Goal: Task Accomplishment & Management: Manage account settings

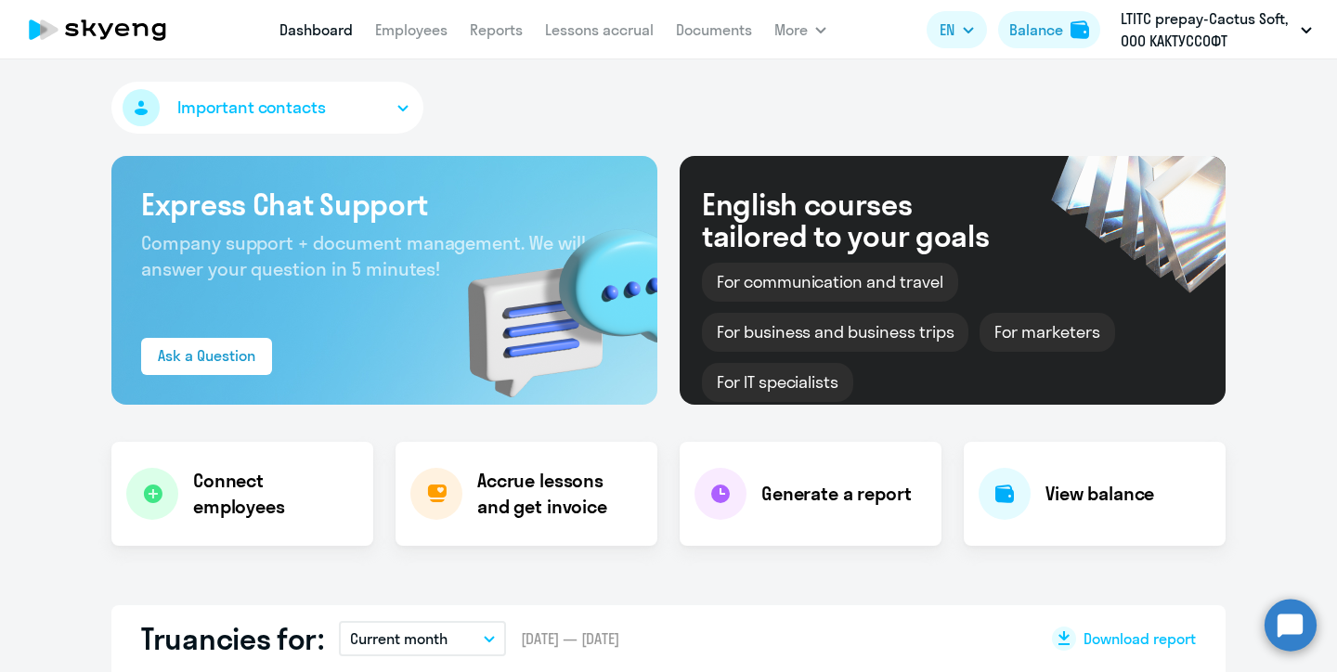
select select "30"
click at [604, 32] on link "Lessons accrual" at bounding box center [599, 29] width 109 height 19
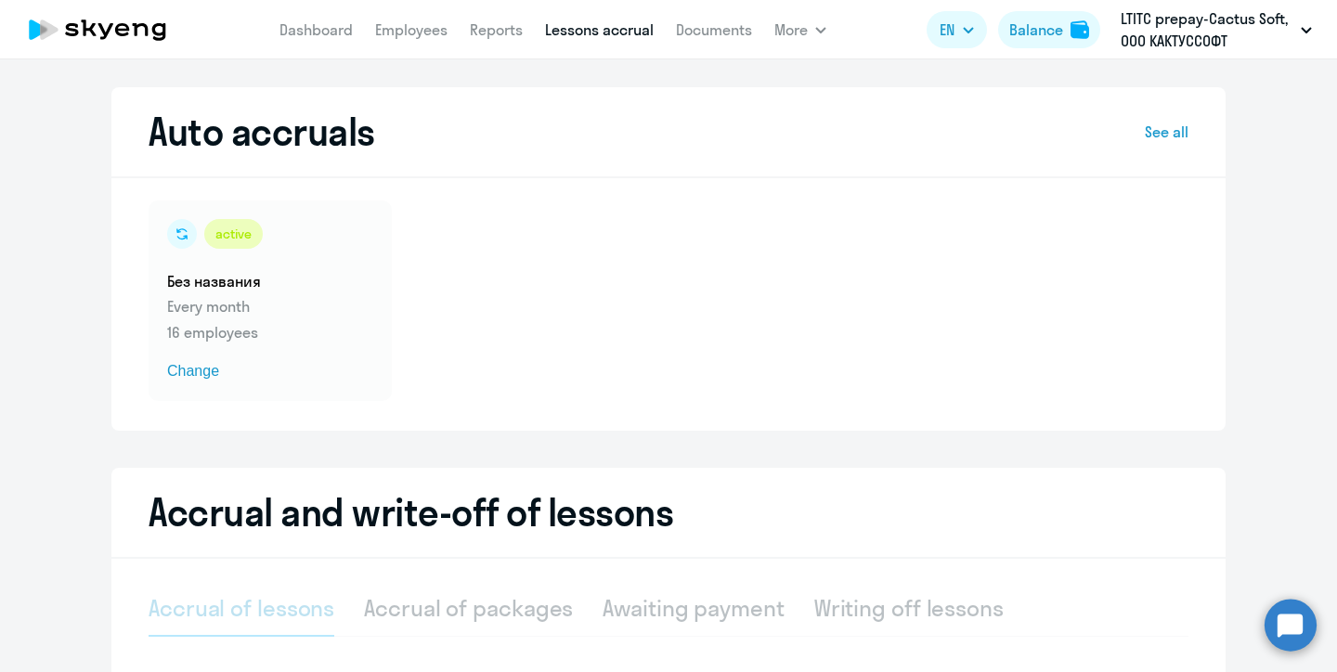
select select "10"
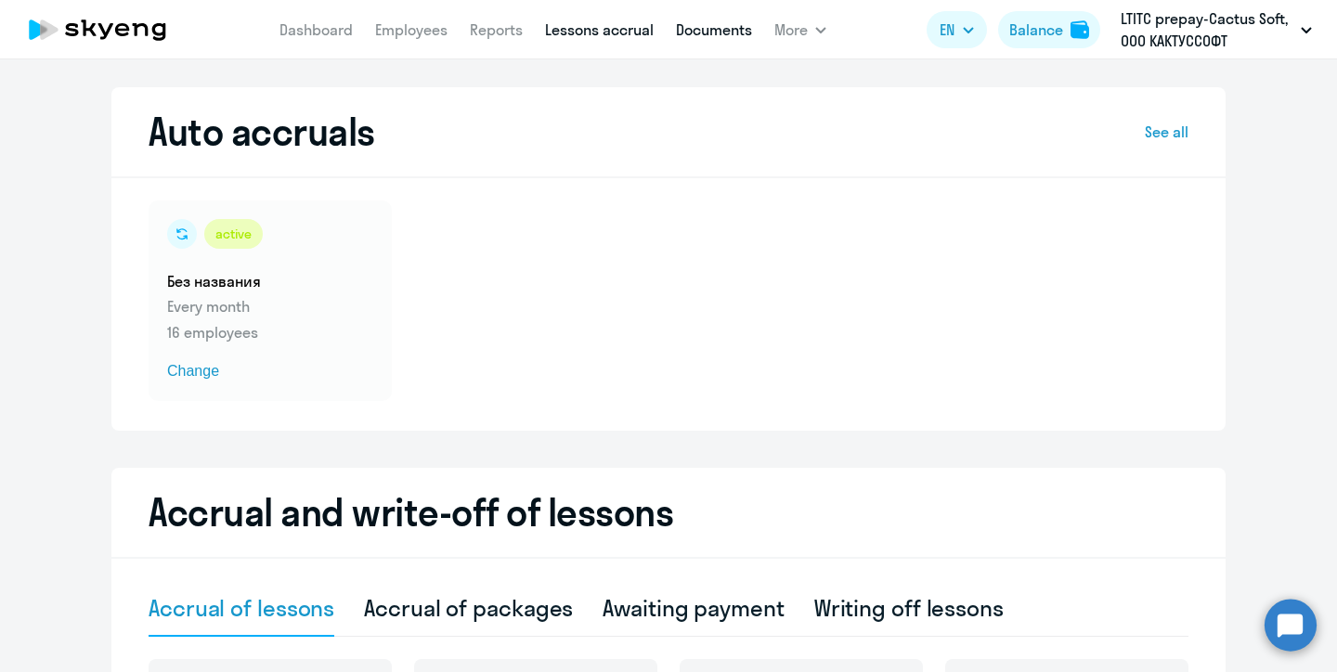
click at [724, 26] on link "Documents" at bounding box center [714, 29] width 76 height 19
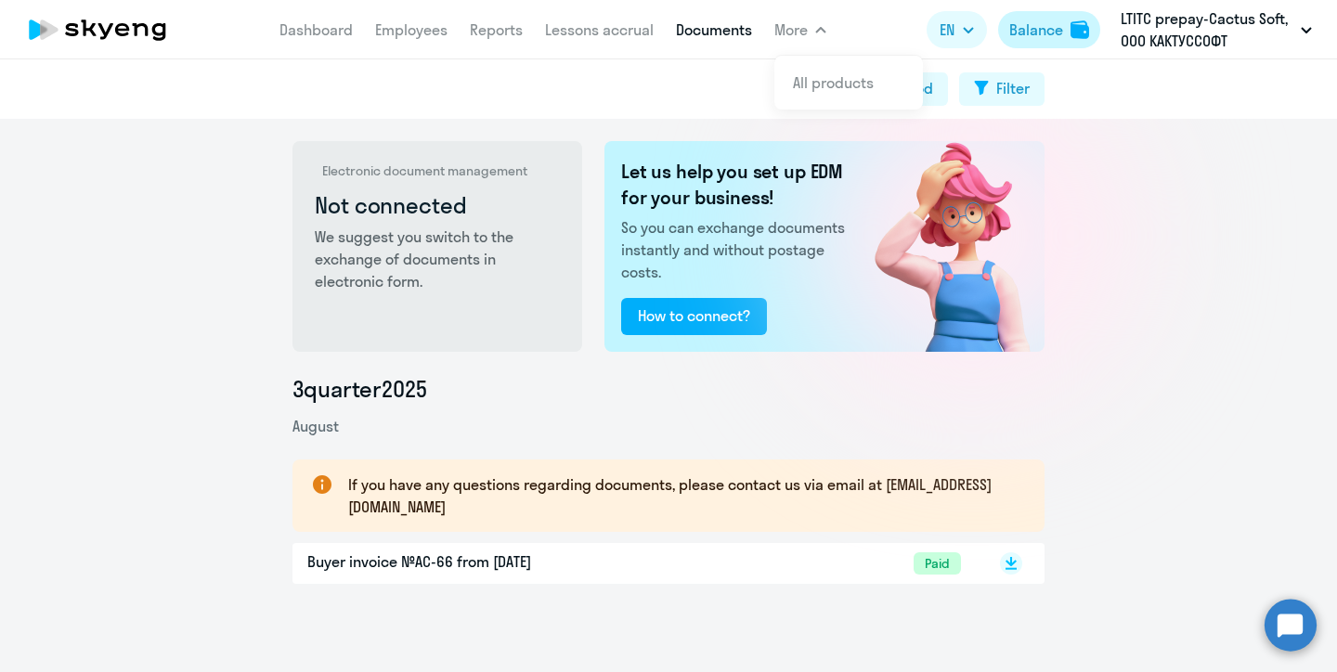
click at [1063, 27] on button "Balance" at bounding box center [1049, 29] width 102 height 37
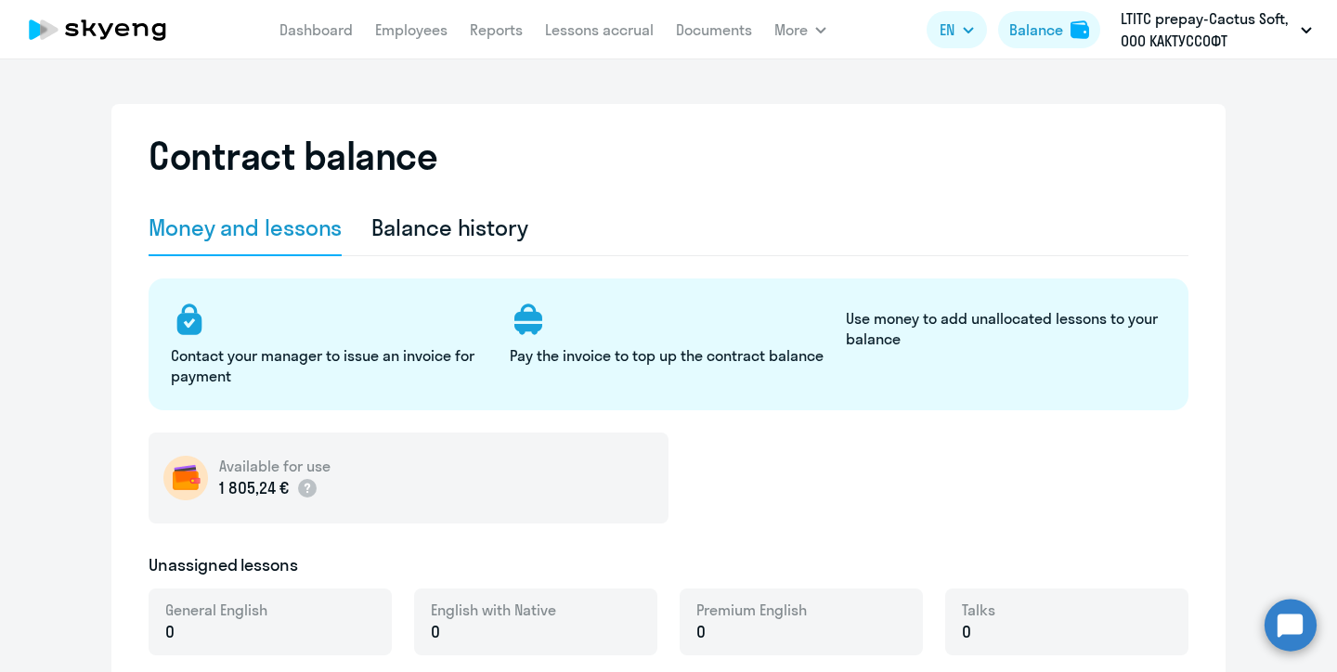
select select "english_adult_not_native_speaker"
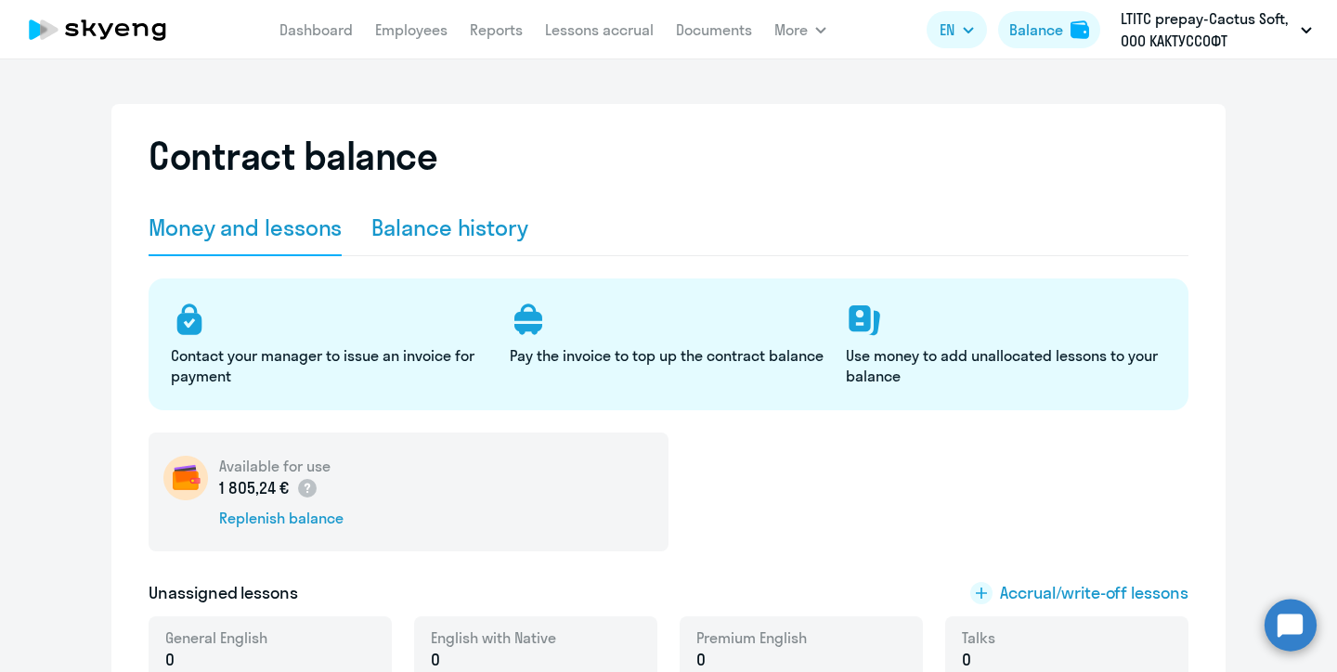
click at [478, 223] on div "Balance history" at bounding box center [449, 228] width 157 height 30
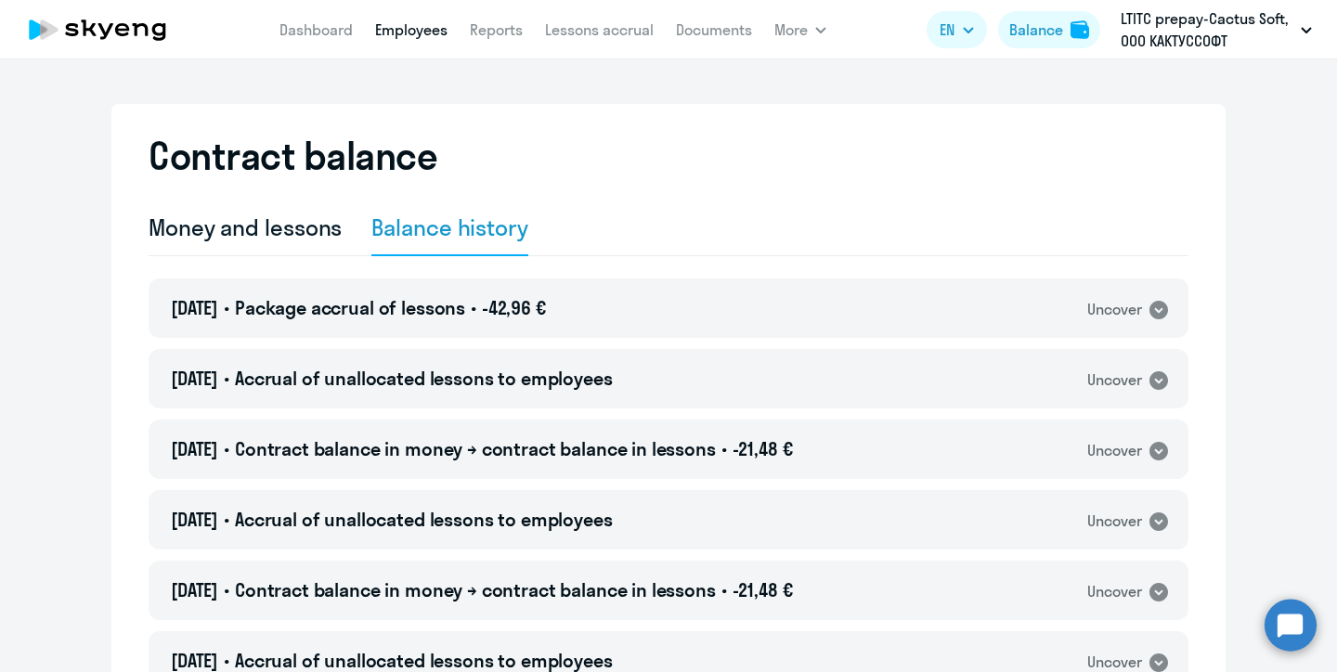
click at [410, 32] on link "Employees" at bounding box center [411, 29] width 72 height 19
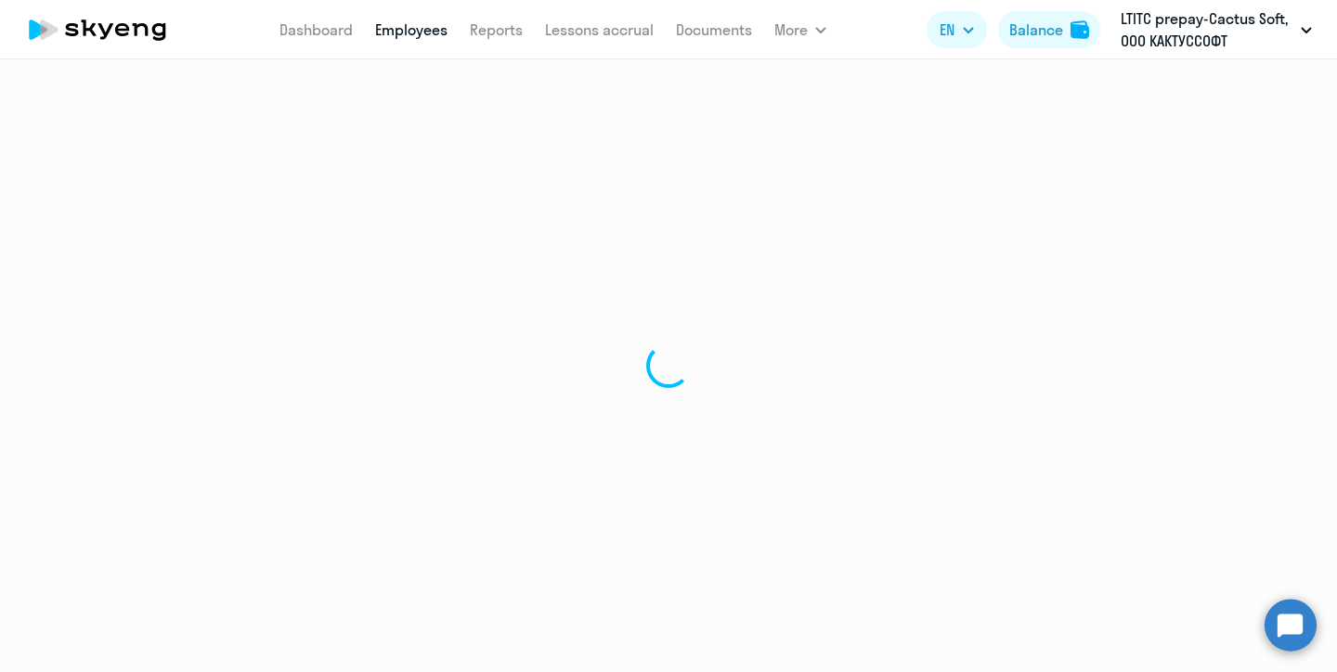
select select "30"
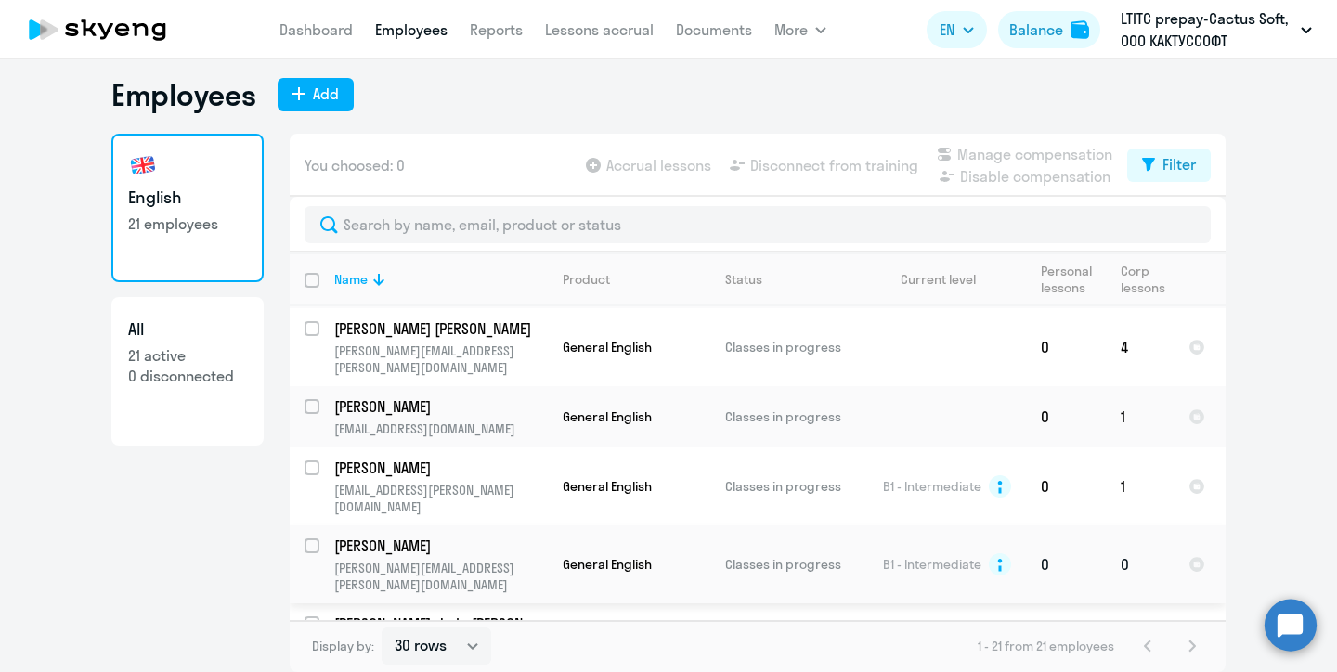
scroll to position [1043, 0]
click at [489, 32] on link "Reports" at bounding box center [496, 29] width 53 height 19
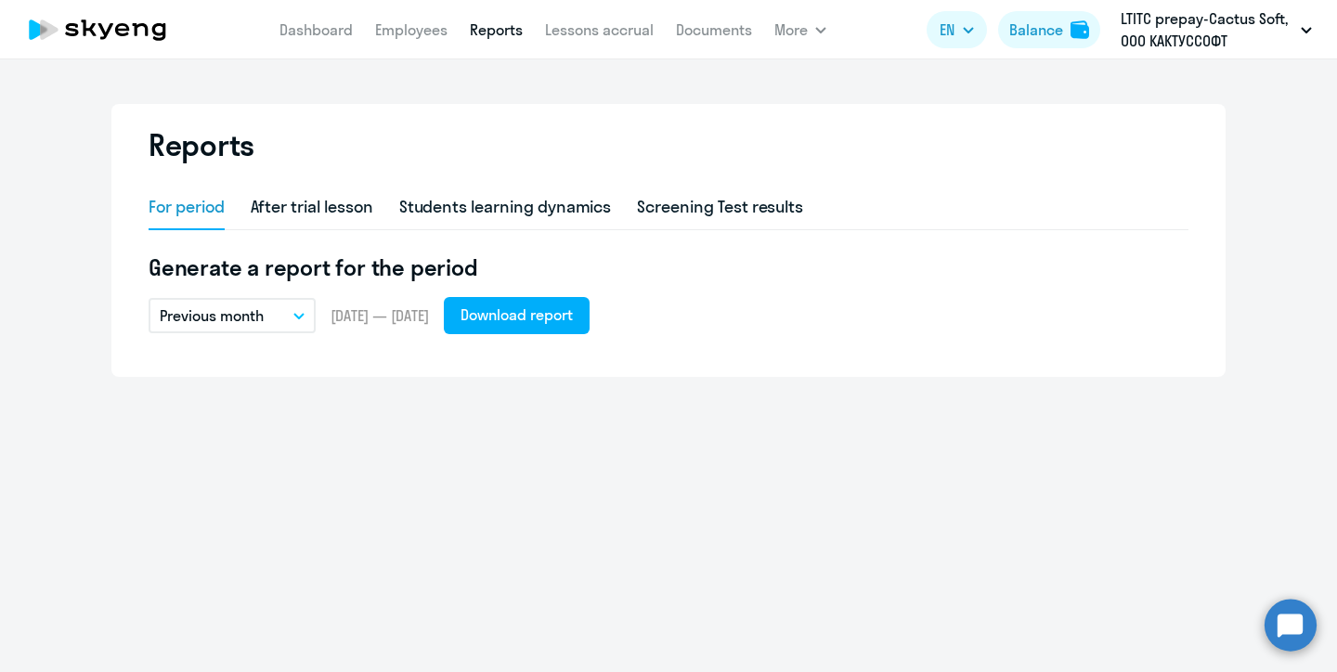
click at [294, 318] on icon "button" at bounding box center [298, 316] width 11 height 6
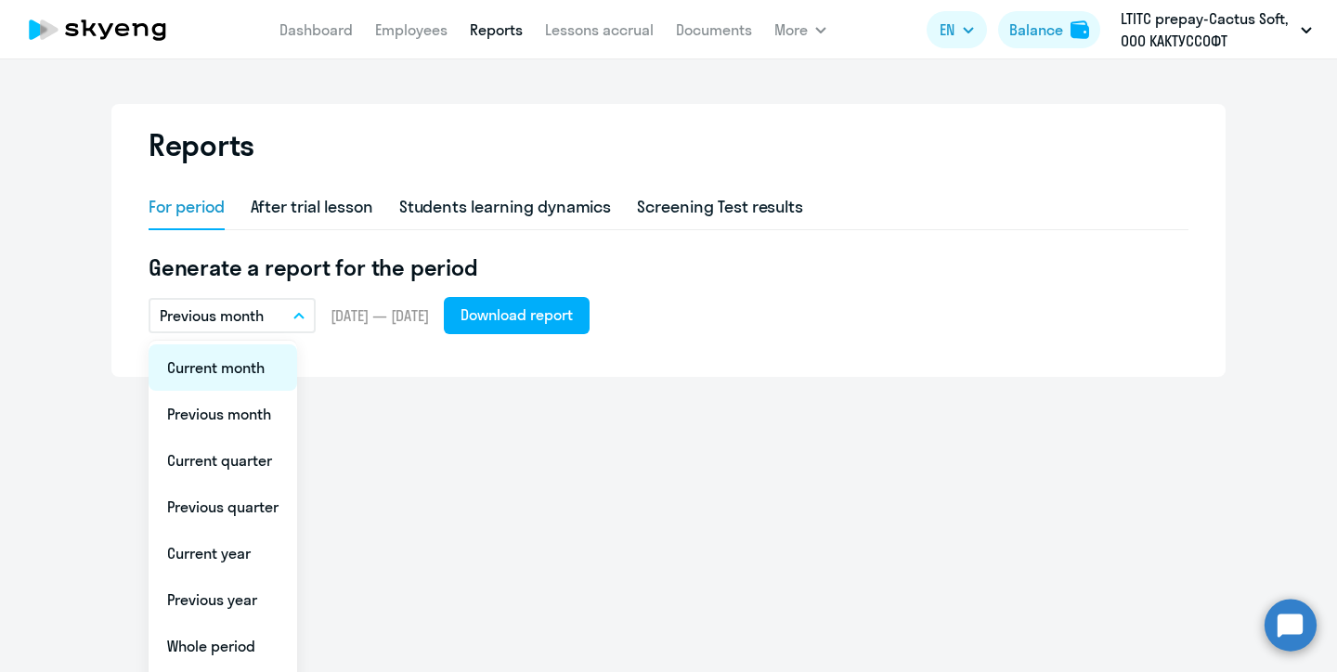
click at [250, 366] on li "Current month" at bounding box center [223, 367] width 149 height 46
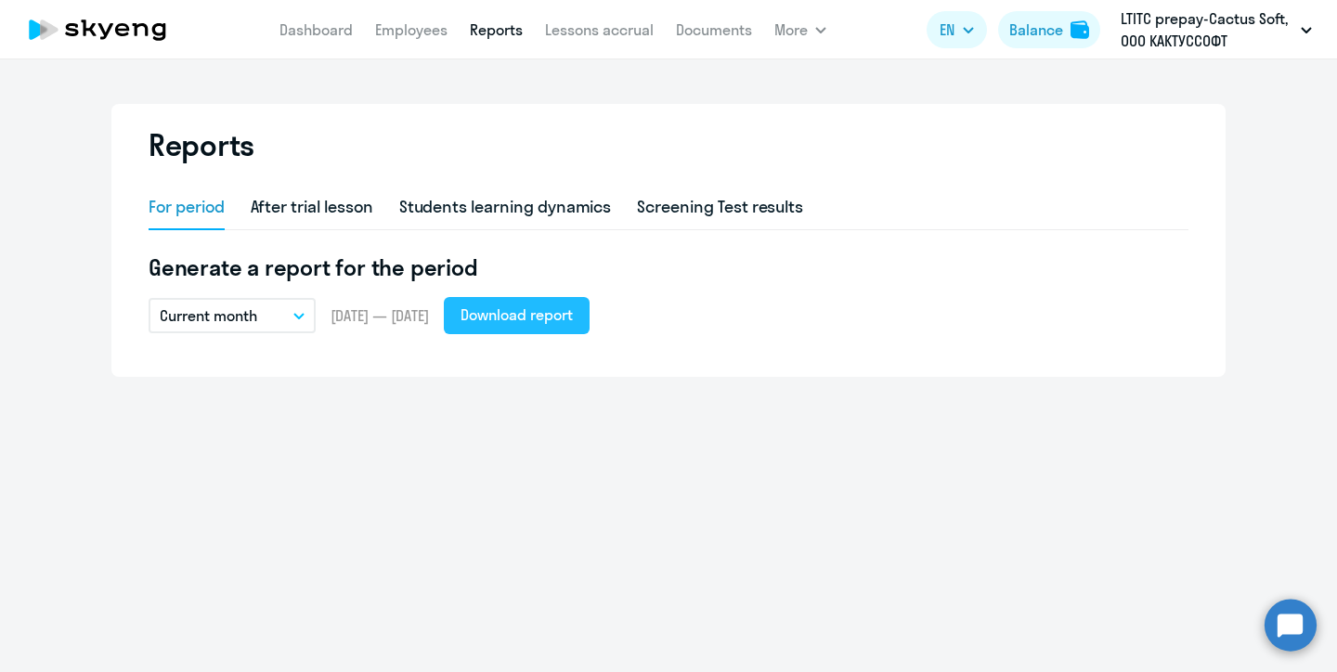
click at [498, 309] on div "Download report" at bounding box center [516, 315] width 112 height 22
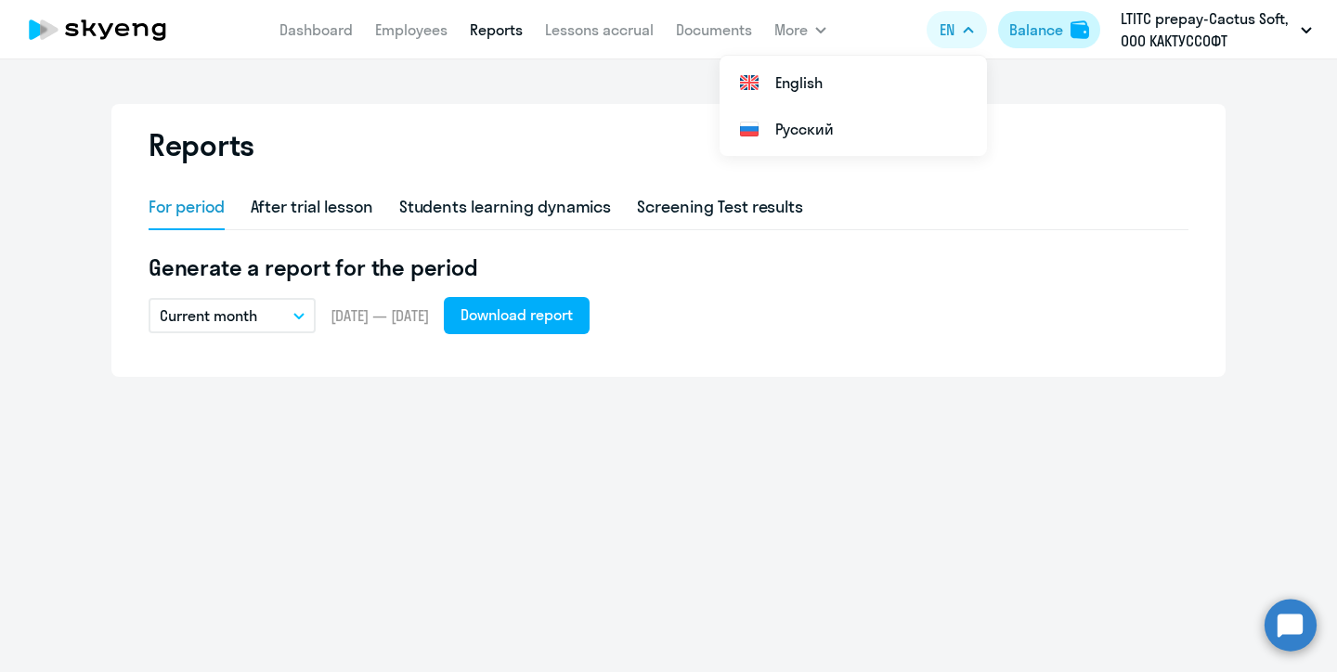
click at [1026, 34] on div "Balance" at bounding box center [1036, 30] width 54 height 22
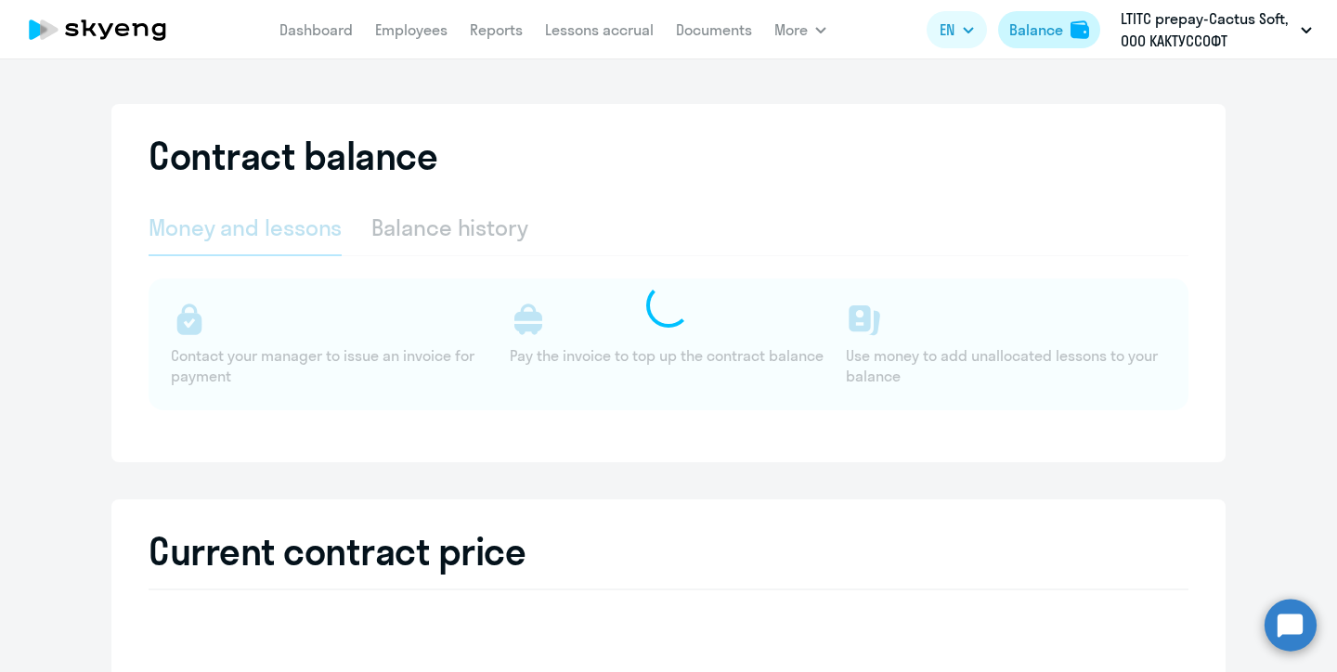
select select "english_adult_not_native_speaker"
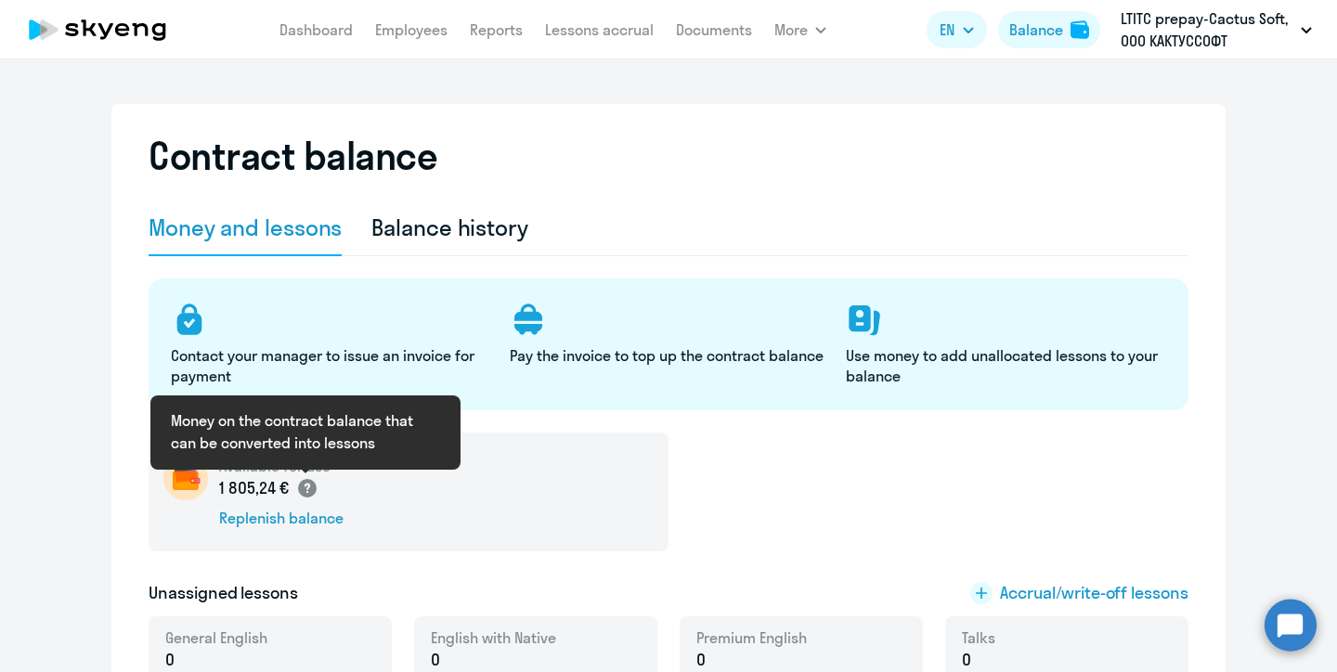
click at [308, 489] on circle at bounding box center [307, 488] width 19 height 19
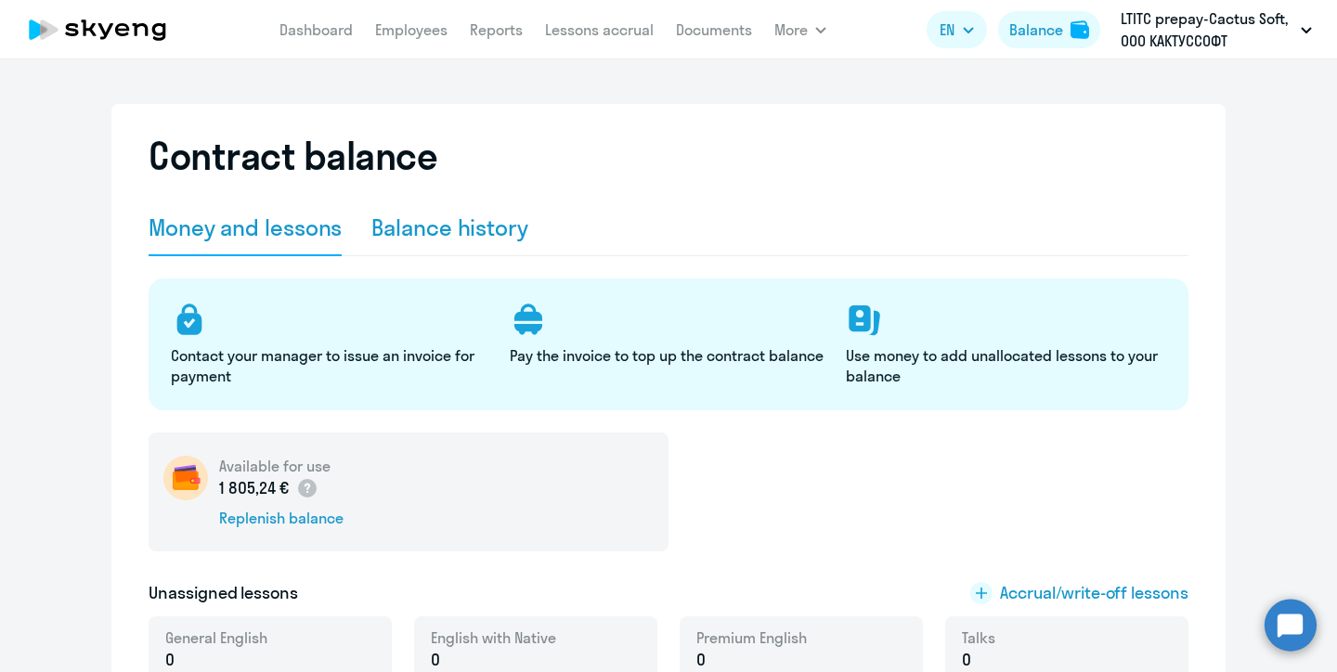
click at [417, 231] on div "Balance history" at bounding box center [449, 228] width 157 height 30
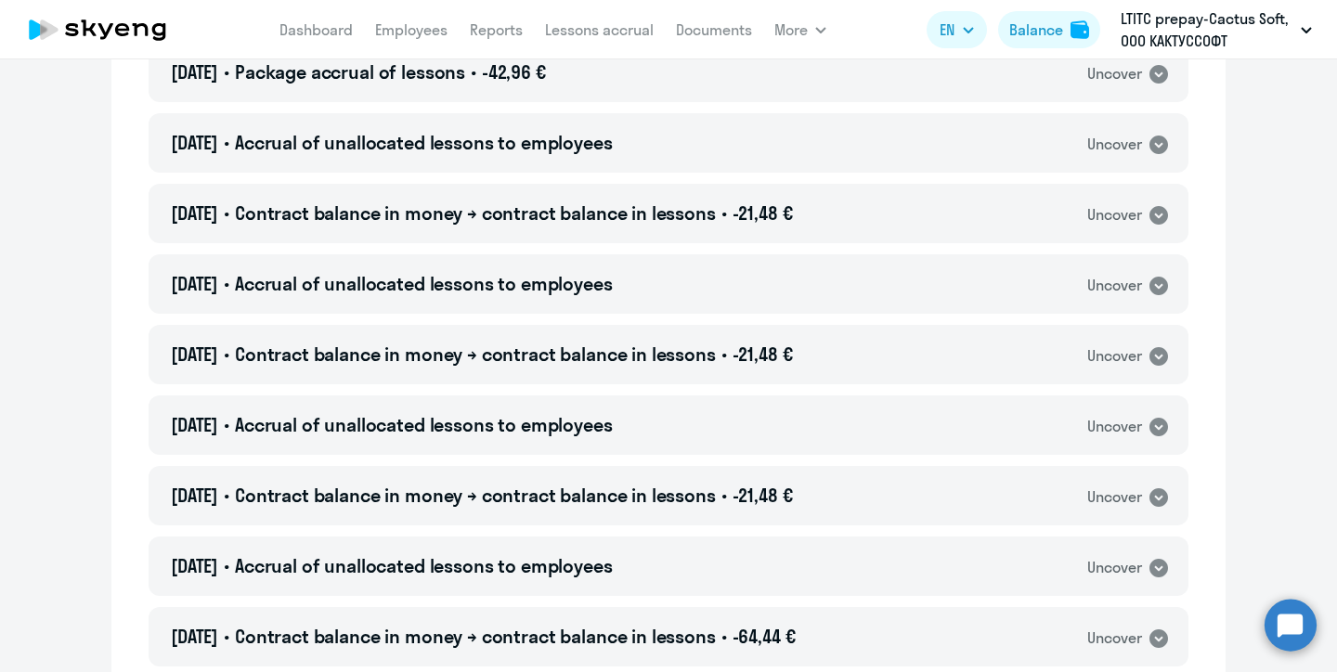
scroll to position [239, 0]
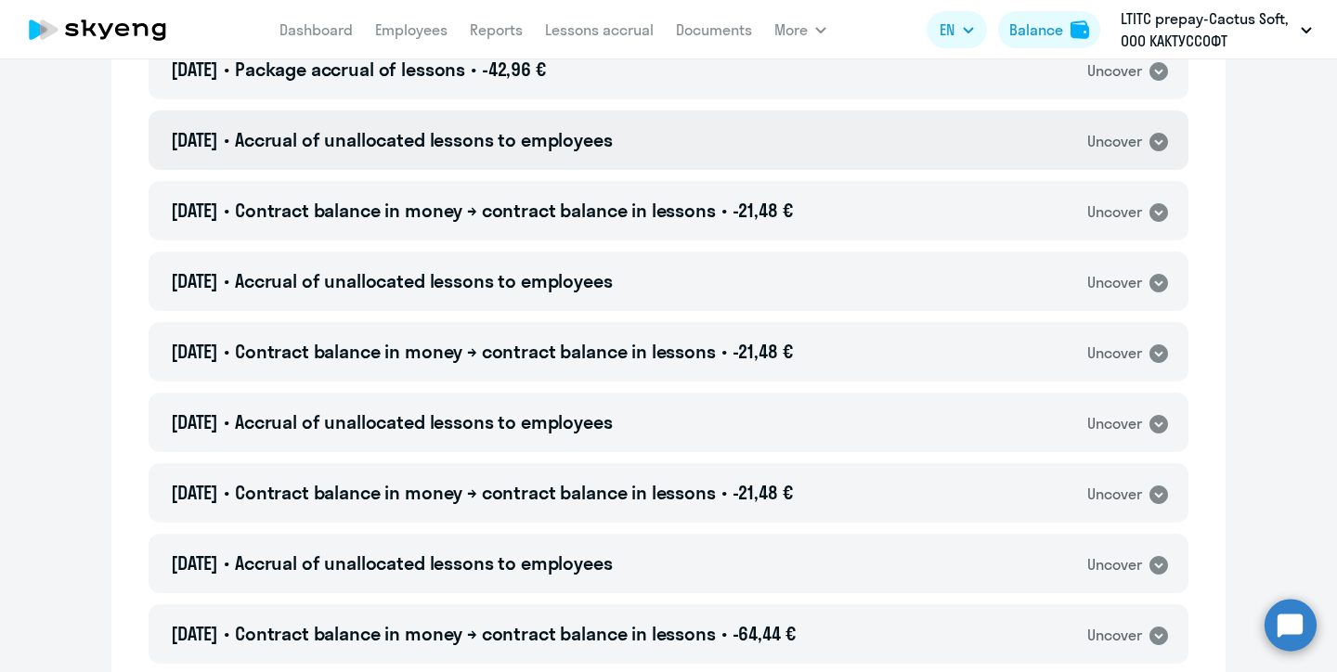
click at [1157, 147] on icon at bounding box center [1158, 142] width 19 height 19
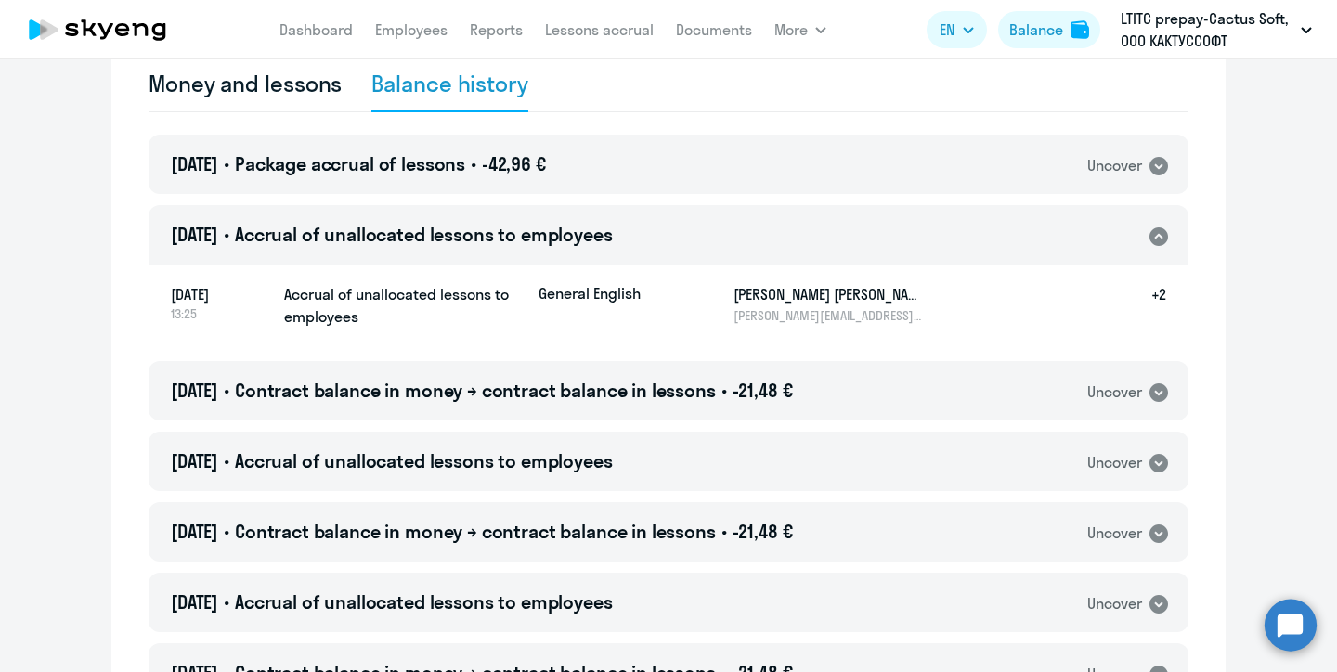
scroll to position [143, 0]
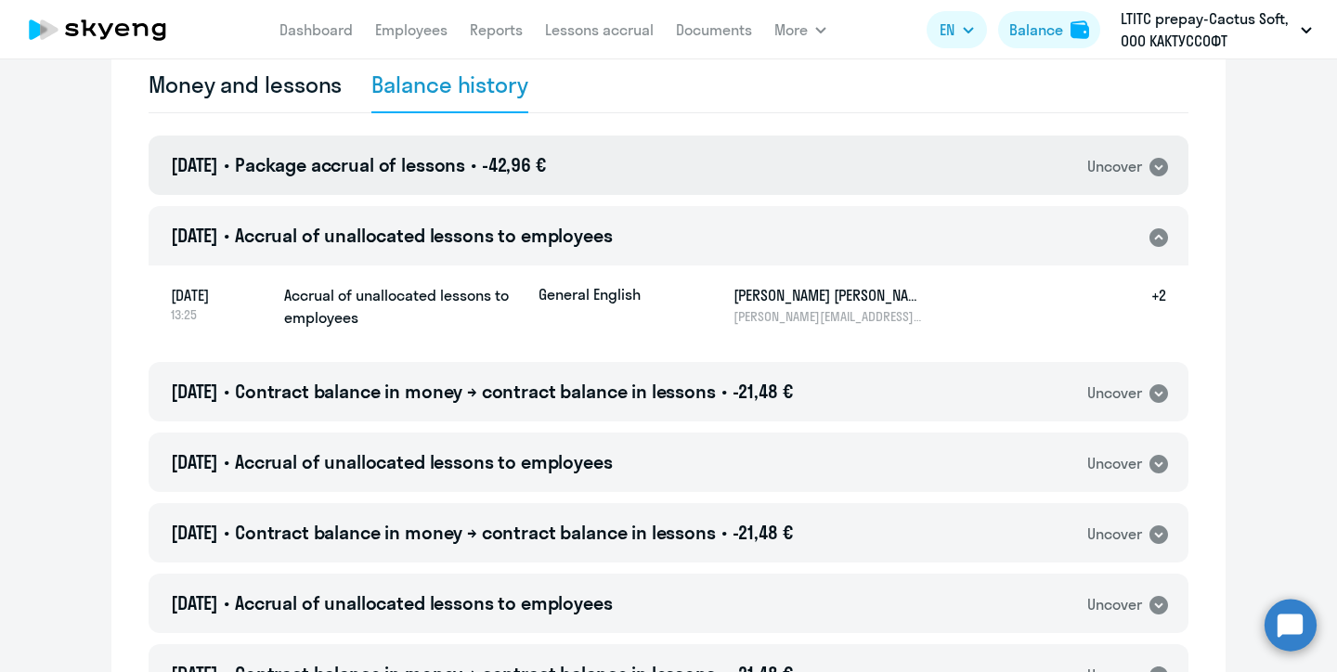
click at [1162, 164] on icon at bounding box center [1158, 167] width 19 height 19
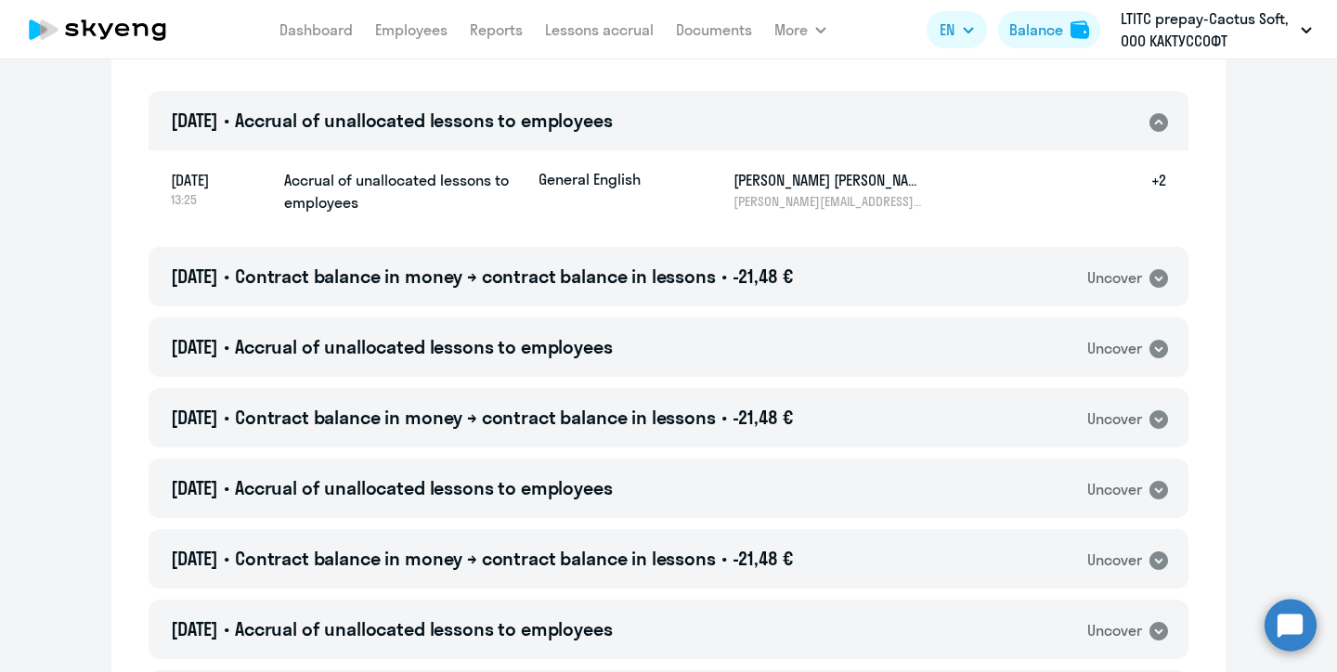
scroll to position [361, 0]
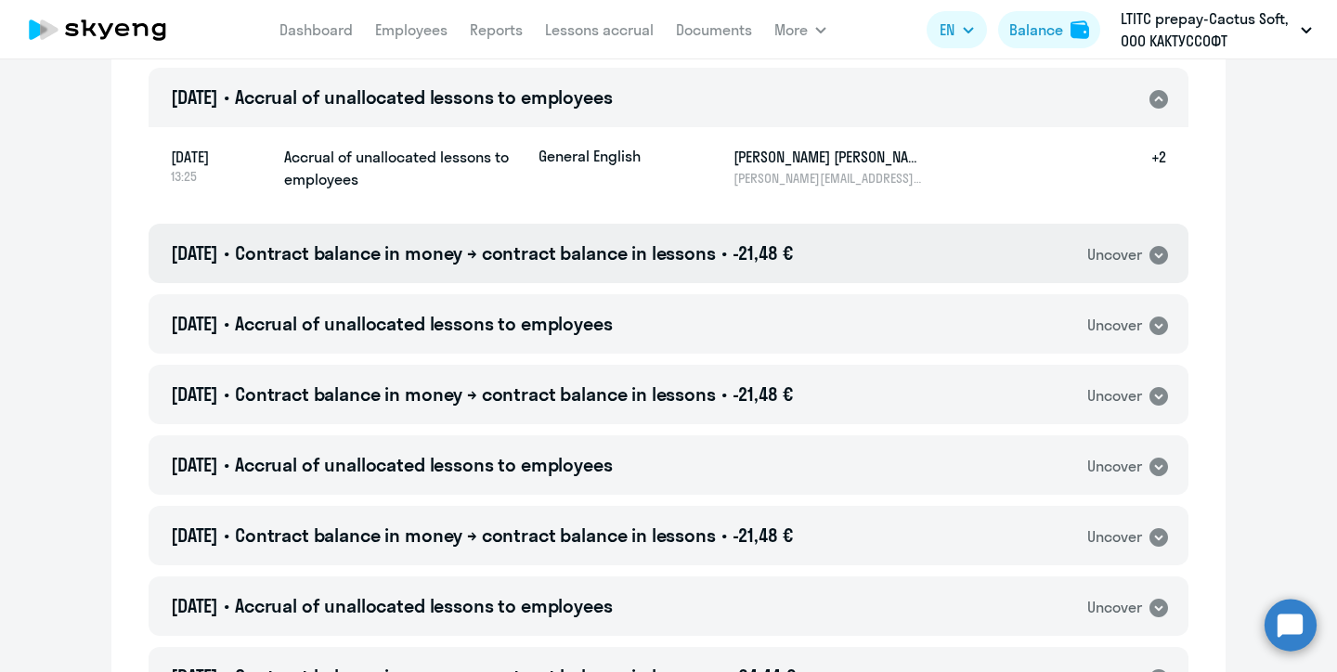
click at [1159, 258] on icon at bounding box center [1158, 255] width 19 height 19
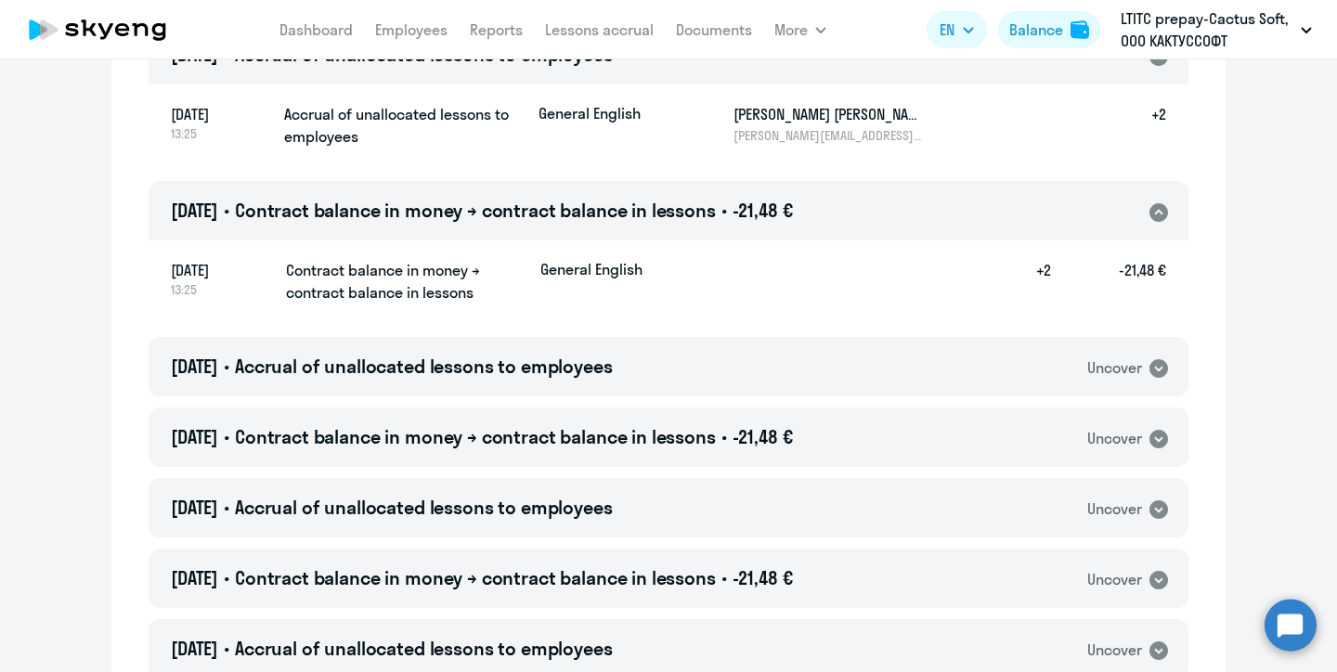
scroll to position [449, 0]
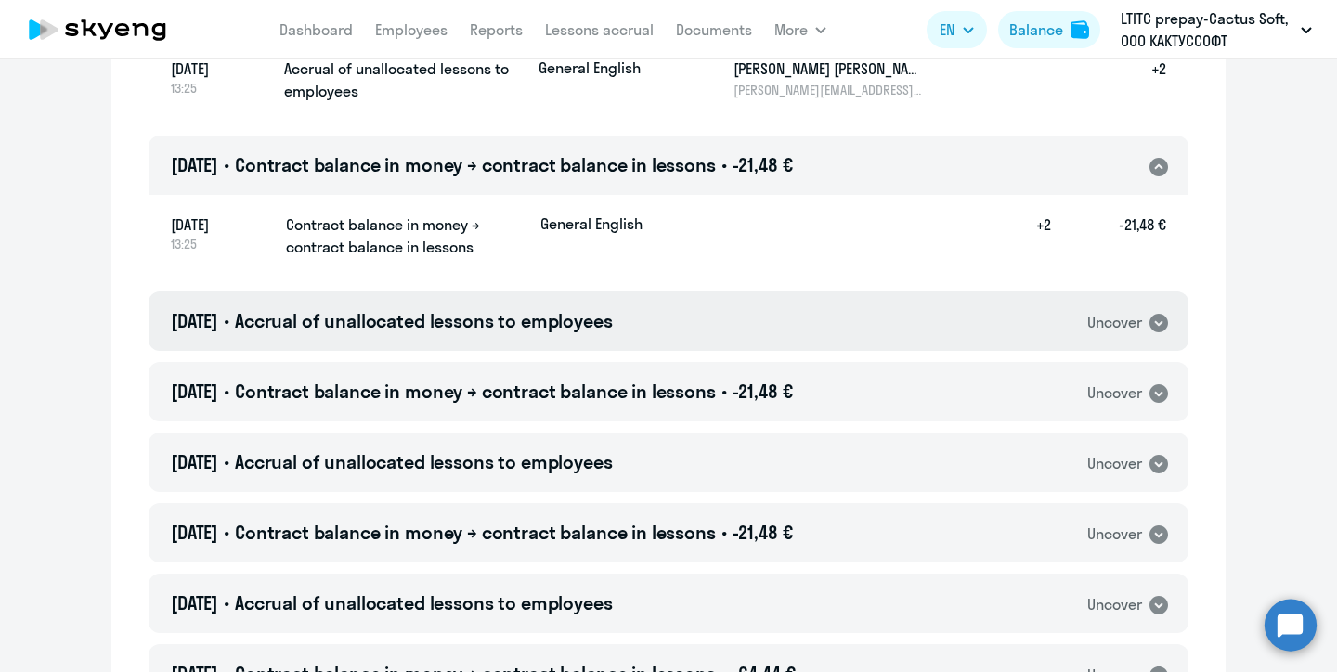
click at [1158, 327] on icon at bounding box center [1158, 323] width 19 height 19
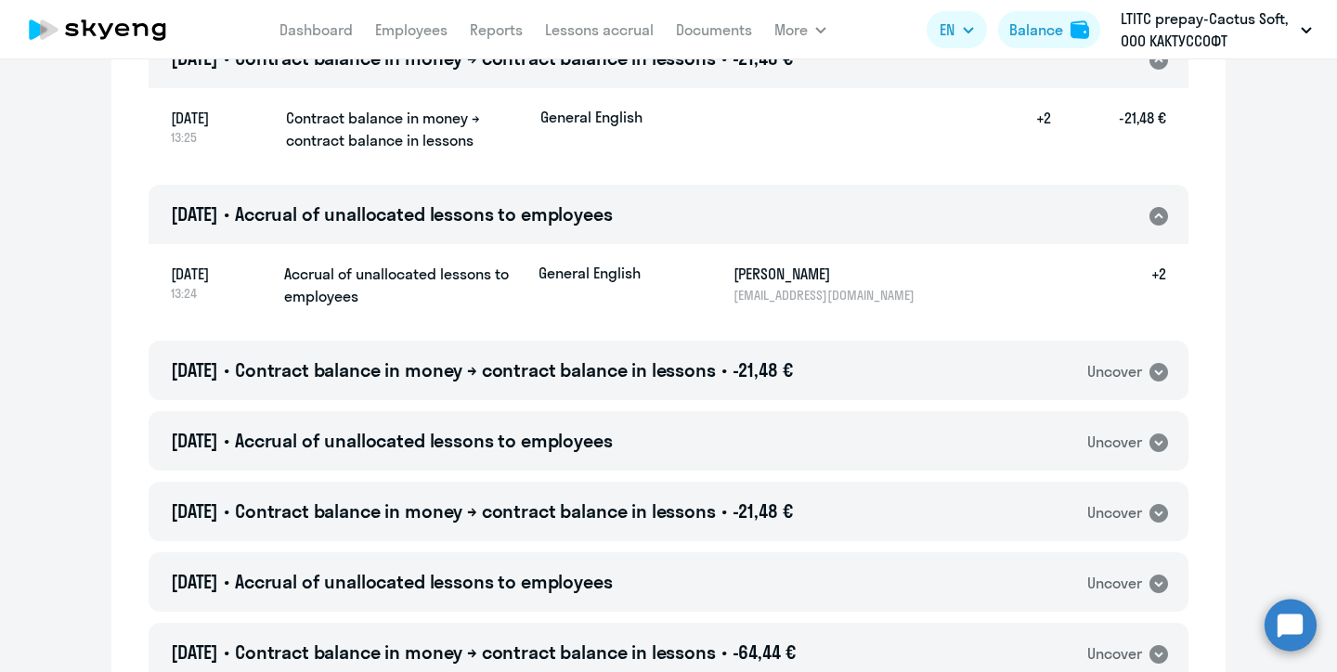
scroll to position [563, 0]
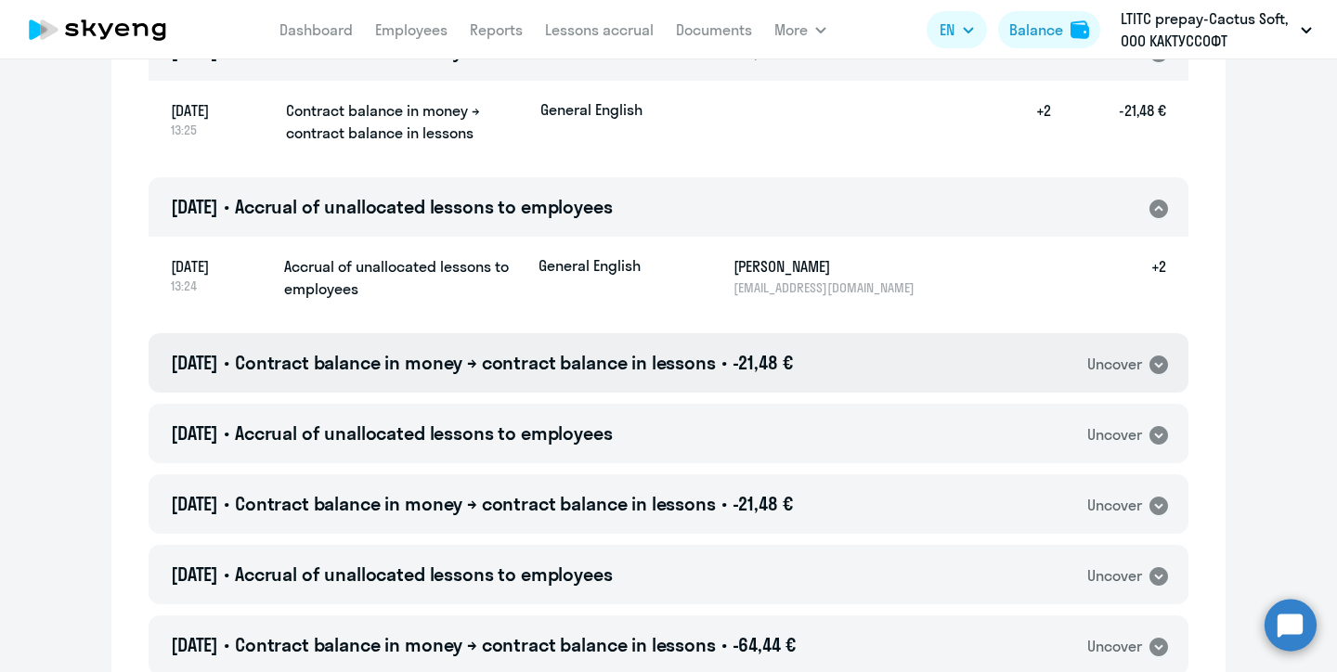
click at [1159, 374] on icon at bounding box center [1158, 365] width 22 height 22
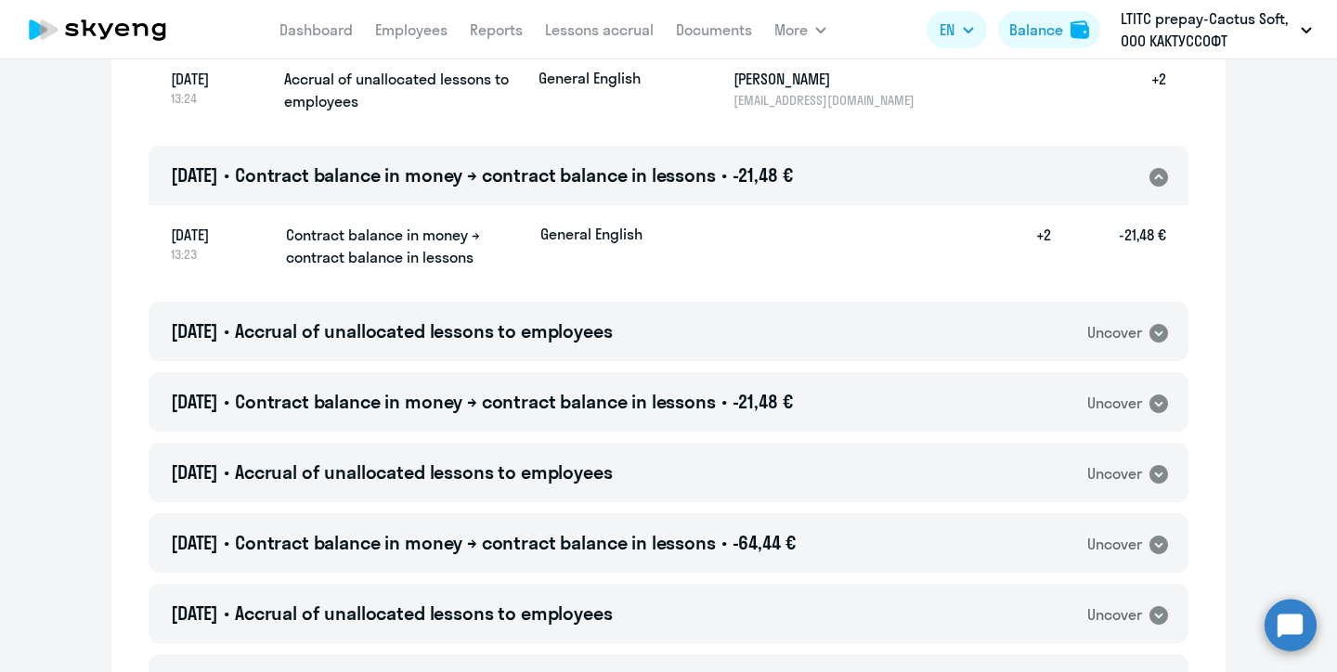
scroll to position [756, 0]
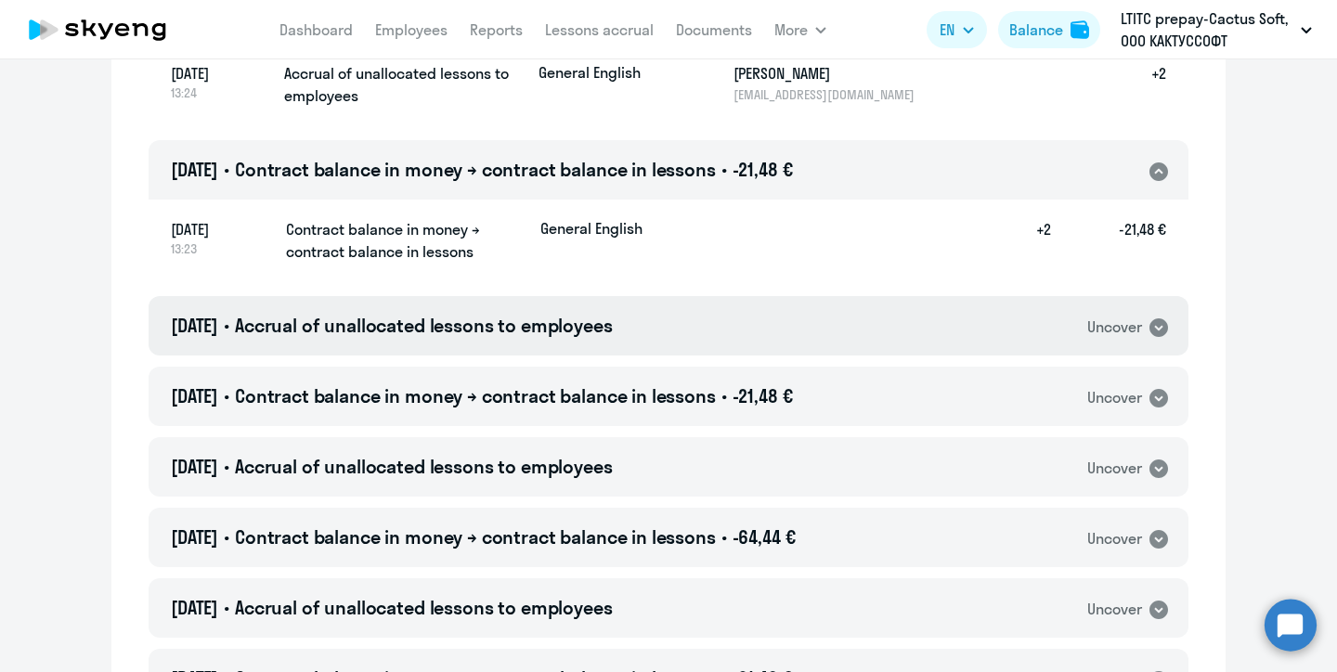
click at [1162, 330] on icon at bounding box center [1158, 327] width 19 height 19
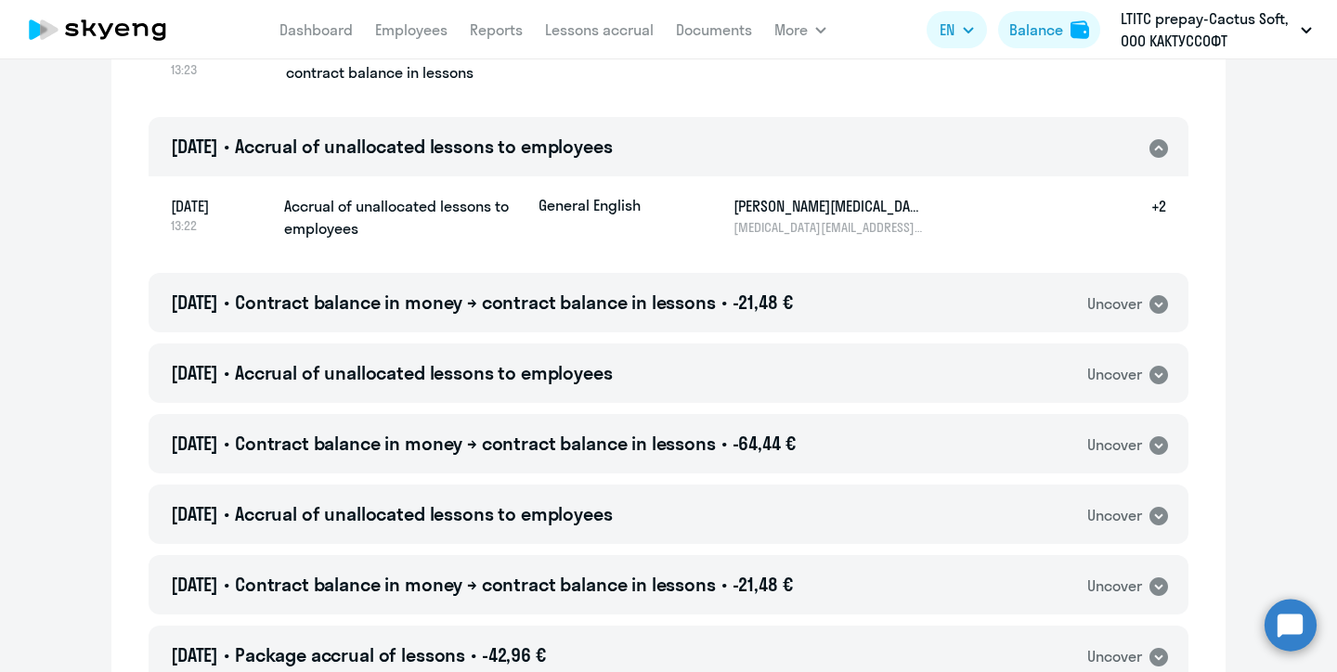
scroll to position [963, 0]
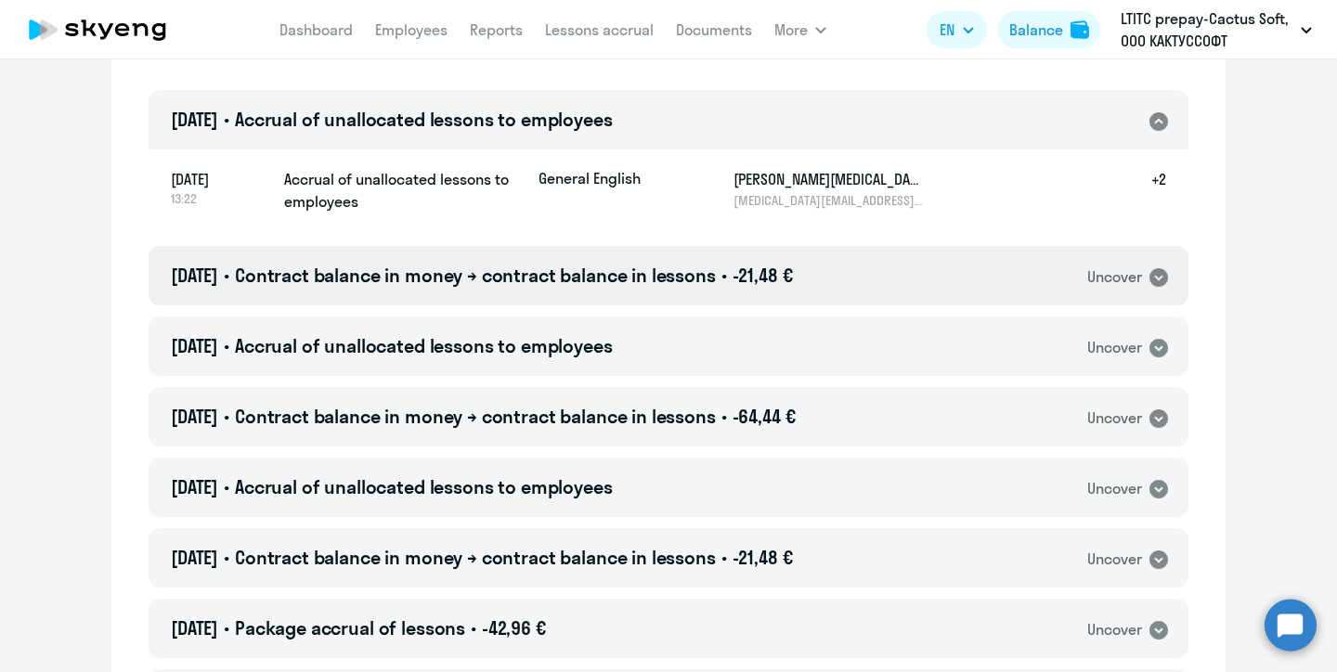
click at [1160, 284] on icon at bounding box center [1158, 277] width 19 height 19
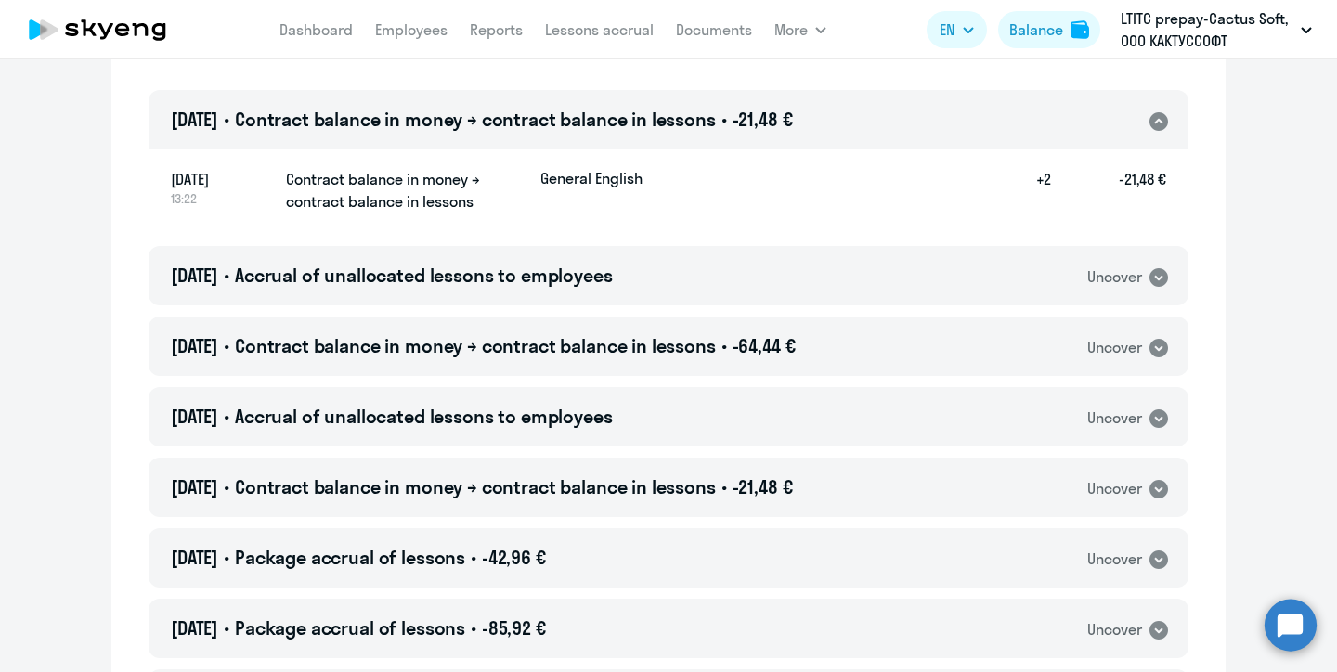
scroll to position [1133, 0]
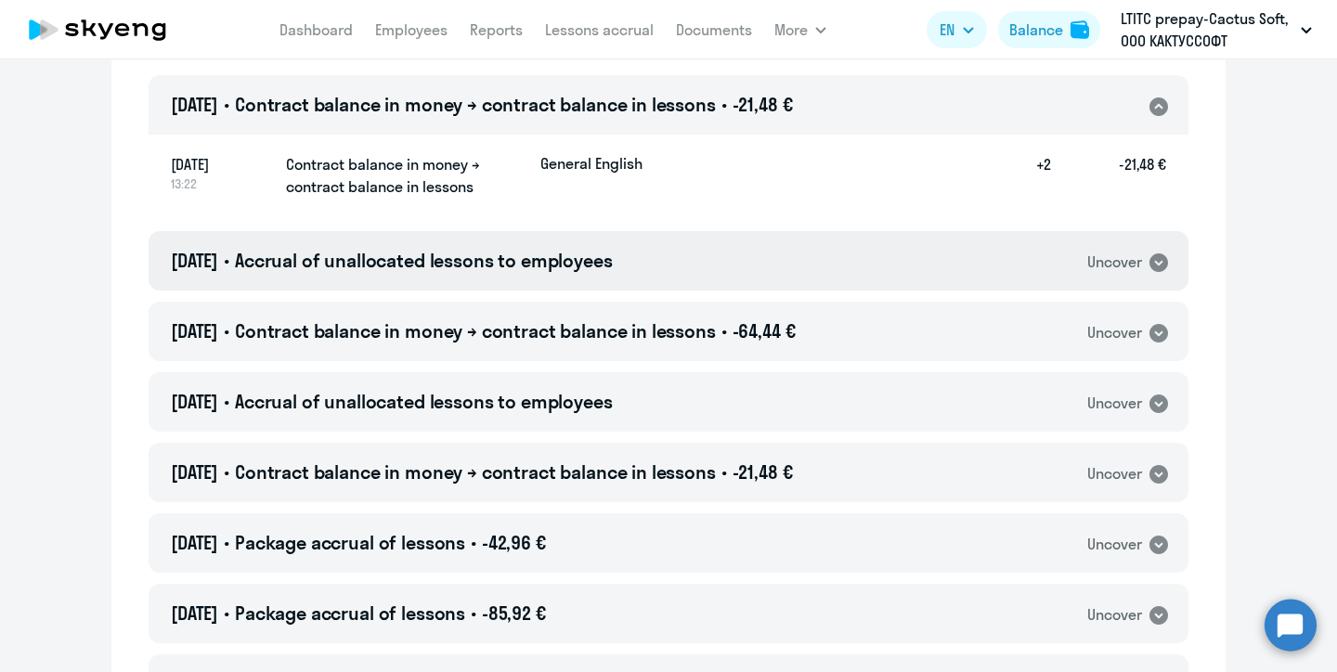
click at [1162, 268] on icon at bounding box center [1158, 262] width 19 height 19
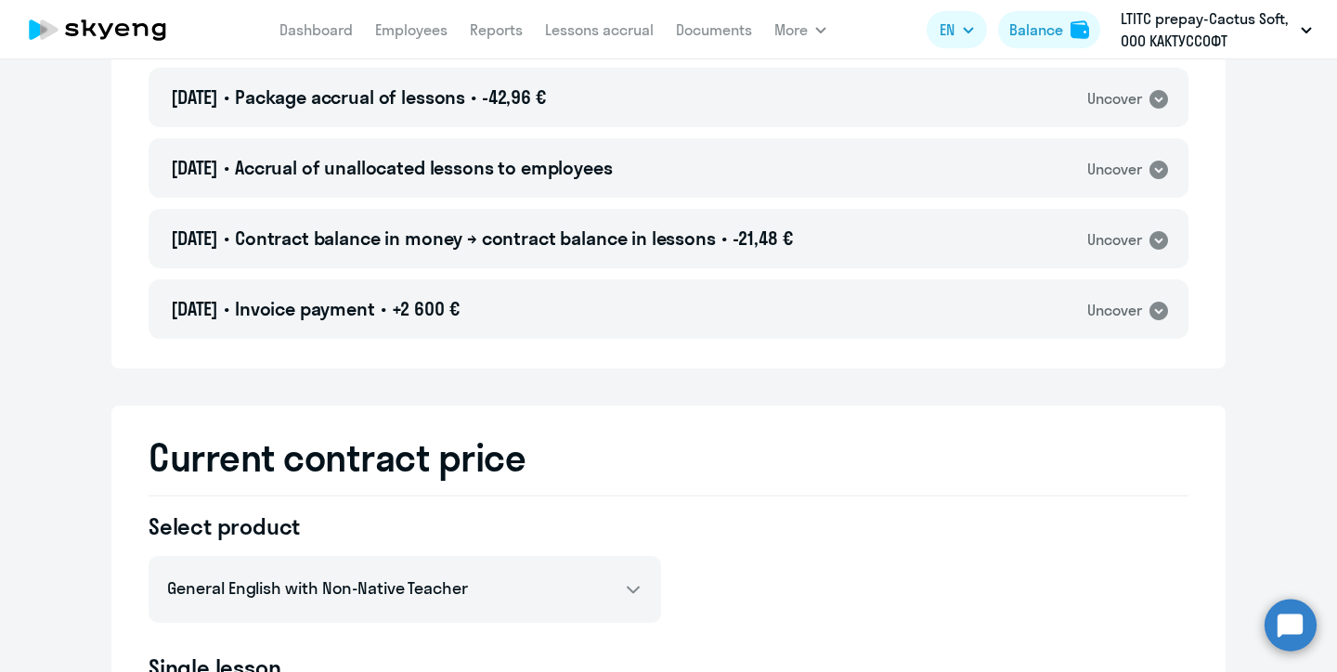
scroll to position [3143, 0]
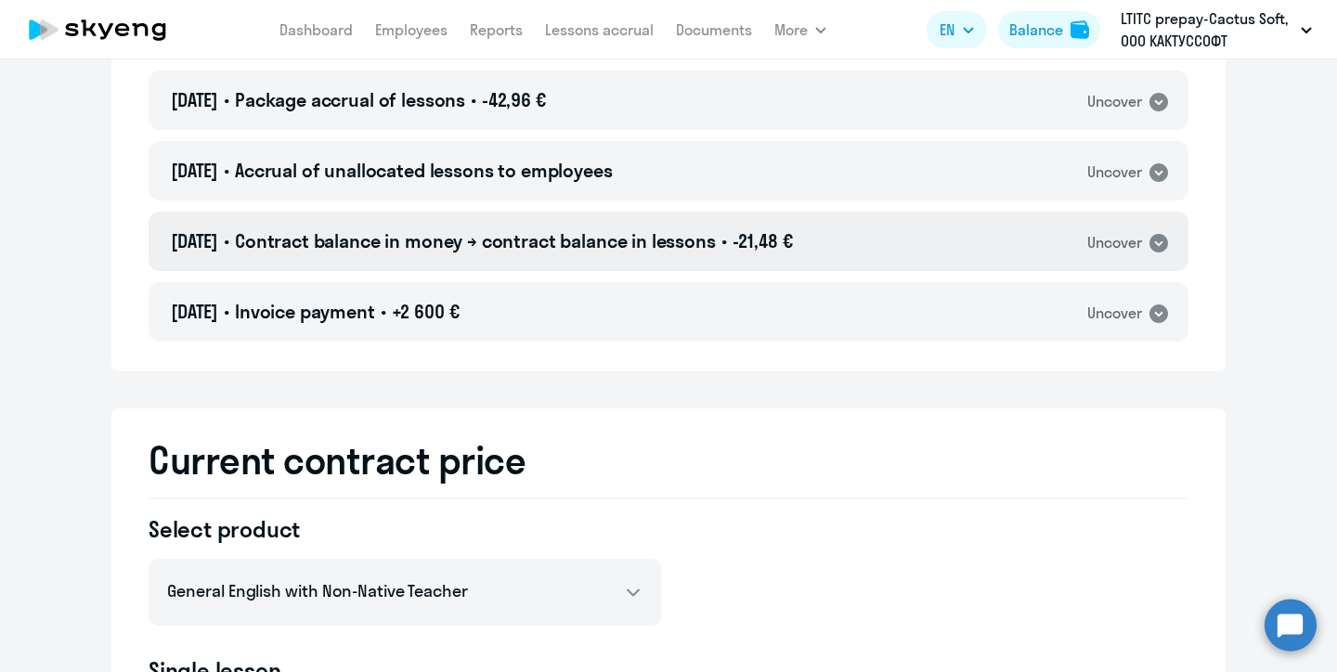
click at [1160, 248] on icon at bounding box center [1158, 243] width 19 height 19
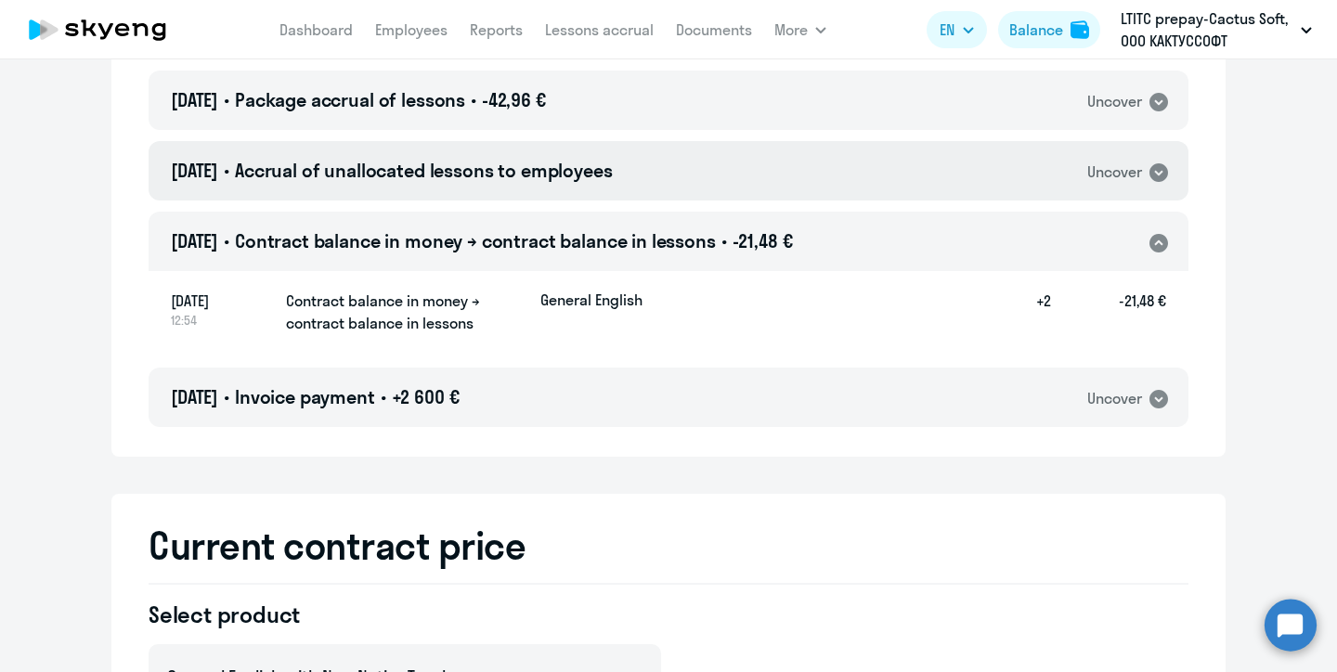
click at [1155, 183] on icon at bounding box center [1158, 173] width 22 height 22
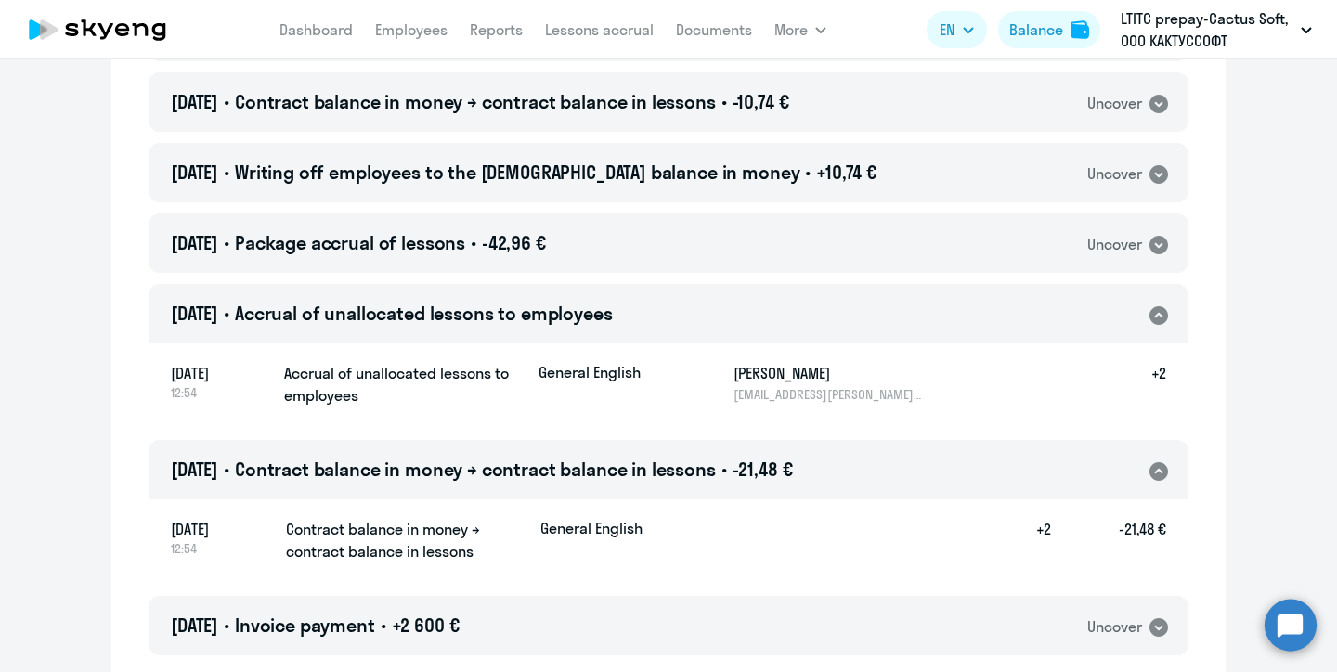
scroll to position [2987, 0]
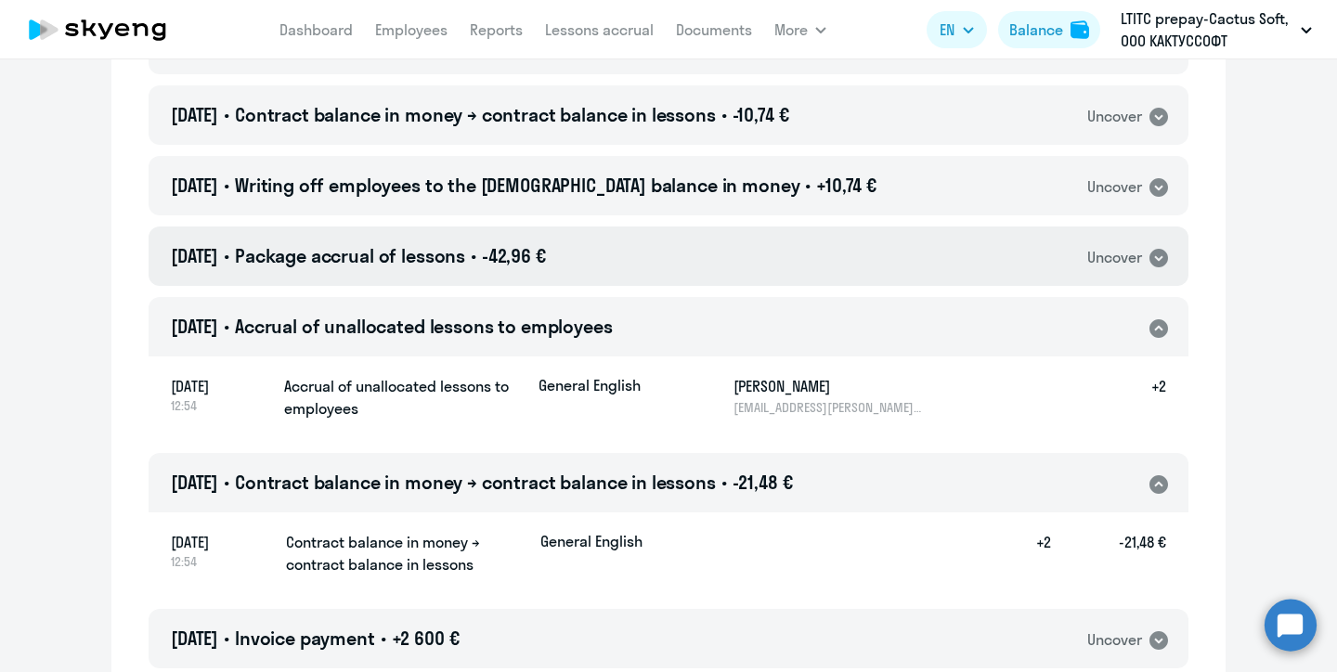
click at [1156, 259] on icon at bounding box center [1158, 258] width 19 height 19
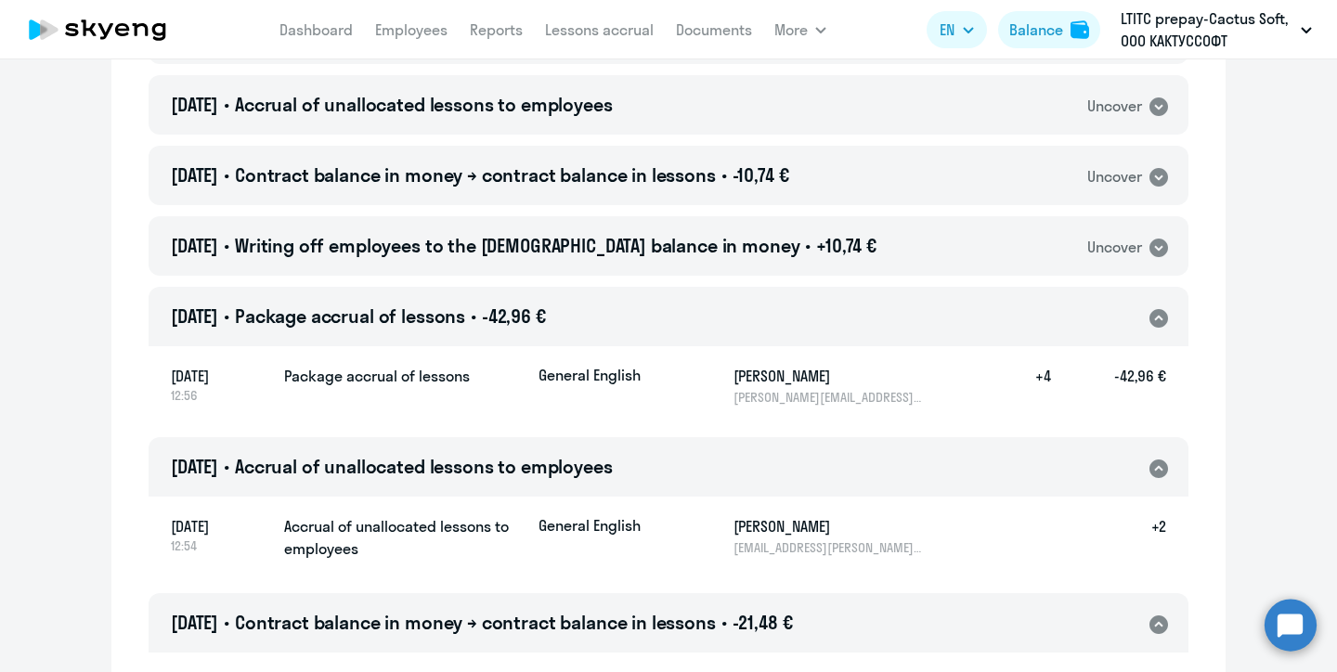
scroll to position [2906, 0]
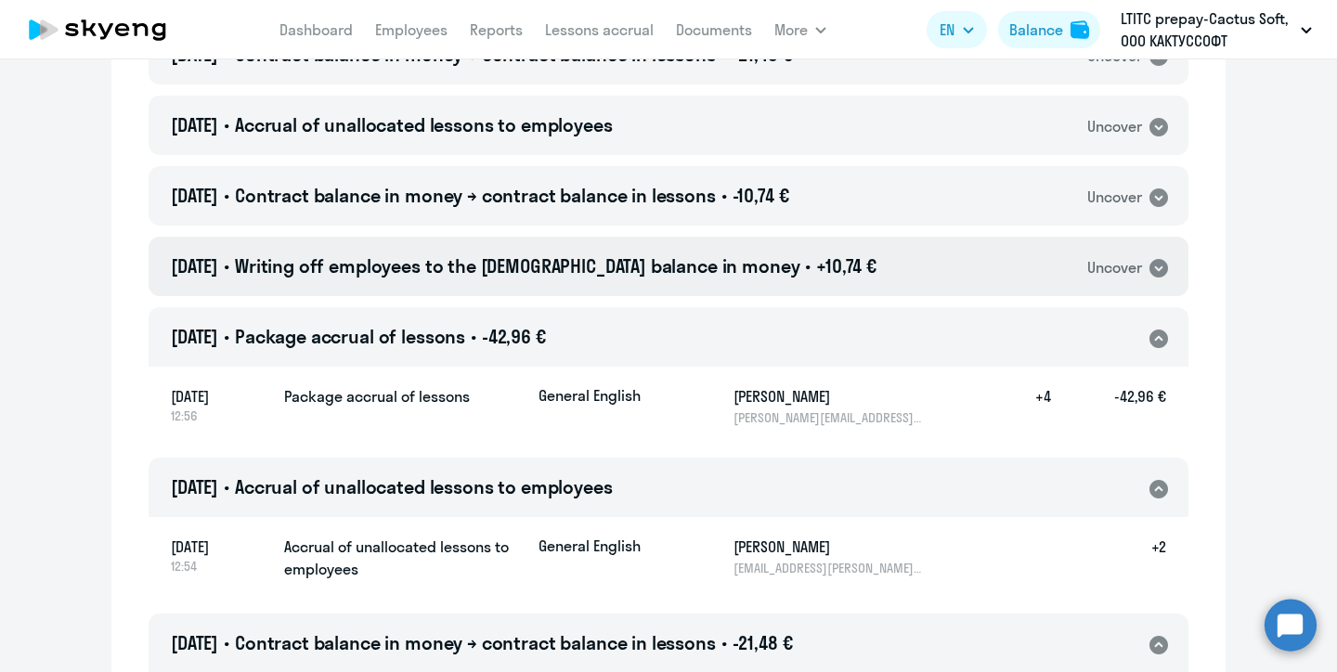
click at [1155, 268] on icon at bounding box center [1158, 268] width 19 height 19
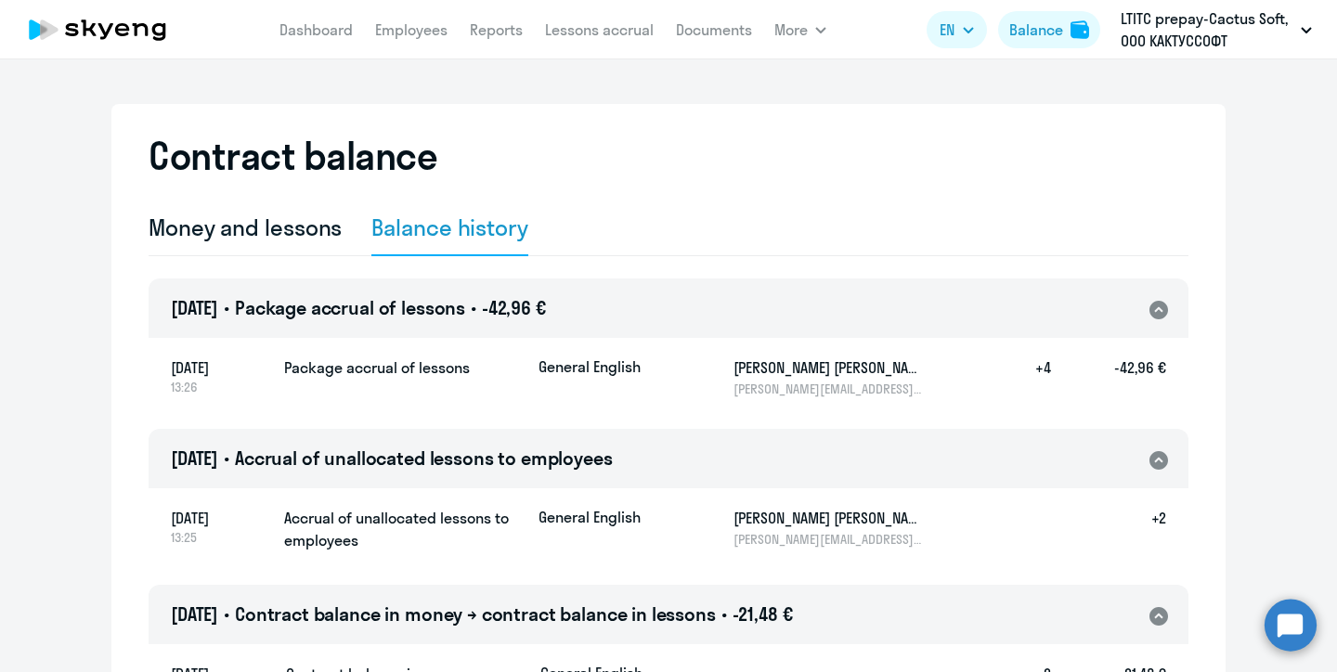
scroll to position [0, 0]
click at [241, 227] on div "Money and lessons" at bounding box center [245, 228] width 193 height 30
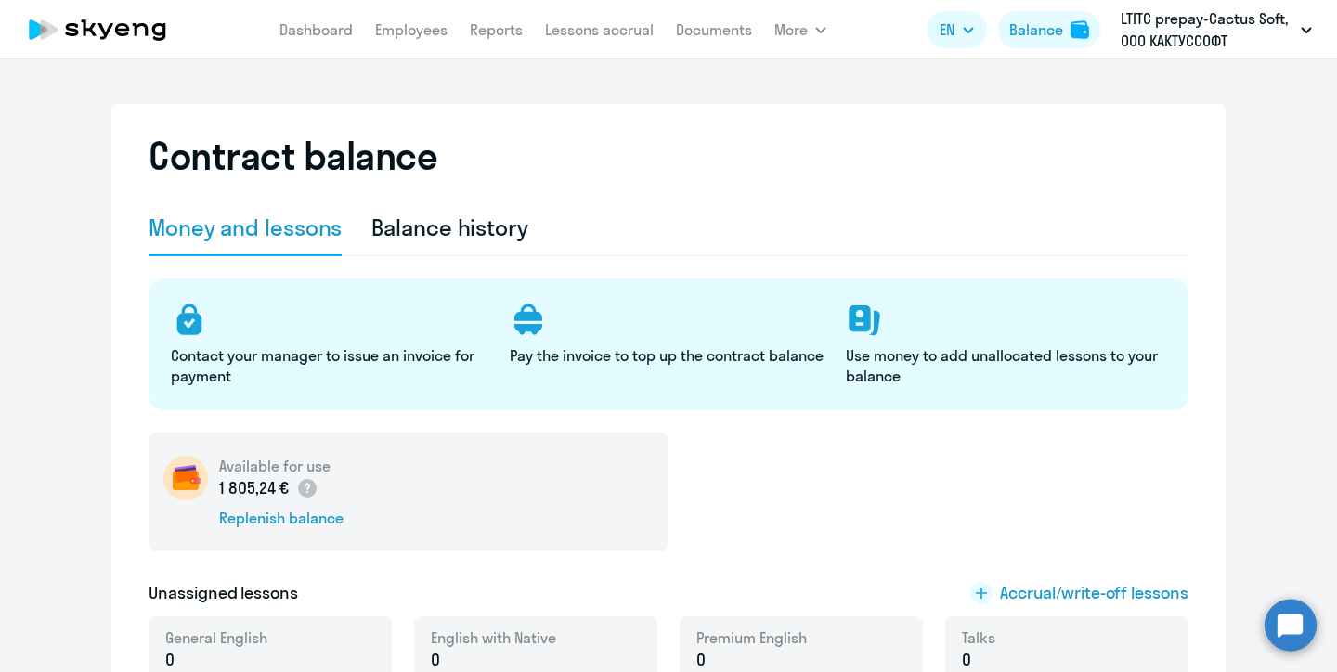
click at [411, 42] on nav "Dashboard Employees Reports Lessons accrual Documents" at bounding box center [515, 29] width 472 height 37
click at [409, 27] on link "Employees" at bounding box center [411, 29] width 72 height 19
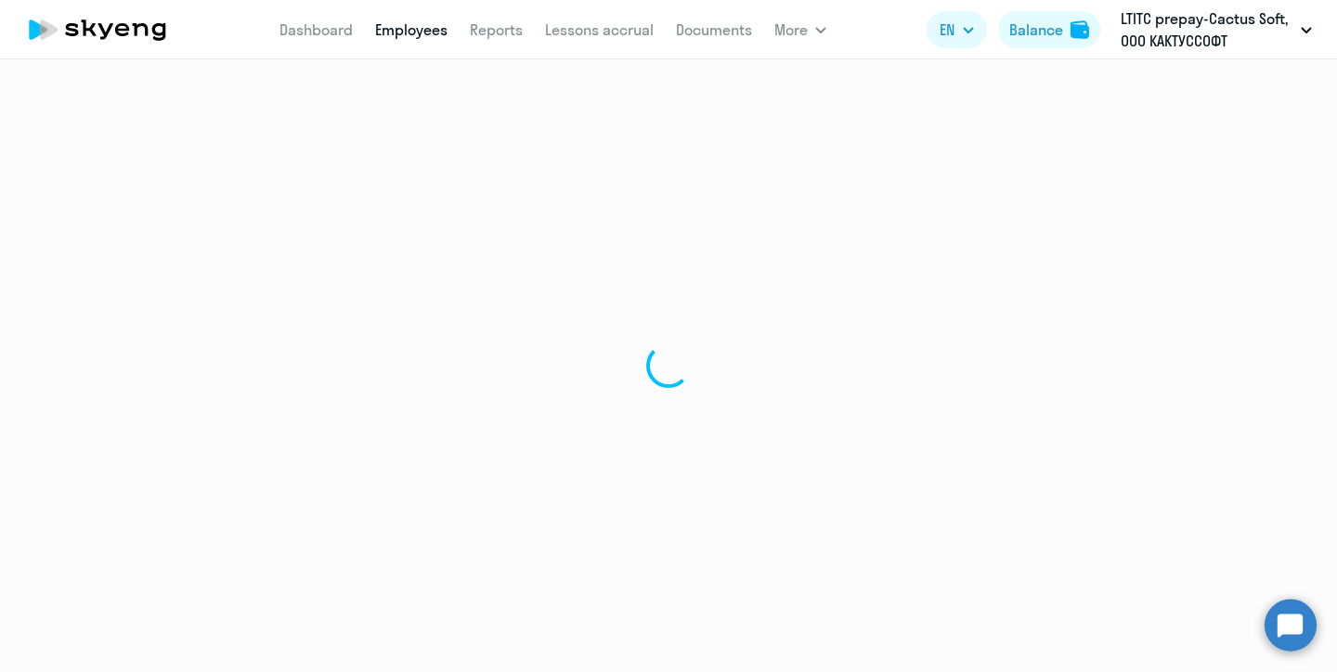
select select "30"
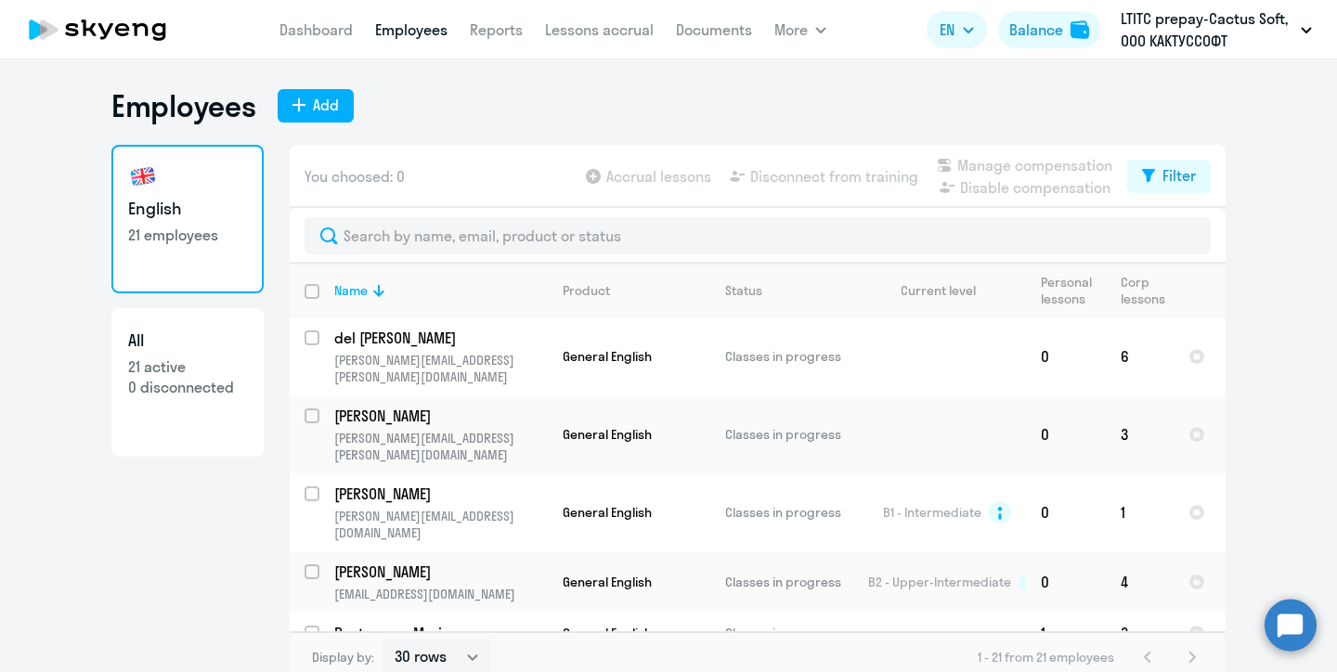
click at [210, 199] on h3 "English" at bounding box center [187, 209] width 119 height 24
click at [210, 200] on h3 "English" at bounding box center [187, 209] width 119 height 24
click at [818, 33] on button "More" at bounding box center [800, 29] width 52 height 37
click at [631, 28] on link "Lessons accrual" at bounding box center [599, 29] width 109 height 19
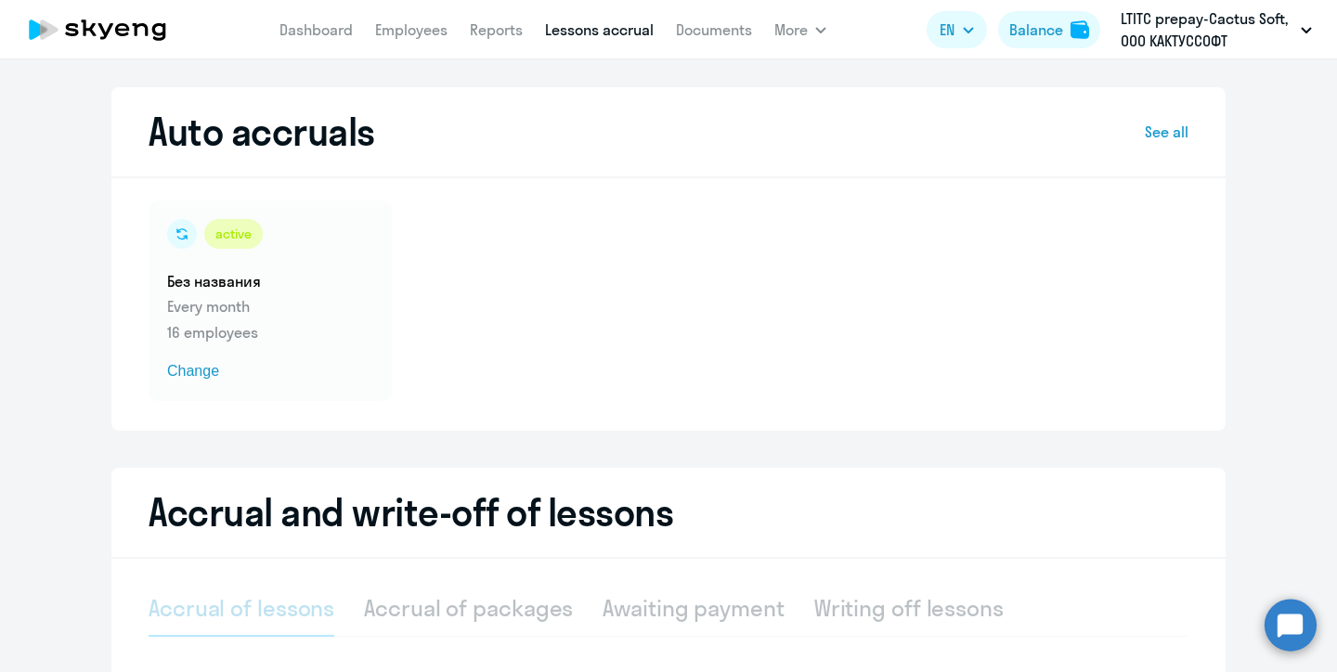
select select "10"
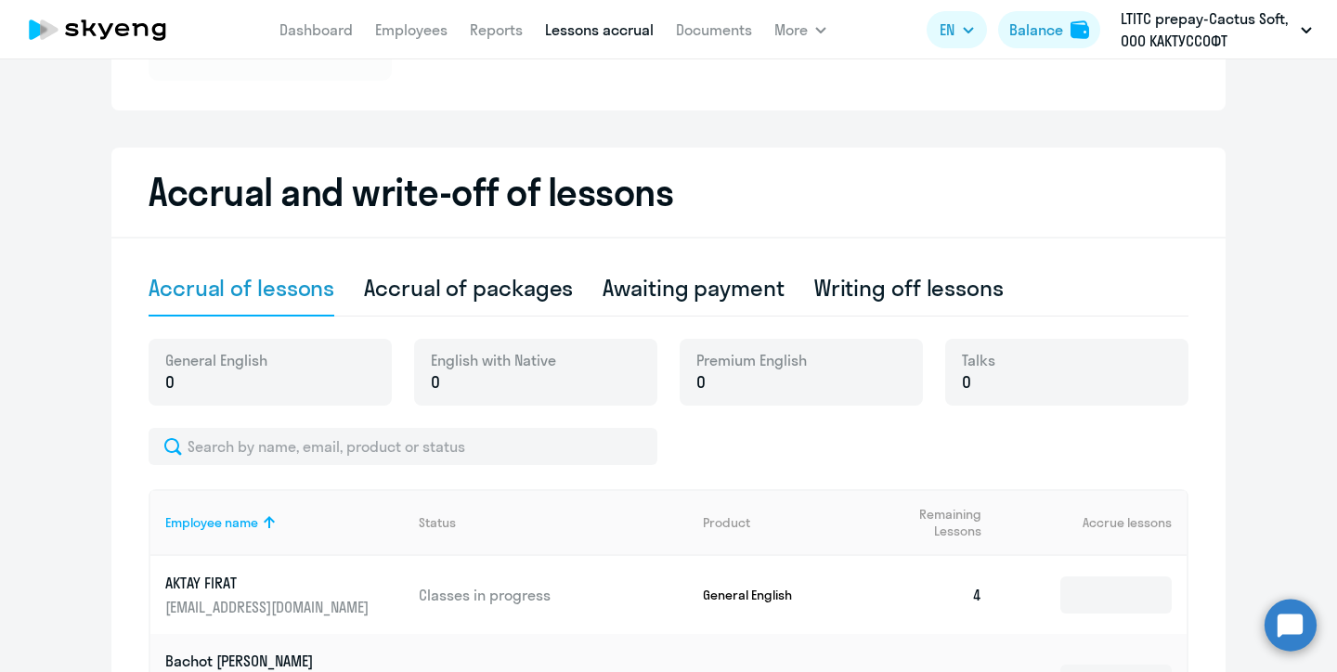
scroll to position [376, 0]
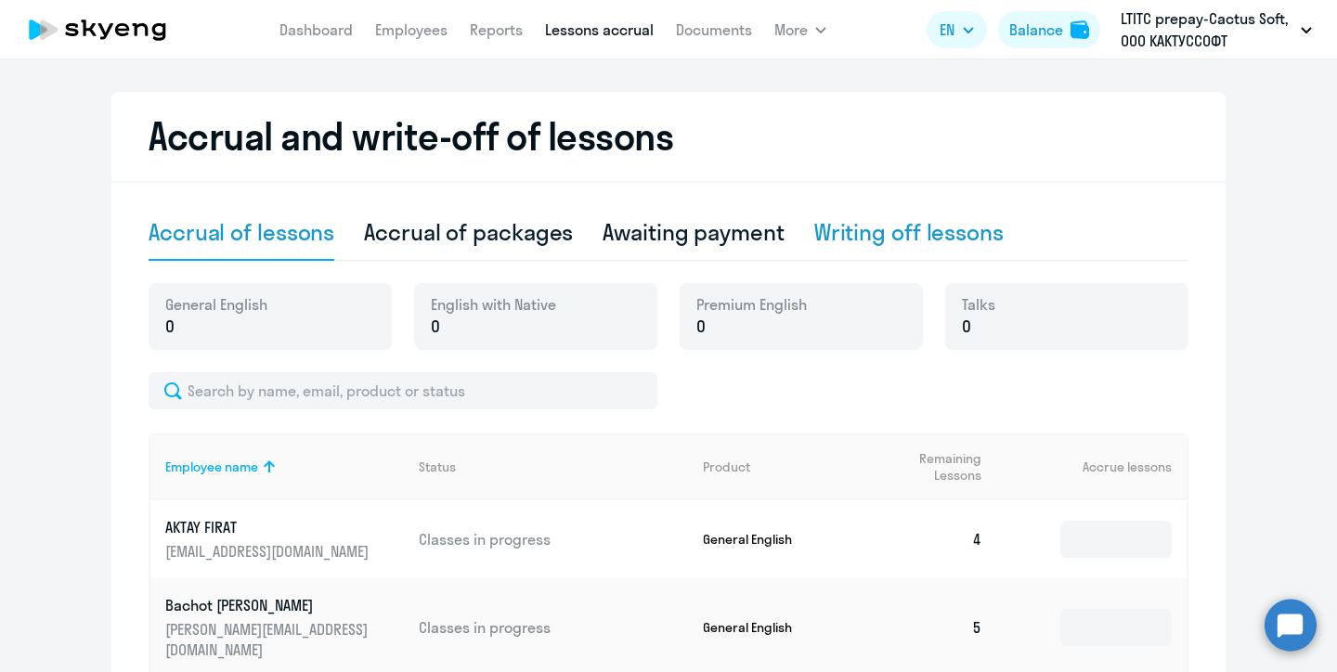
click at [890, 226] on div "Writing off lessons" at bounding box center [908, 232] width 189 height 30
select select "10"
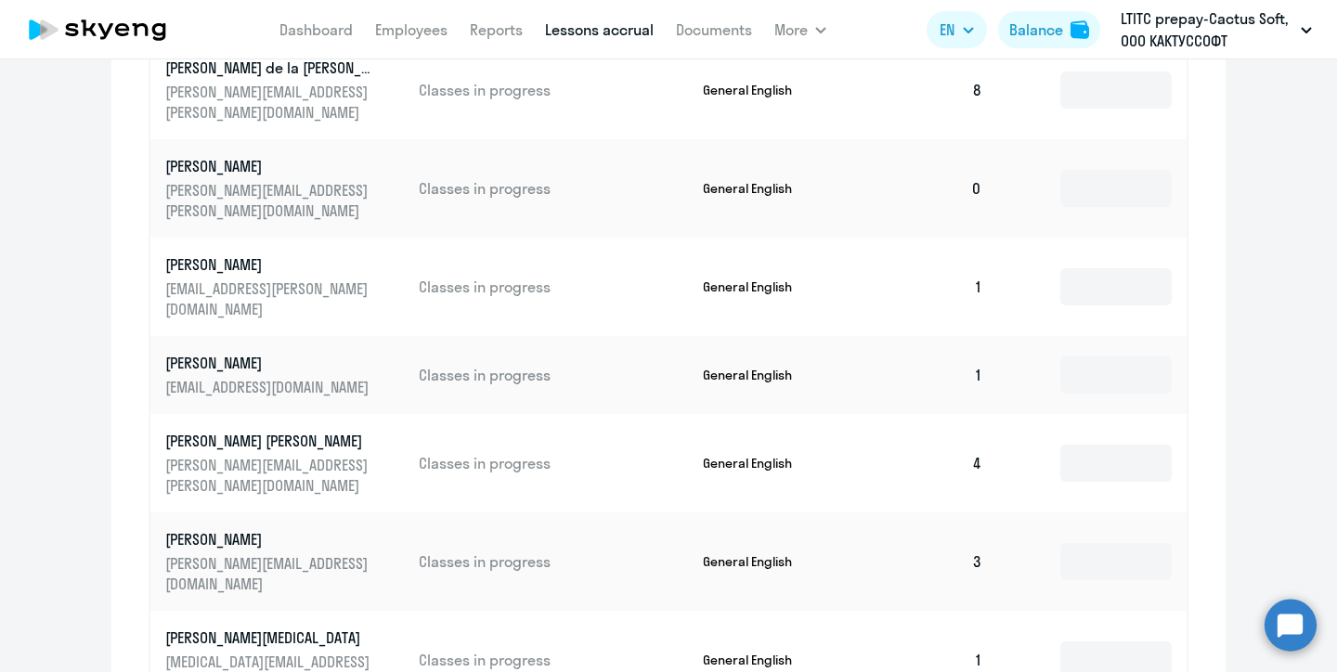
scroll to position [851, 0]
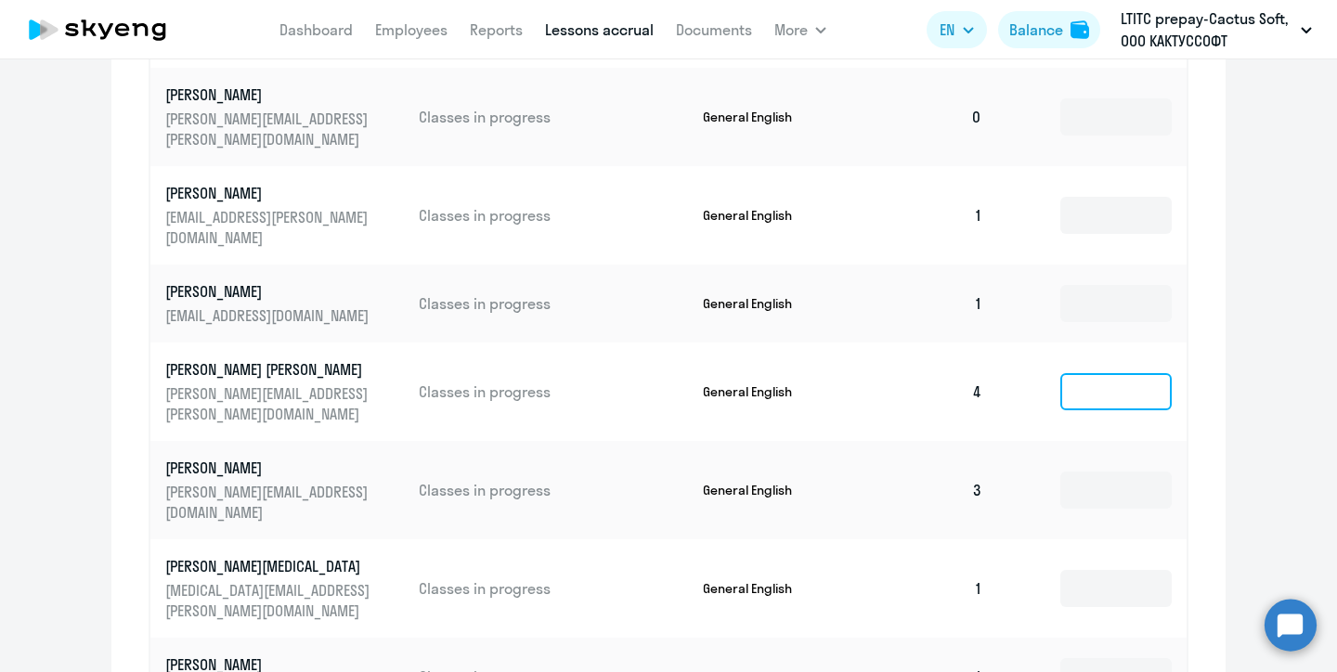
click at [1089, 380] on input at bounding box center [1115, 391] width 111 height 37
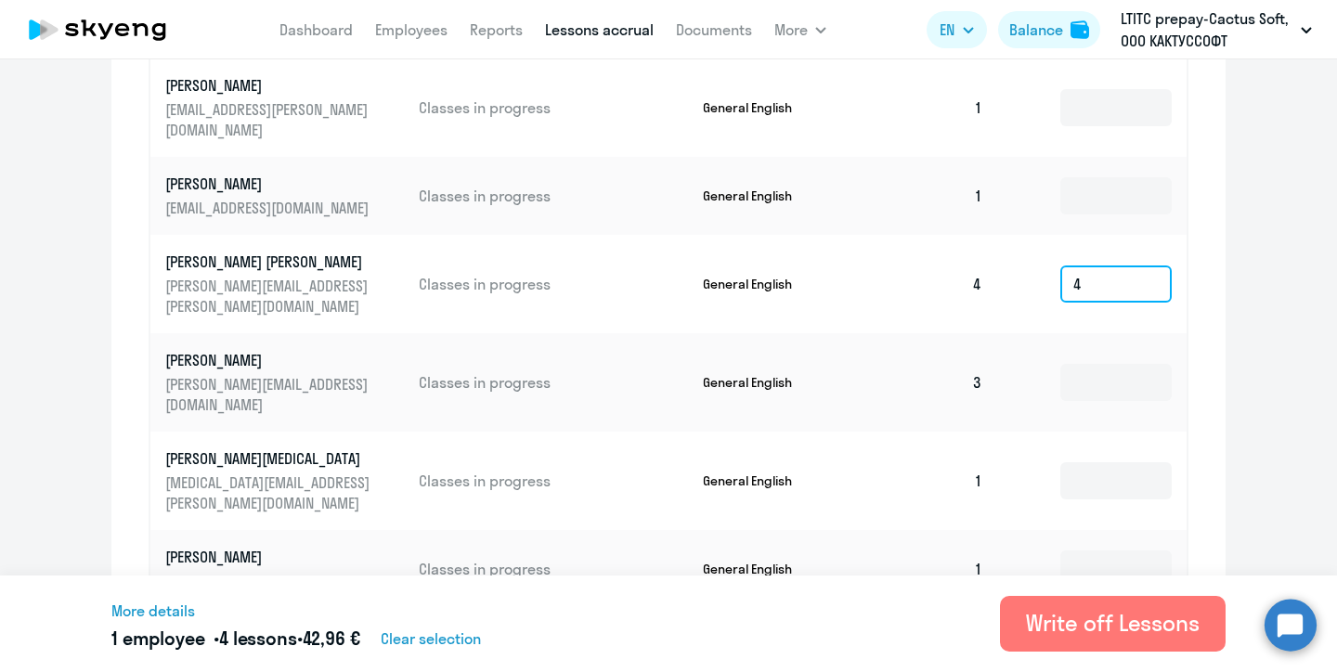
scroll to position [961, 0]
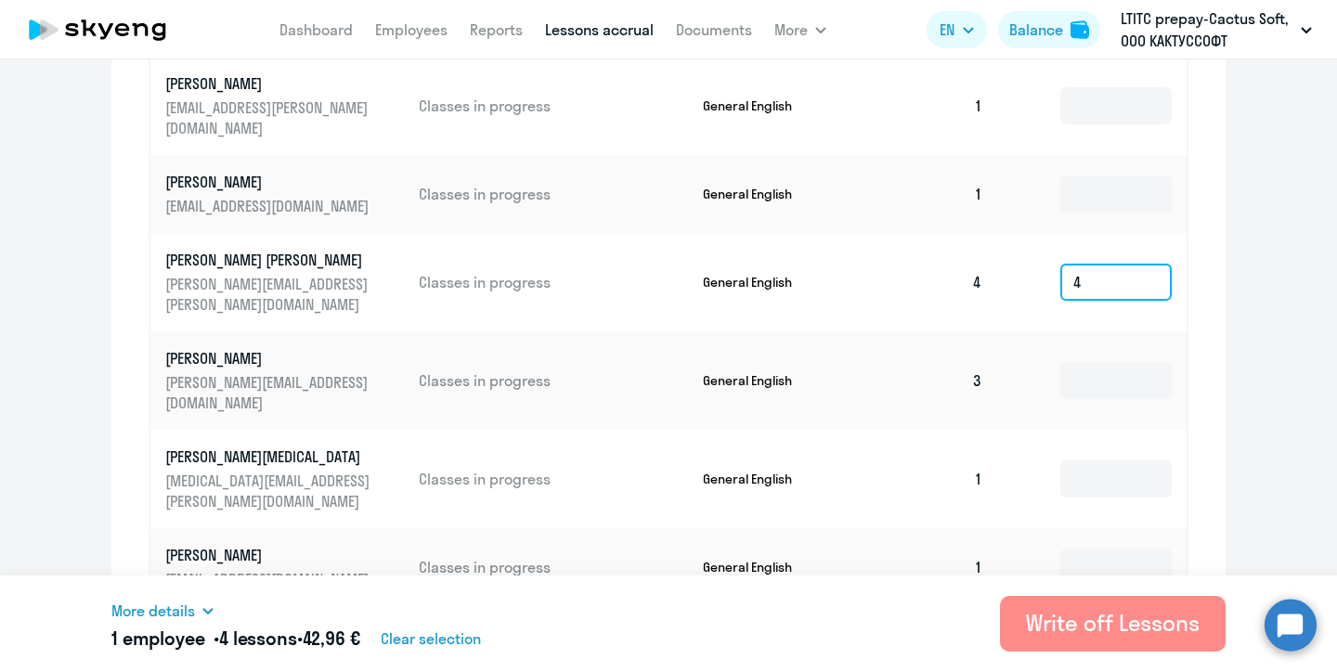
type input "4"
click at [1074, 617] on div "Write off Lessons" at bounding box center [1113, 623] width 174 height 30
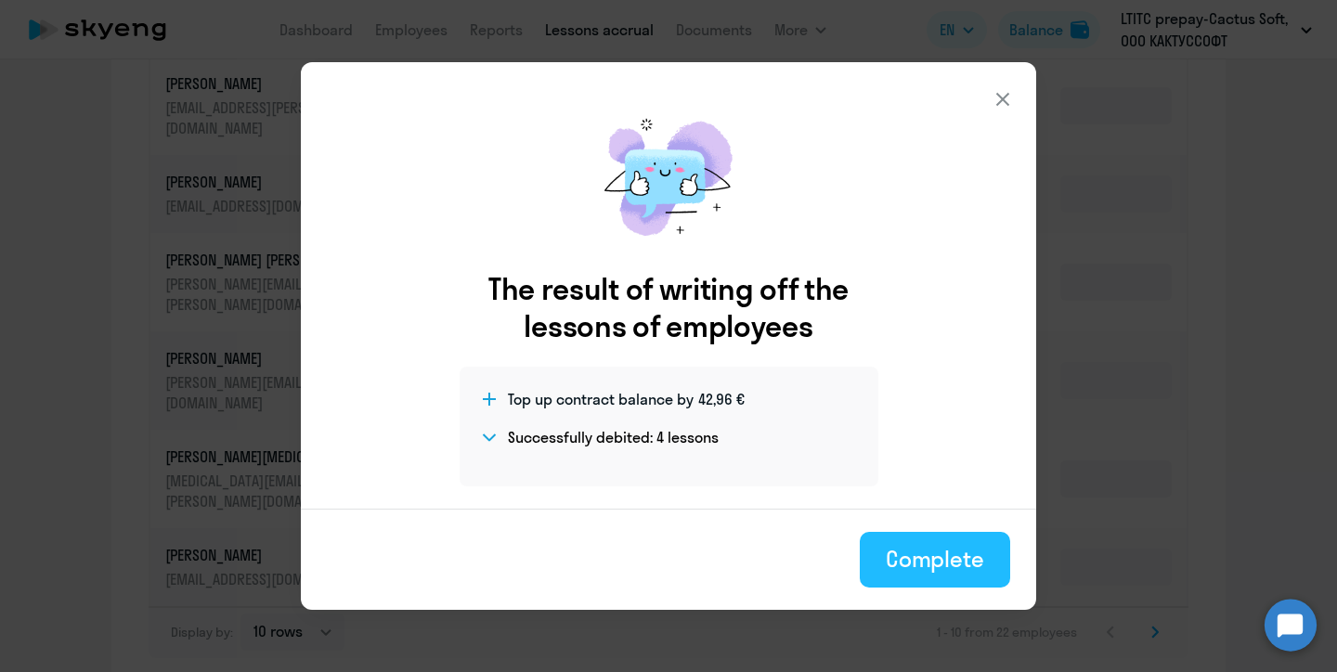
click at [910, 567] on div "Complete" at bounding box center [934, 559] width 98 height 30
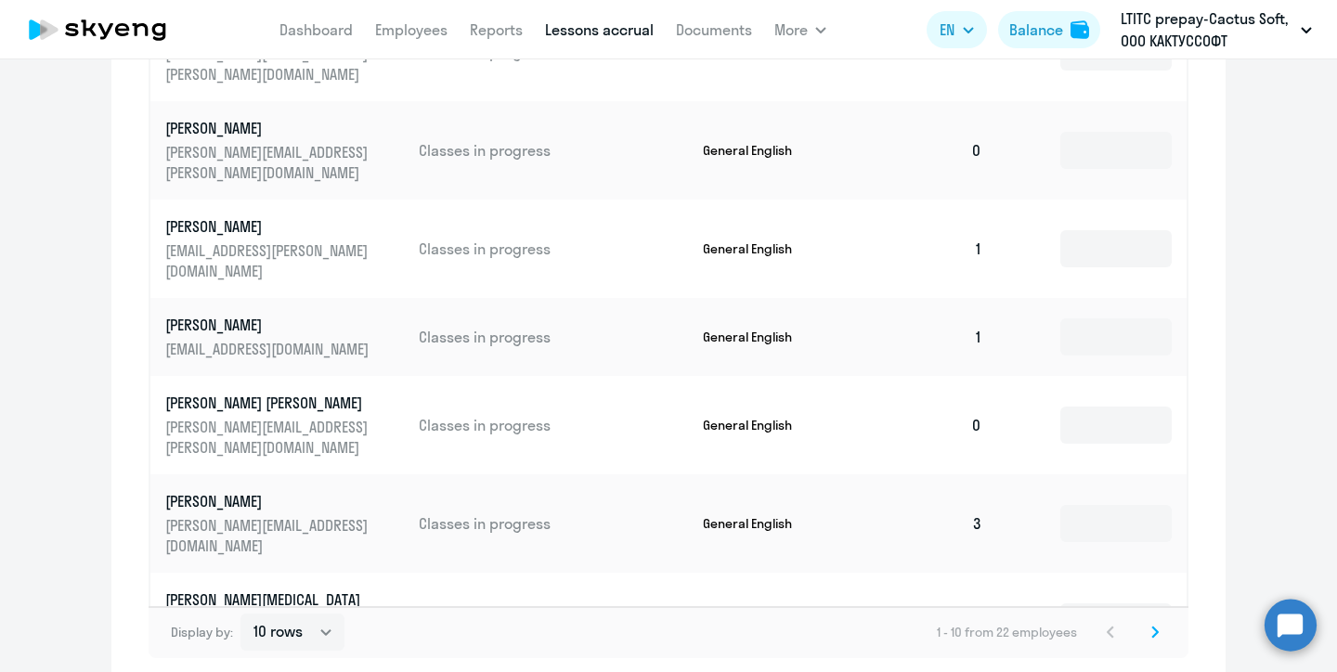
scroll to position [0, 0]
click at [1035, 31] on div "Balance" at bounding box center [1036, 30] width 54 height 22
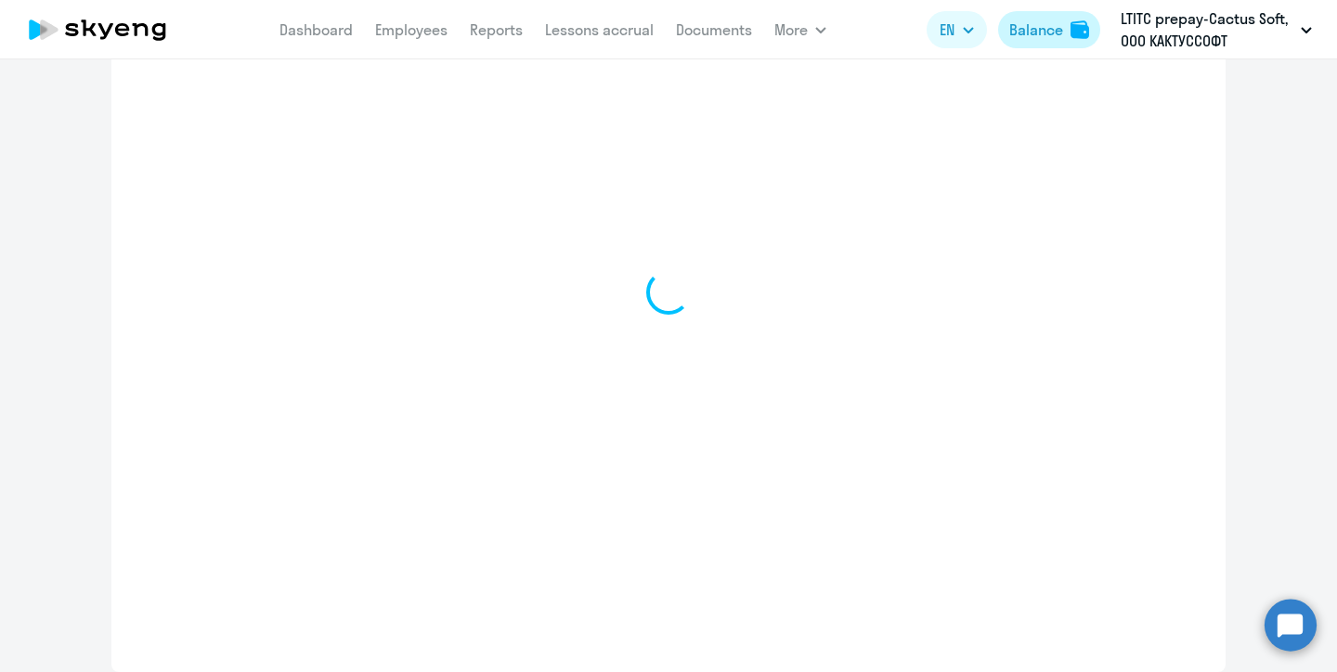
select select "english_adult_not_native_speaker"
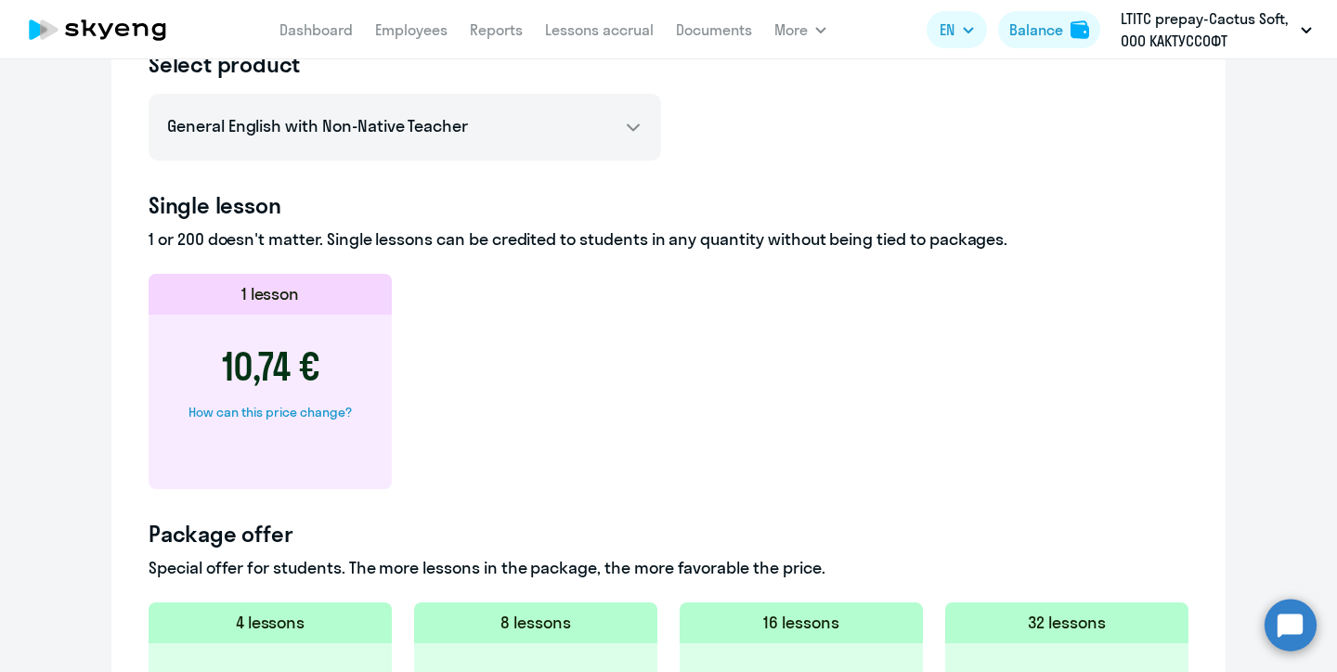
scroll to position [831, 0]
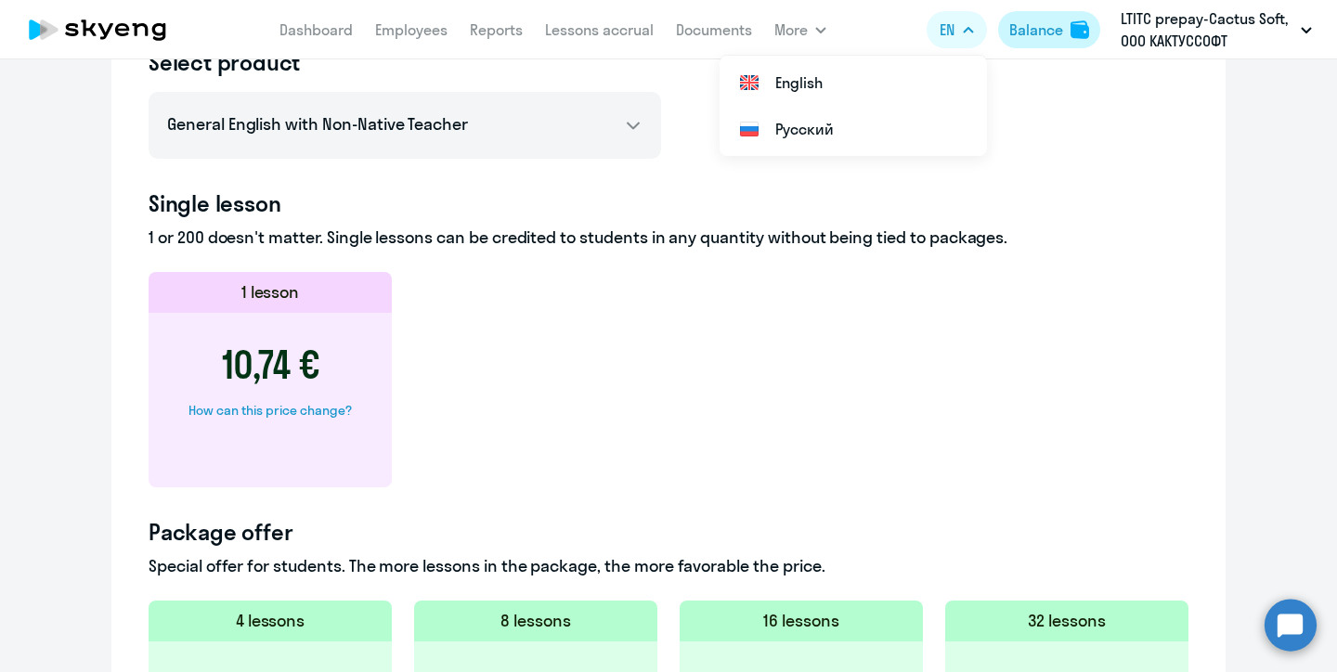
click at [1032, 33] on div "Balance" at bounding box center [1036, 30] width 54 height 22
click at [1028, 36] on div "Balance" at bounding box center [1036, 30] width 54 height 22
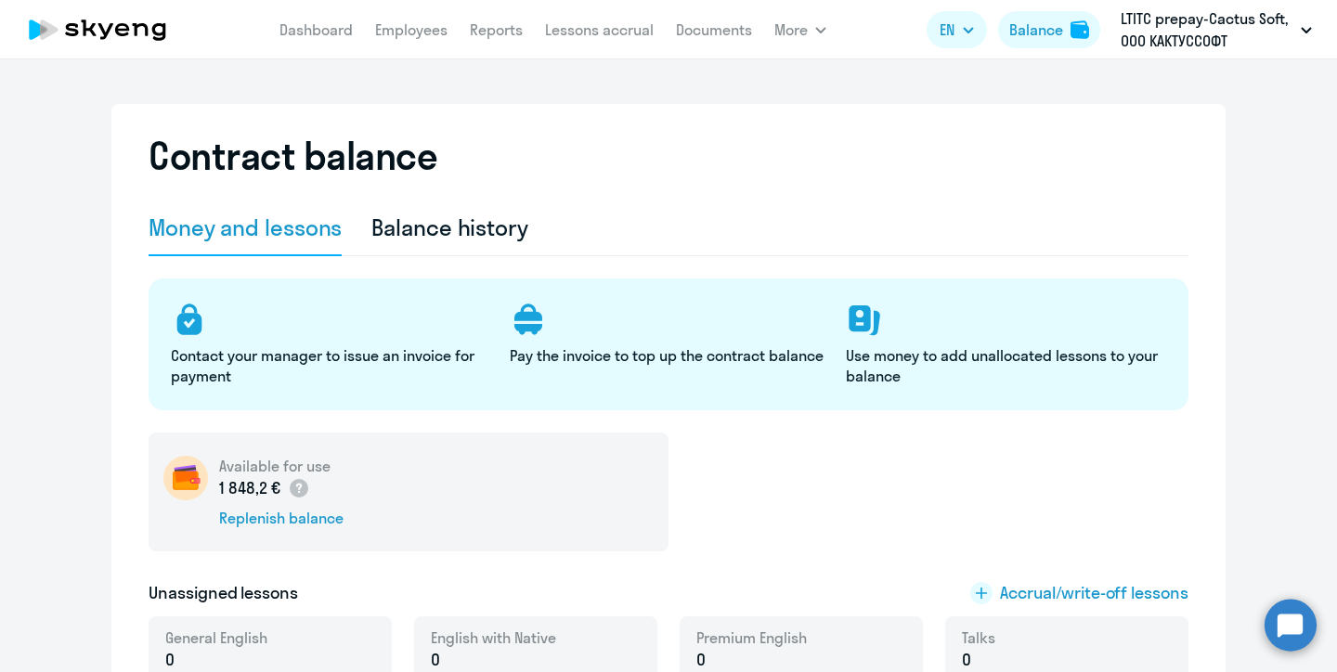
select select "english_adult_not_native_speaker"
click at [593, 32] on link "Lessons accrual" at bounding box center [599, 29] width 109 height 19
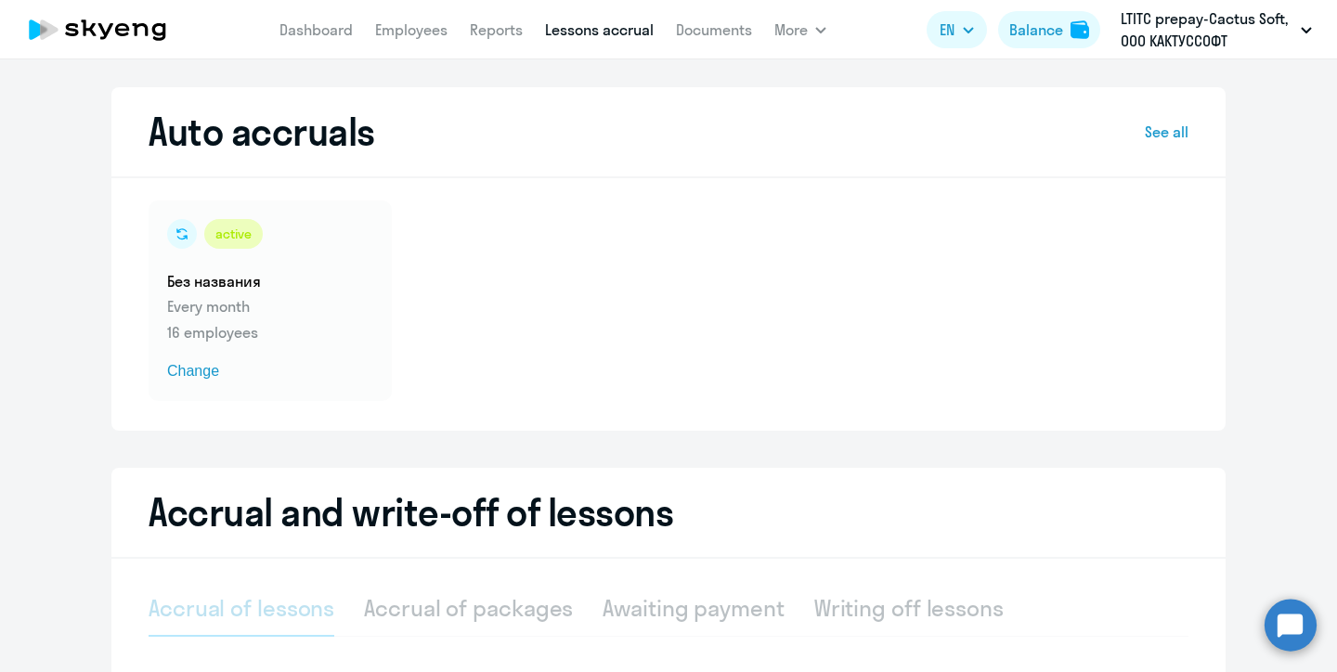
select select "10"
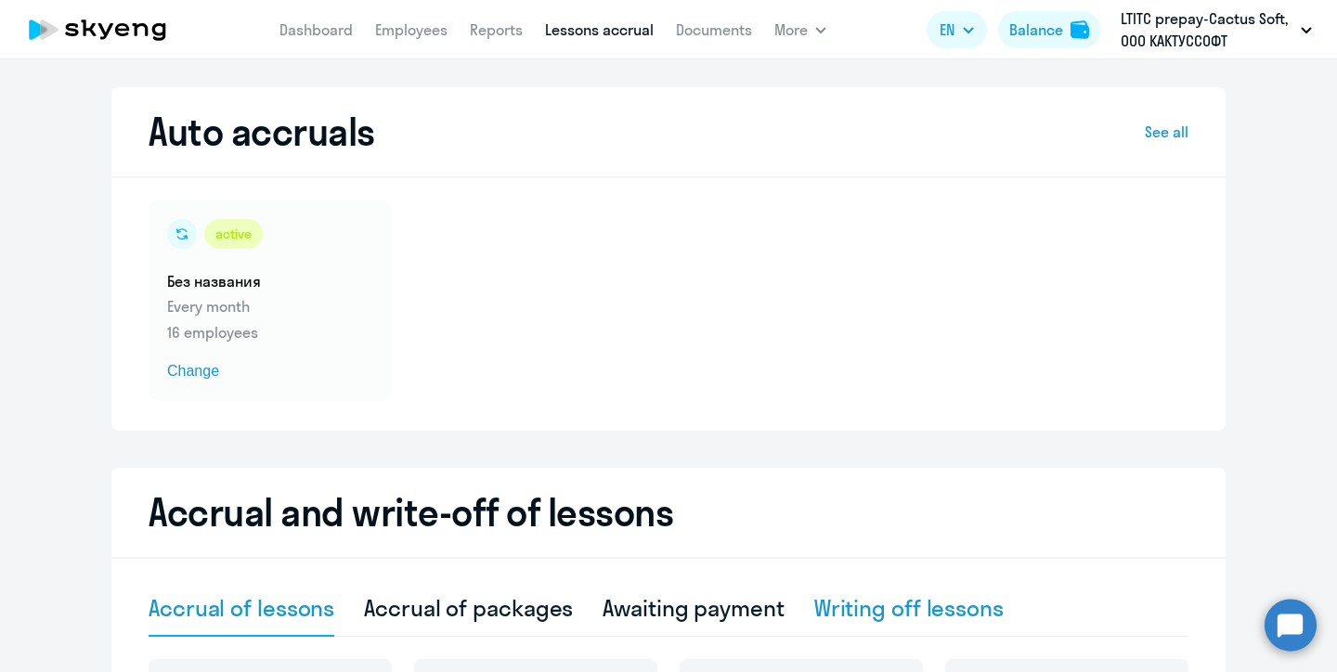
click at [861, 623] on div "Writing off lessons" at bounding box center [908, 609] width 189 height 56
select select "10"
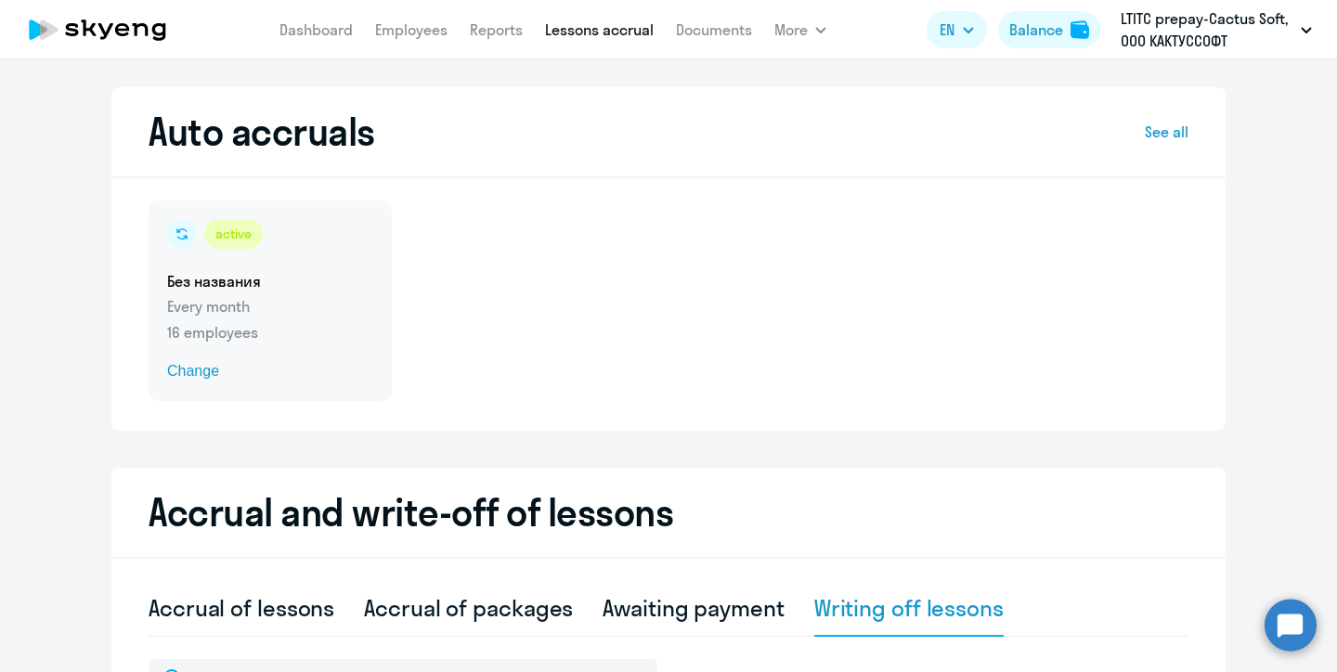
click at [227, 291] on h5 "Без названия" at bounding box center [270, 281] width 206 height 20
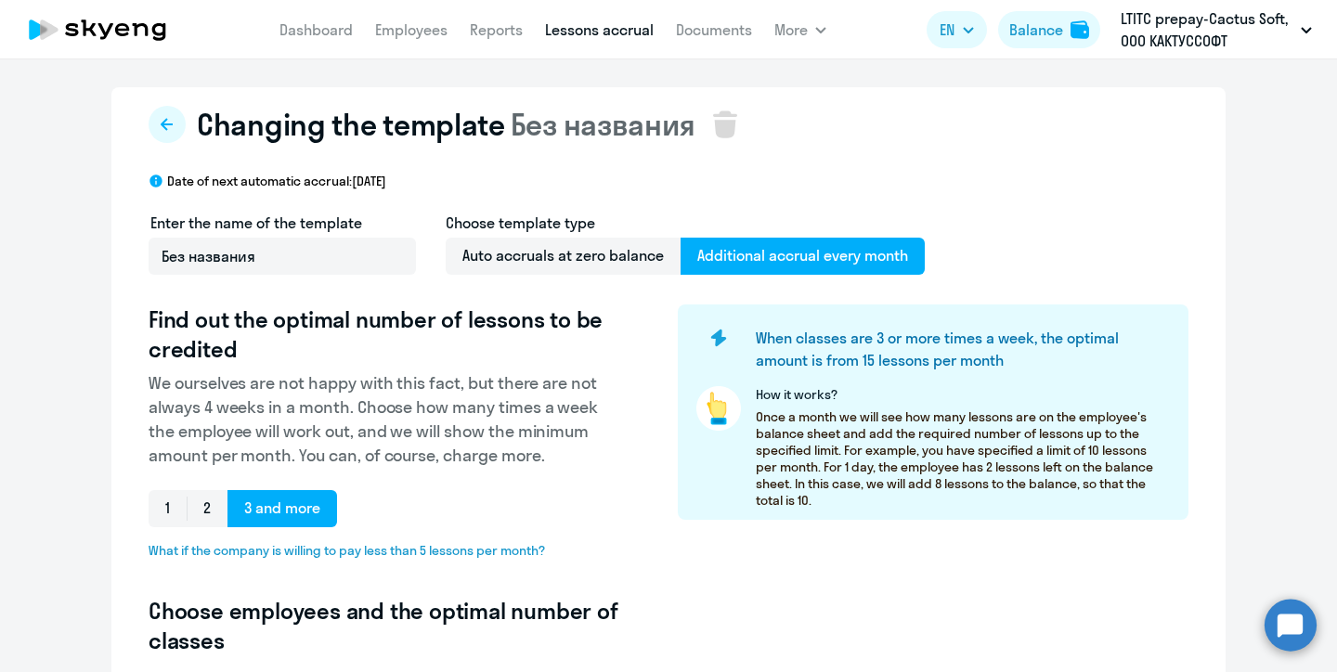
select select "10"
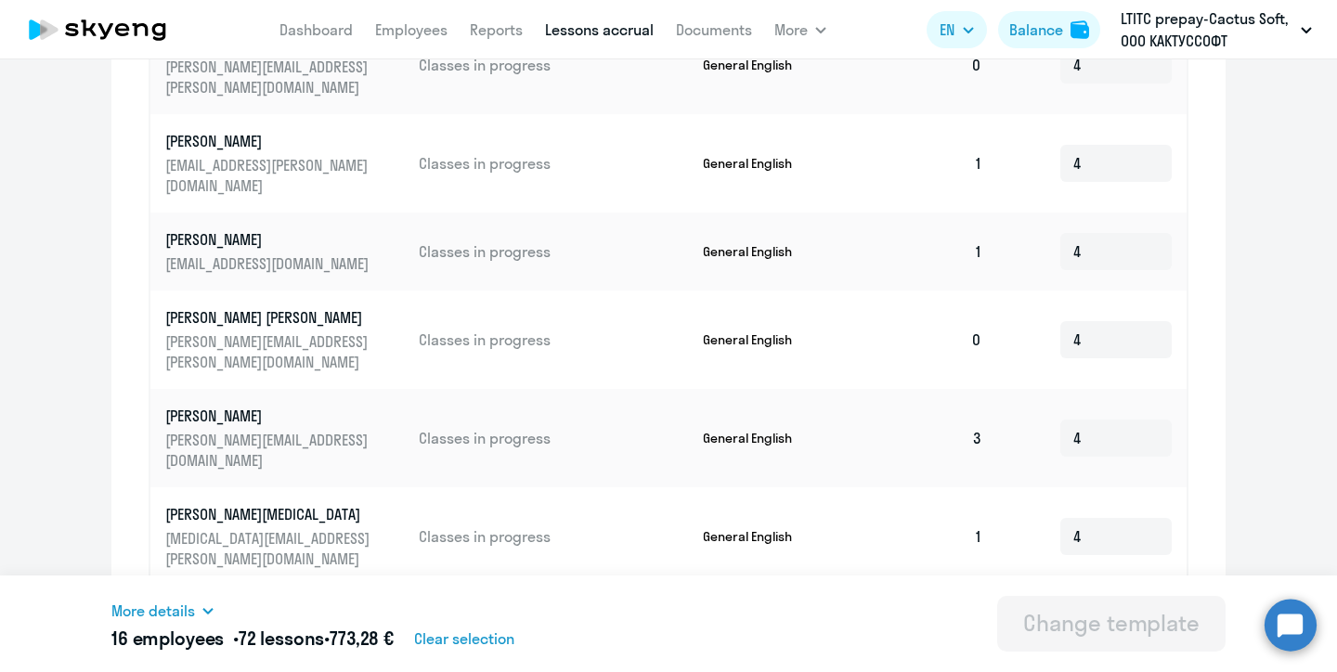
scroll to position [957, 0]
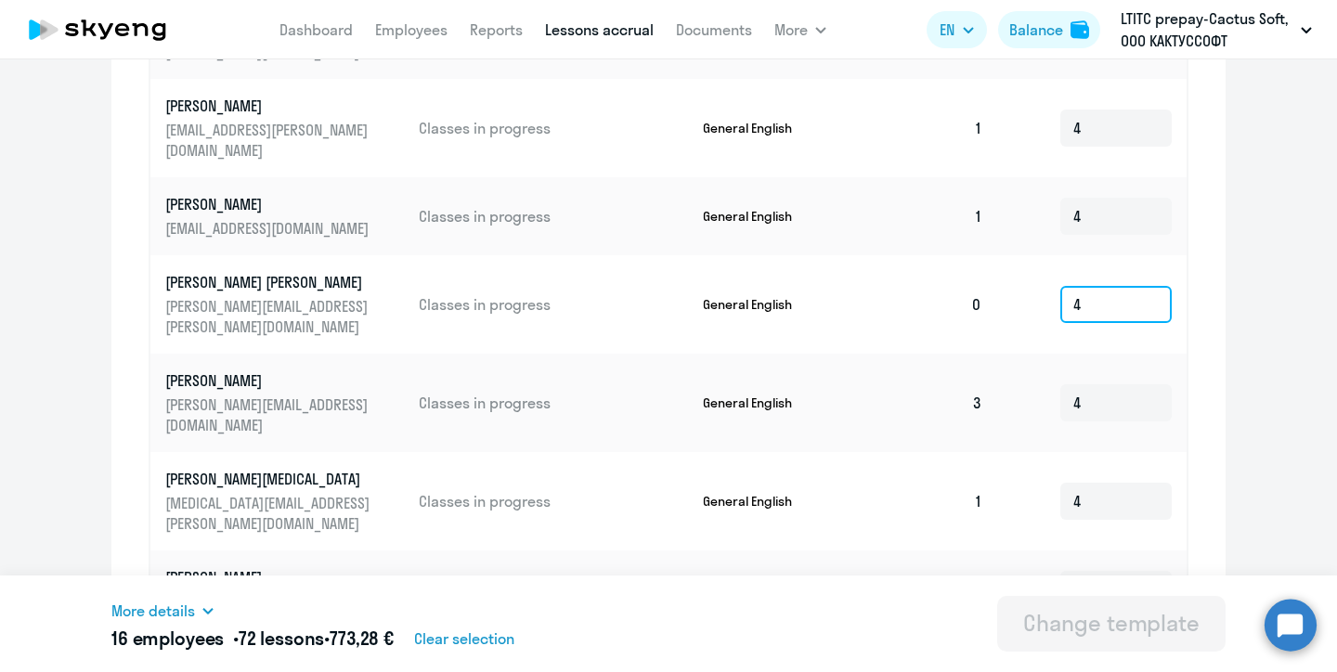
click at [1086, 296] on input "4" at bounding box center [1115, 304] width 111 height 37
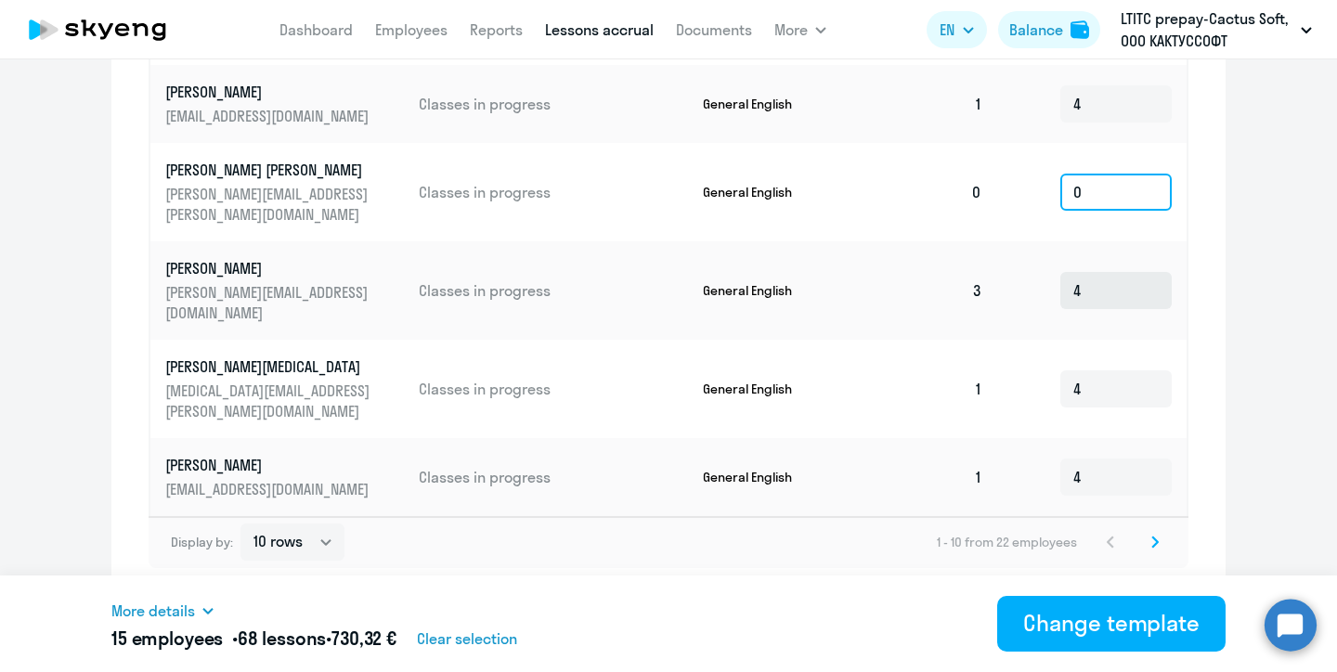
scroll to position [1069, 0]
type input "0"
click at [1152, 542] on icon at bounding box center [1154, 542] width 7 height 13
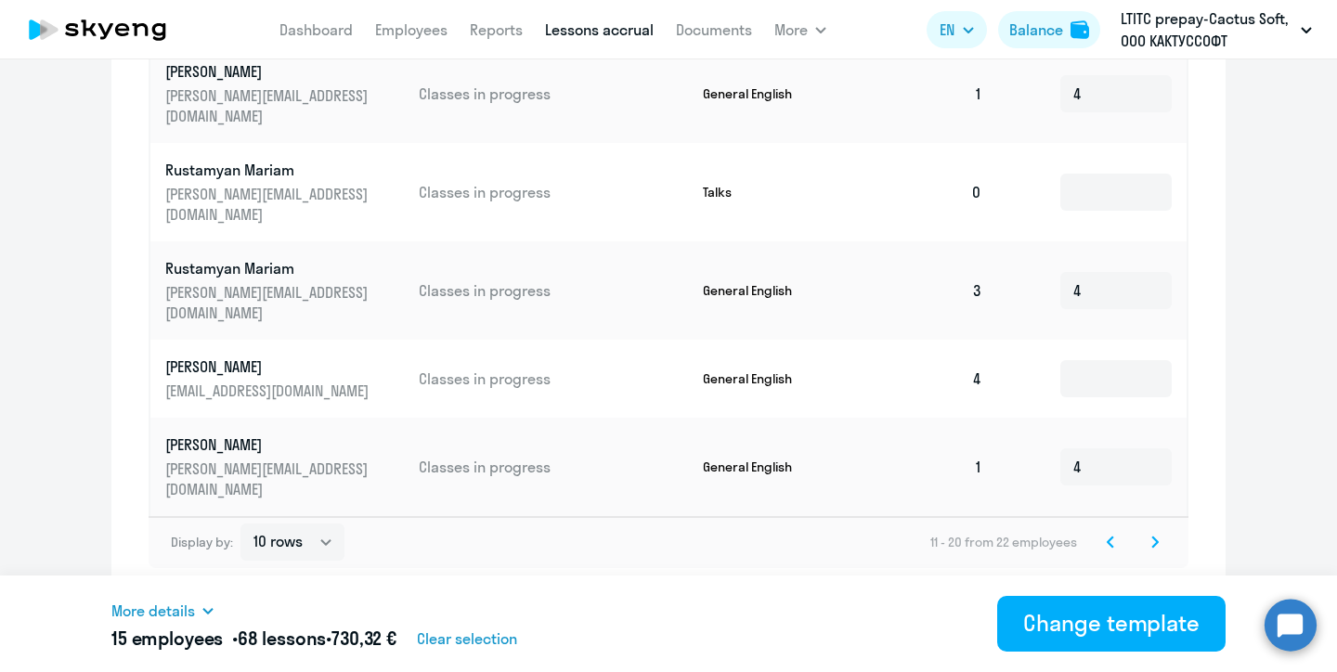
click at [1111, 545] on icon at bounding box center [1110, 541] width 6 height 10
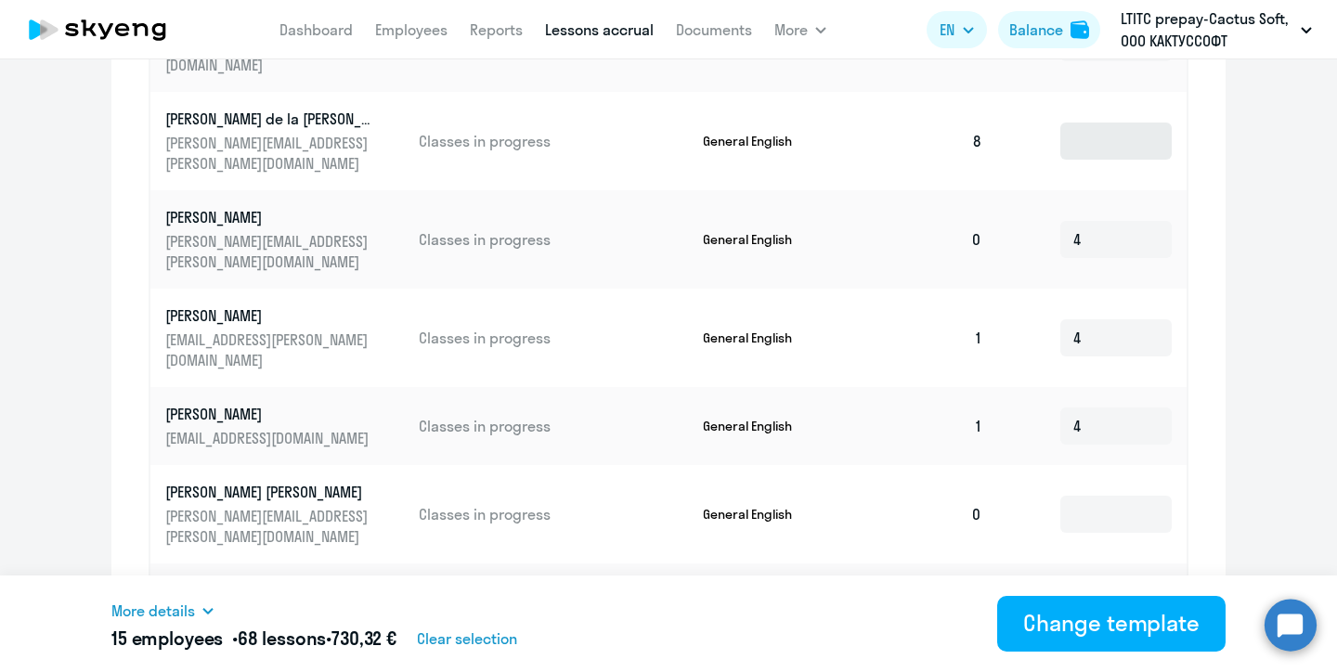
scroll to position [787, 0]
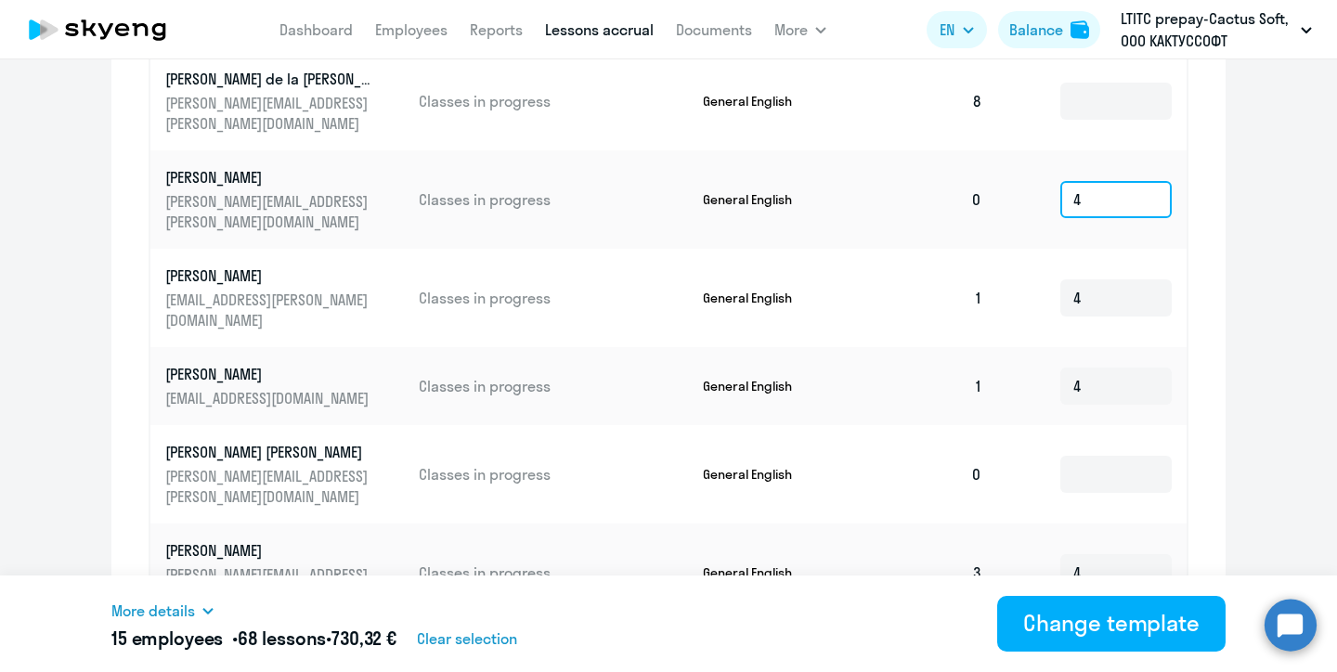
click at [1089, 186] on input "4" at bounding box center [1115, 199] width 111 height 37
type input "0"
click at [1255, 174] on ng-component "Changing the template Без названия Date of next automatic accrual: Wednesday, O…" at bounding box center [668, 90] width 1337 height 1580
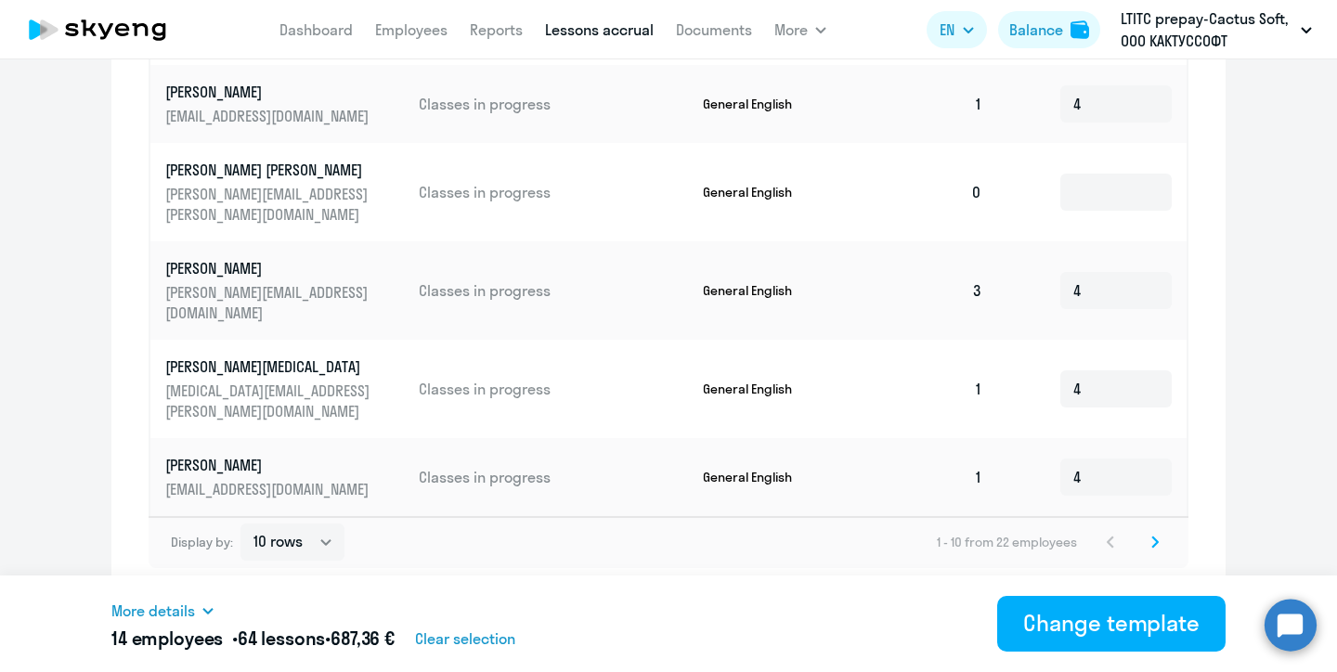
scroll to position [1069, 0]
click at [1157, 540] on icon at bounding box center [1155, 541] width 6 height 10
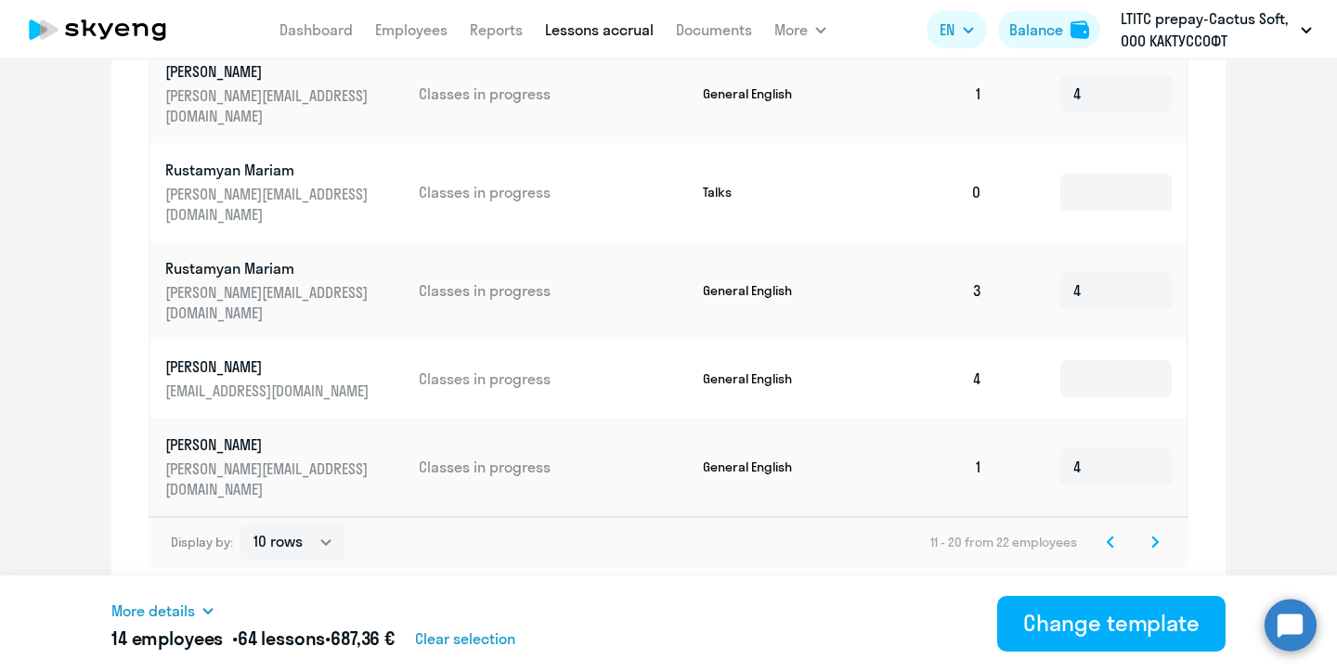
click at [1151, 543] on icon at bounding box center [1154, 542] width 7 height 13
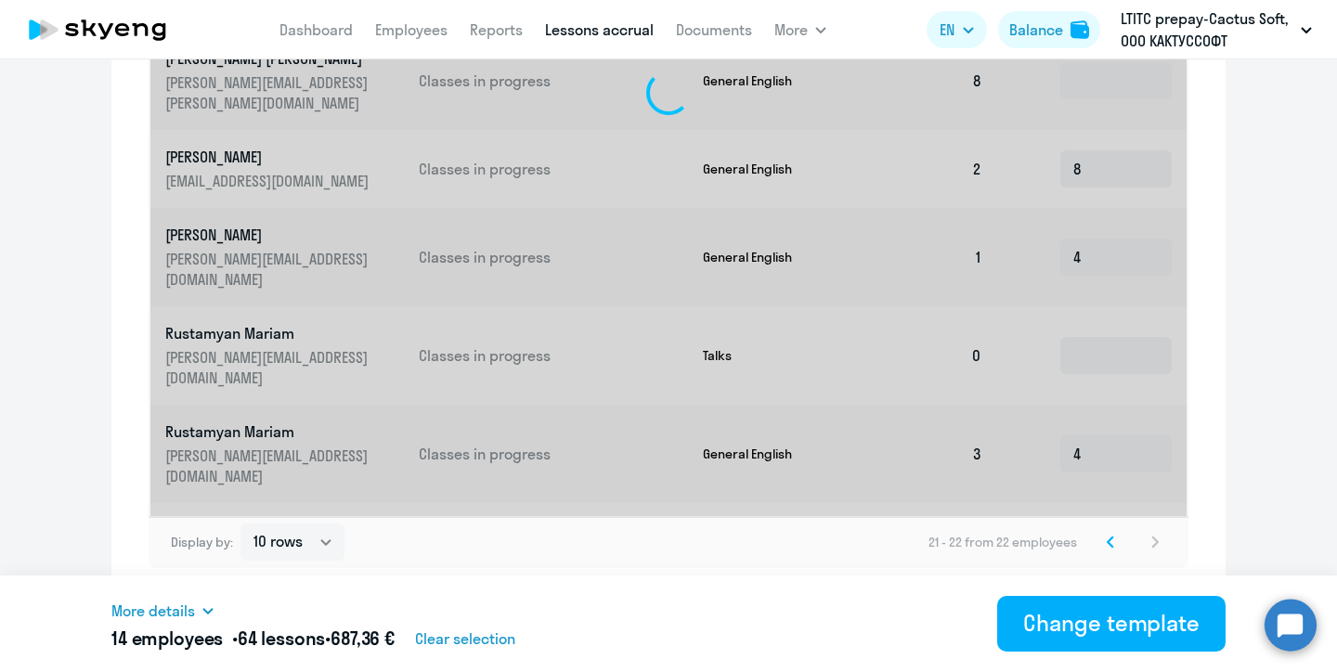
scroll to position [501, 0]
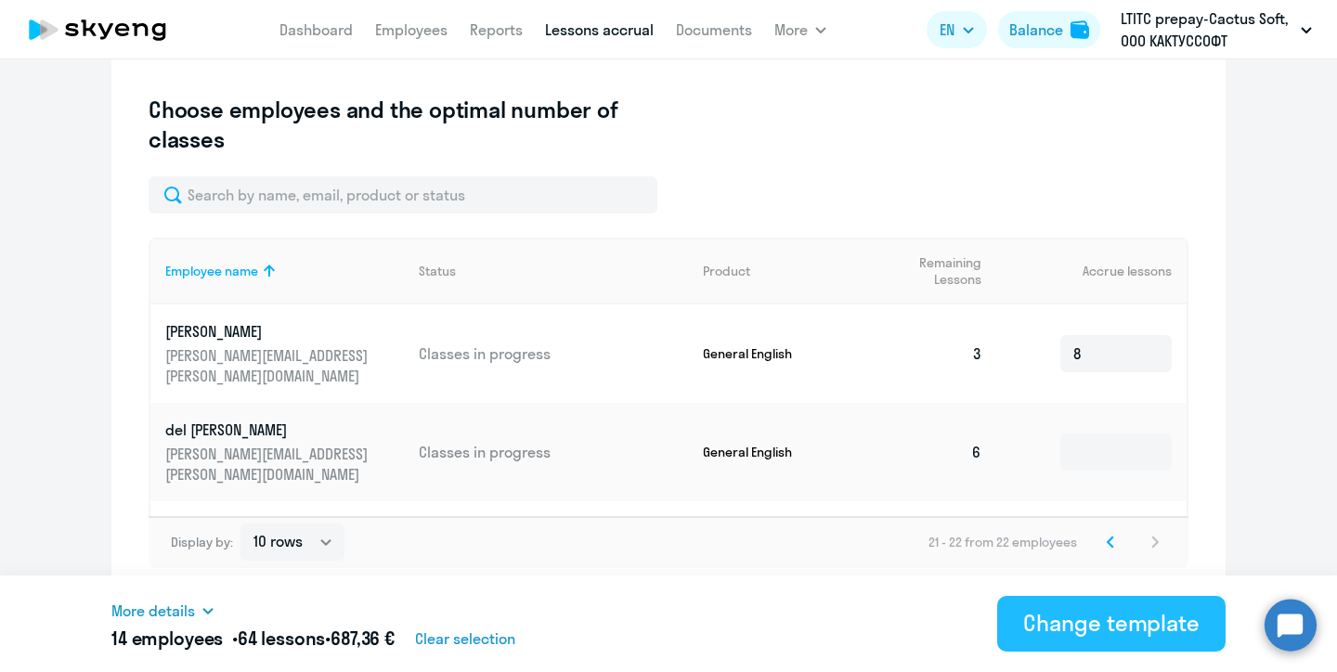
click at [1107, 625] on div "Change template" at bounding box center [1111, 623] width 176 height 30
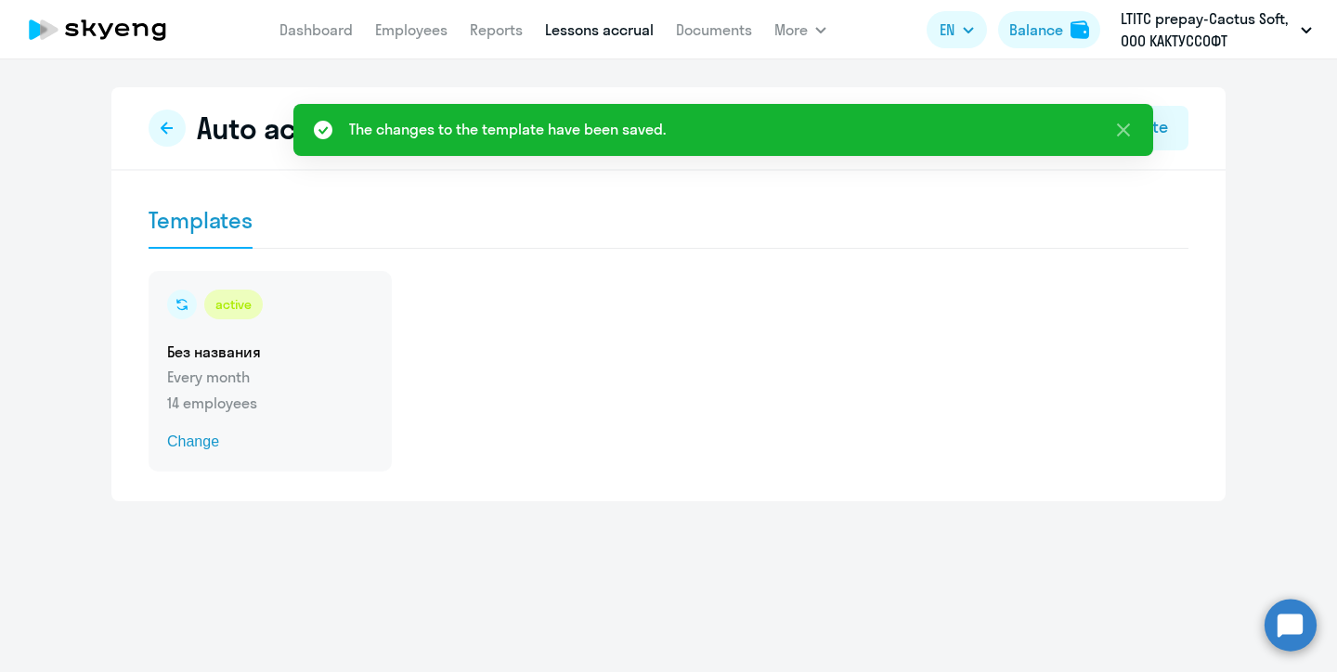
click at [234, 361] on h5 "Без названия" at bounding box center [270, 352] width 206 height 20
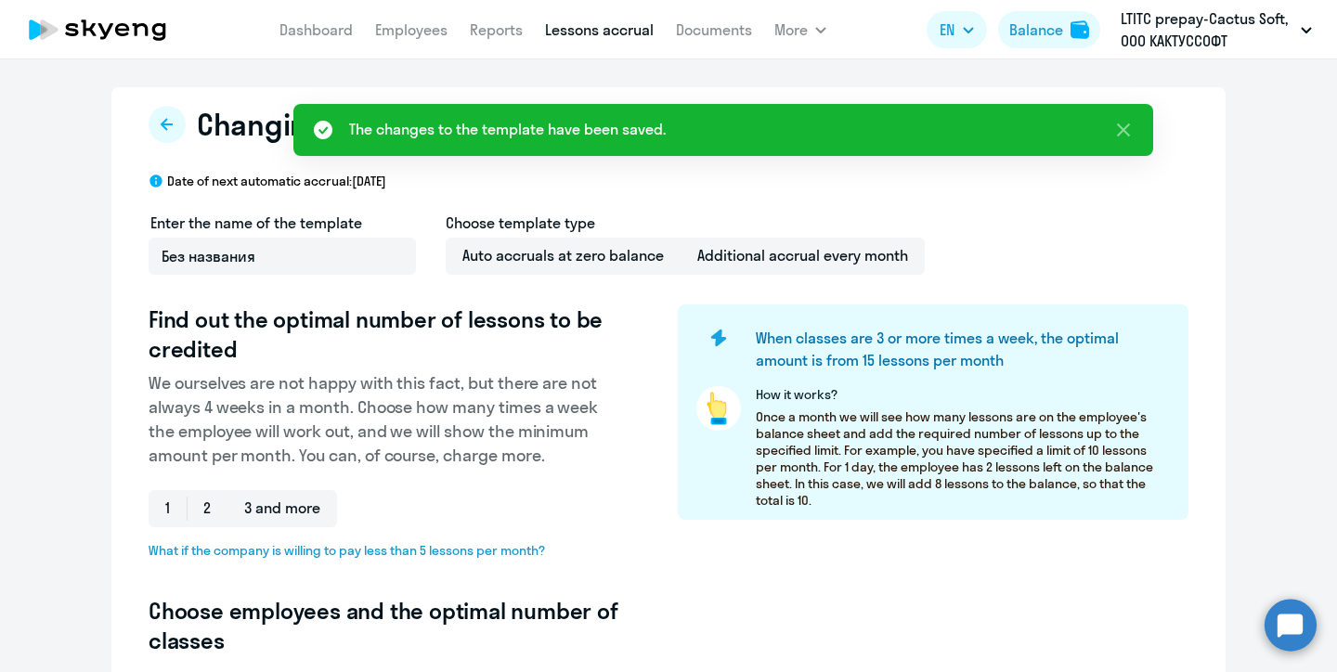
select select "10"
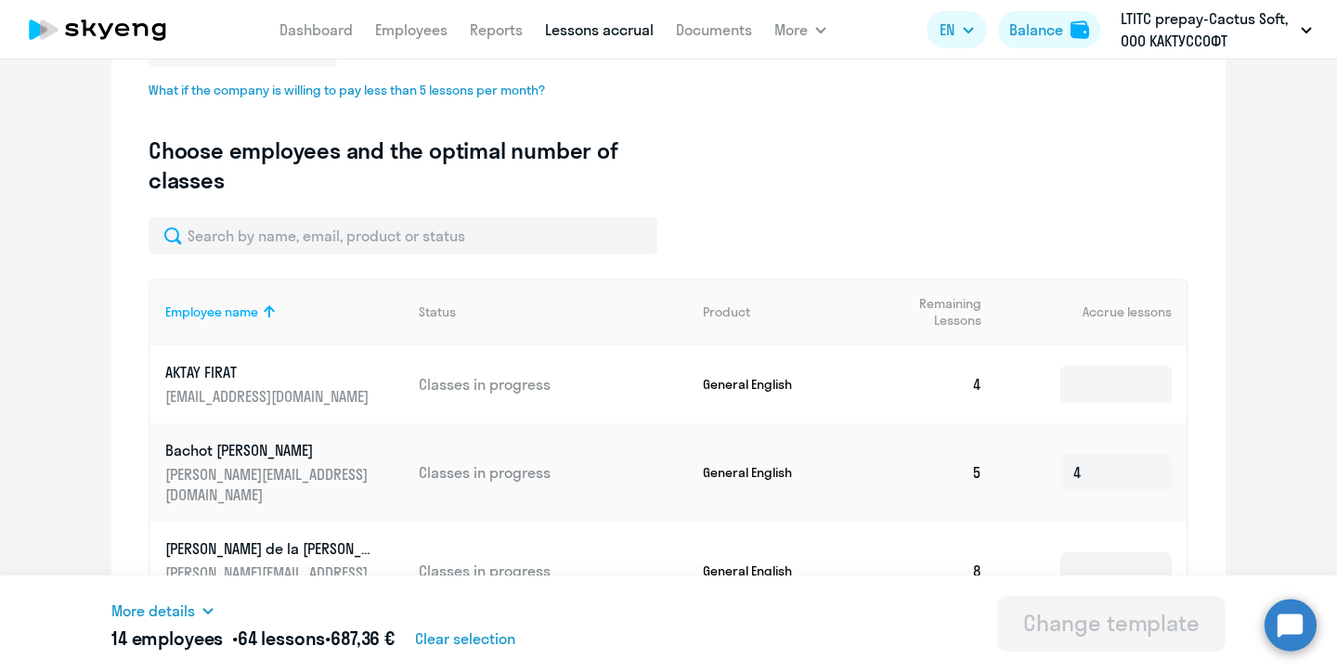
scroll to position [4, 0]
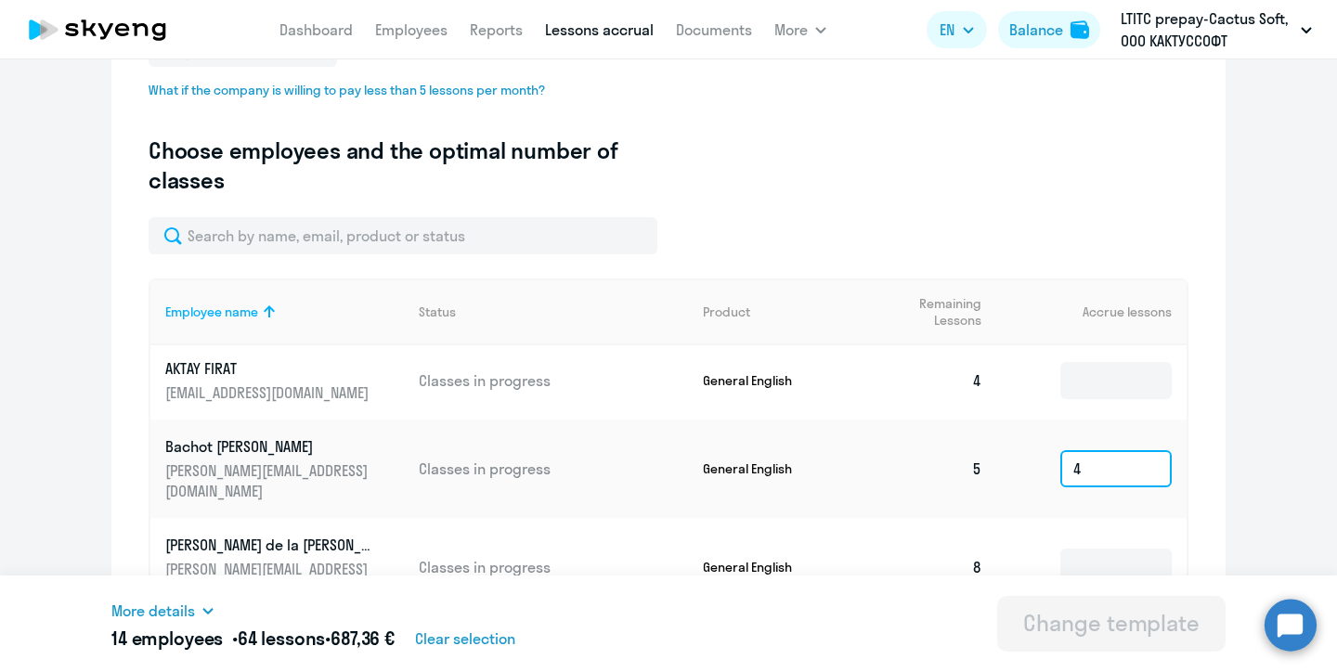
click at [1108, 465] on input "4" at bounding box center [1115, 468] width 111 height 37
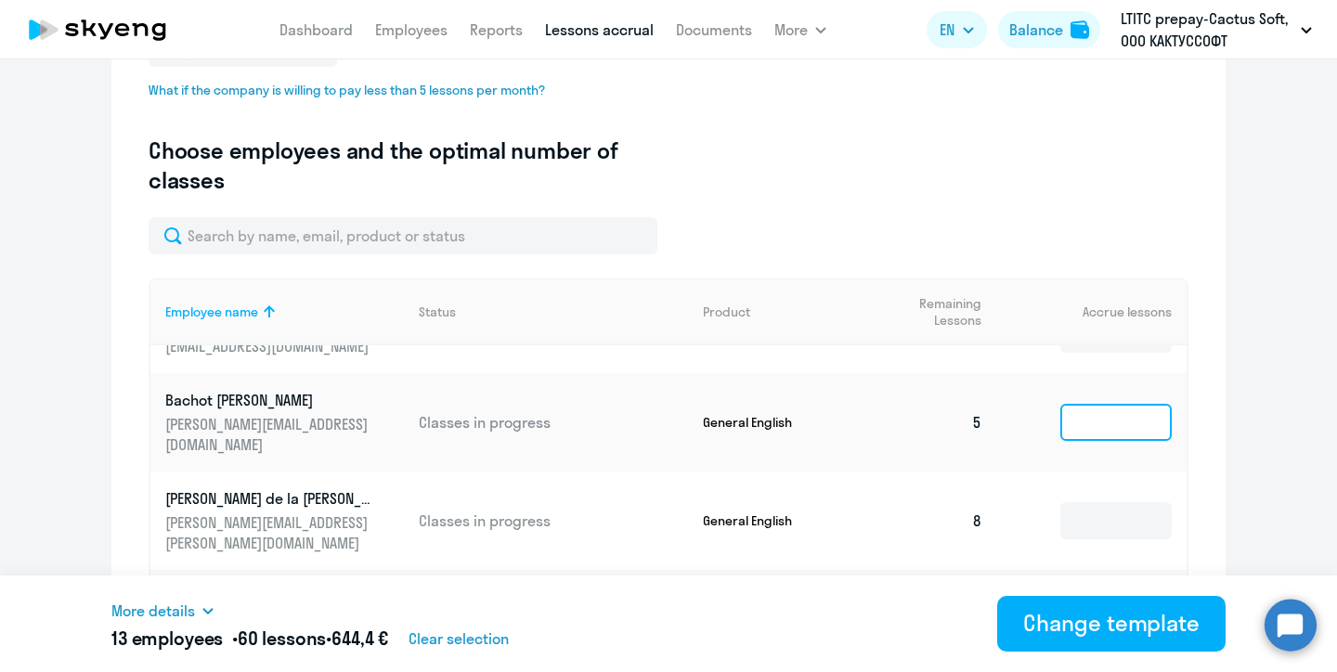
scroll to position [65, 0]
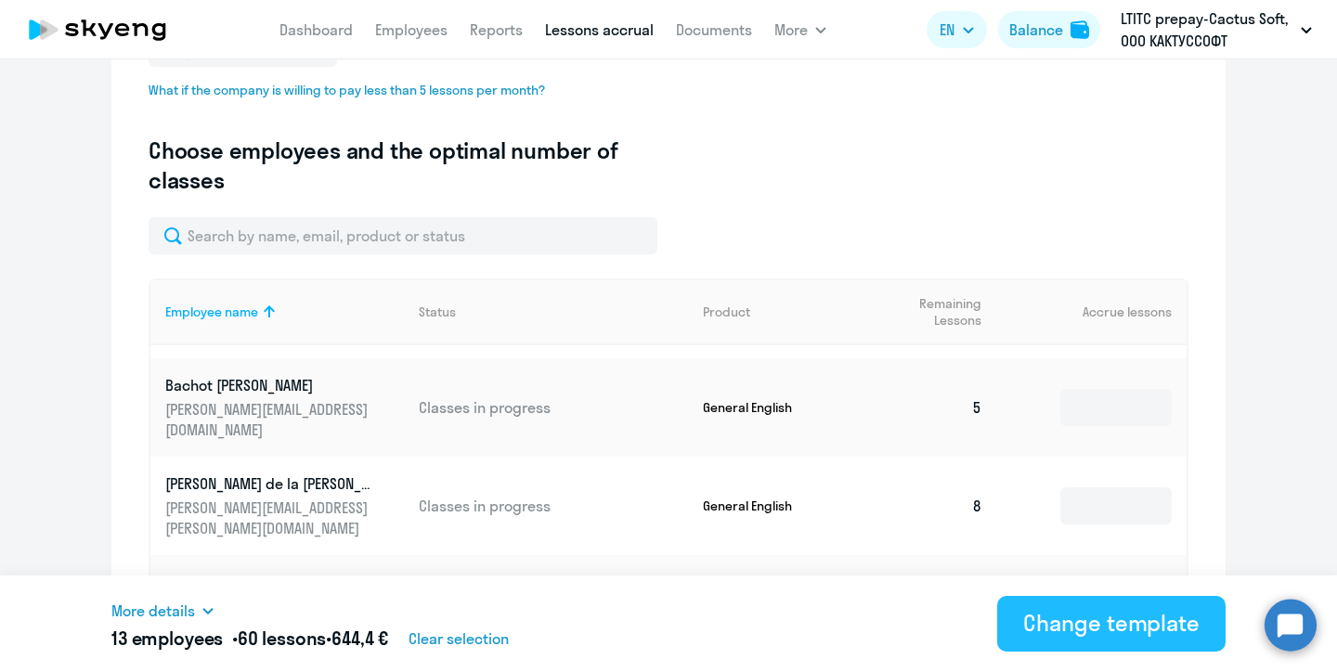
click at [1085, 619] on div "Change template" at bounding box center [1111, 623] width 176 height 30
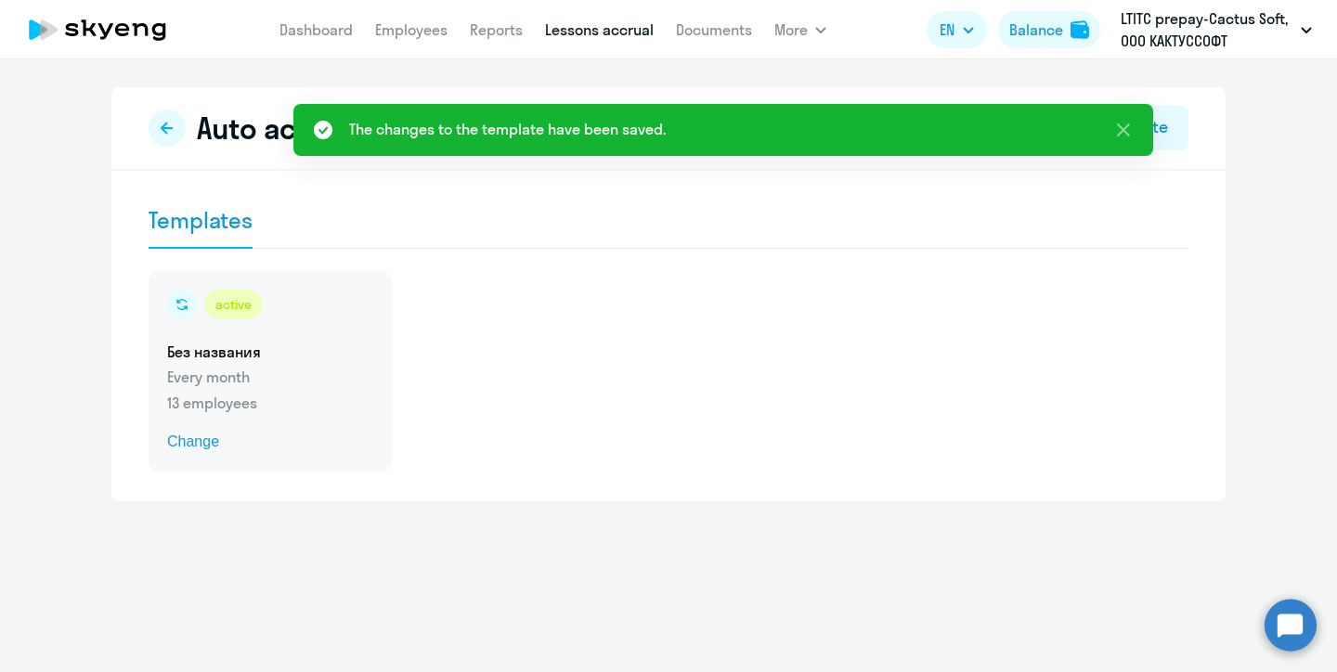
click at [283, 388] on div "active Без названия Every month 13 employees Change" at bounding box center [270, 371] width 243 height 200
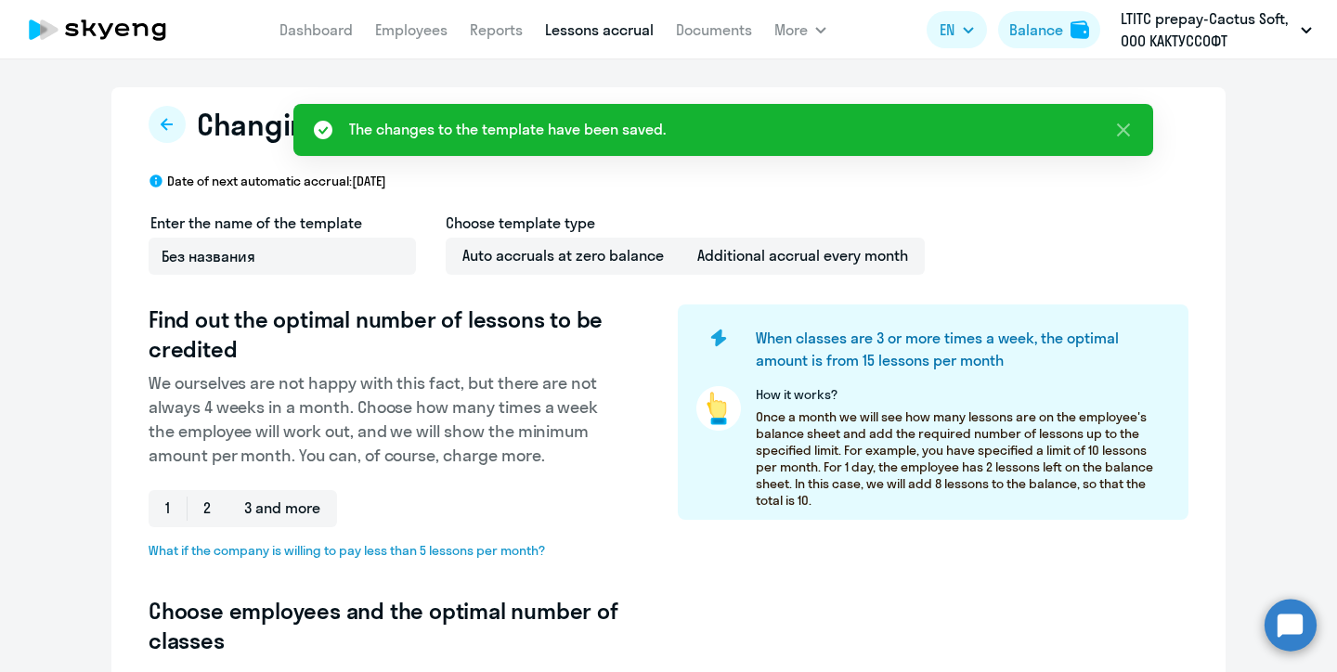
select select "10"
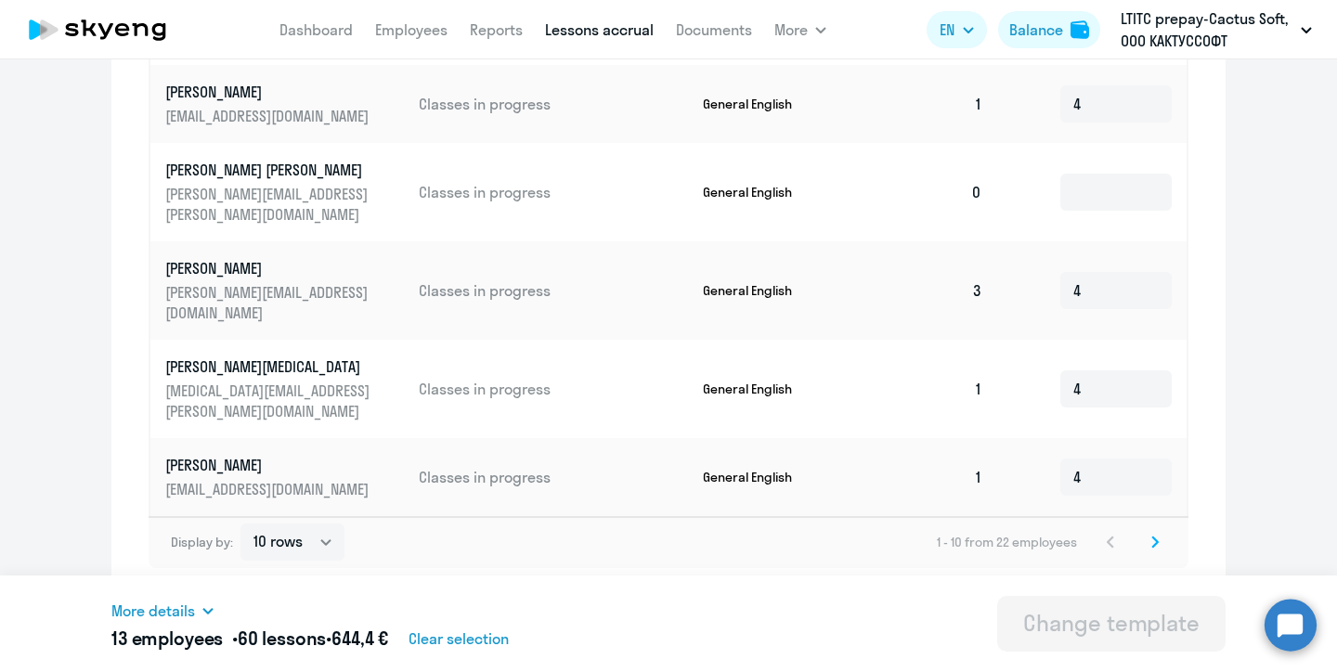
scroll to position [1069, 0]
click at [1154, 540] on icon at bounding box center [1154, 542] width 7 height 13
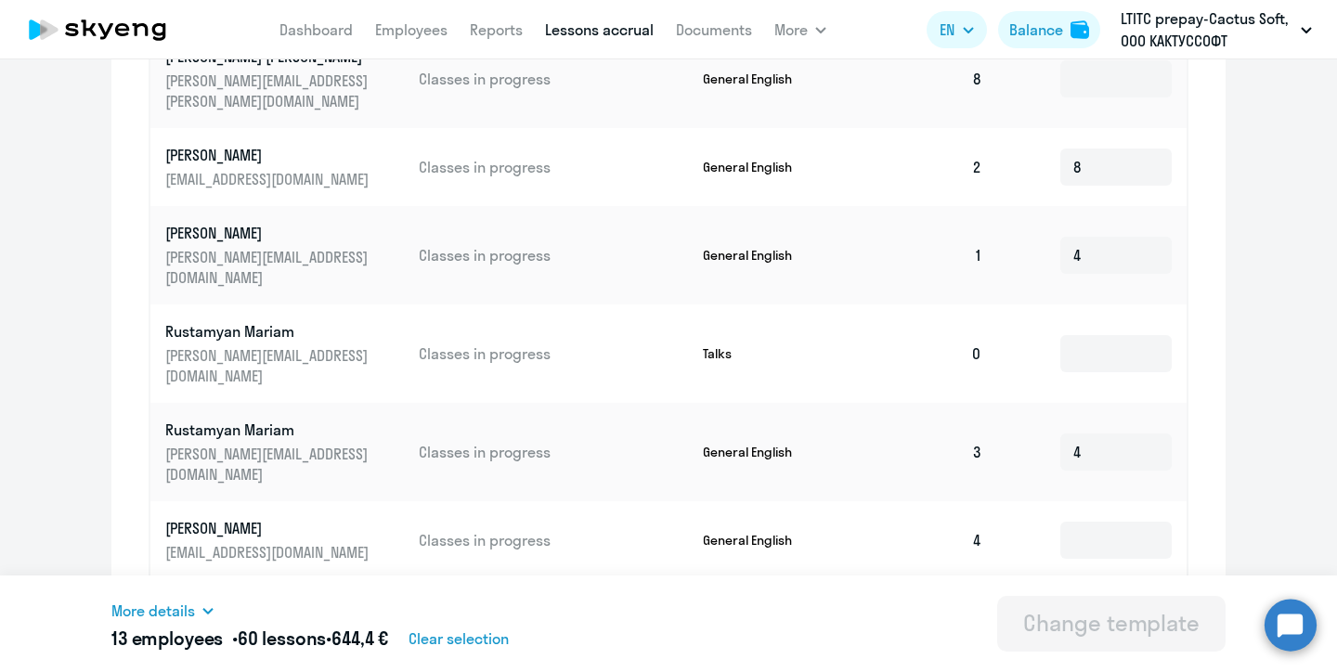
scroll to position [919, 0]
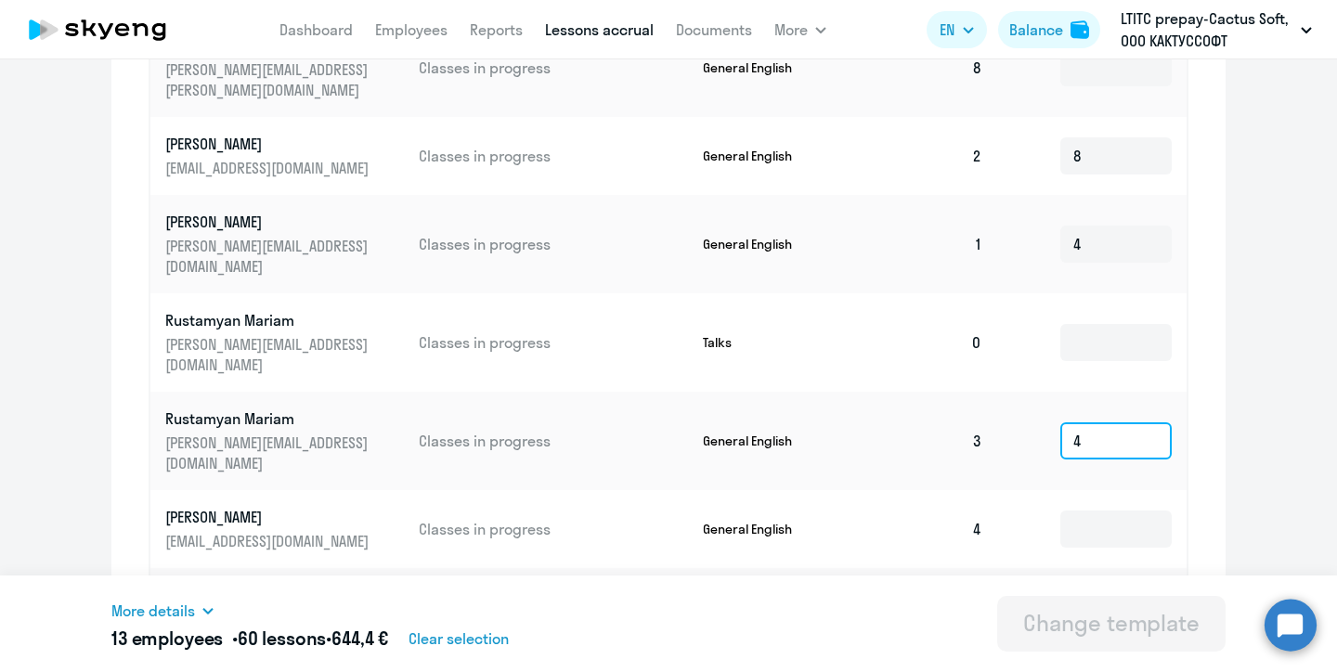
click at [1090, 440] on input "4" at bounding box center [1115, 440] width 111 height 37
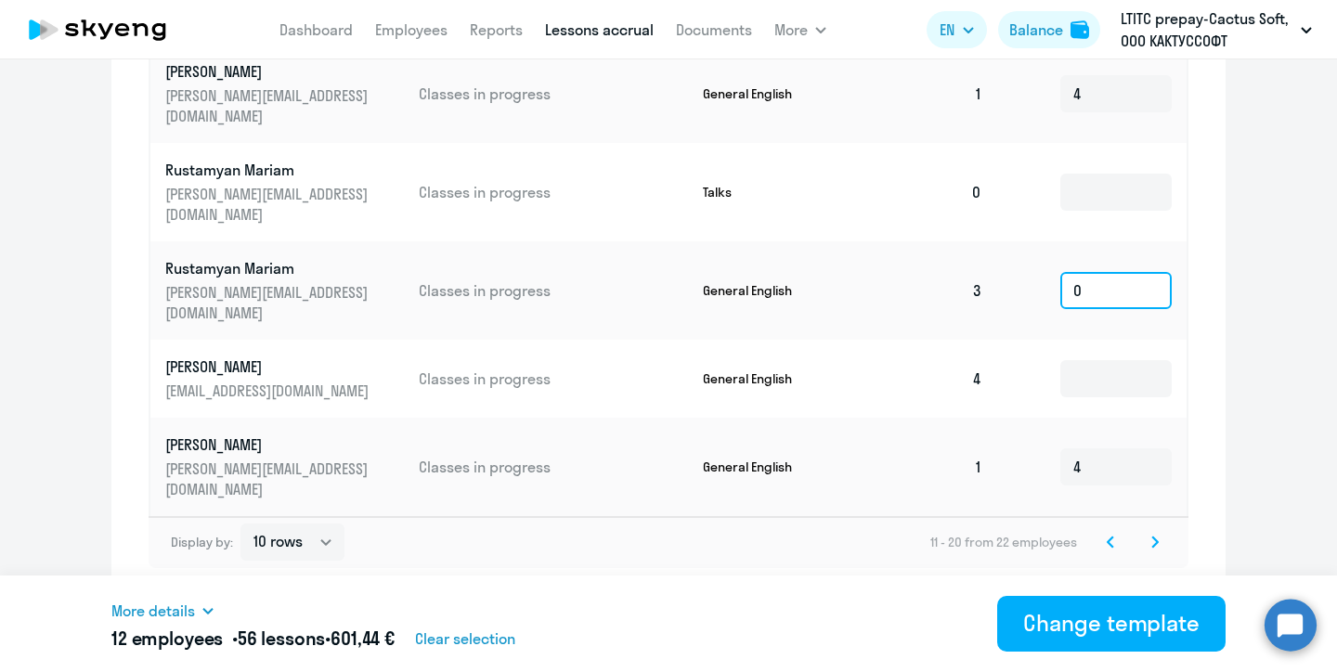
scroll to position [1069, 0]
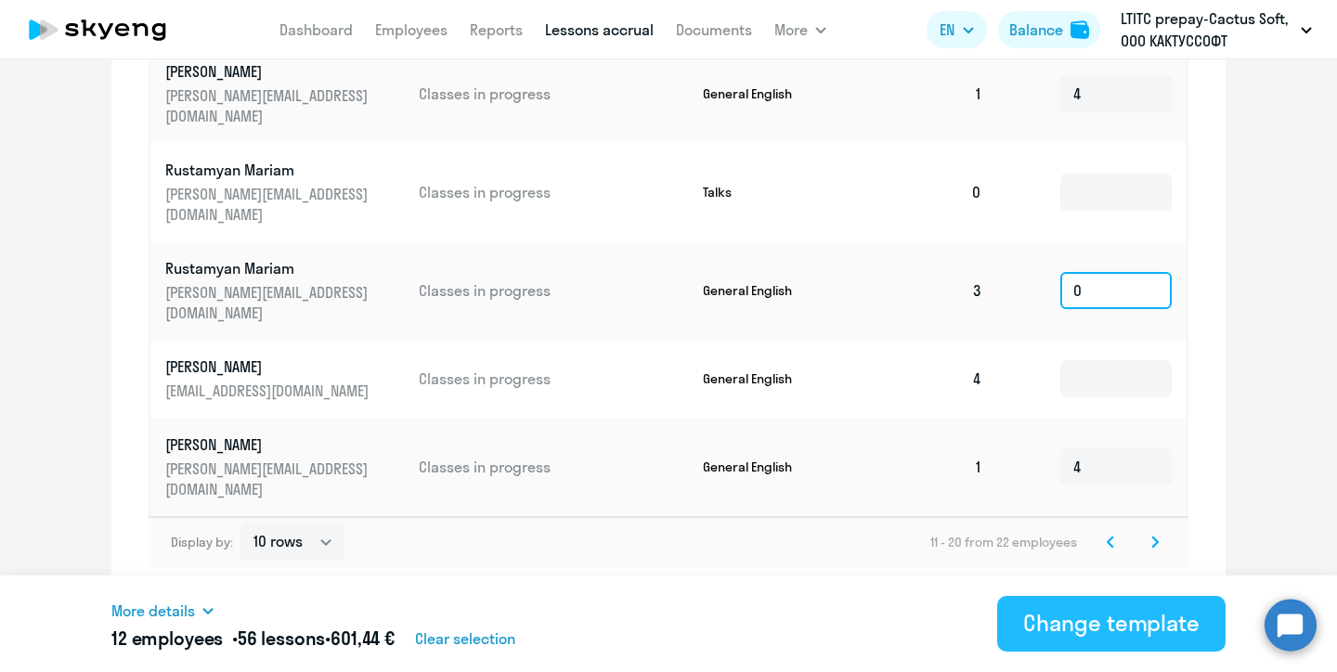
type input "0"
click at [1118, 636] on div "Change template" at bounding box center [1111, 623] width 176 height 30
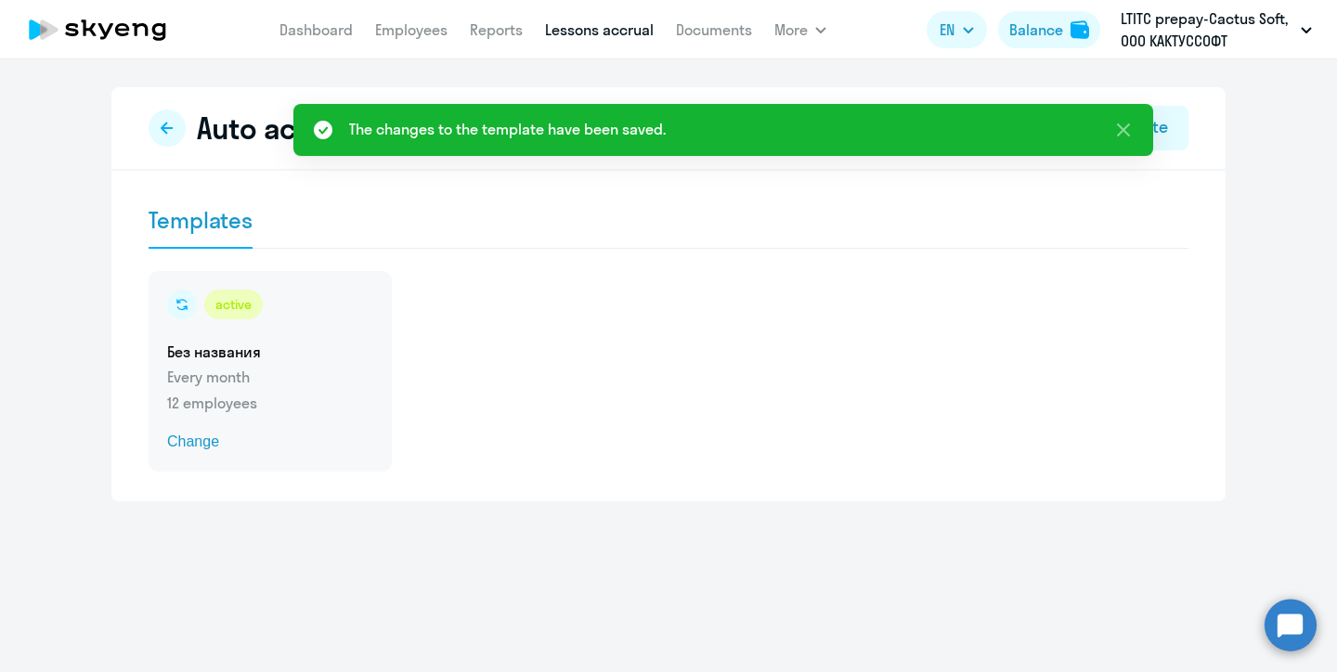
click at [303, 368] on p "Every month" at bounding box center [270, 377] width 206 height 22
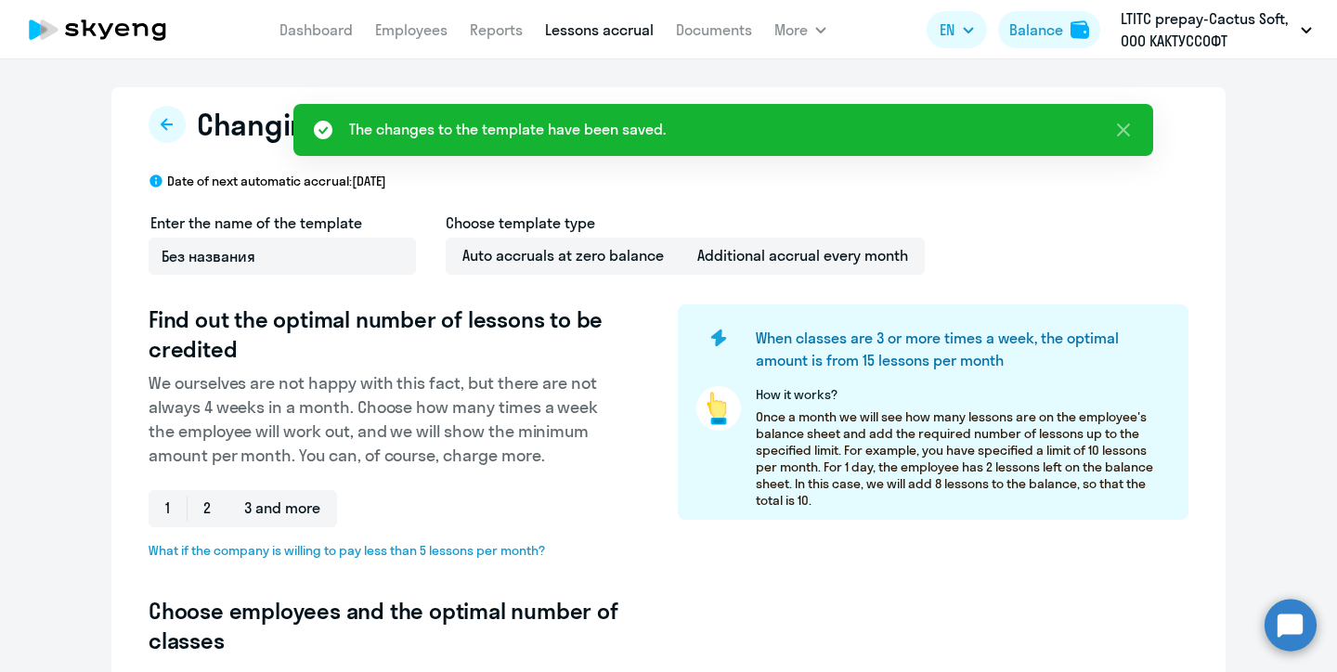
select select "10"
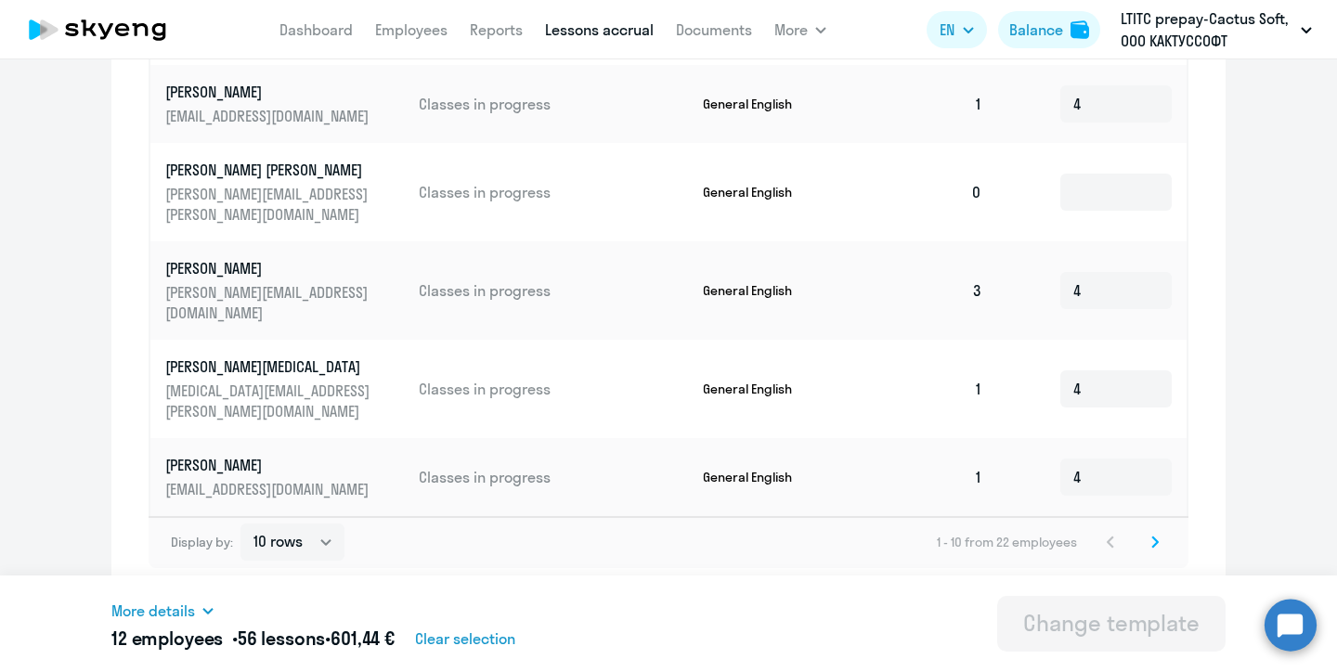
scroll to position [1069, 0]
click at [1156, 537] on icon at bounding box center [1154, 542] width 7 height 13
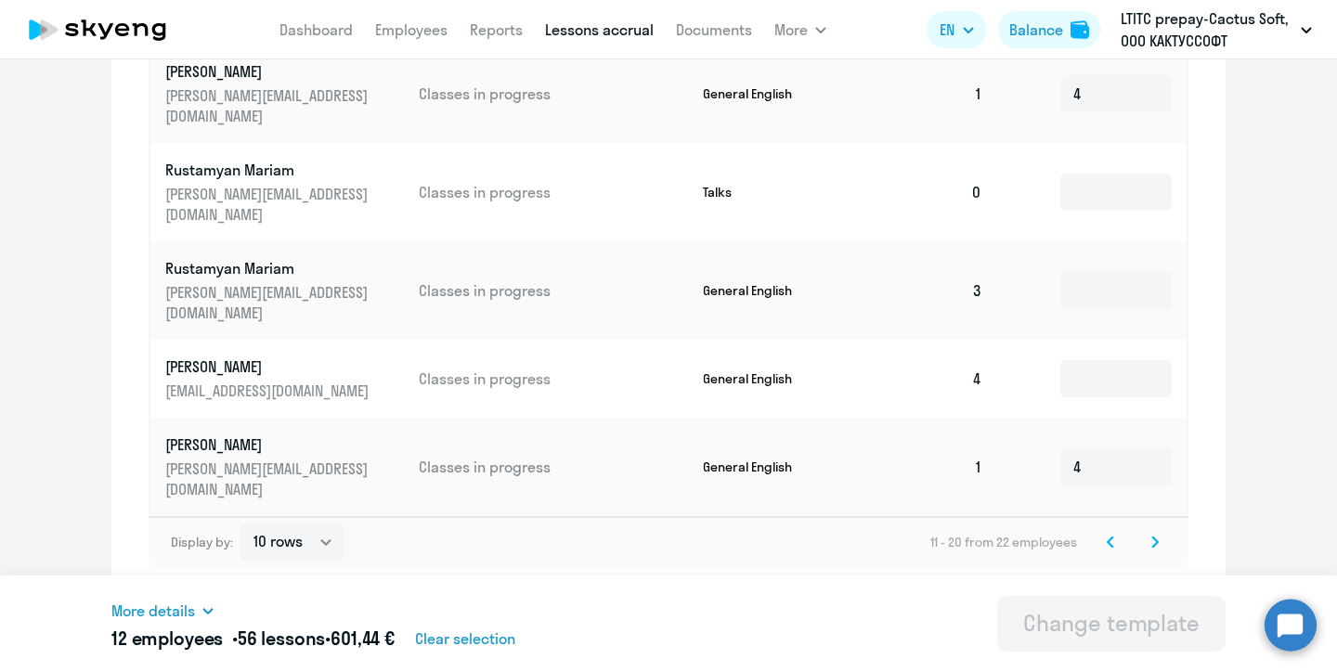
click at [1147, 545] on svg-icon at bounding box center [1155, 542] width 22 height 22
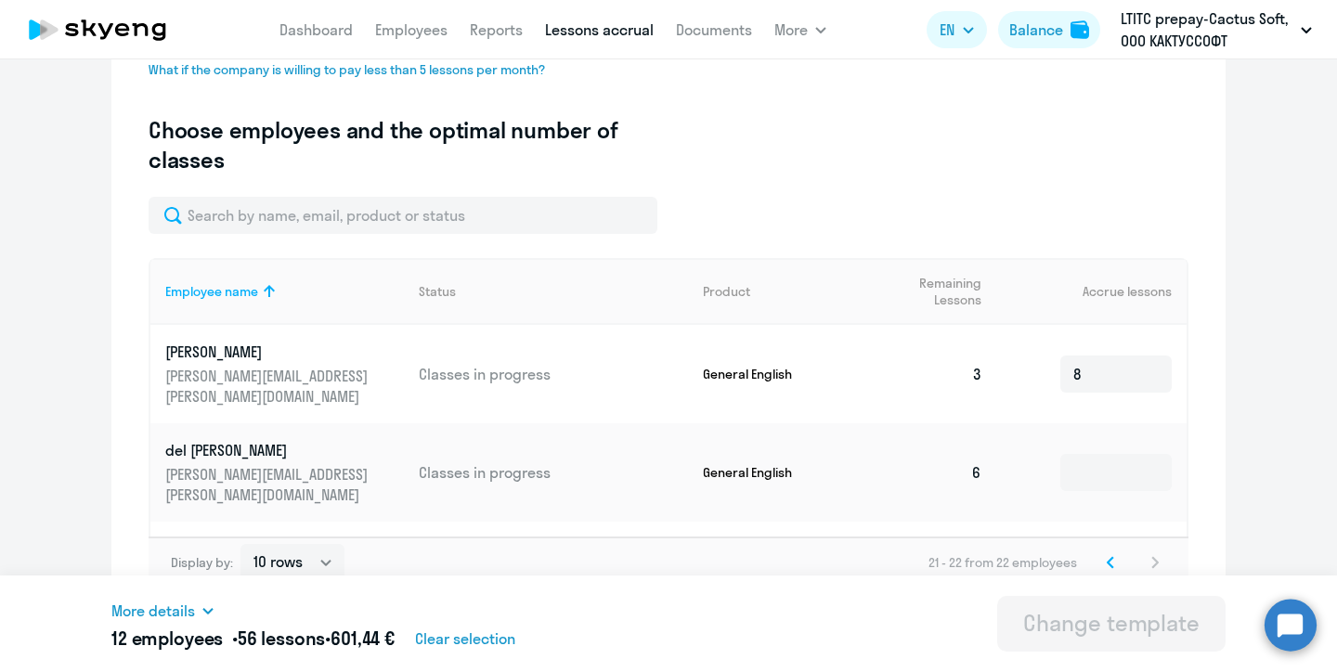
scroll to position [488, 0]
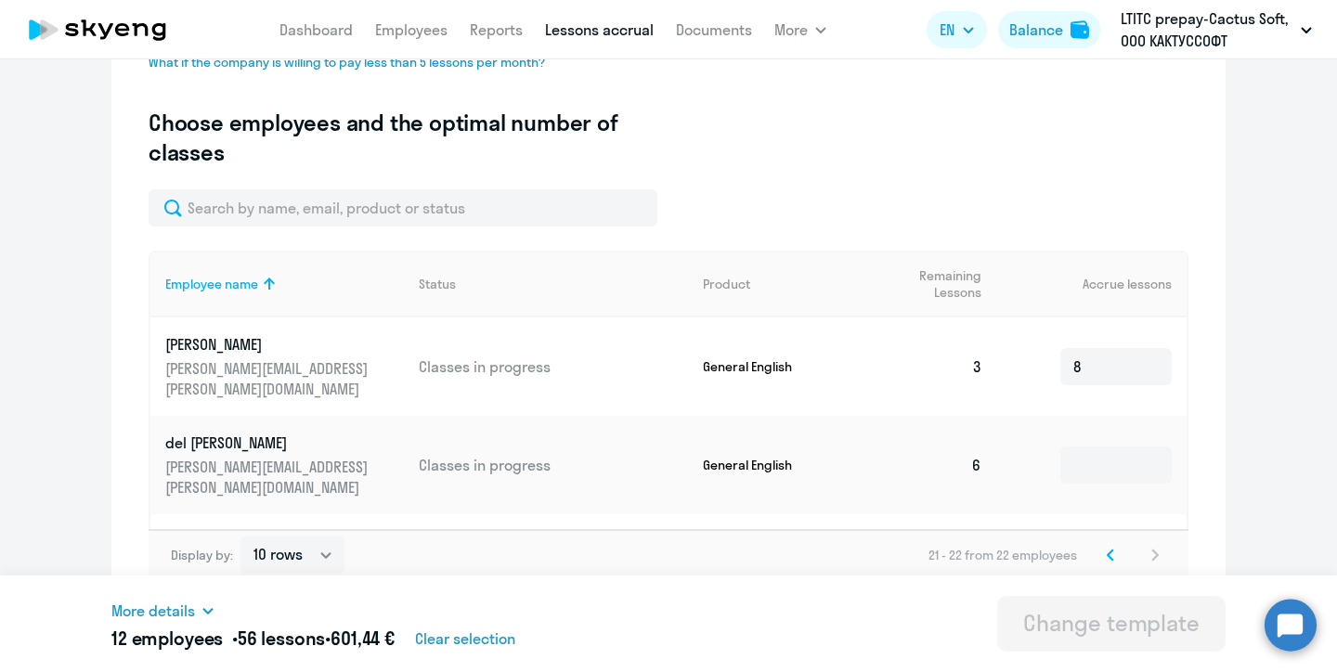
click at [1113, 551] on icon at bounding box center [1109, 555] width 7 height 13
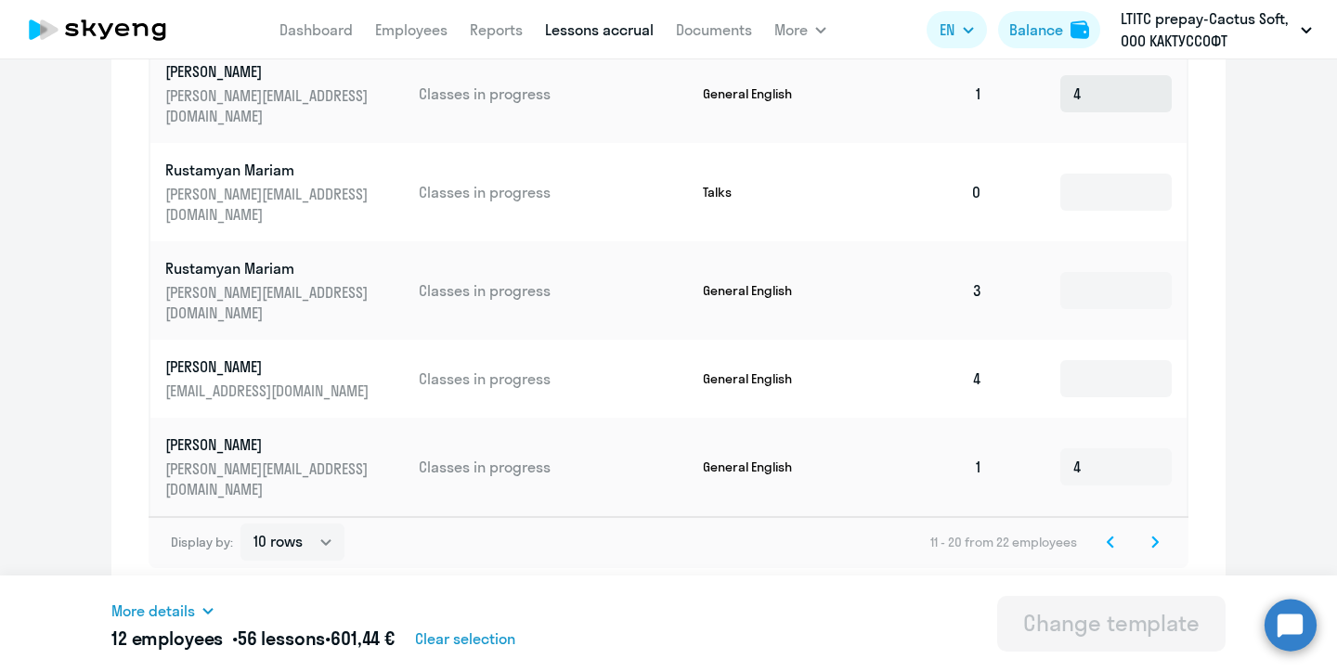
scroll to position [1069, 0]
click at [1160, 536] on svg-icon at bounding box center [1155, 542] width 22 height 22
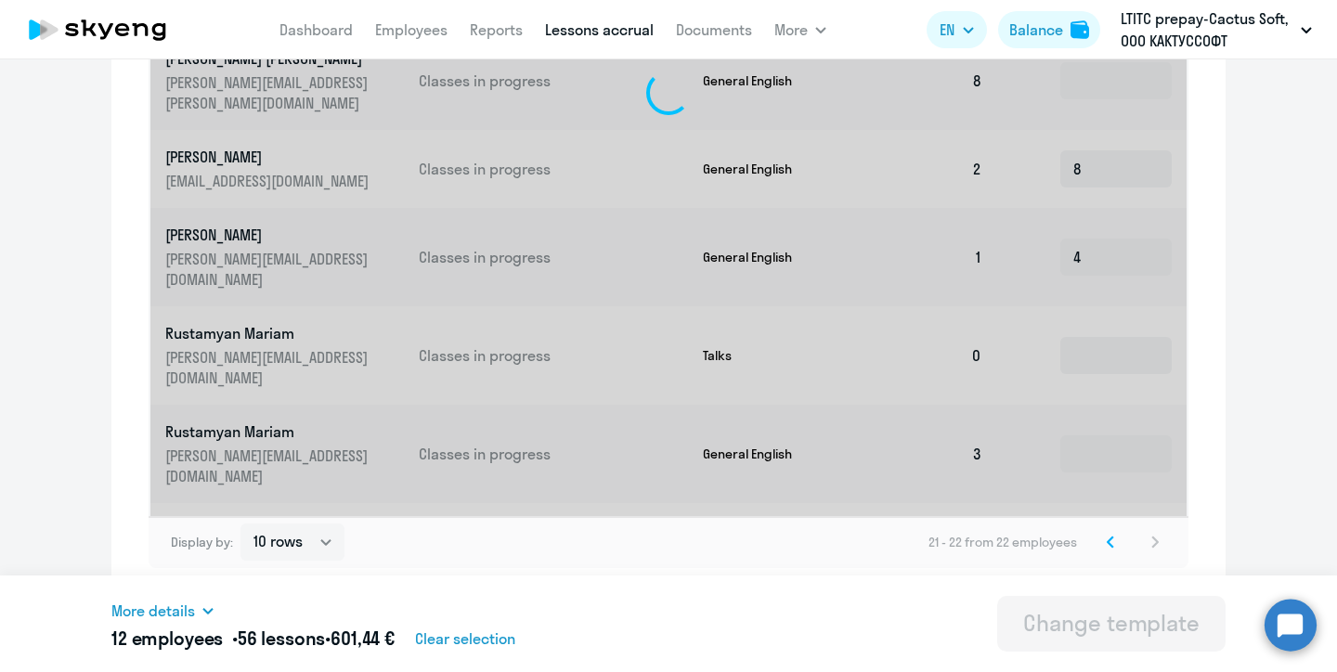
scroll to position [501, 0]
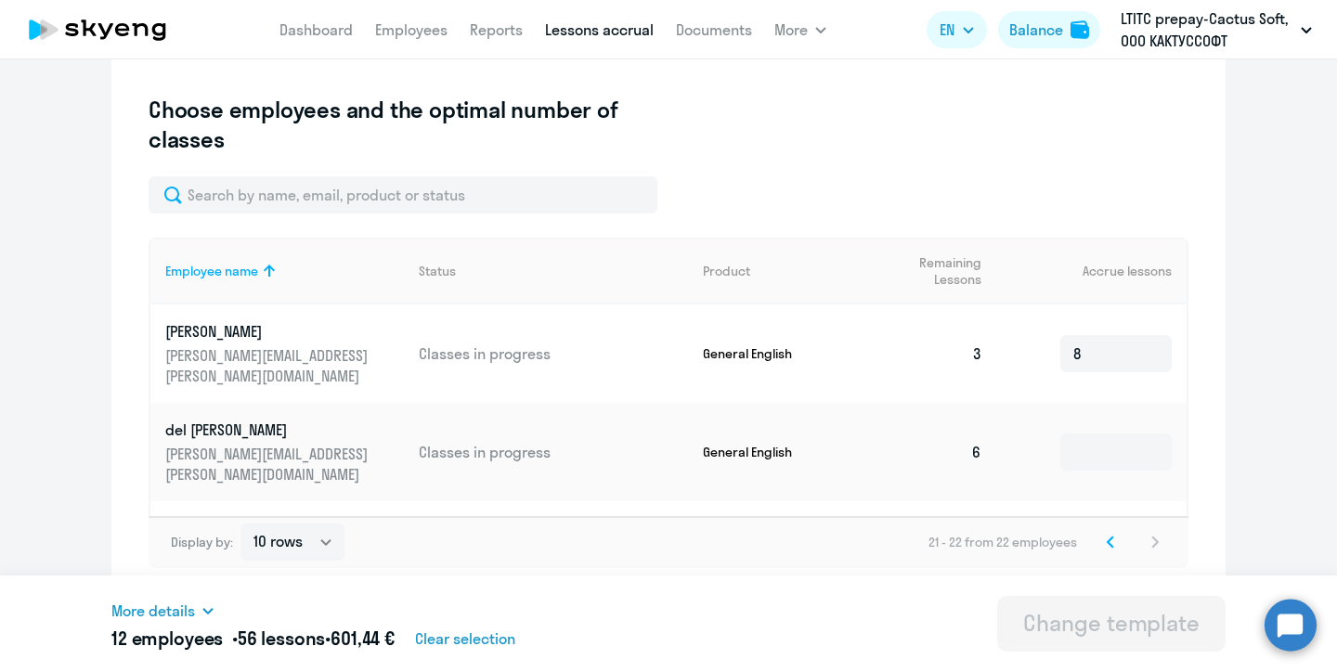
click at [1107, 546] on icon at bounding box center [1109, 542] width 7 height 13
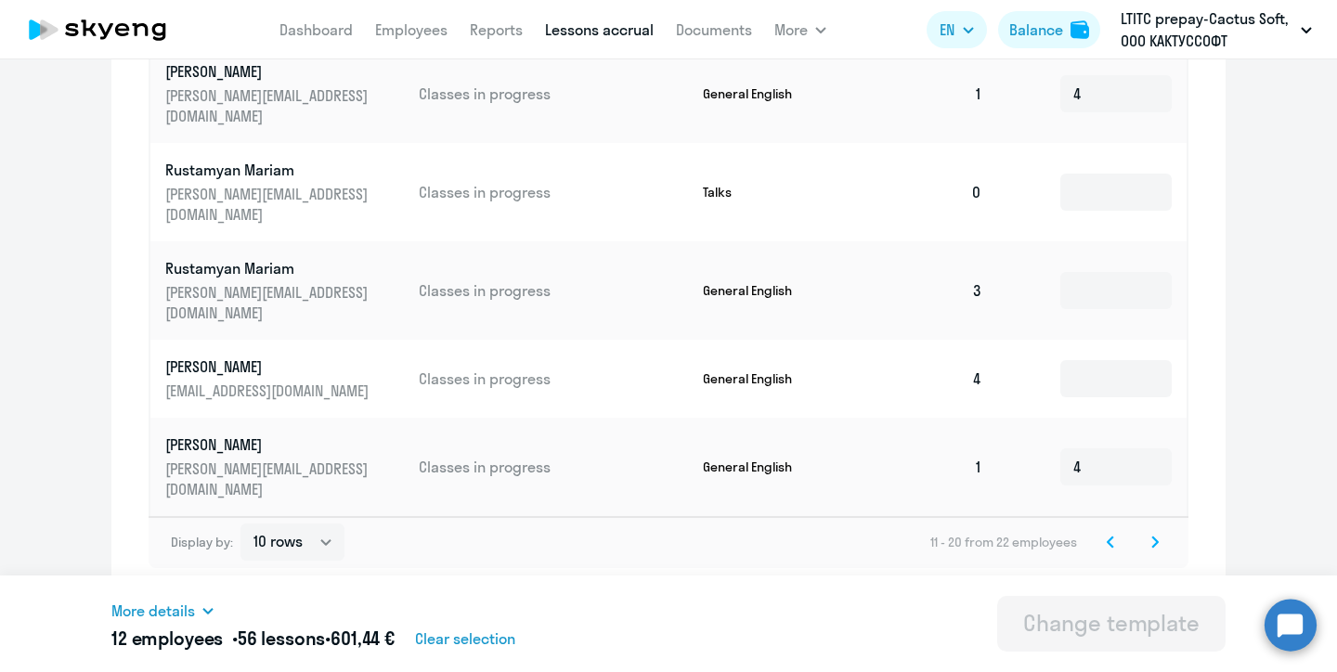
scroll to position [1069, 0]
click at [1109, 542] on icon at bounding box center [1109, 542] width 7 height 13
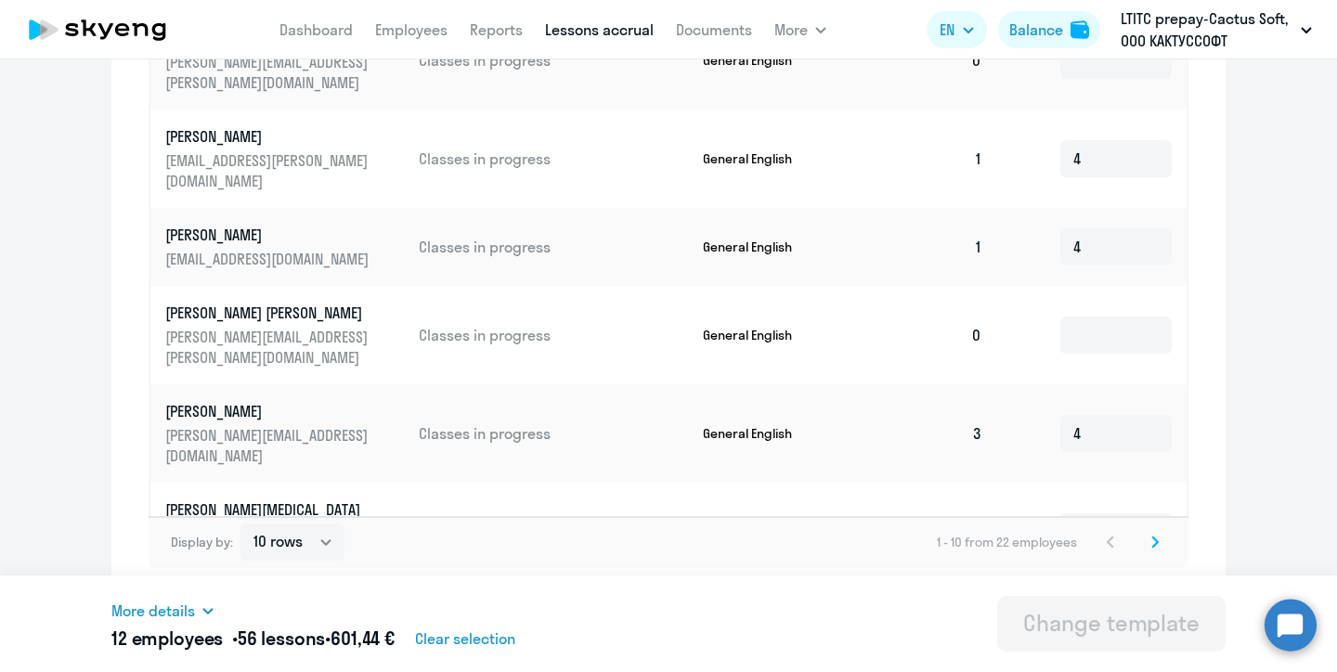
scroll to position [0, 0]
click at [1047, 30] on div "Balance" at bounding box center [1036, 30] width 54 height 22
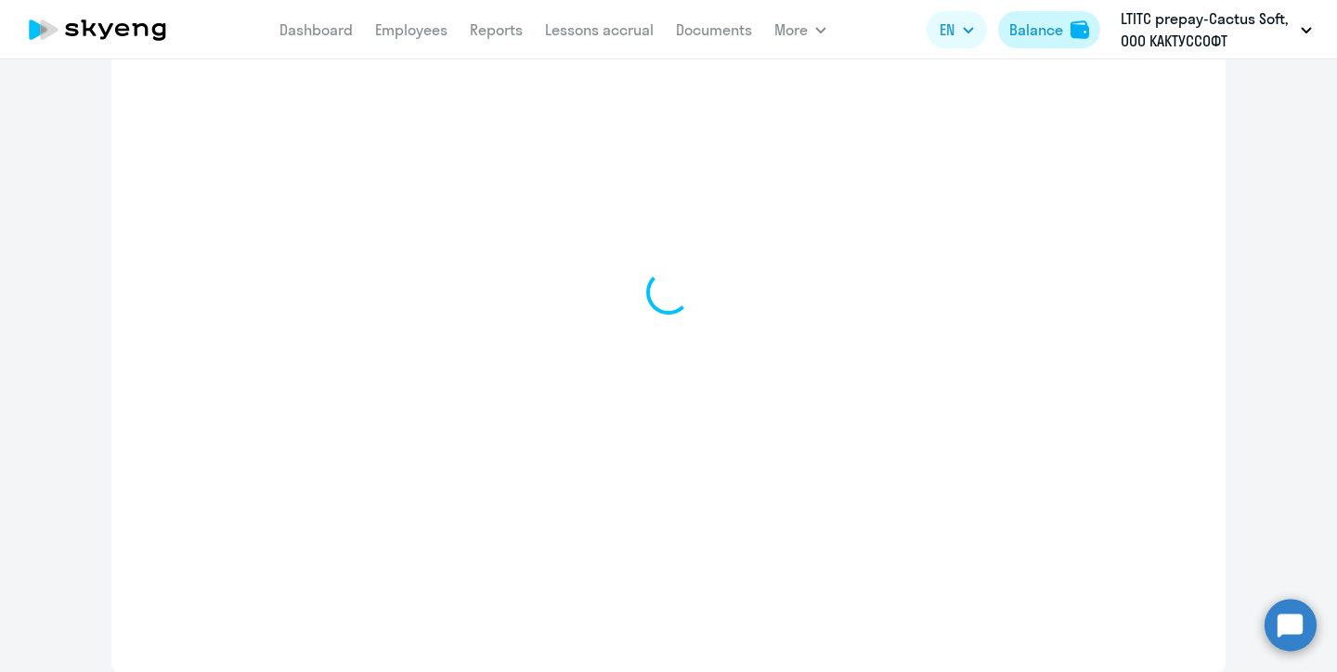
select select "english_adult_not_native_speaker"
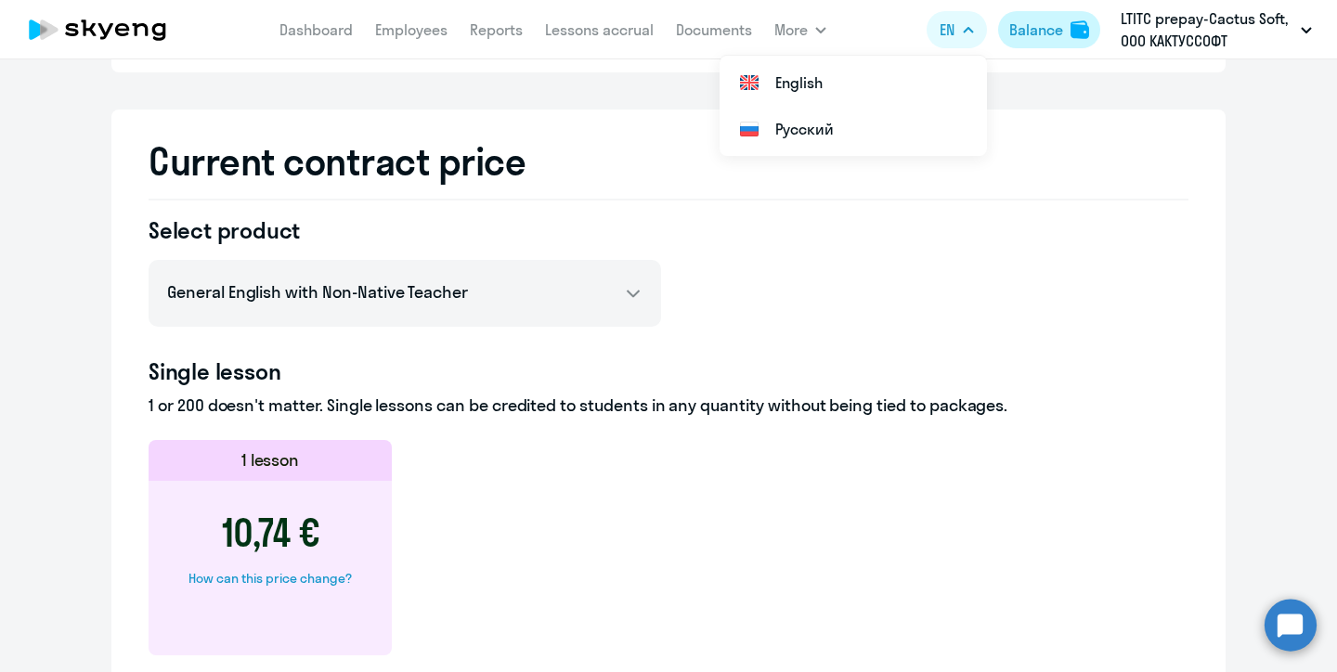
click at [1039, 32] on div "Balance" at bounding box center [1036, 30] width 54 height 22
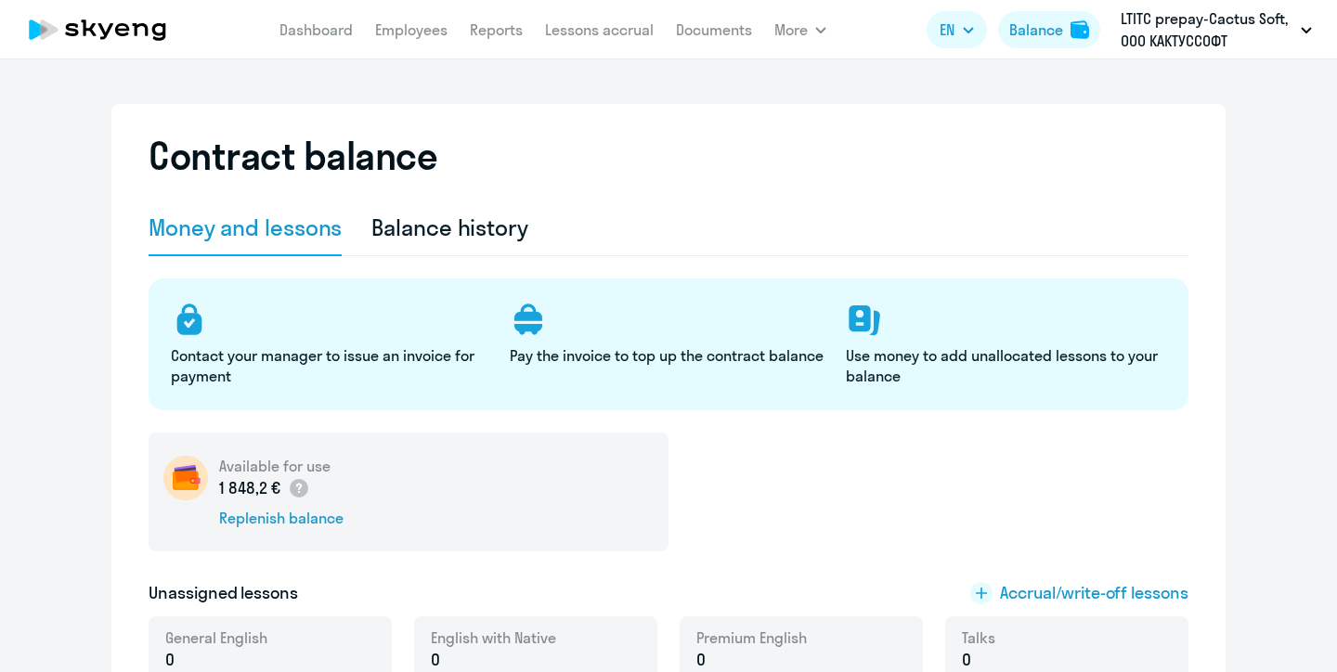
select select "english_adult_not_native_speaker"
click at [1044, 38] on div "Balance" at bounding box center [1036, 30] width 54 height 22
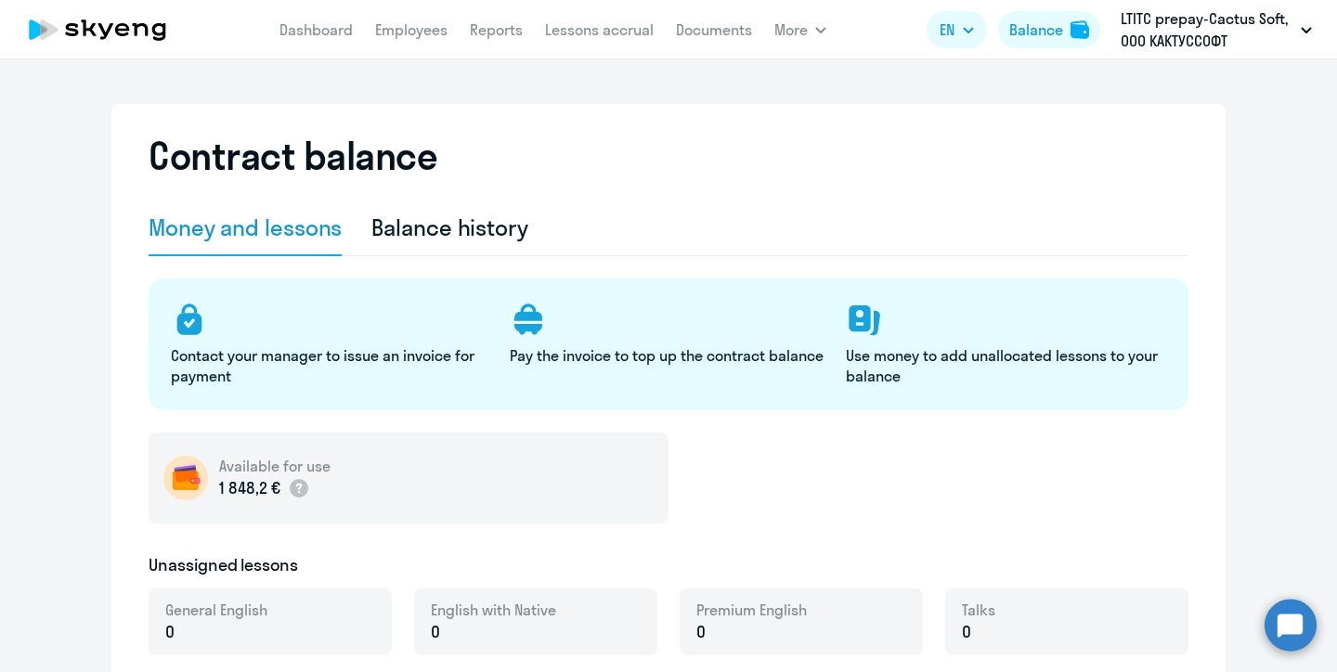
select select "english_adult_not_native_speaker"
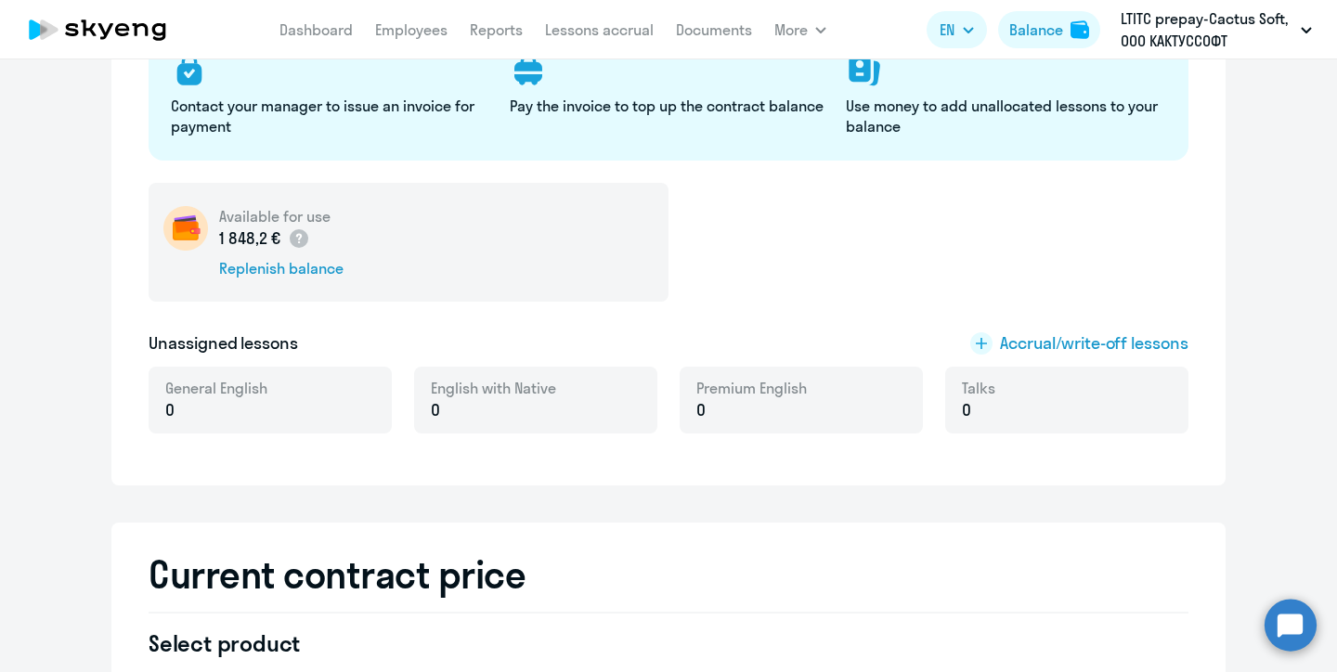
scroll to position [322, 0]
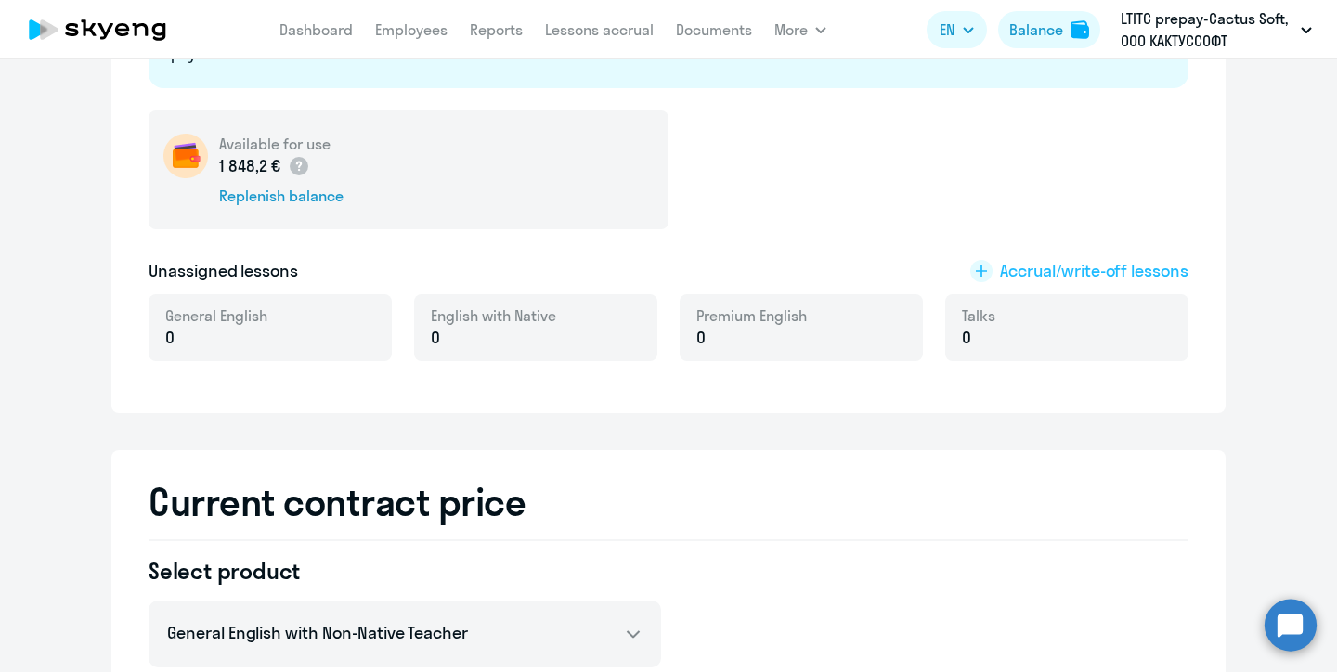
click at [1092, 272] on span "Accrual/write-off lessons" at bounding box center [1094, 271] width 188 height 24
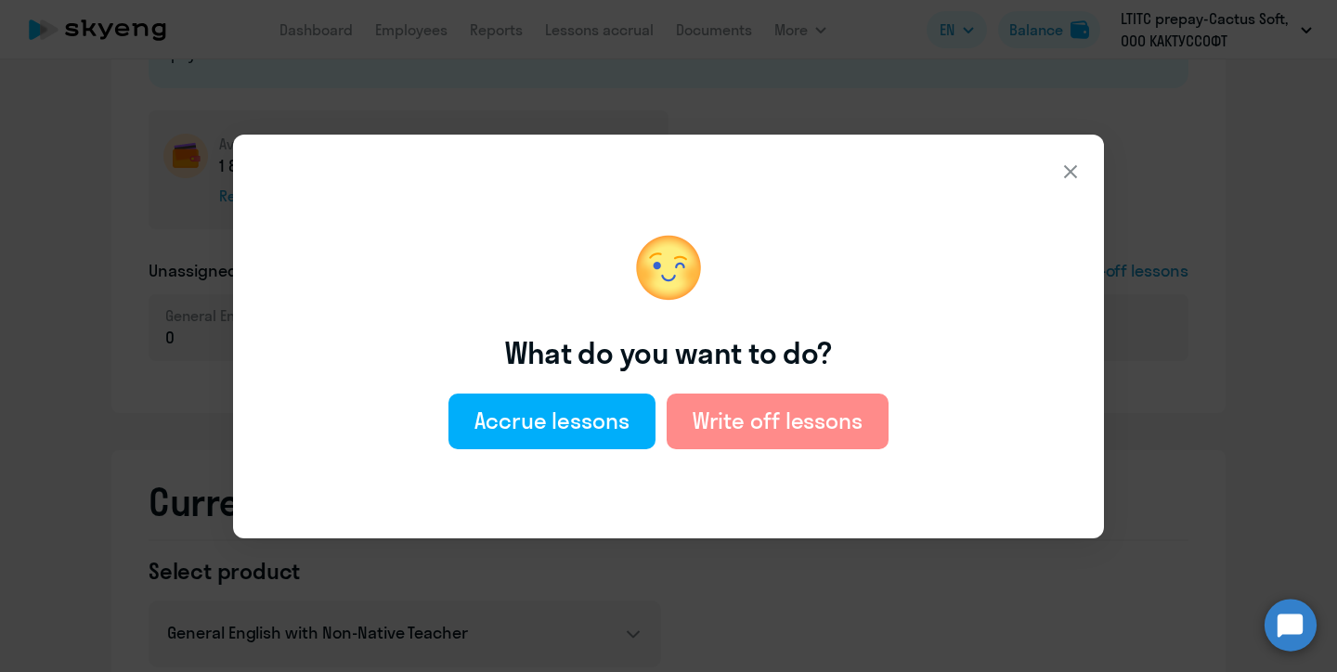
click at [733, 425] on div "Write off lessons" at bounding box center [777, 421] width 170 height 30
select select "english_adult_not_native_speaker"
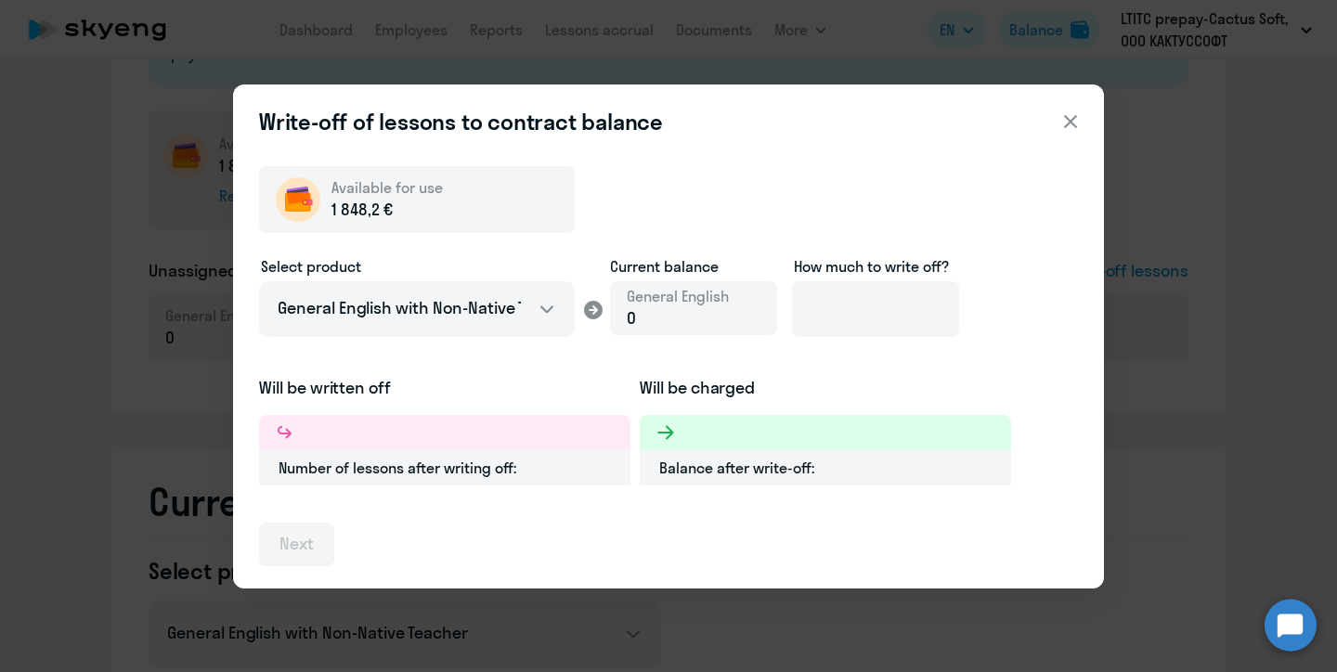
click at [1071, 119] on icon at bounding box center [1070, 121] width 22 height 22
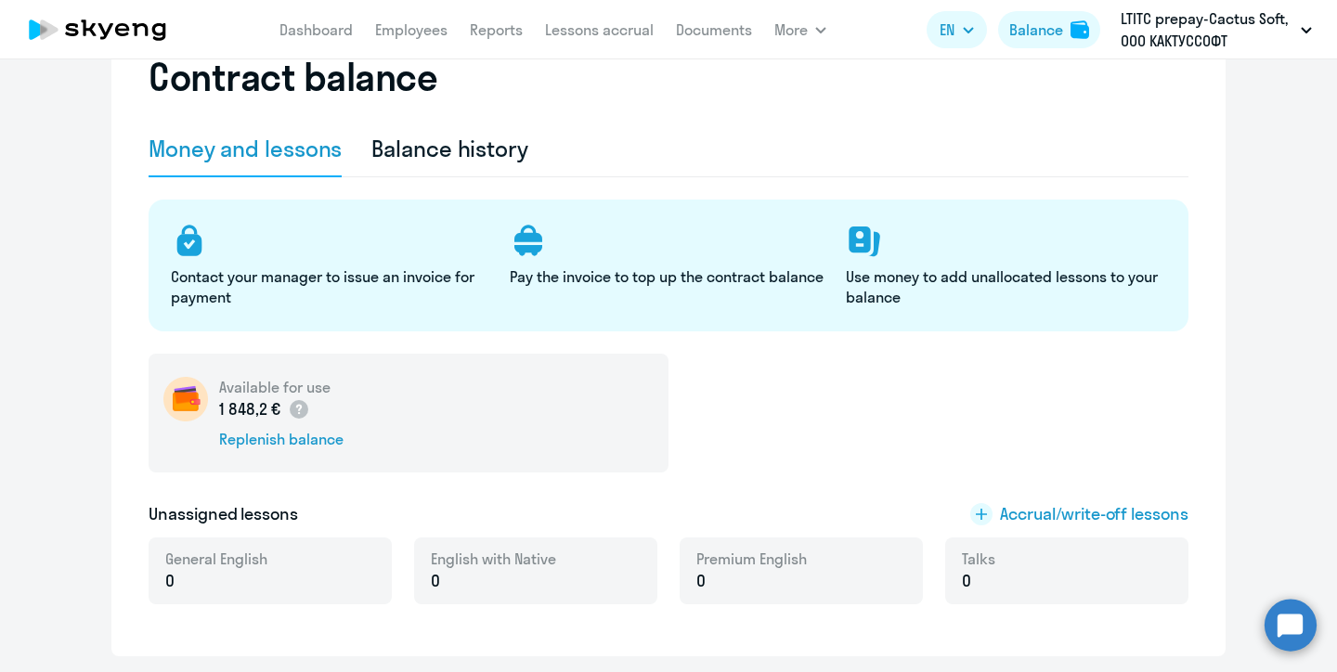
scroll to position [84, 0]
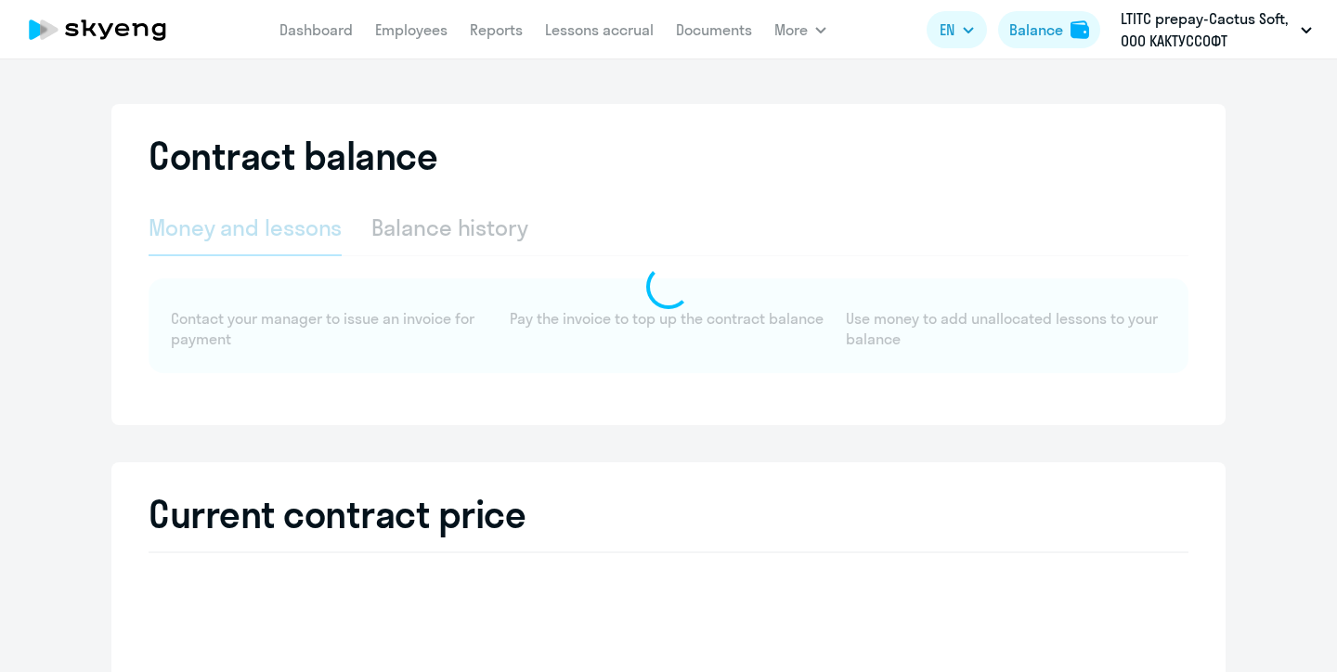
select select "english_adult_not_native_speaker"
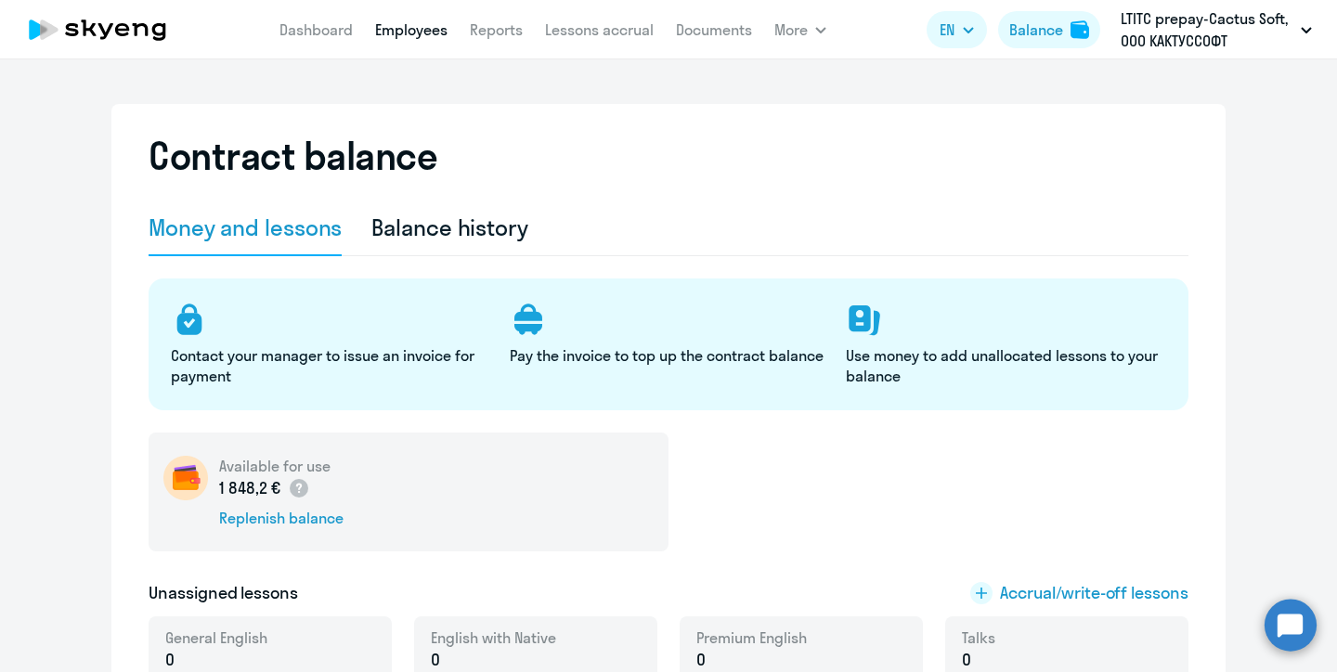
click at [422, 31] on link "Employees" at bounding box center [411, 29] width 72 height 19
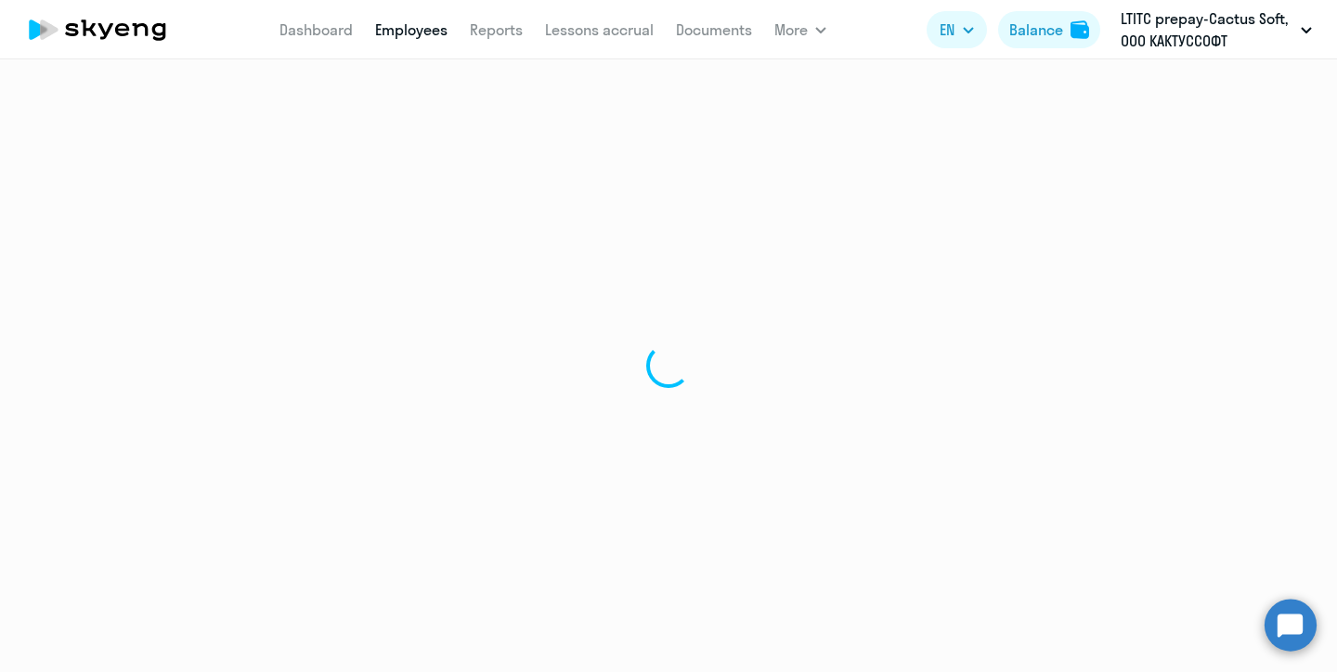
select select "30"
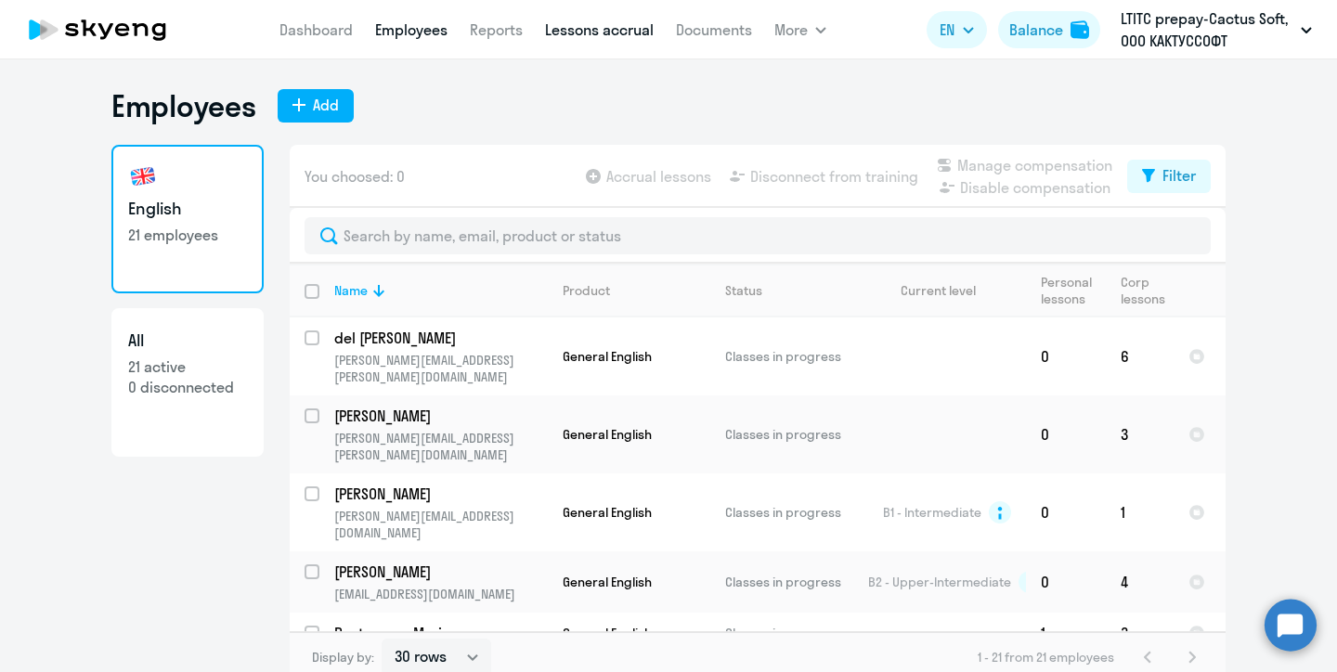
click at [580, 32] on link "Lessons accrual" at bounding box center [599, 29] width 109 height 19
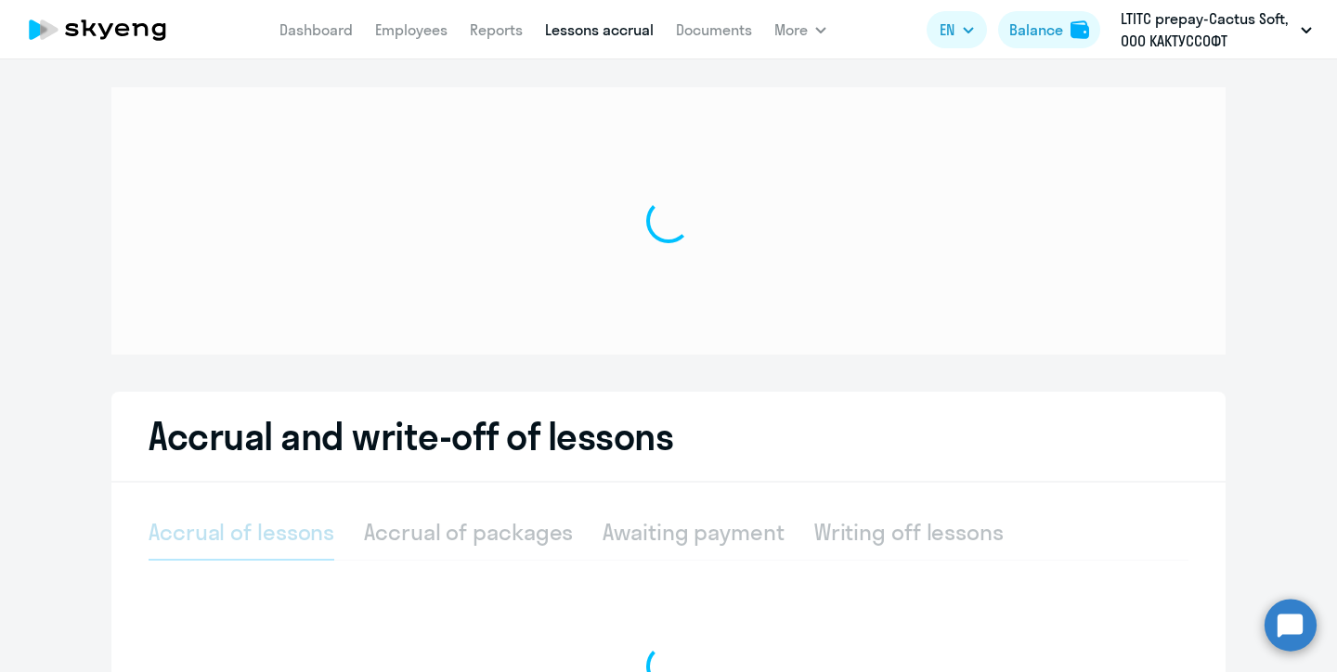
select select "10"
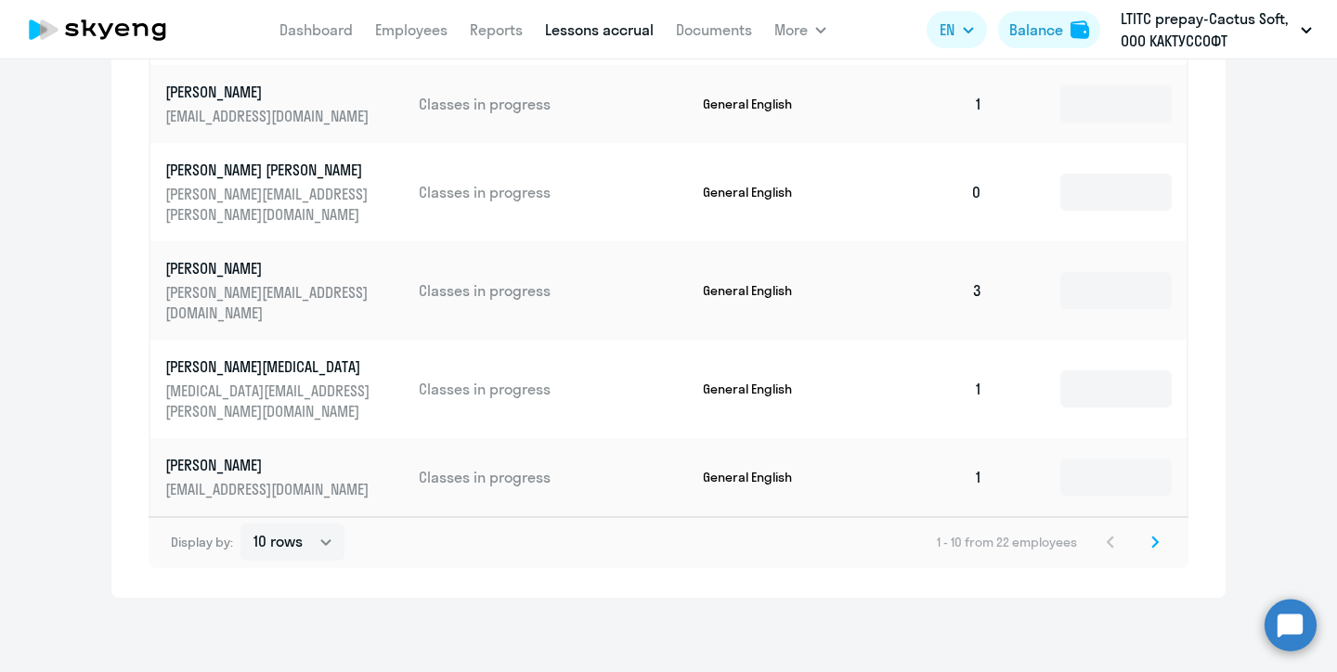
scroll to position [1140, 0]
click at [1153, 542] on icon at bounding box center [1154, 542] width 7 height 13
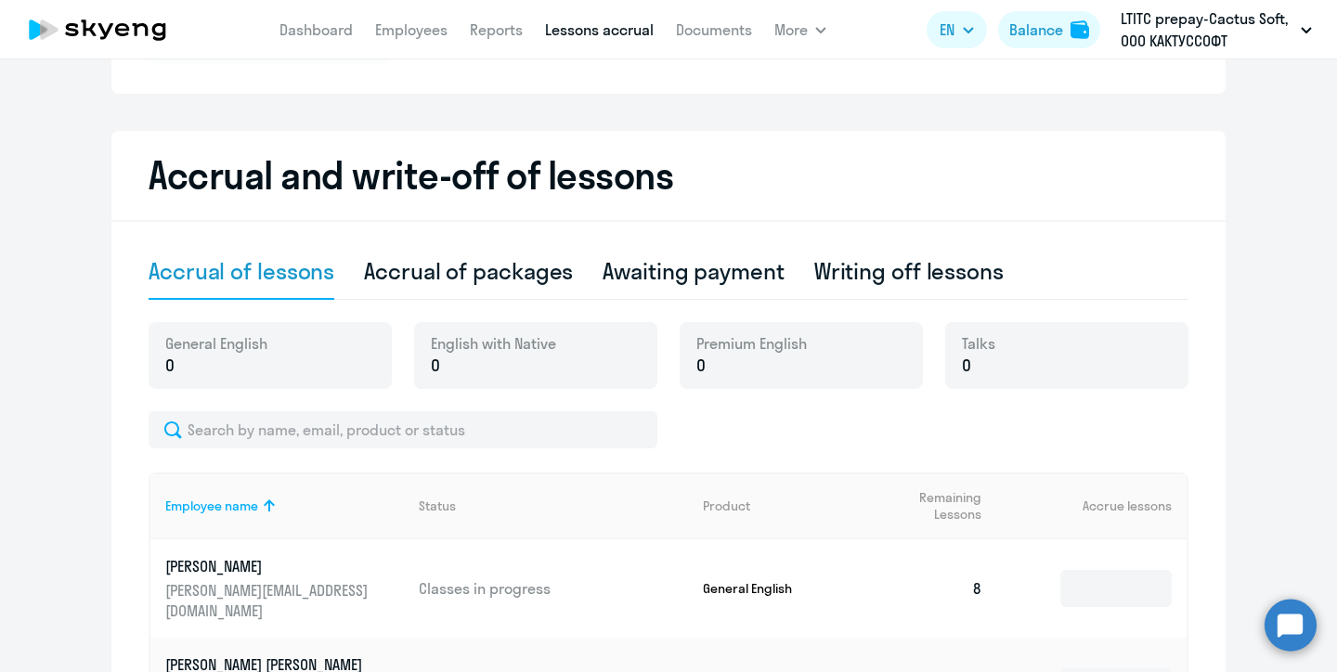
scroll to position [408, 0]
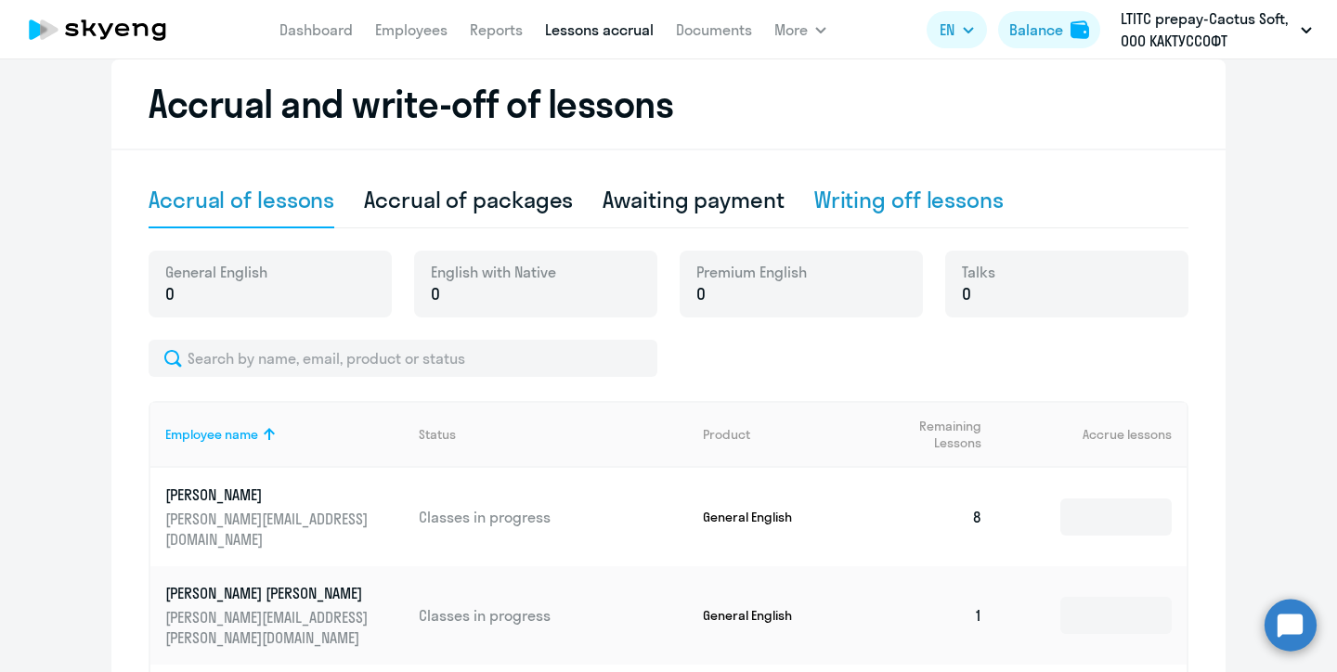
click at [916, 203] on div "Writing off lessons" at bounding box center [908, 200] width 189 height 30
select select "10"
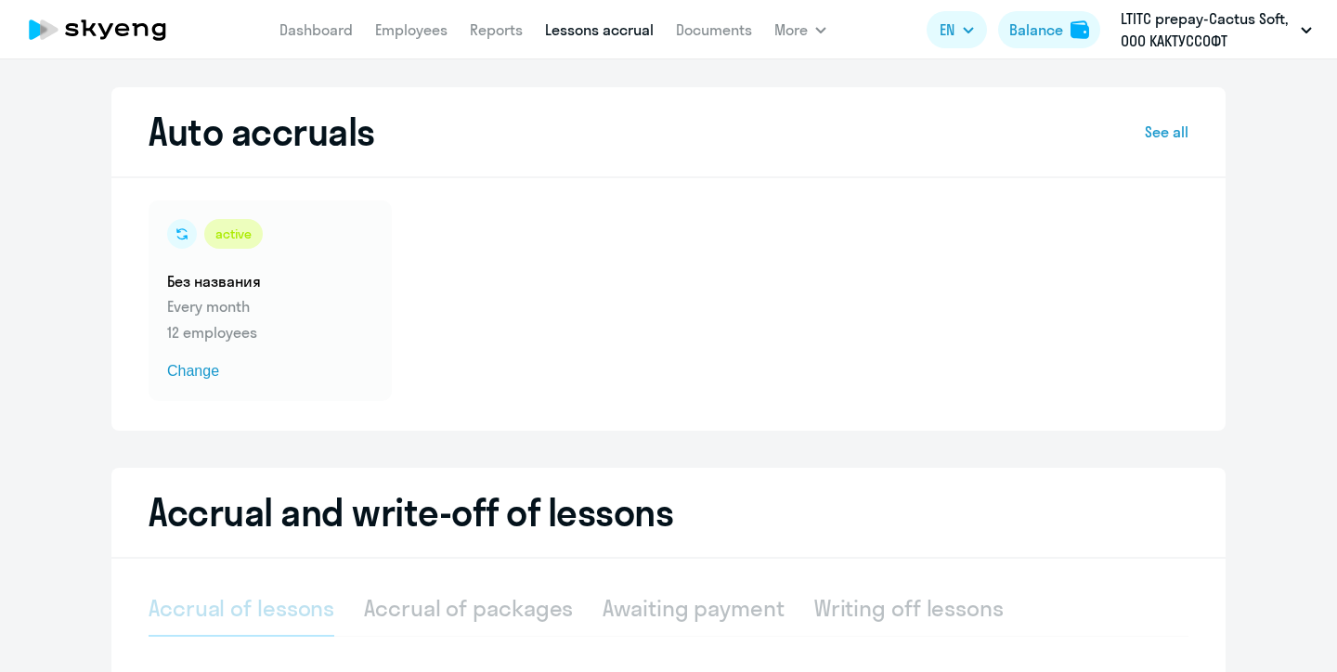
select select "10"
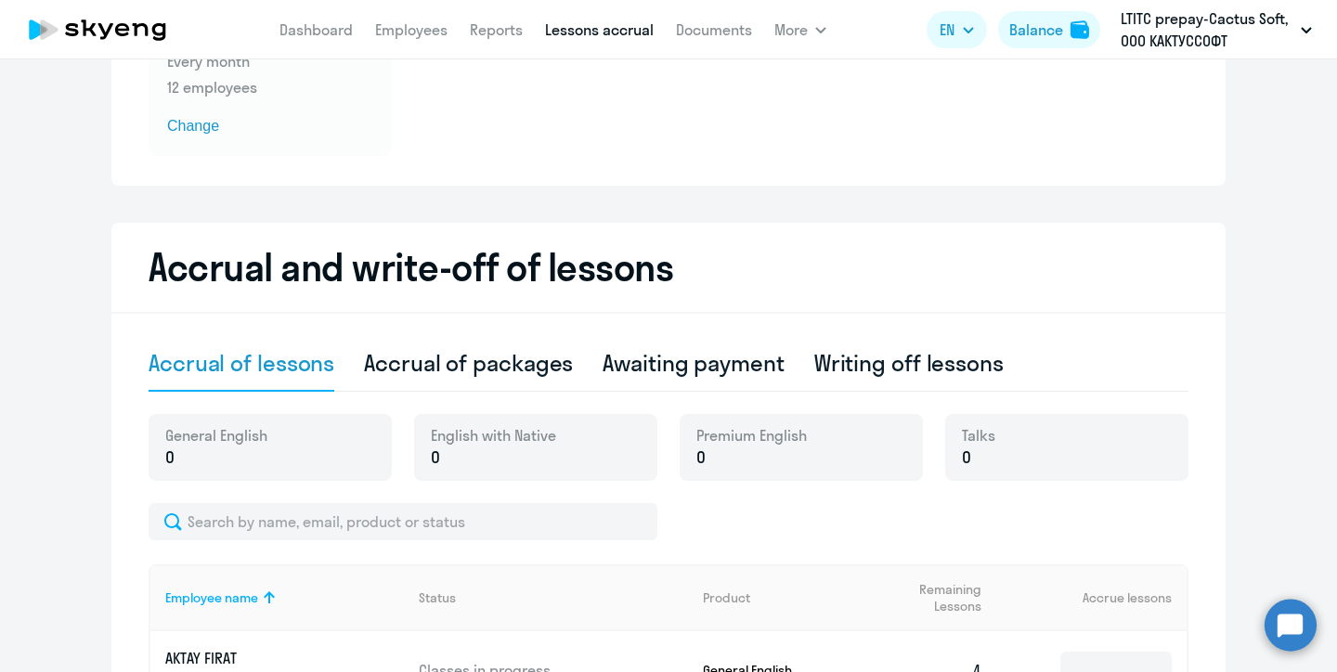
scroll to position [226, 0]
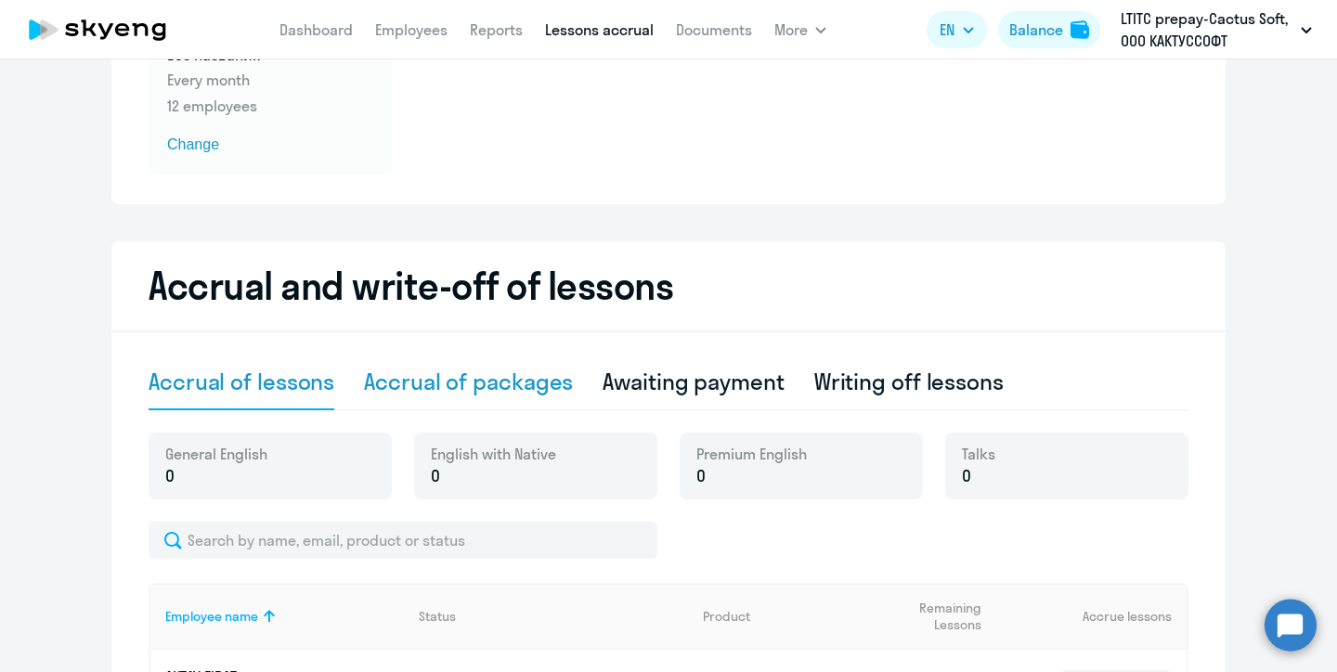
click at [490, 392] on div "Accrual of packages" at bounding box center [468, 382] width 209 height 30
select select "10"
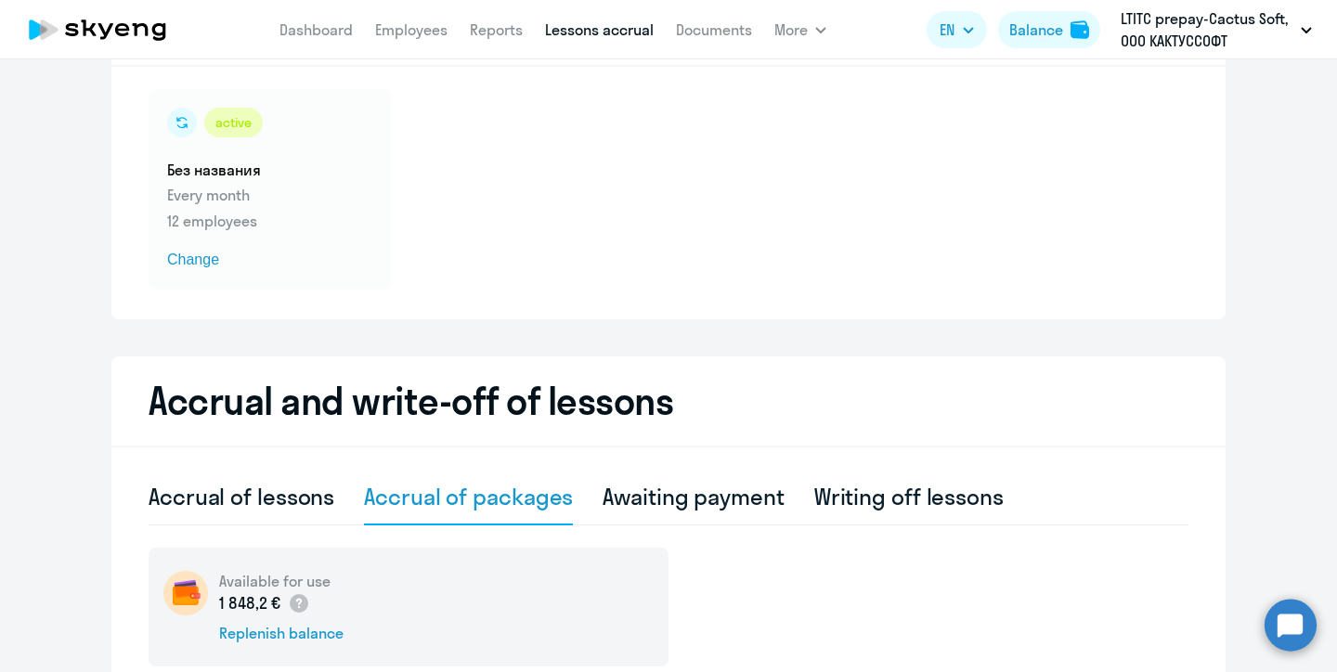
scroll to position [252, 0]
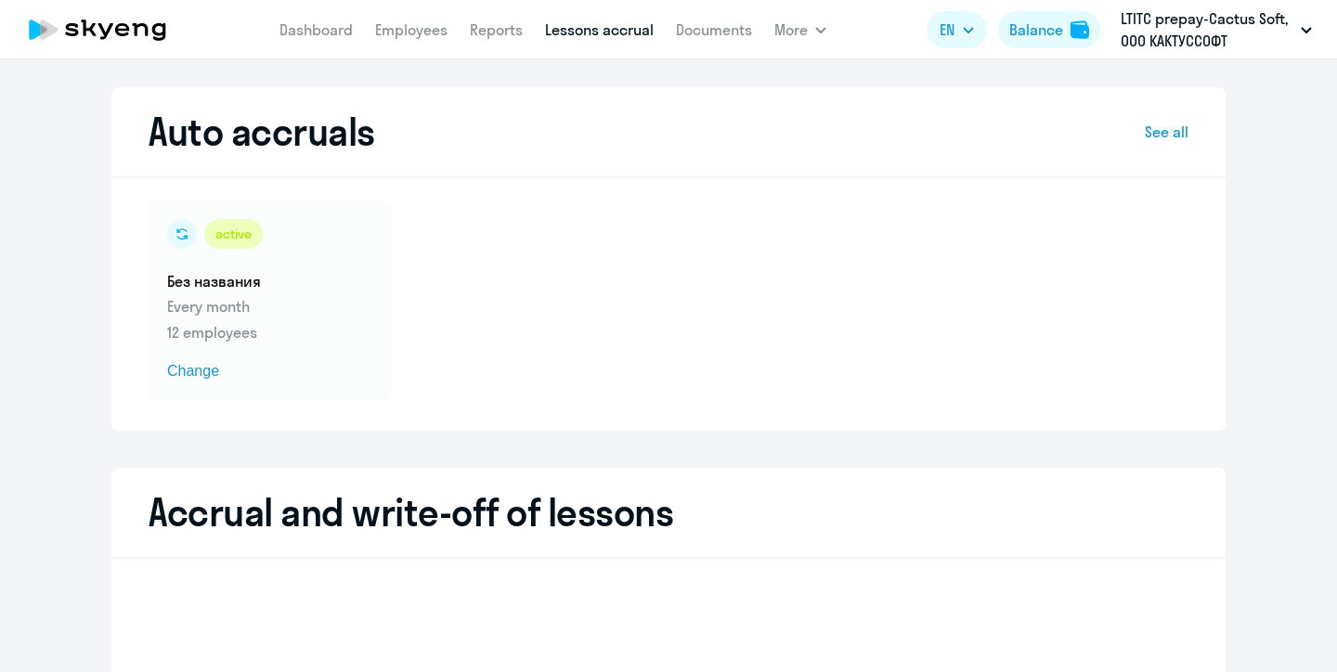
select select "10"
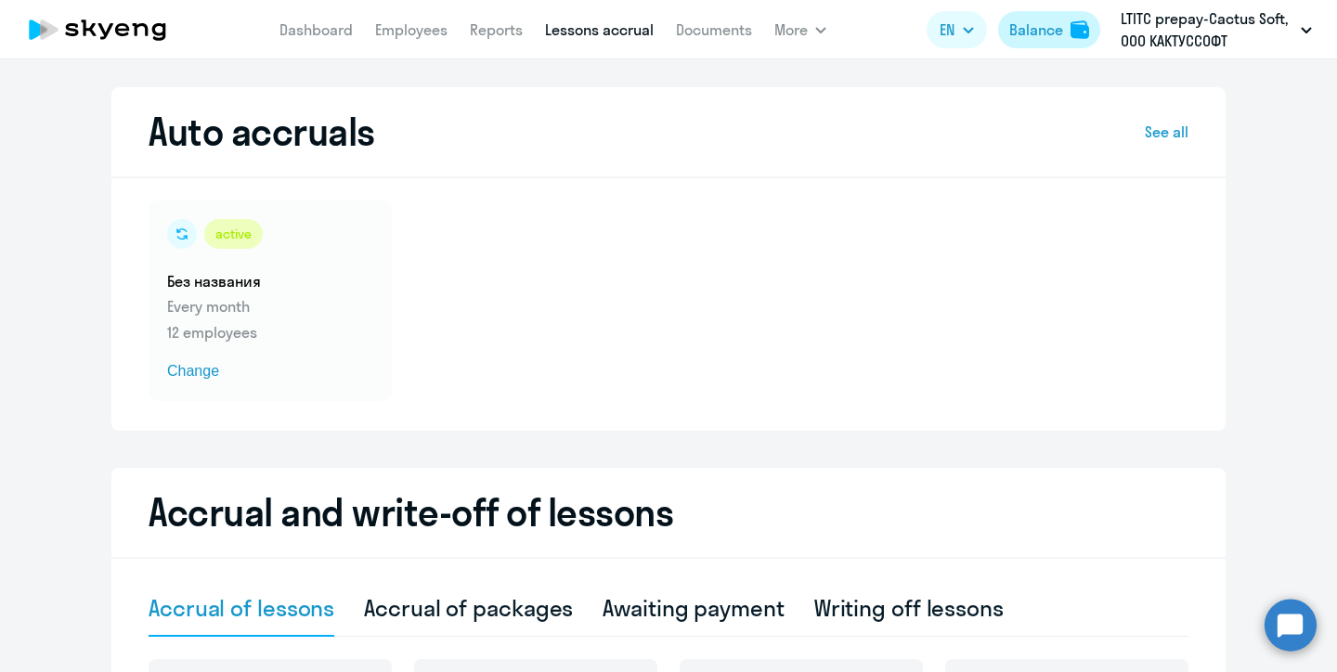
click at [1066, 32] on button "Balance" at bounding box center [1049, 29] width 102 height 37
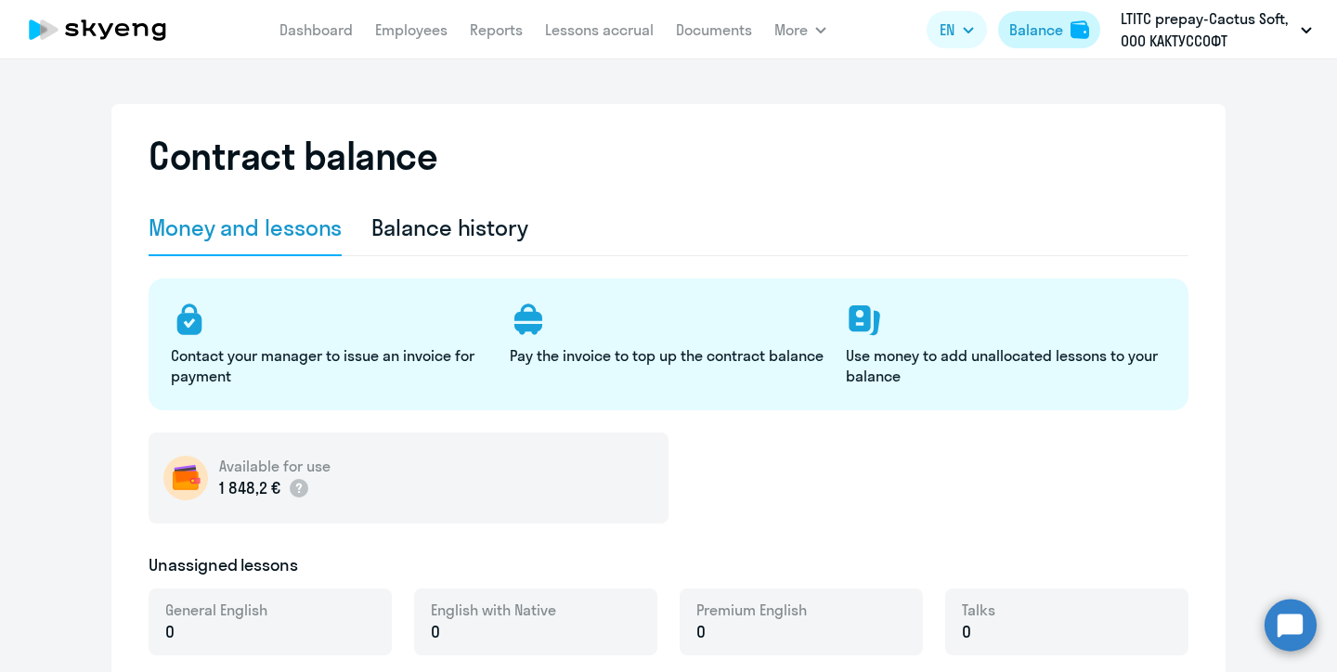
select select "english_adult_not_native_speaker"
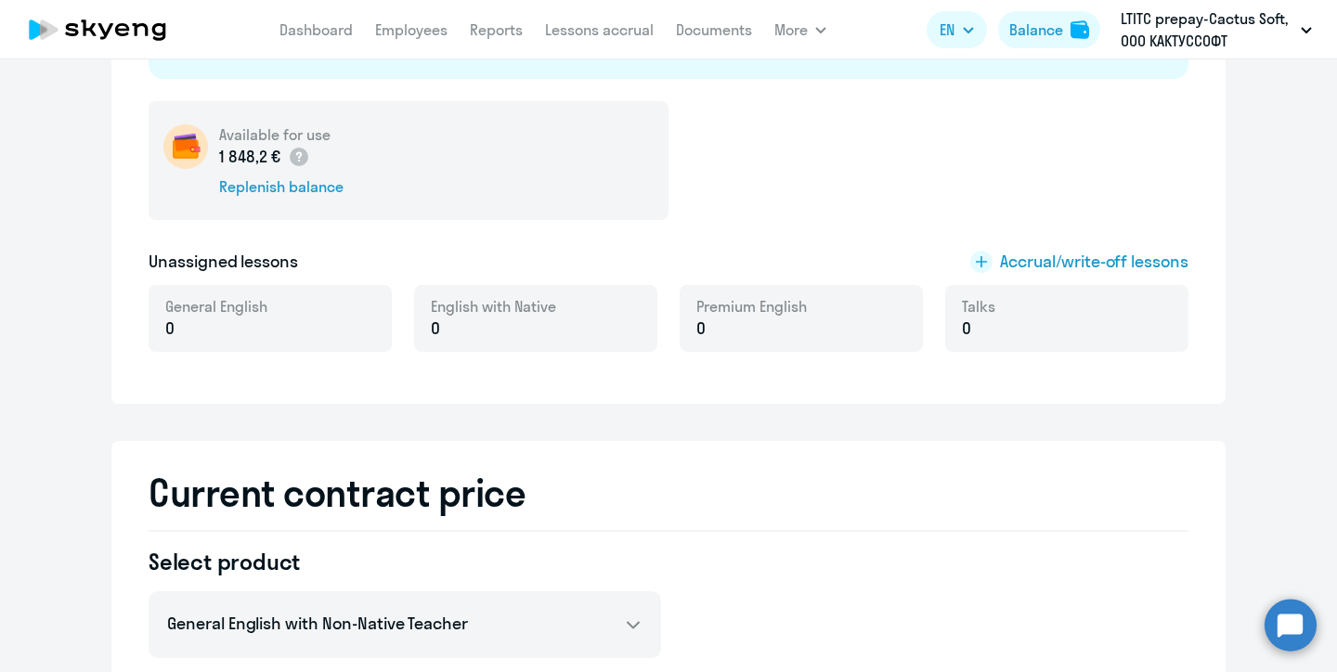
scroll to position [395, 0]
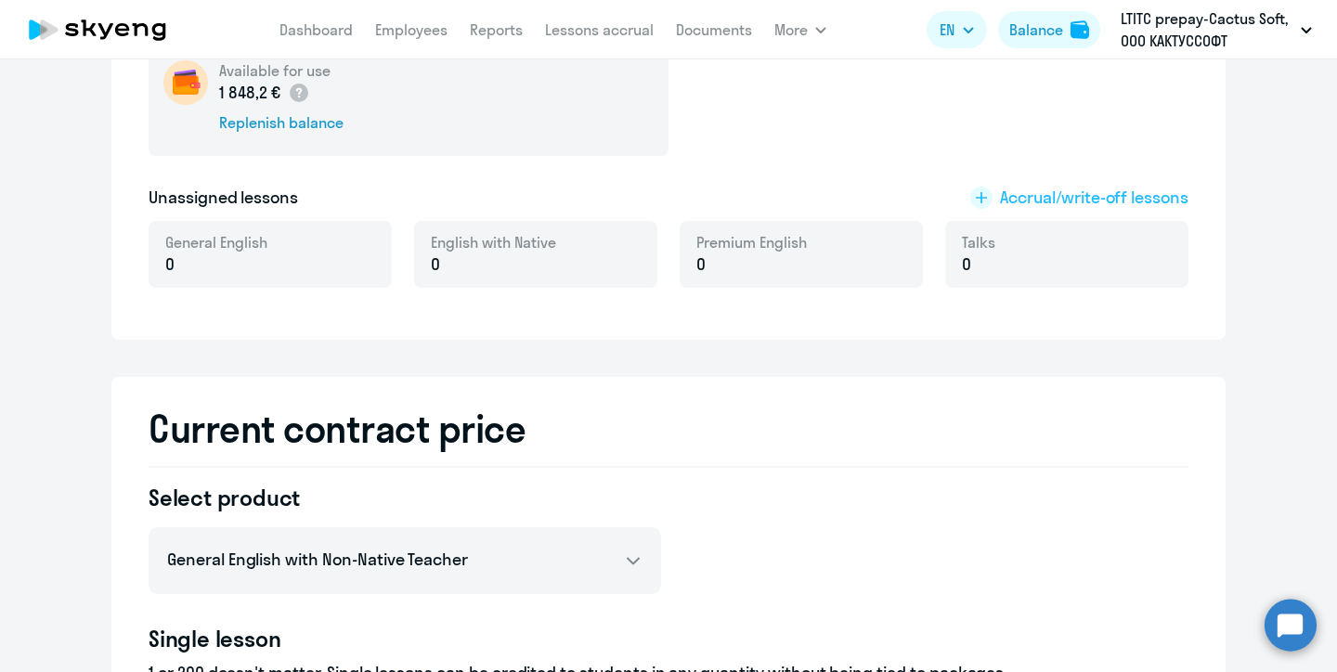
click at [1082, 200] on span "Accrual/write-off lessons" at bounding box center [1094, 198] width 188 height 24
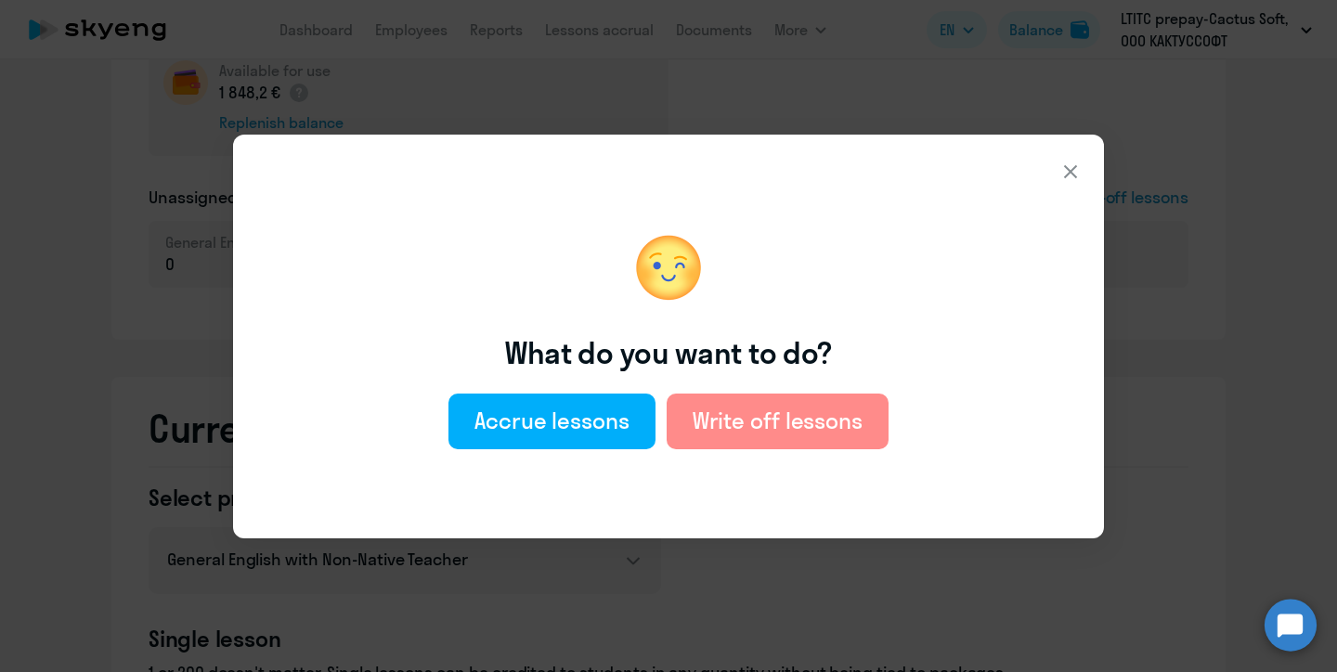
click at [720, 433] on div "Write off lessons" at bounding box center [777, 421] width 170 height 30
select select "english_adult_not_native_speaker"
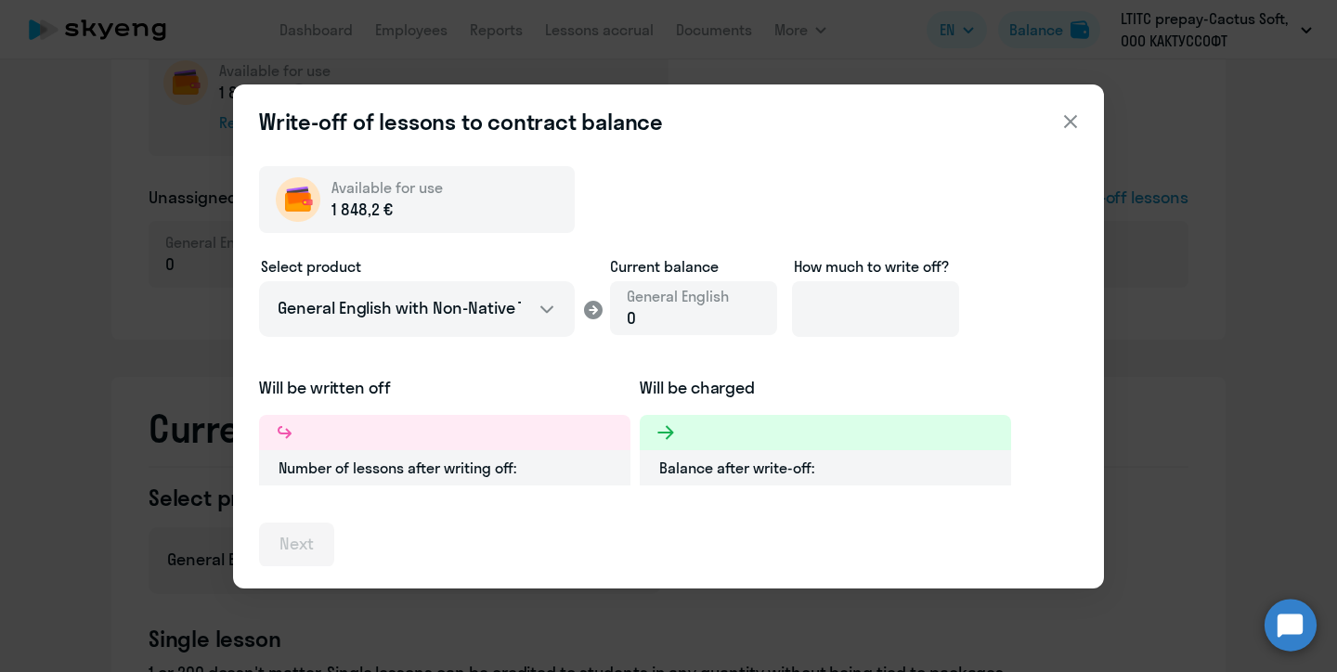
click at [1069, 120] on icon at bounding box center [1070, 120] width 13 height 13
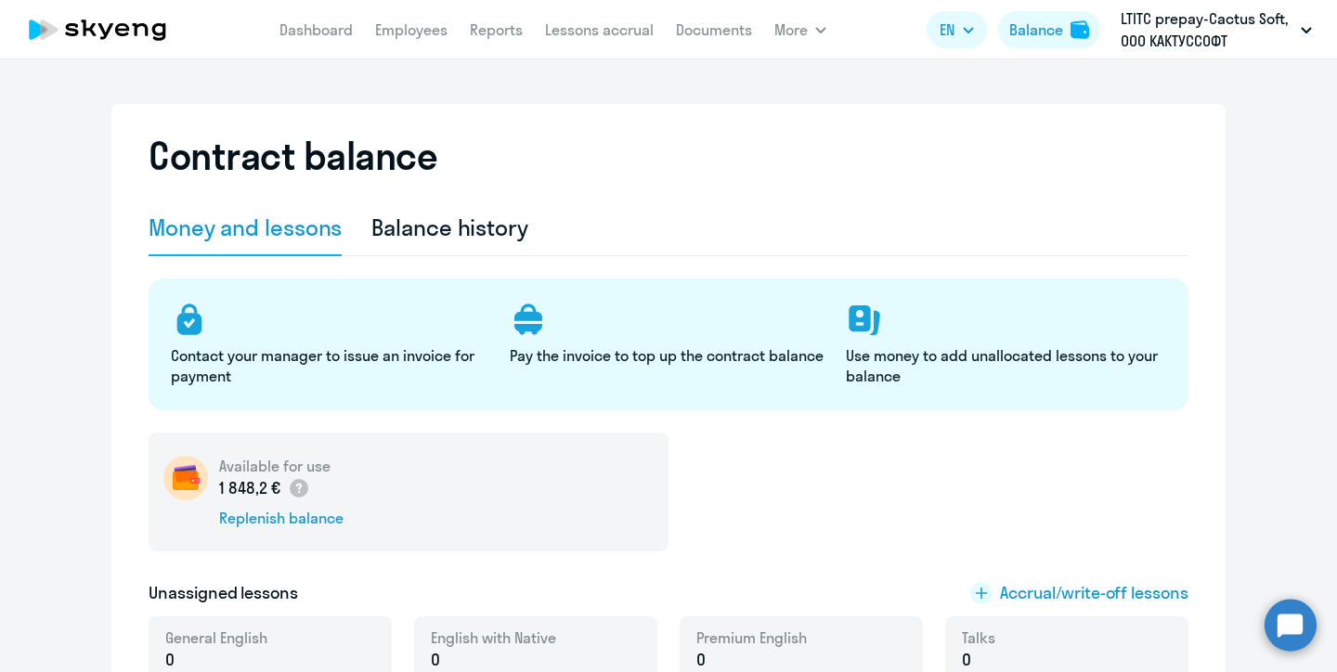
scroll to position [0, 0]
click at [1038, 27] on div "Balance" at bounding box center [1036, 30] width 54 height 22
click at [407, 36] on link "Employees" at bounding box center [411, 29] width 72 height 19
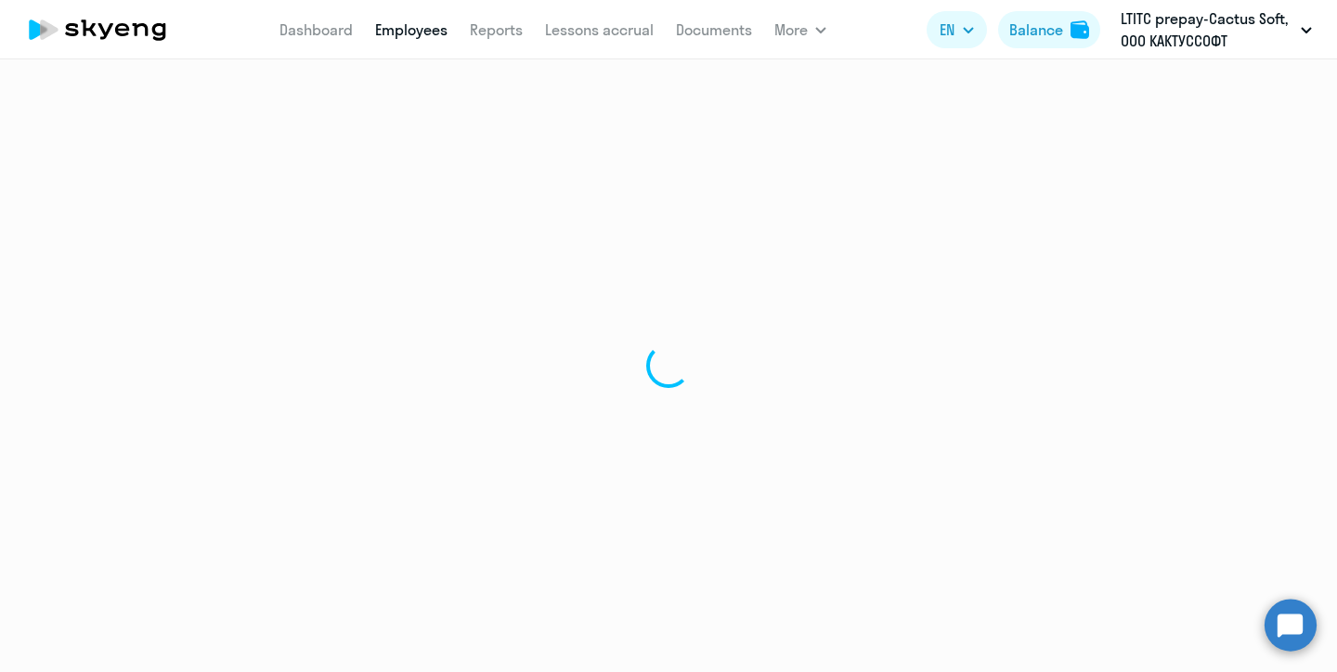
select select "30"
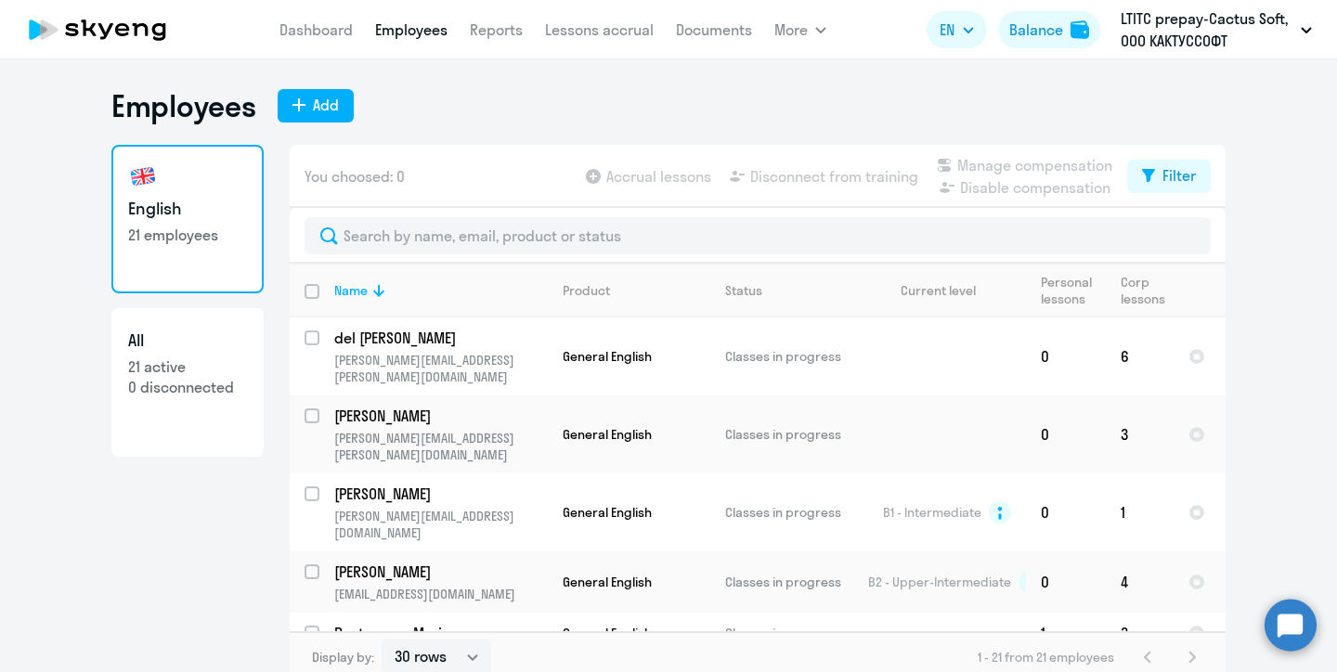
click at [201, 226] on p "21 employees" at bounding box center [187, 235] width 119 height 20
click at [201, 216] on h3 "English" at bounding box center [187, 209] width 119 height 24
click at [195, 222] on link "English 21 employees" at bounding box center [187, 219] width 152 height 149
click at [173, 245] on link "English 21 employees" at bounding box center [187, 219] width 152 height 149
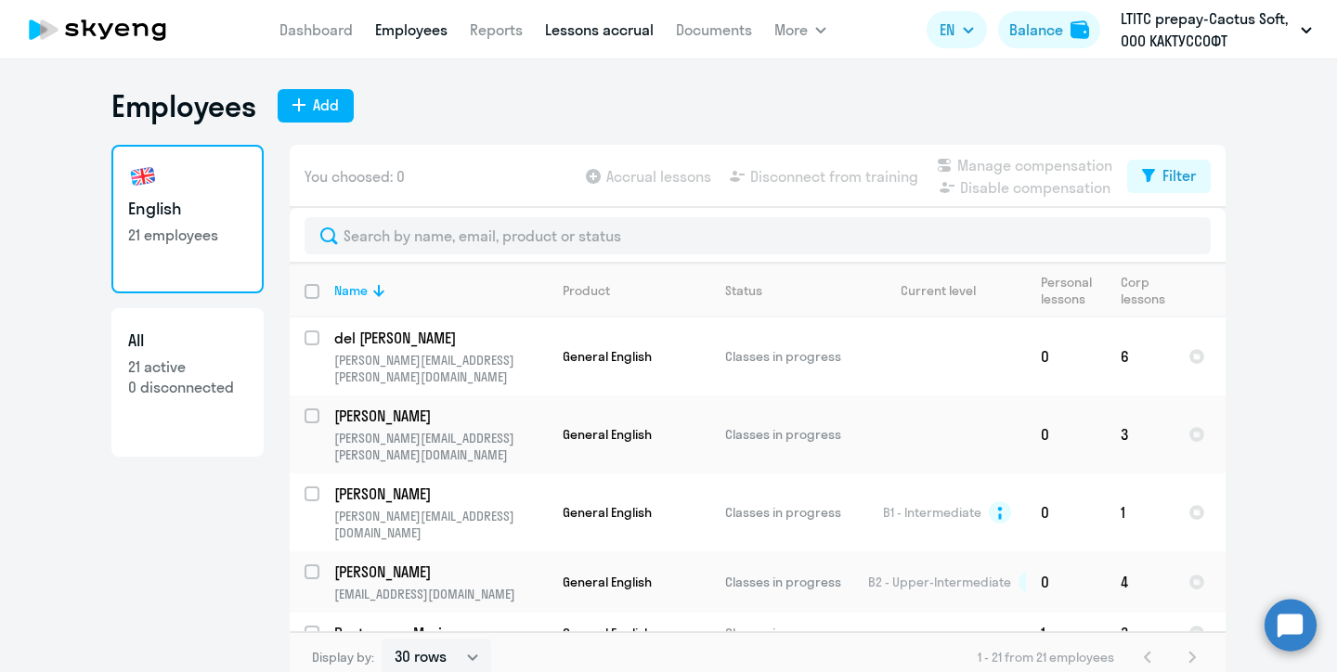
click at [602, 28] on link "Lessons accrual" at bounding box center [599, 29] width 109 height 19
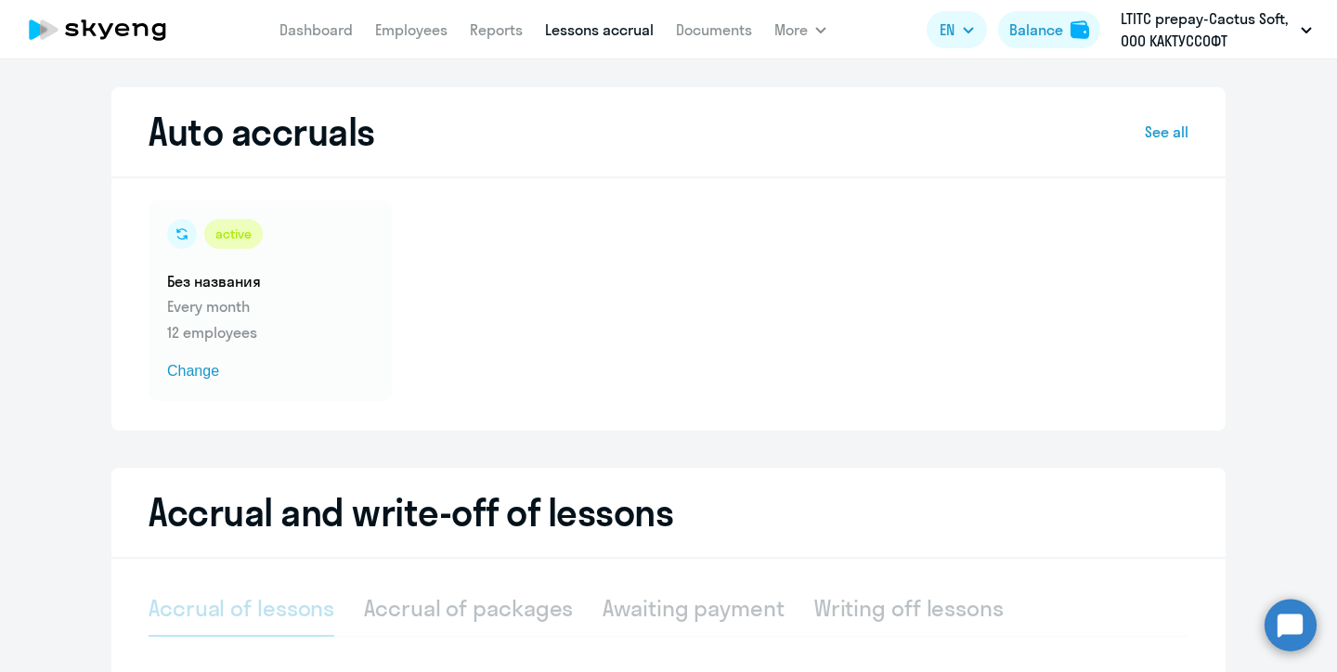
select select "10"
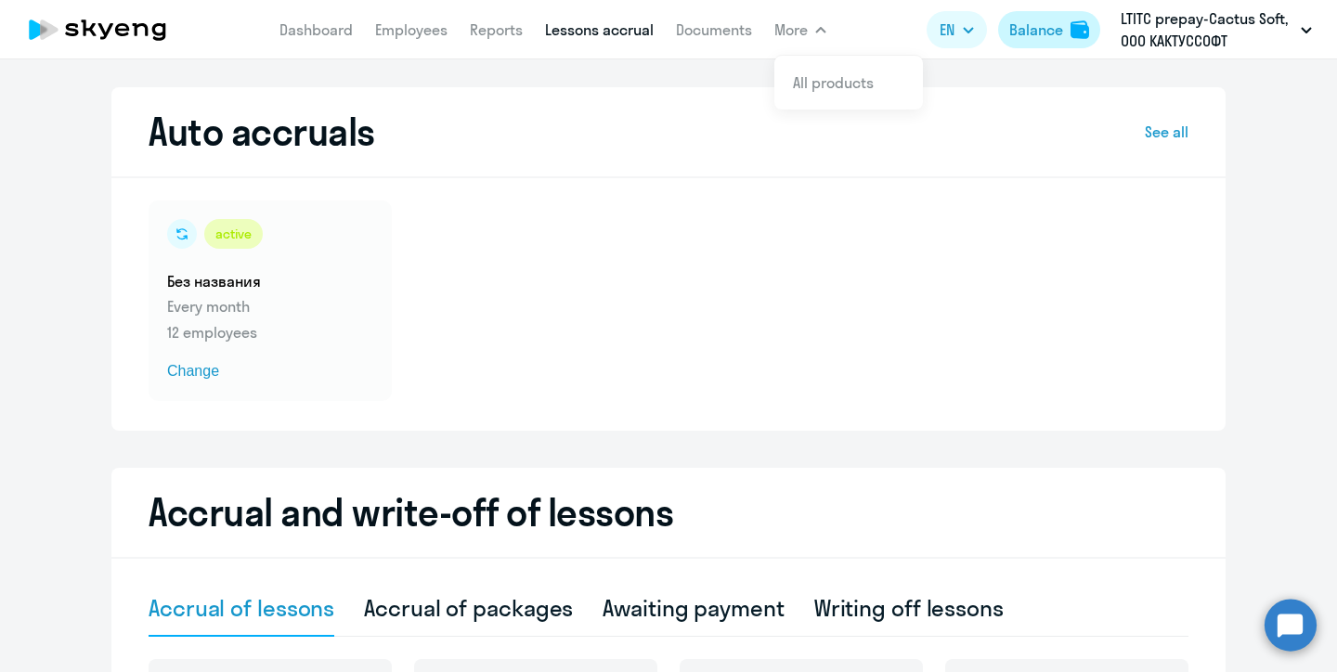
click at [1035, 31] on div "Balance" at bounding box center [1036, 30] width 54 height 22
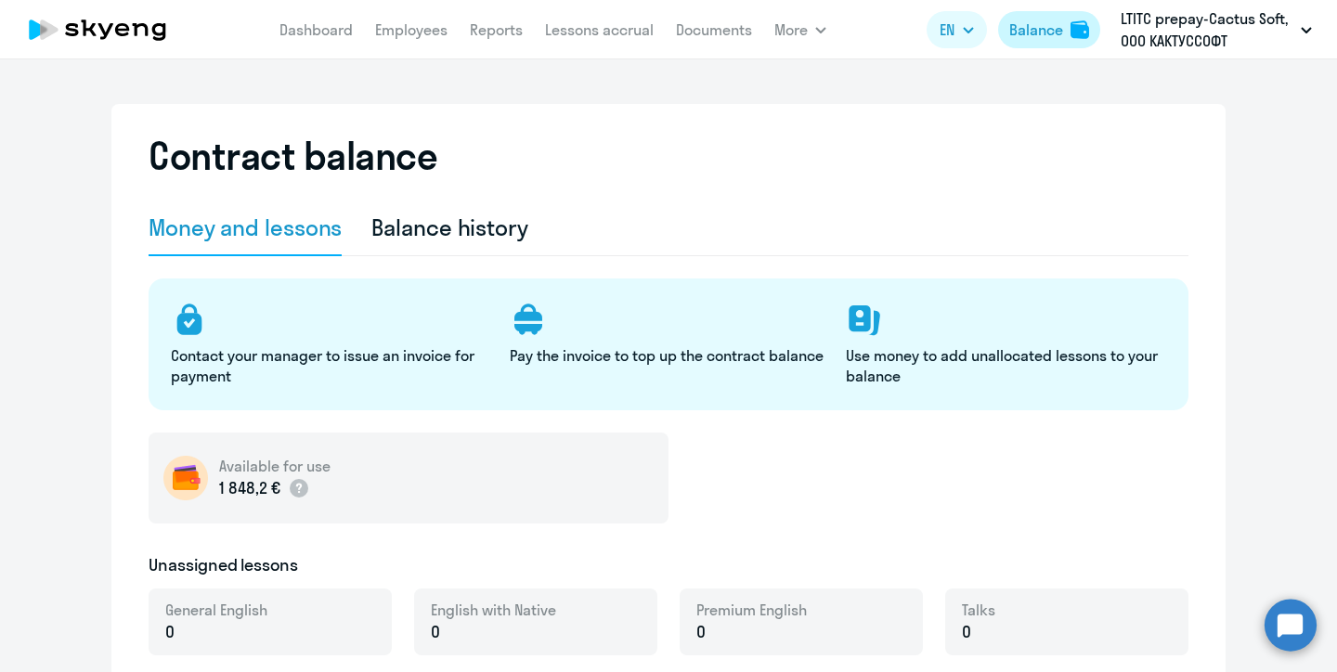
select select "english_adult_not_native_speaker"
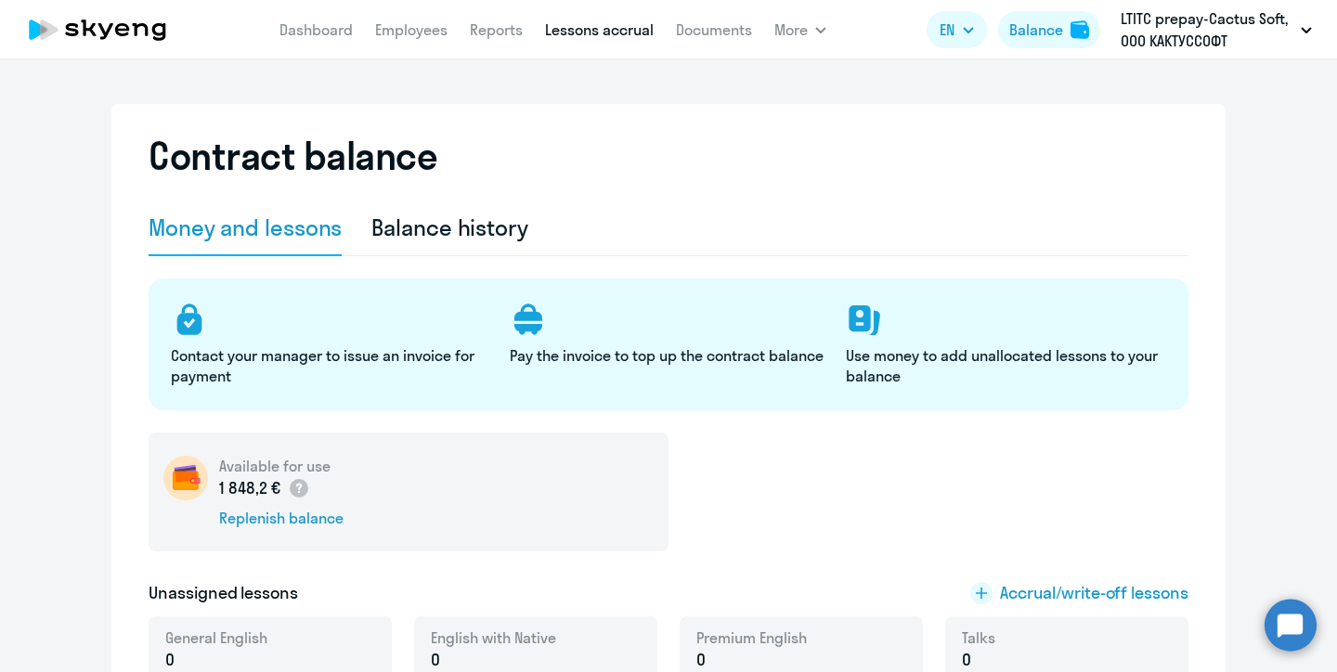
click at [630, 25] on link "Lessons accrual" at bounding box center [599, 29] width 109 height 19
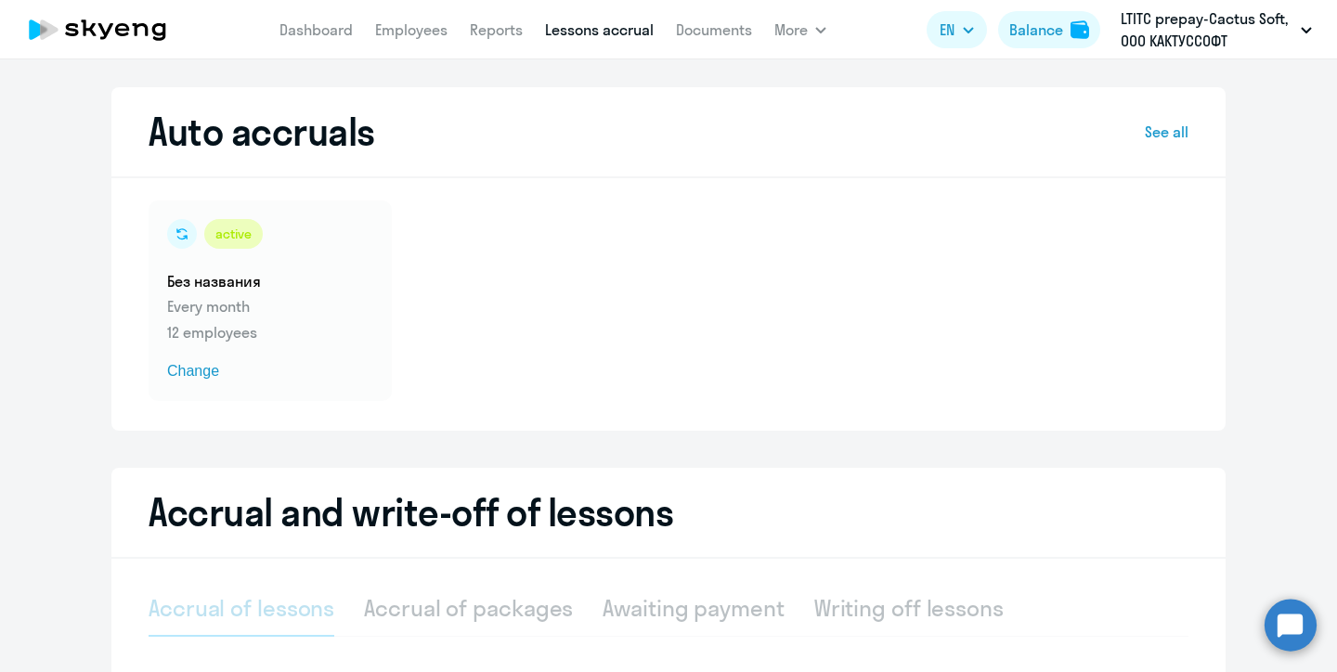
select select "10"
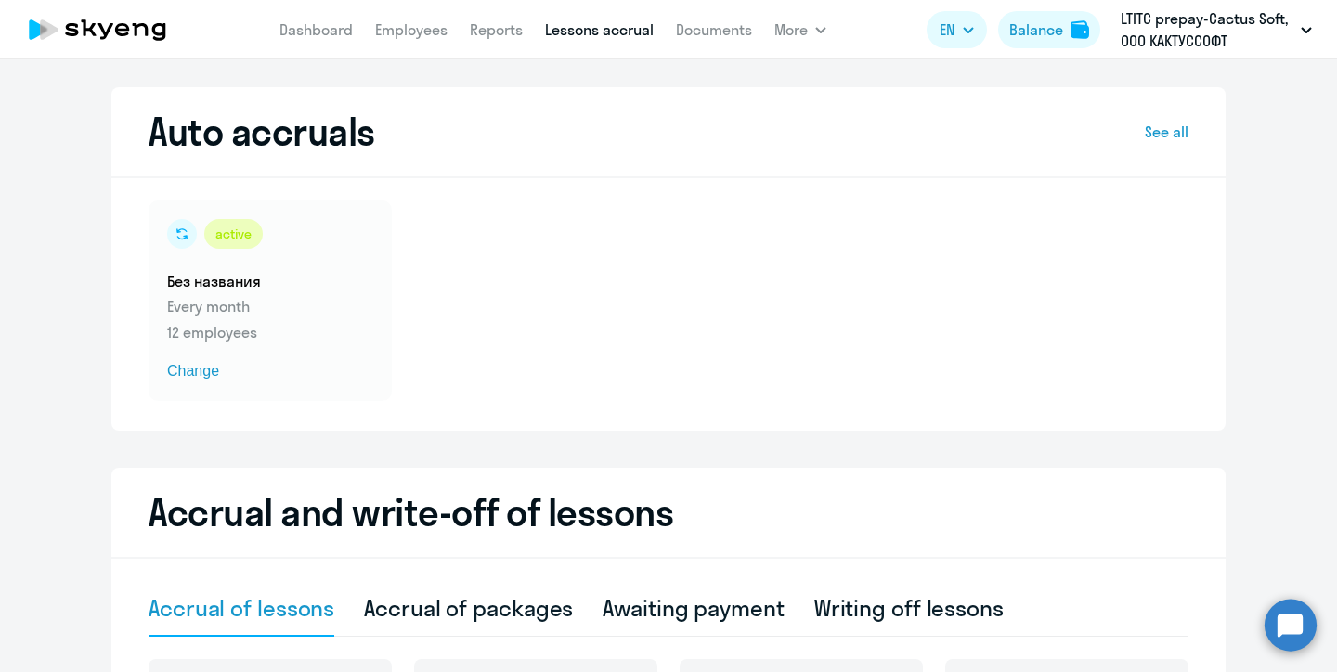
scroll to position [7, 0]
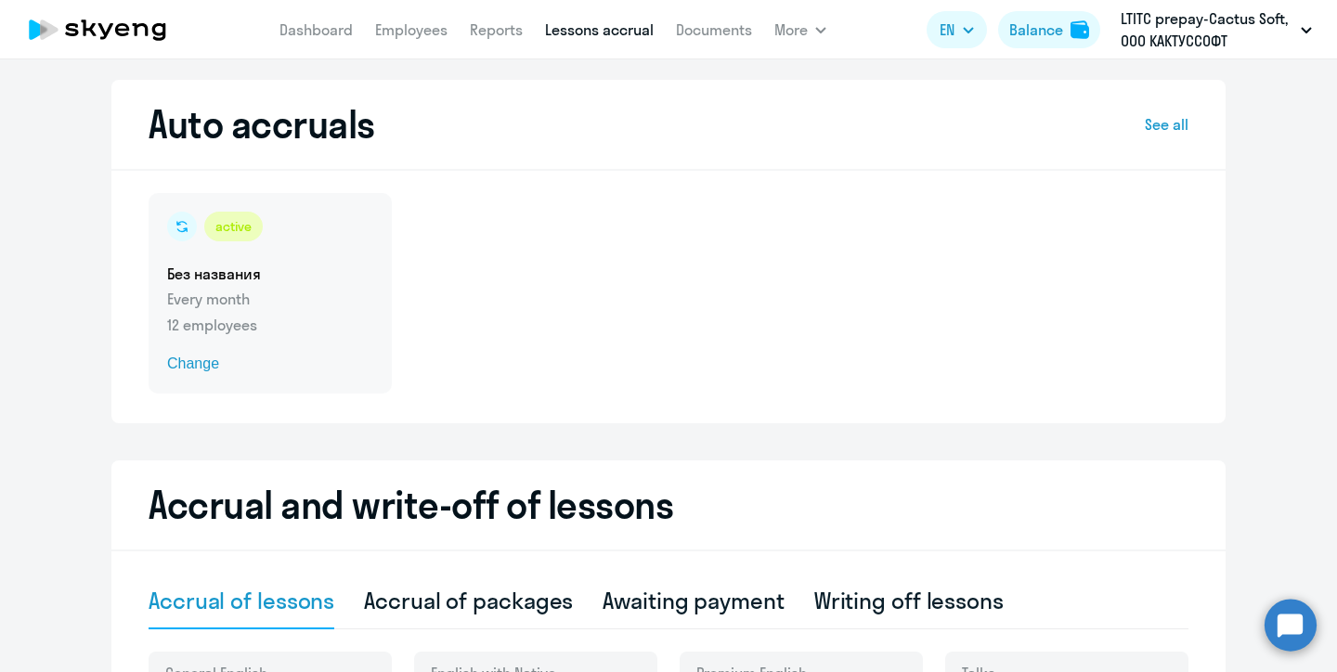
click at [252, 309] on p "Every month" at bounding box center [270, 299] width 206 height 22
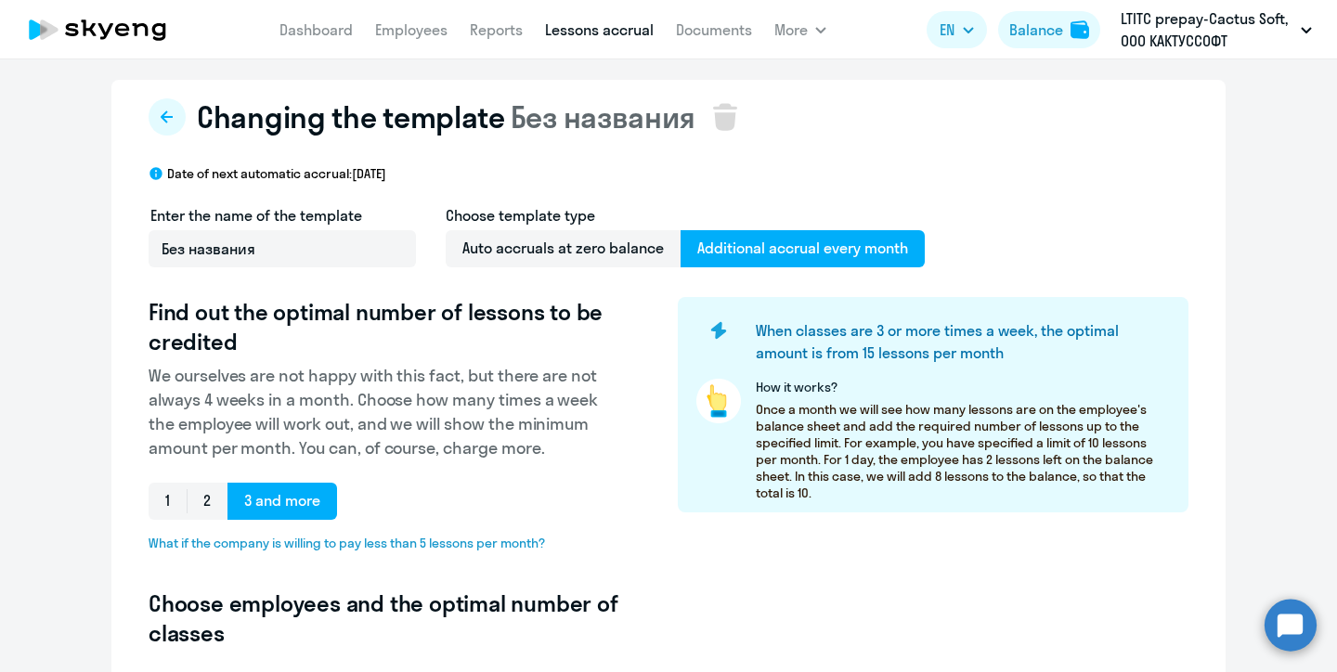
select select "10"
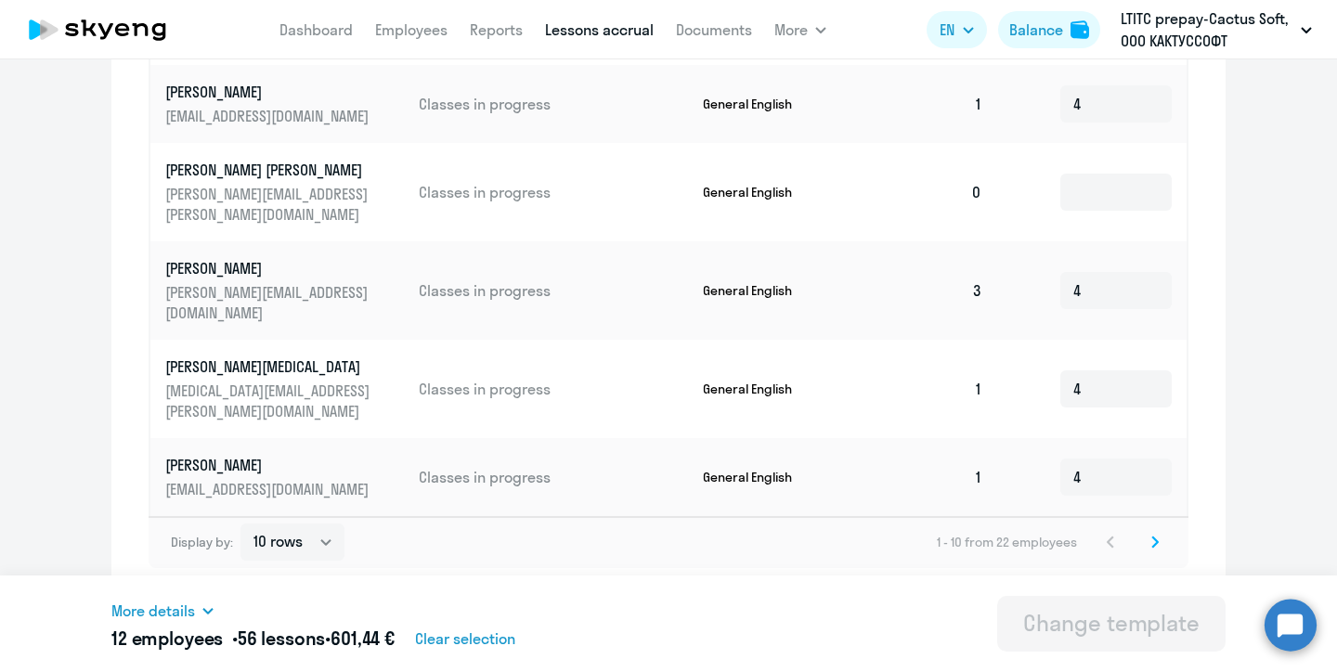
scroll to position [1069, 0]
click at [1154, 541] on icon at bounding box center [1154, 542] width 7 height 13
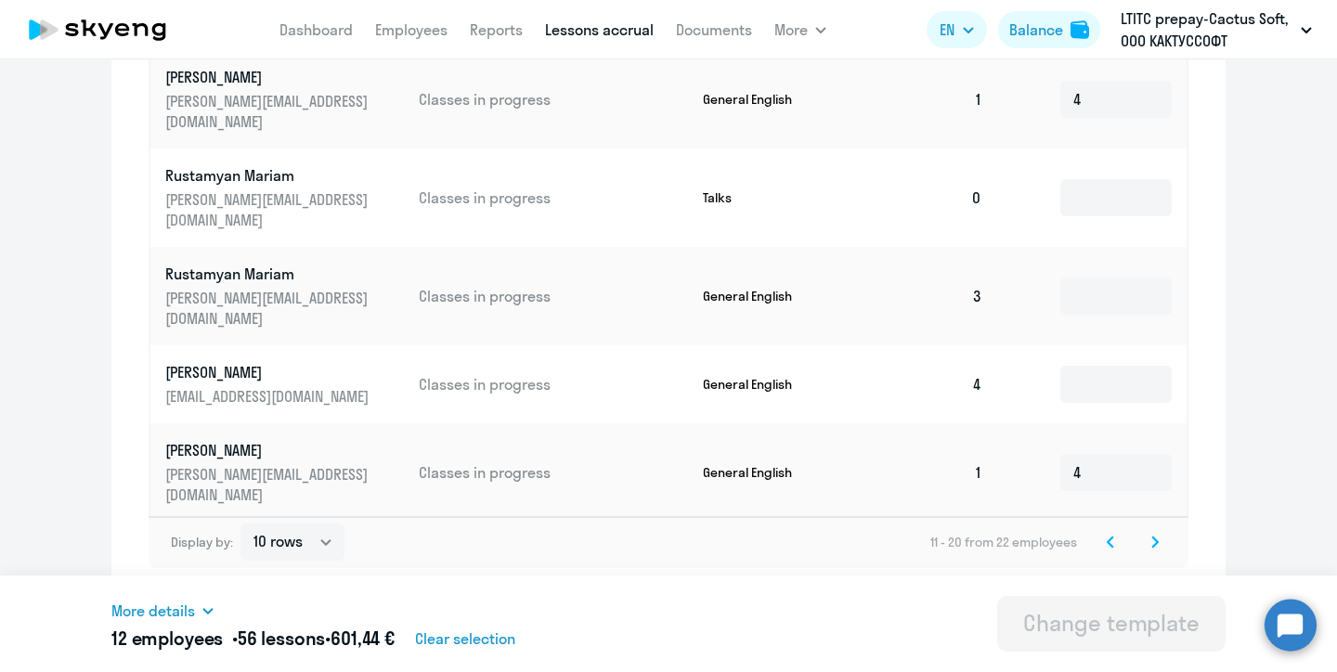
scroll to position [184, 0]
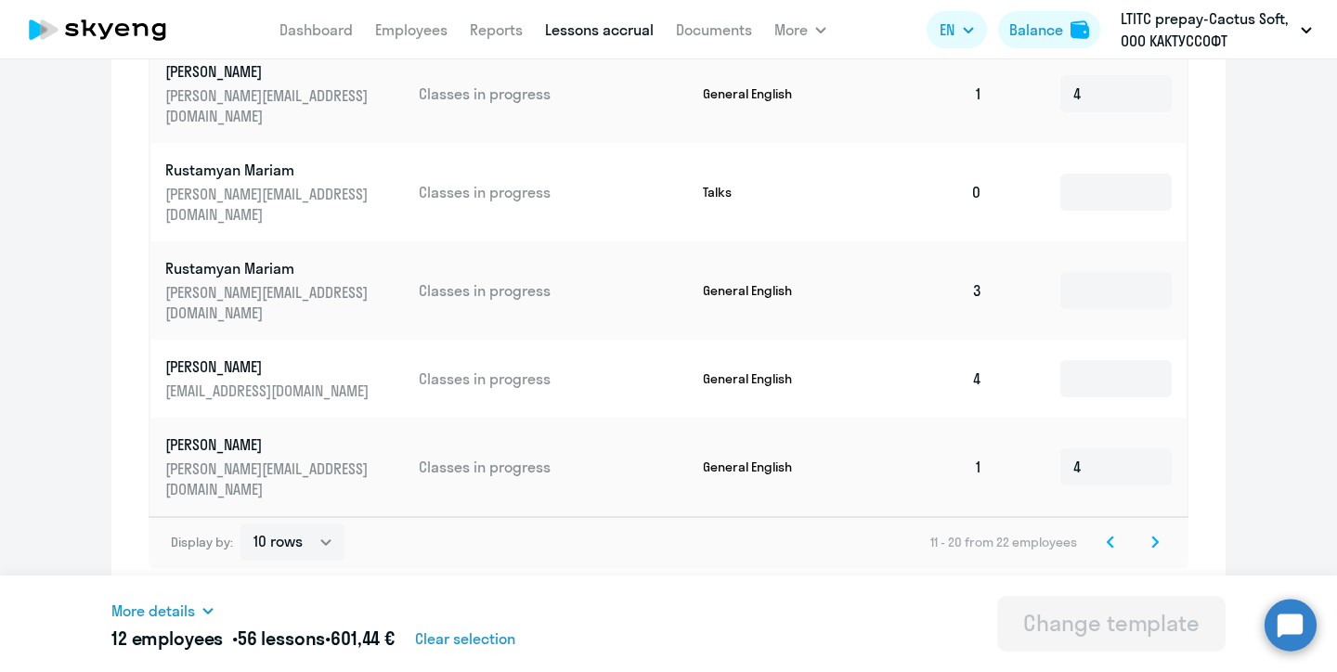
click at [1084, 631] on div "Change template" at bounding box center [1111, 623] width 176 height 30
click at [1155, 538] on icon at bounding box center [1155, 541] width 6 height 10
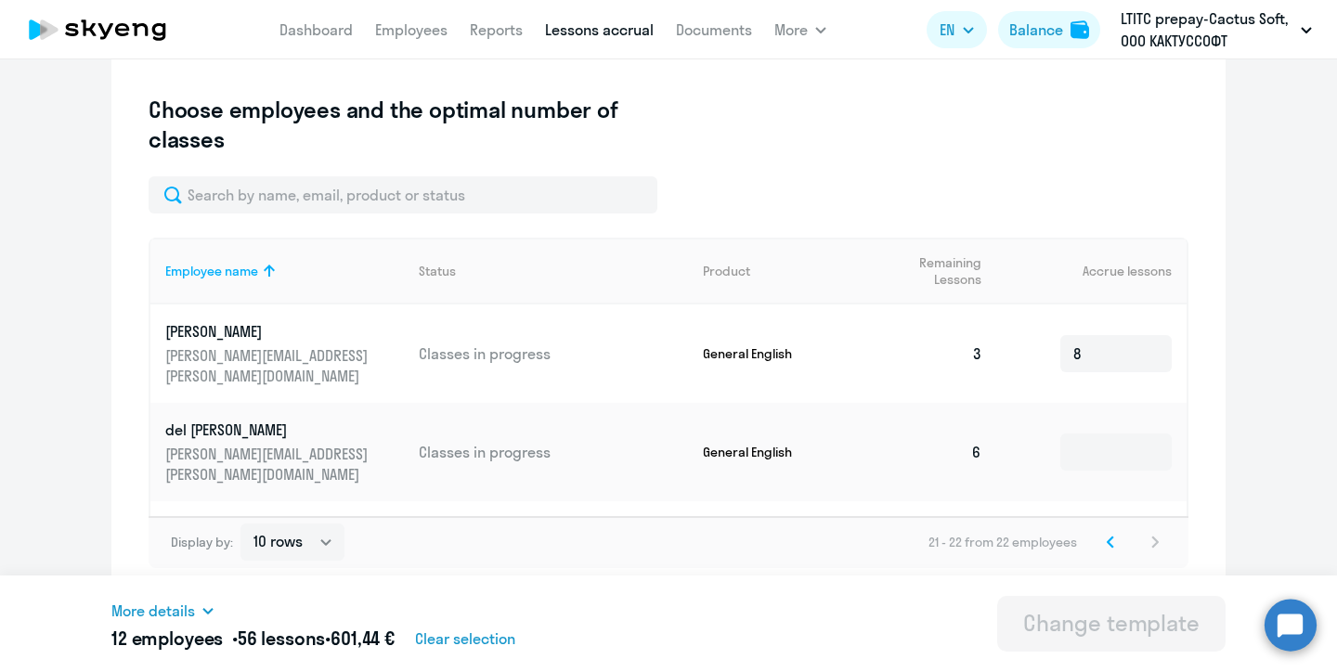
scroll to position [501, 0]
click at [1110, 548] on icon at bounding box center [1109, 542] width 7 height 13
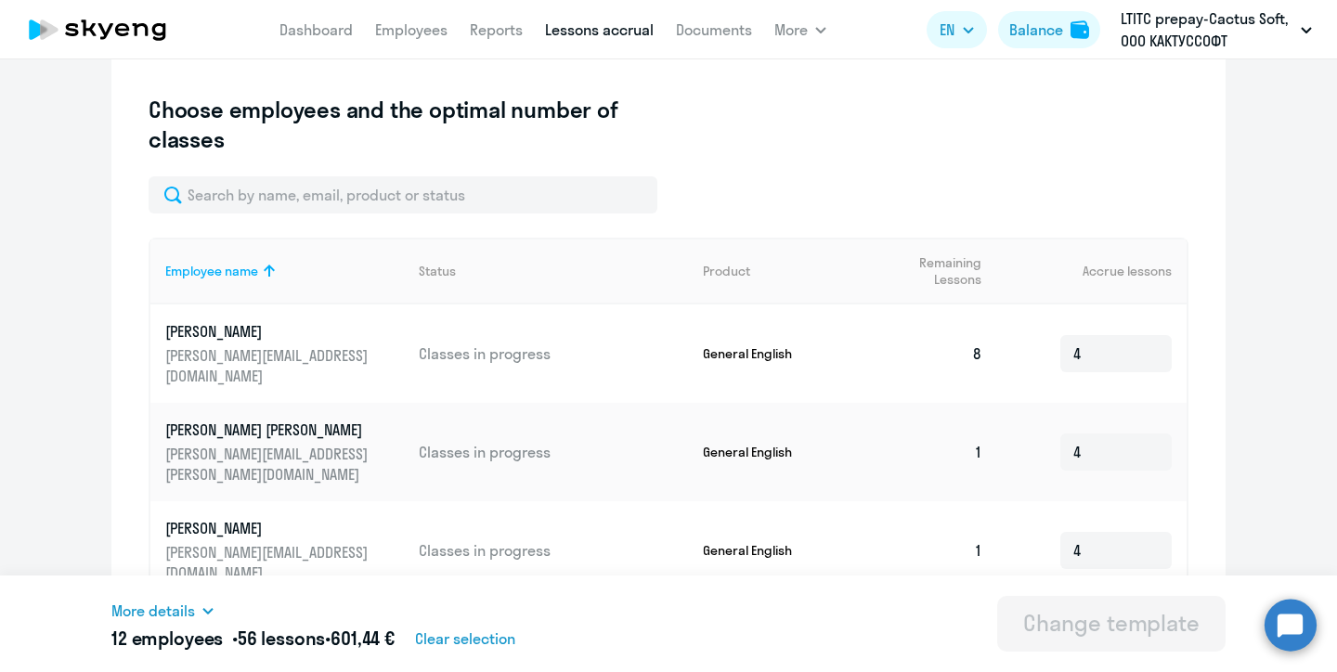
click at [1073, 625] on div "Change template" at bounding box center [1111, 623] width 176 height 30
click at [195, 614] on span "More details" at bounding box center [153, 611] width 84 height 22
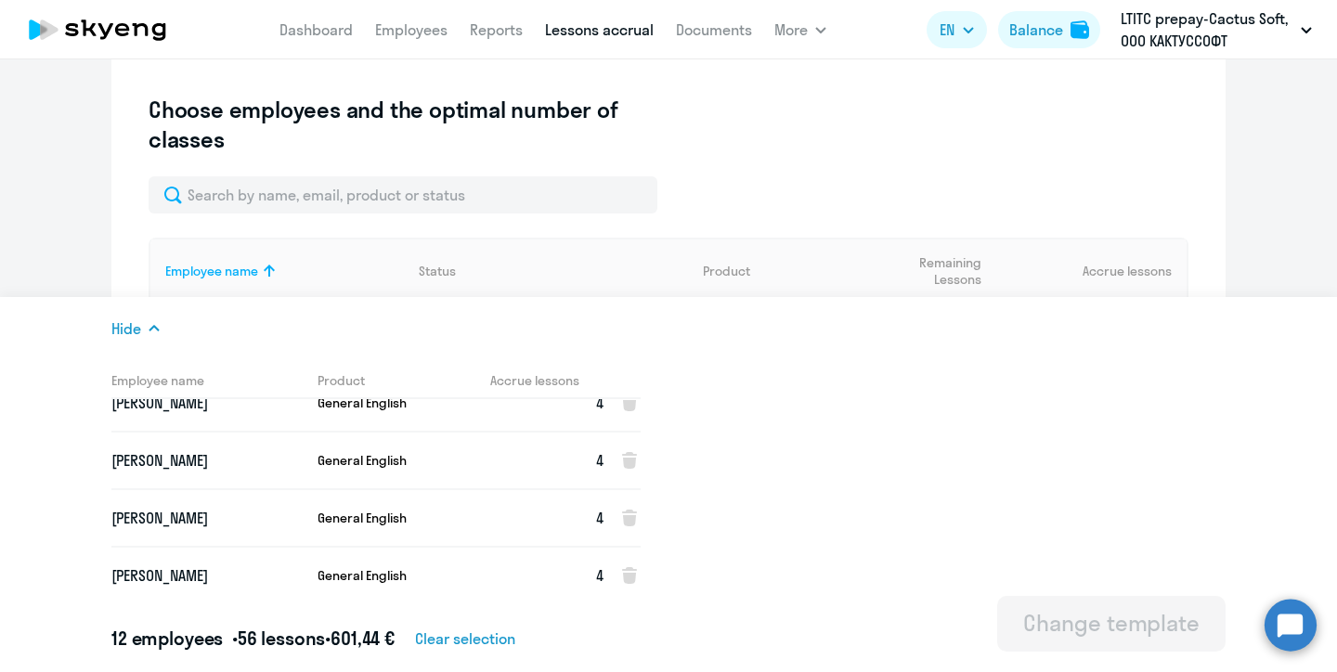
scroll to position [485, 0]
click at [1004, 435] on div "Hide Employee name Product Accrue lessons [PERSON_NAME] [PERSON_NAME] General E…" at bounding box center [668, 484] width 1114 height 375
click at [1296, 162] on ng-component "Changing the template Без названия Date of next automatic accrual: [DATE] Enter…" at bounding box center [668, 376] width 1337 height 1580
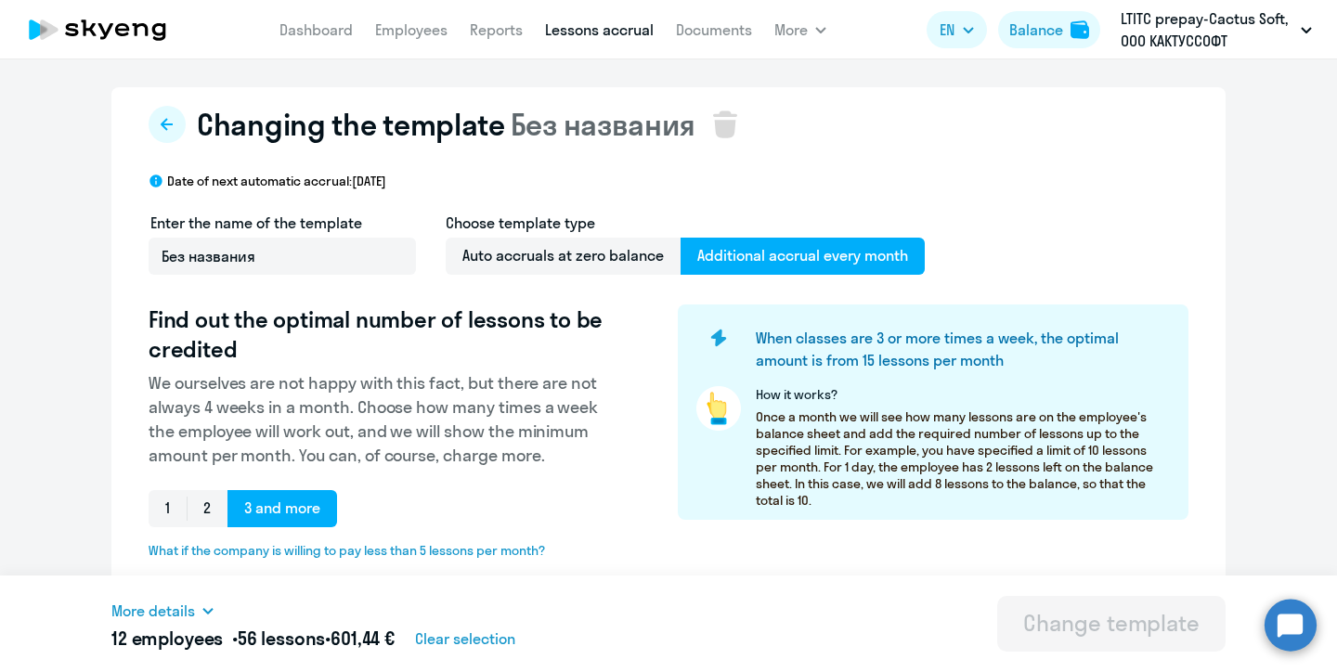
scroll to position [0, 0]
click at [1059, 26] on div "Balance" at bounding box center [1036, 30] width 54 height 22
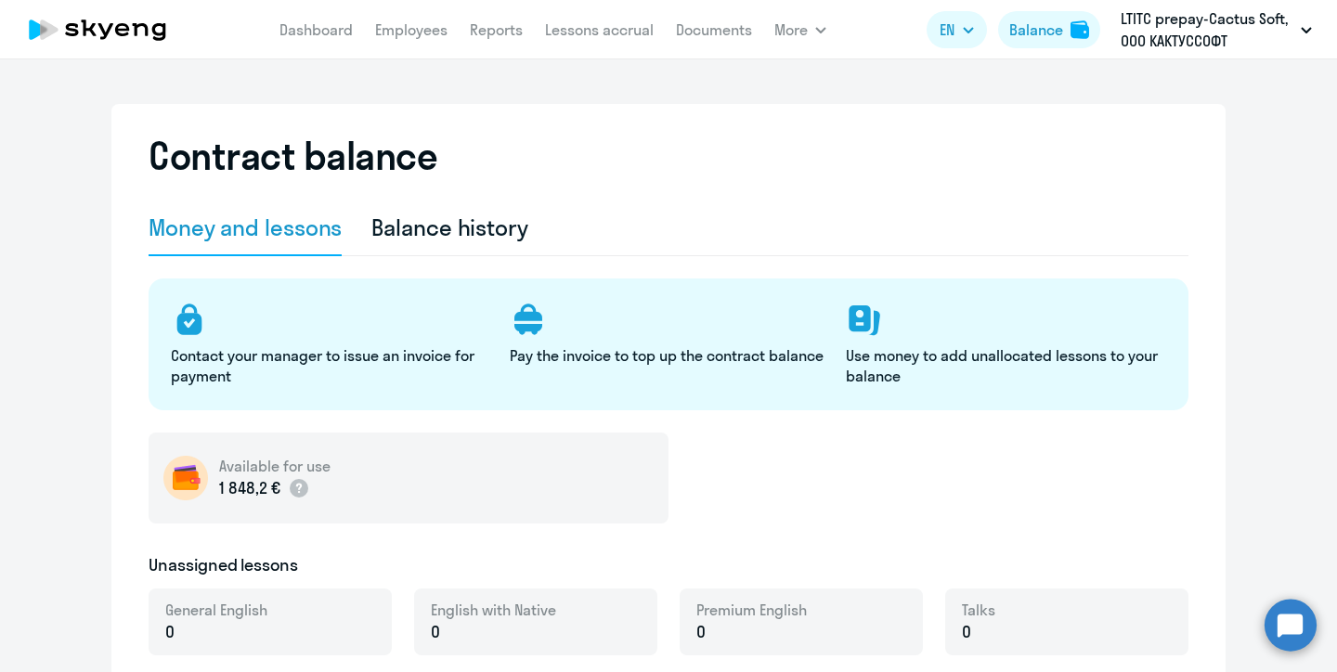
select select "english_adult_not_native_speaker"
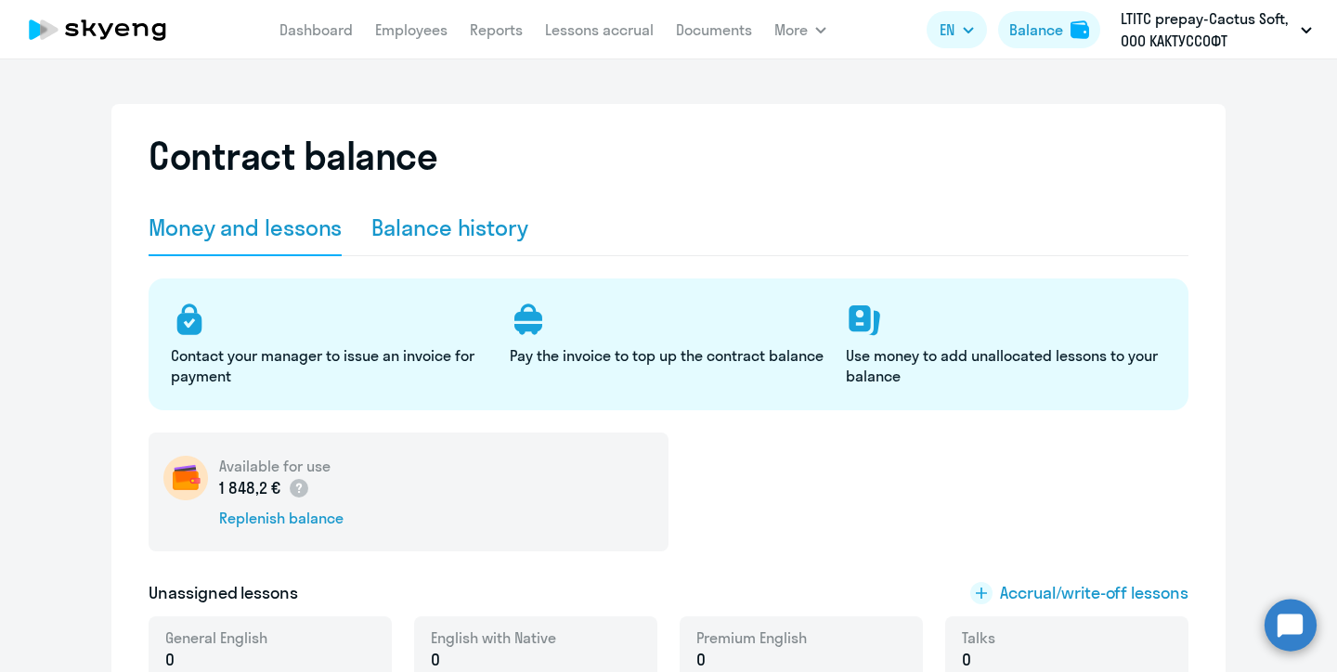
click at [496, 213] on div "Balance history" at bounding box center [449, 228] width 157 height 30
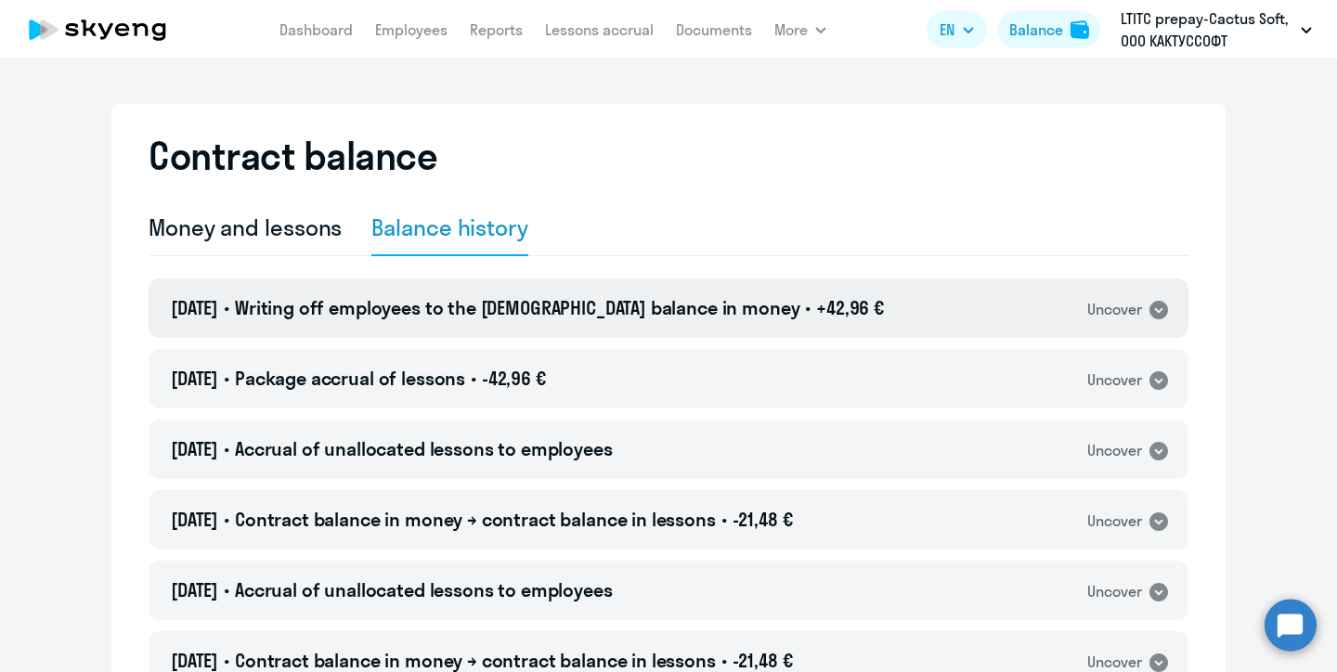
click at [1161, 315] on icon at bounding box center [1158, 310] width 19 height 19
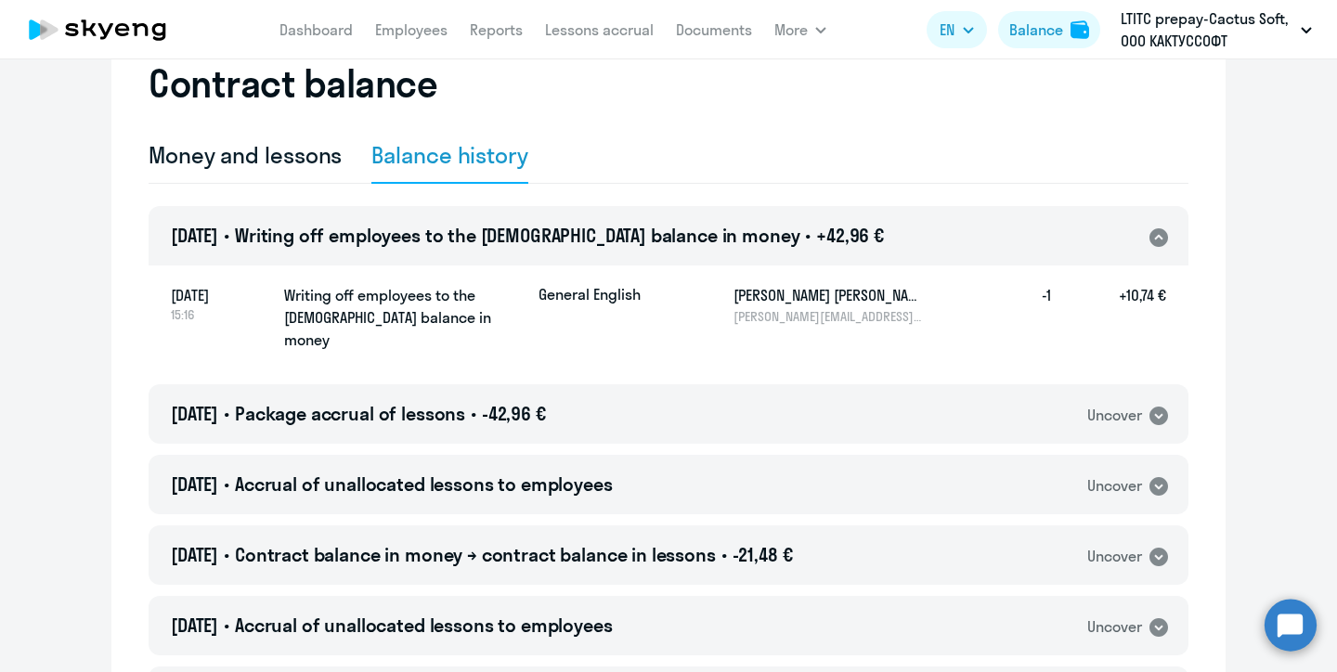
scroll to position [74, 0]
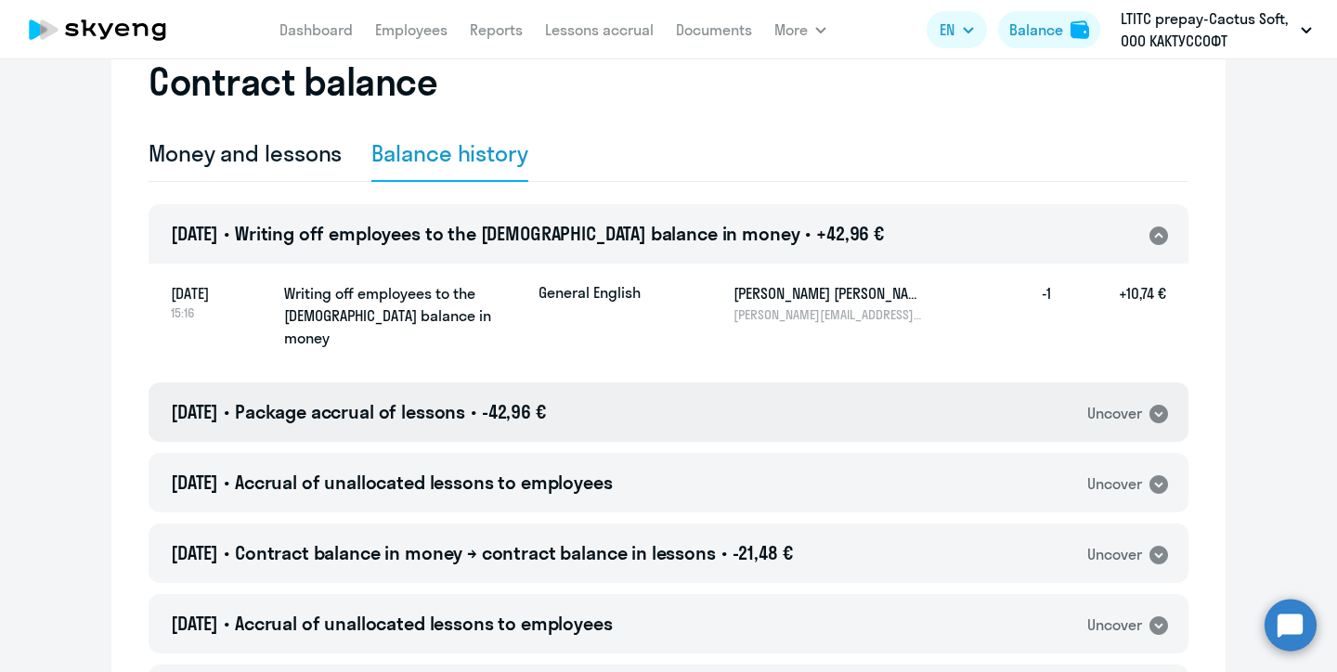
click at [1159, 405] on icon at bounding box center [1158, 414] width 19 height 19
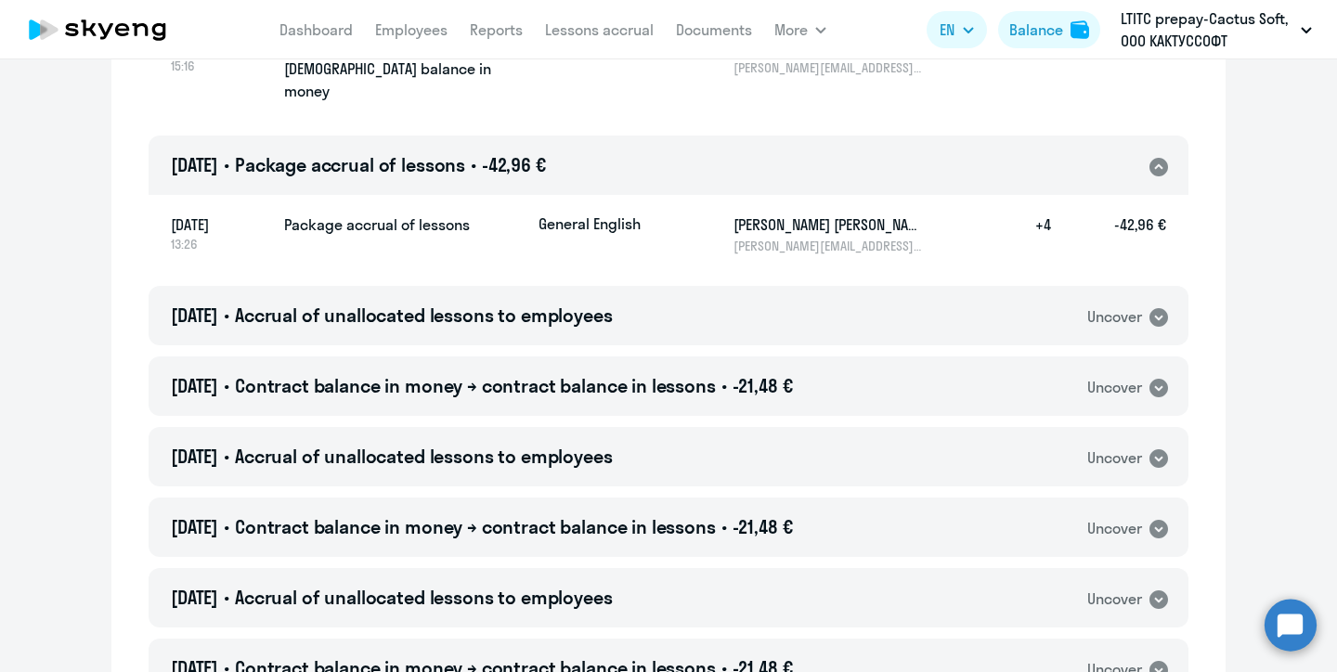
scroll to position [338, 0]
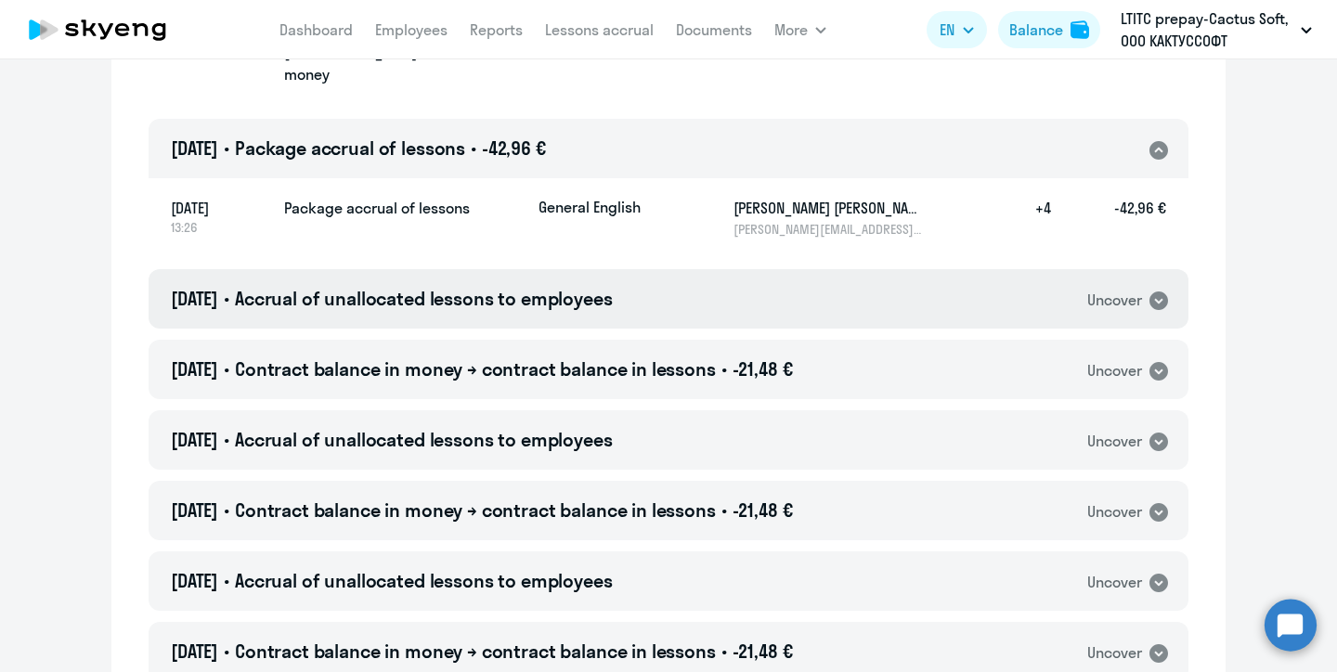
click at [1162, 291] on icon at bounding box center [1158, 300] width 19 height 19
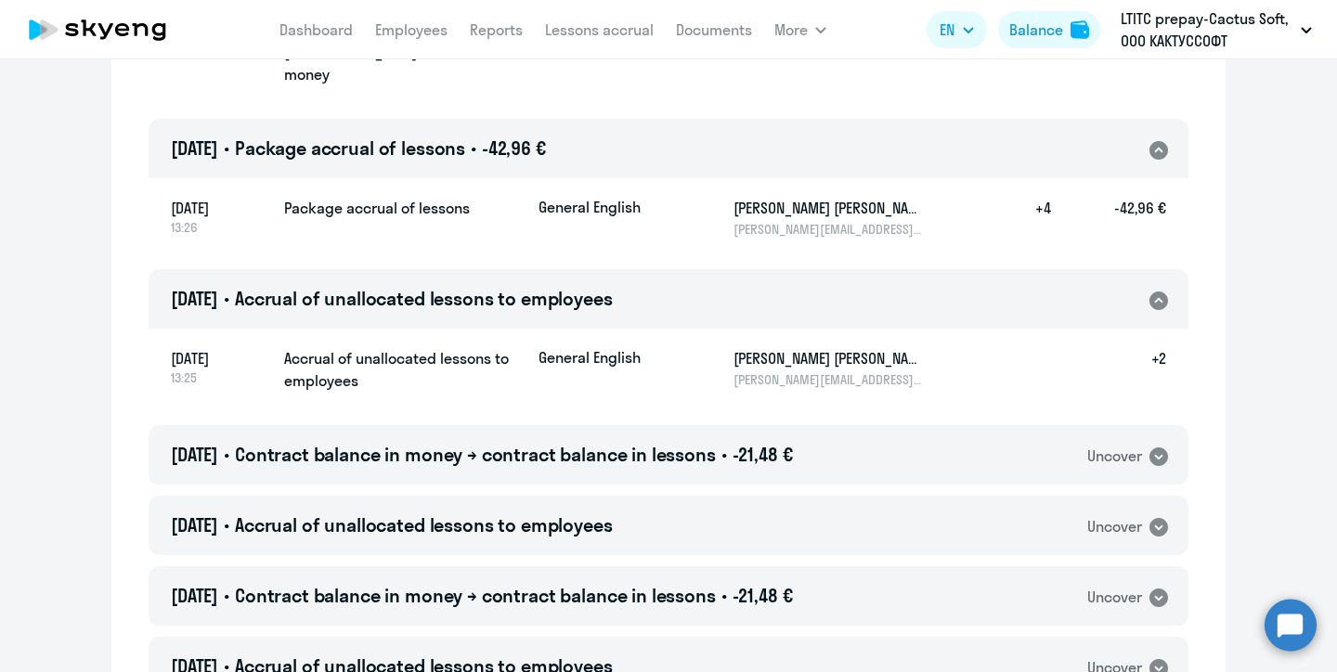
scroll to position [490, 0]
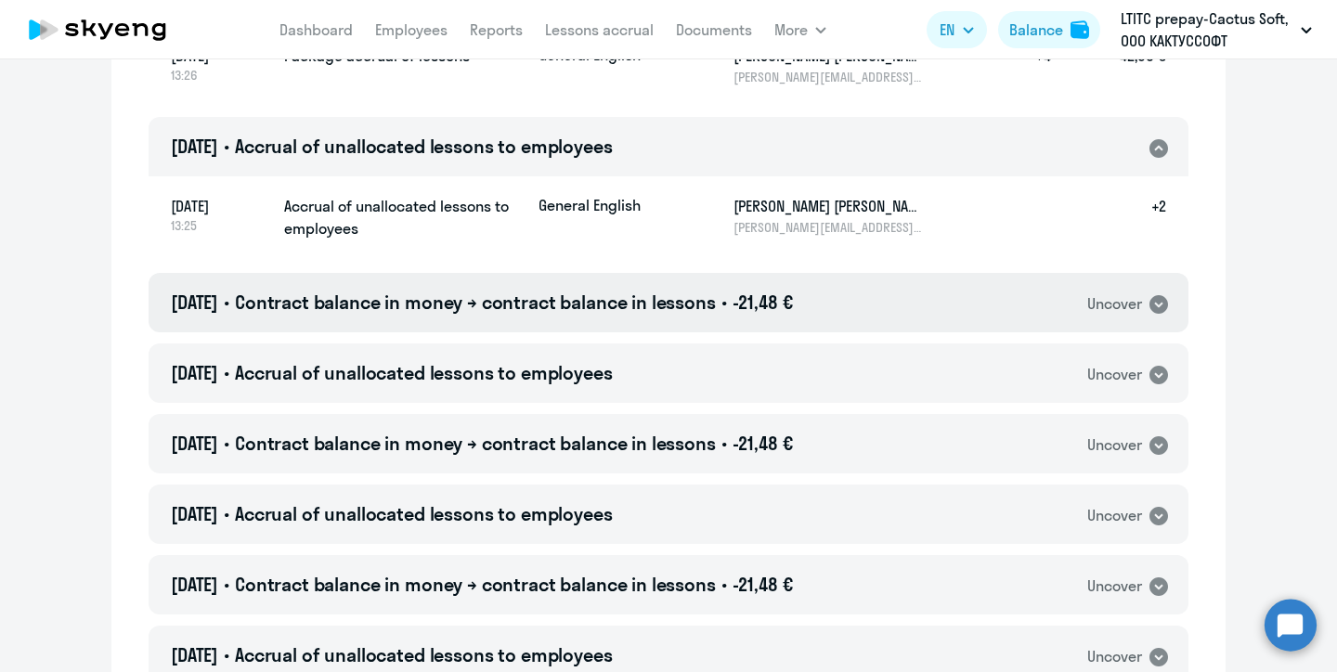
click at [1158, 295] on icon at bounding box center [1158, 304] width 19 height 19
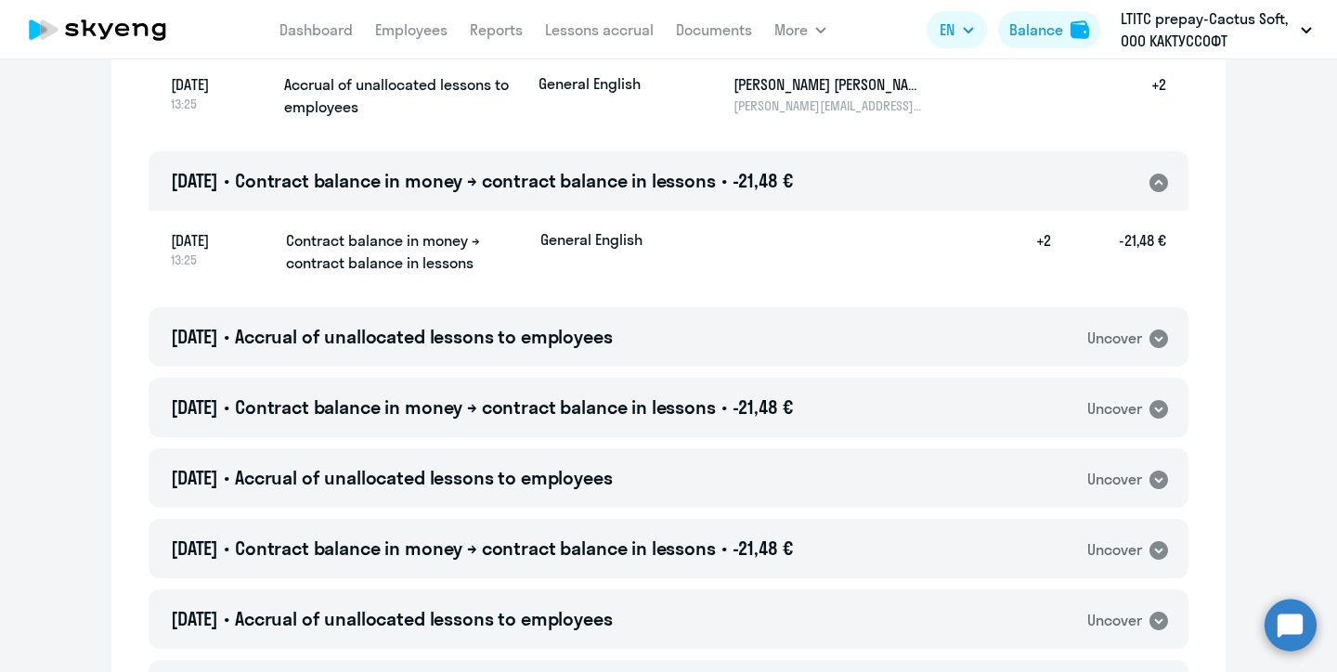
scroll to position [649, 0]
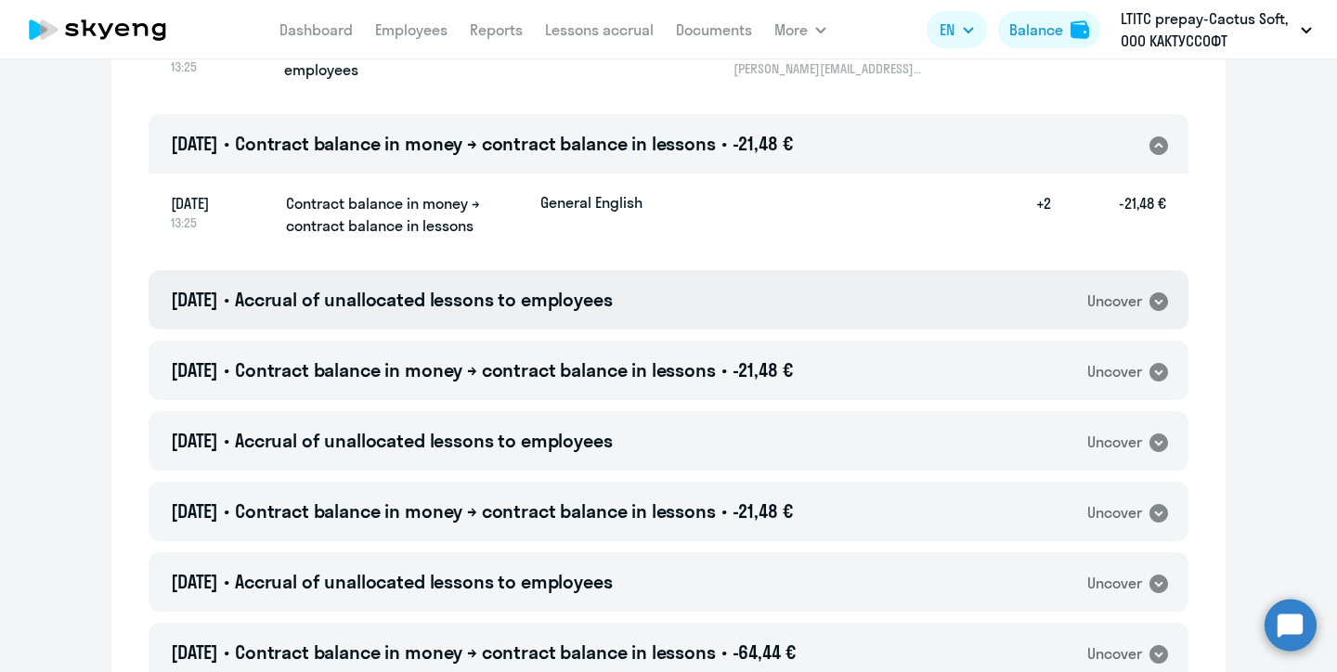
click at [1155, 292] on icon at bounding box center [1158, 301] width 19 height 19
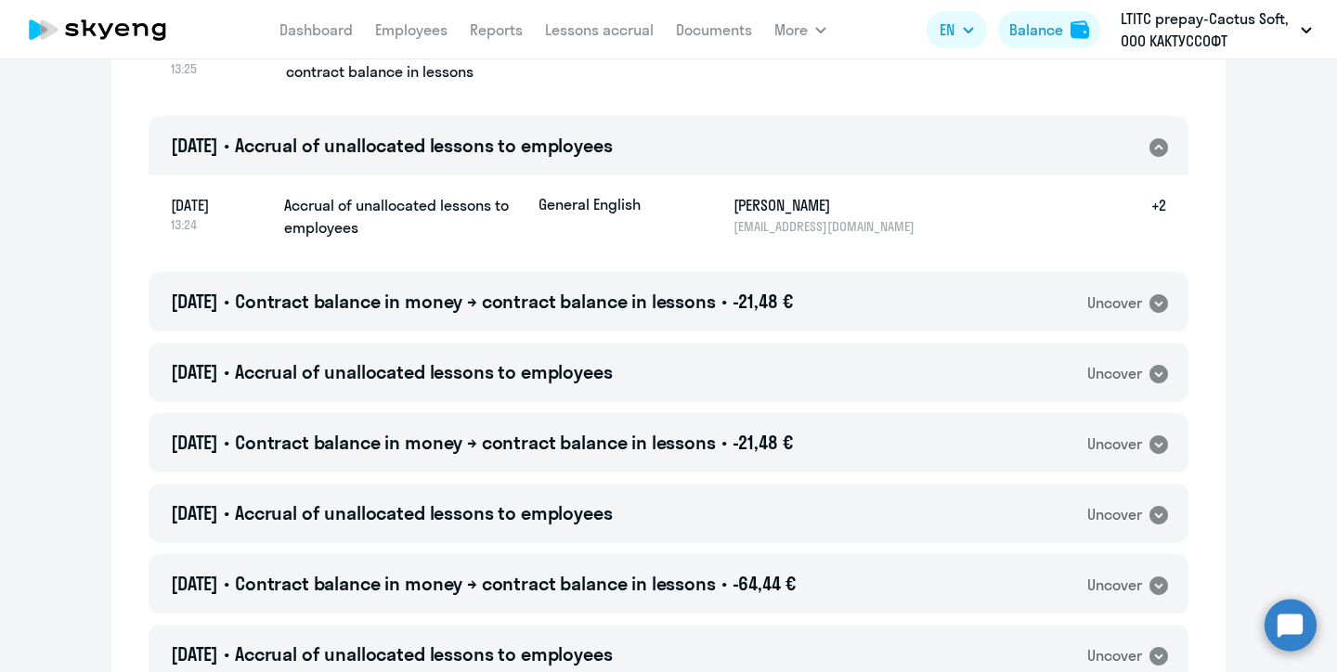
scroll to position [805, 0]
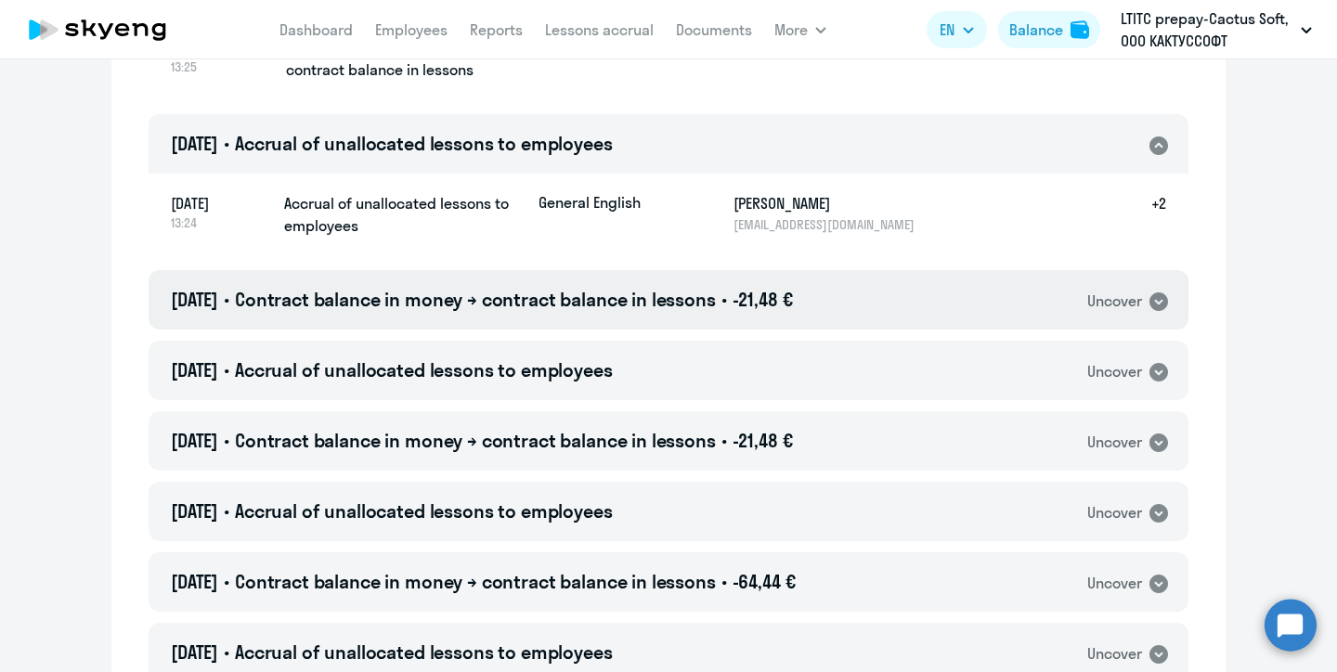
click at [1157, 291] on icon at bounding box center [1158, 302] width 22 height 22
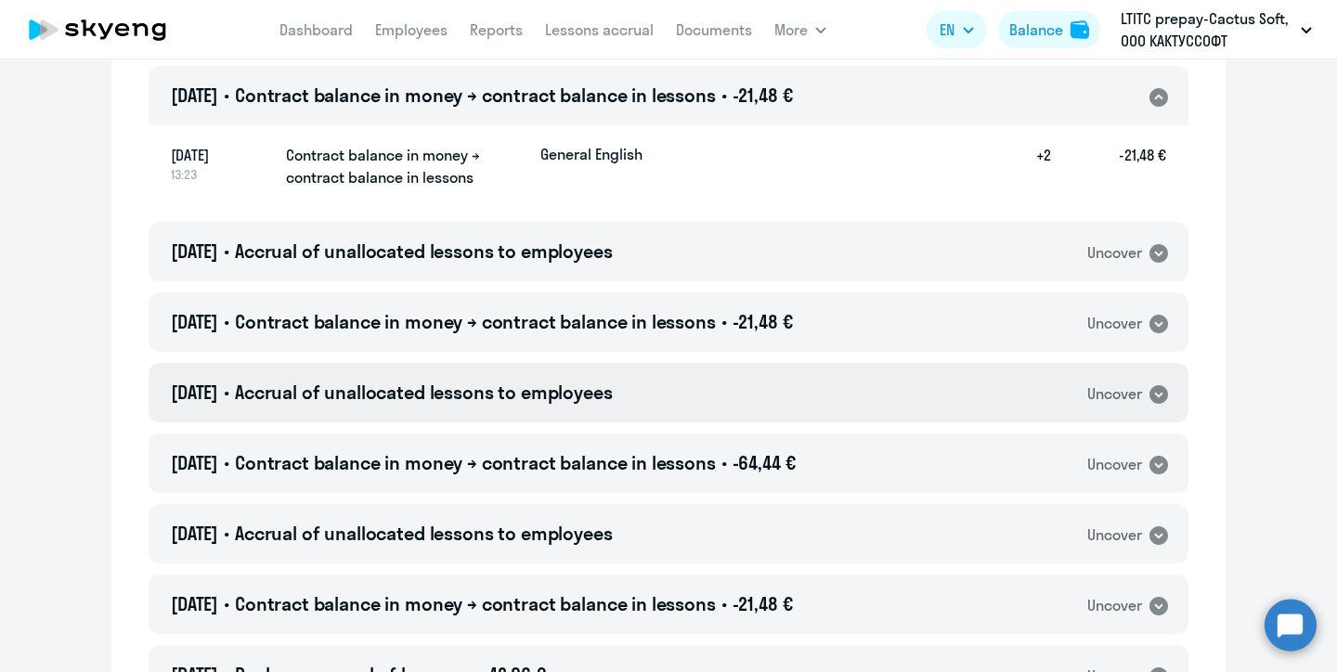
scroll to position [1070, 0]
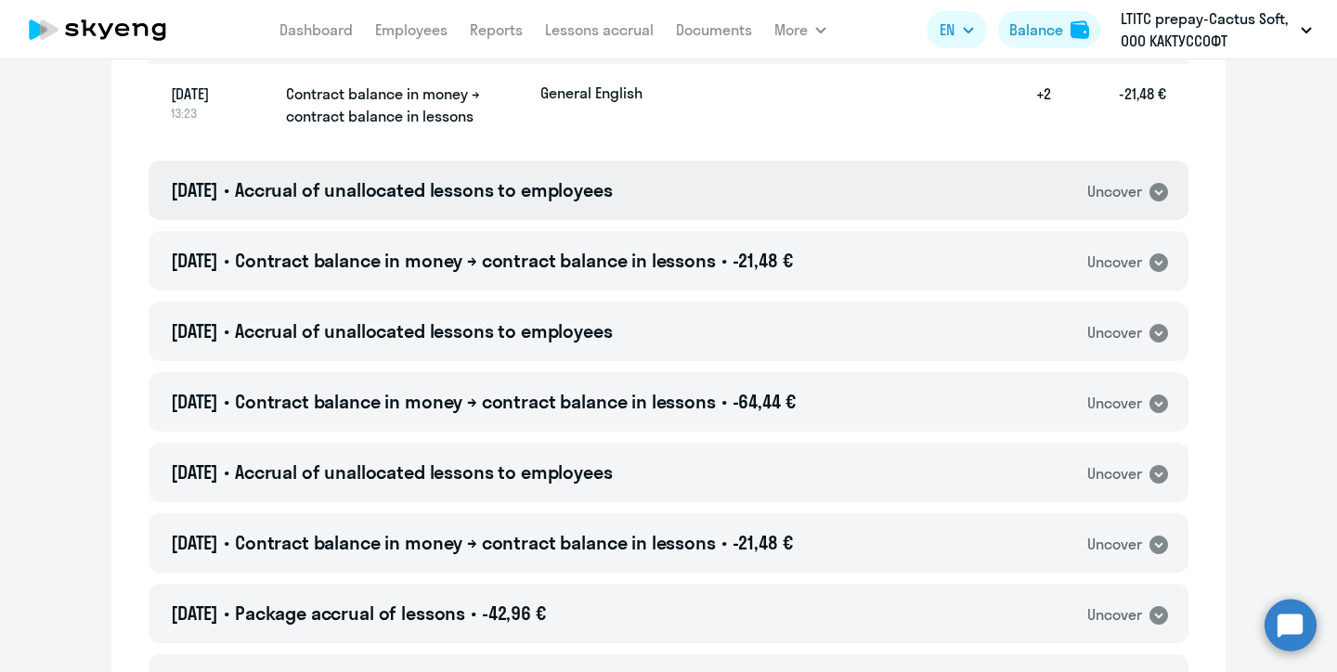
click at [1156, 183] on icon at bounding box center [1158, 192] width 19 height 19
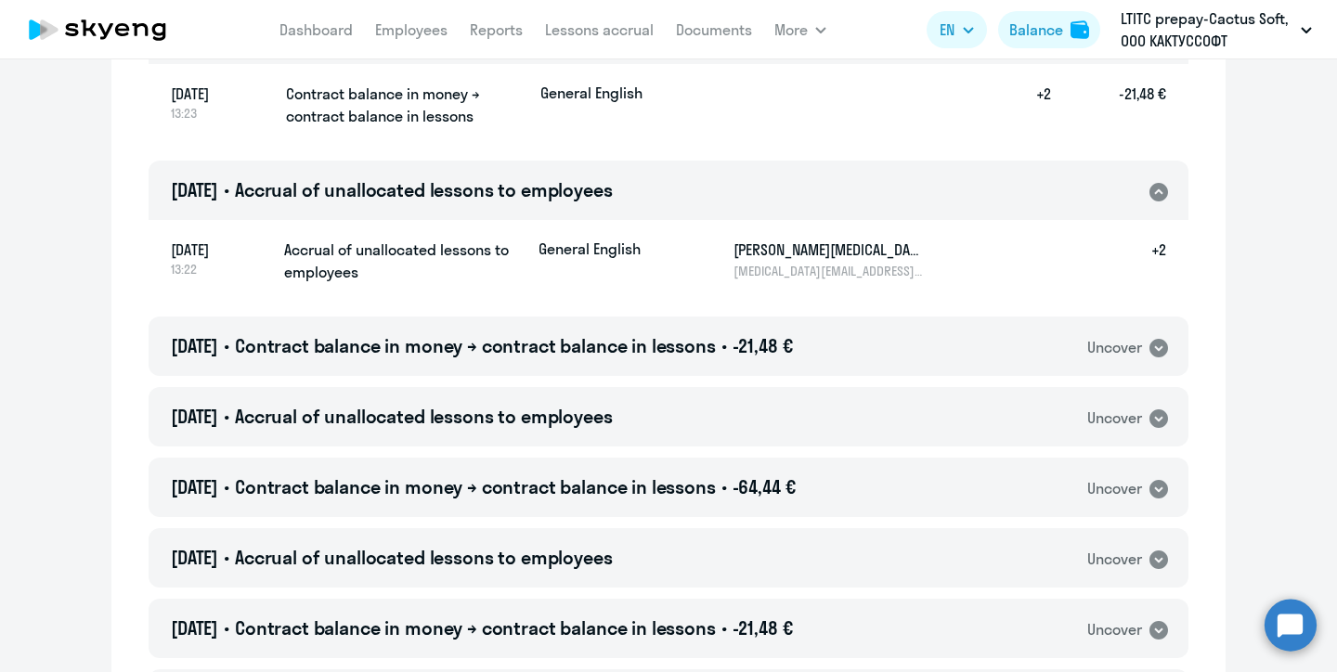
scroll to position [1134, 0]
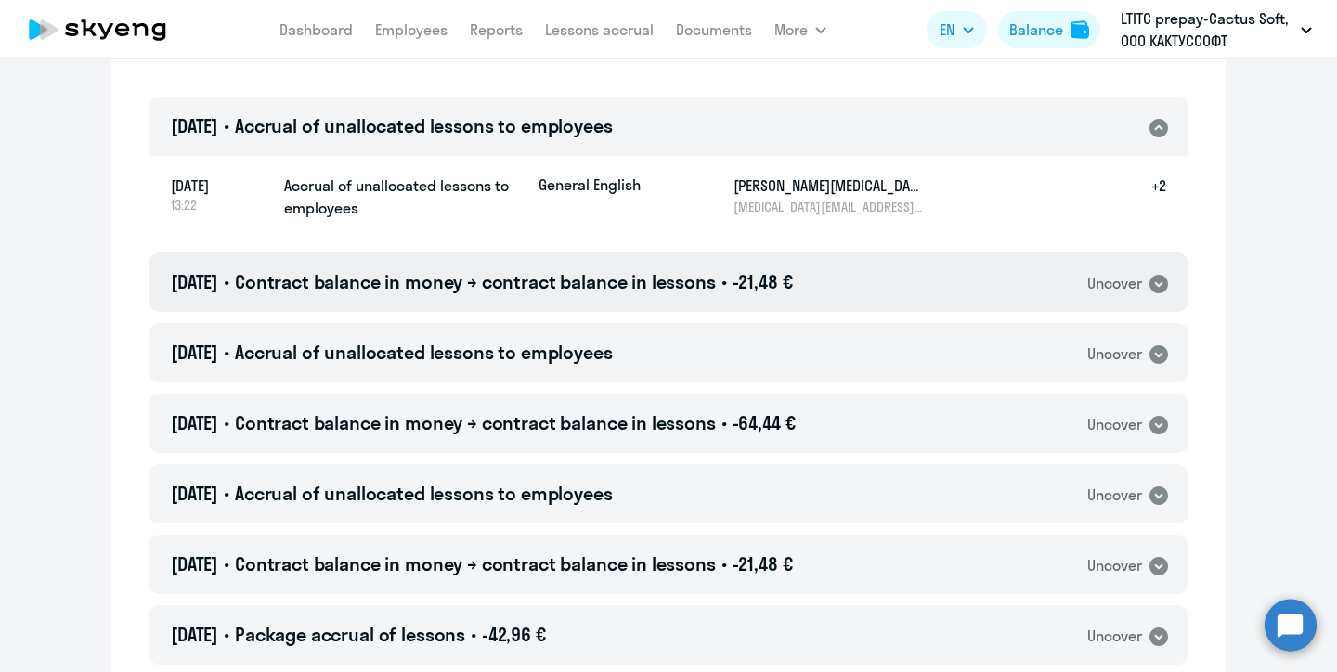
click at [1155, 275] on icon at bounding box center [1158, 284] width 19 height 19
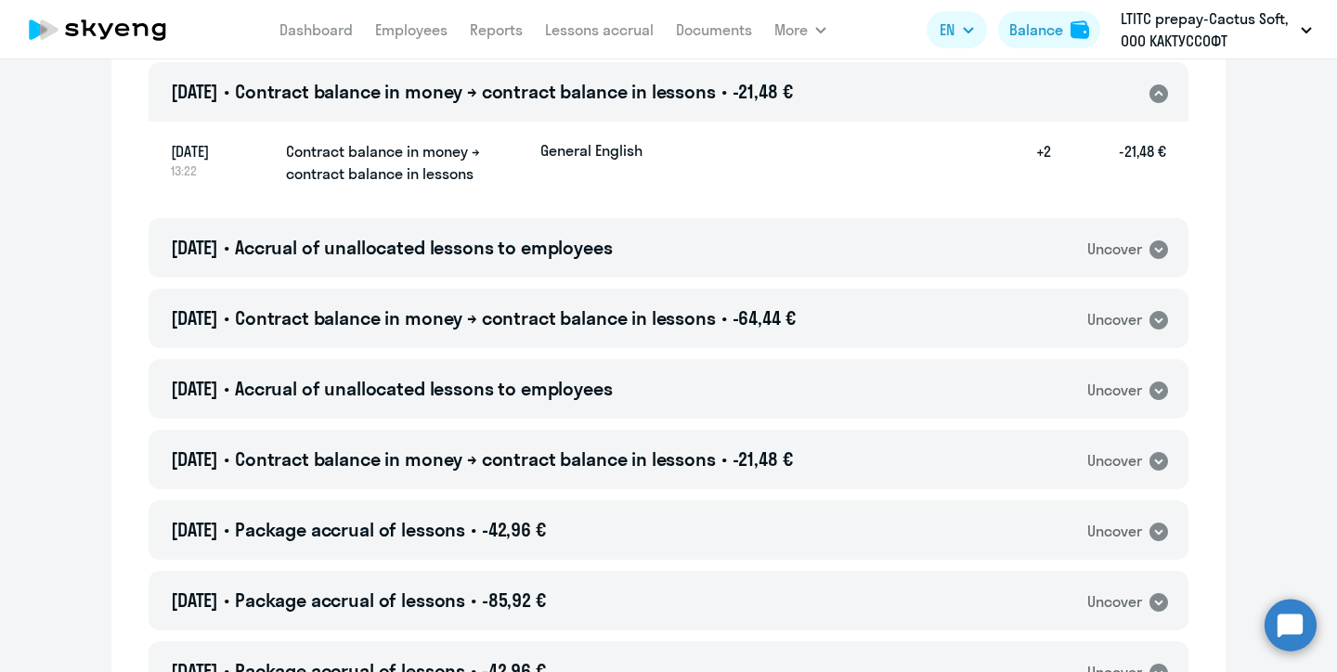
scroll to position [892, 0]
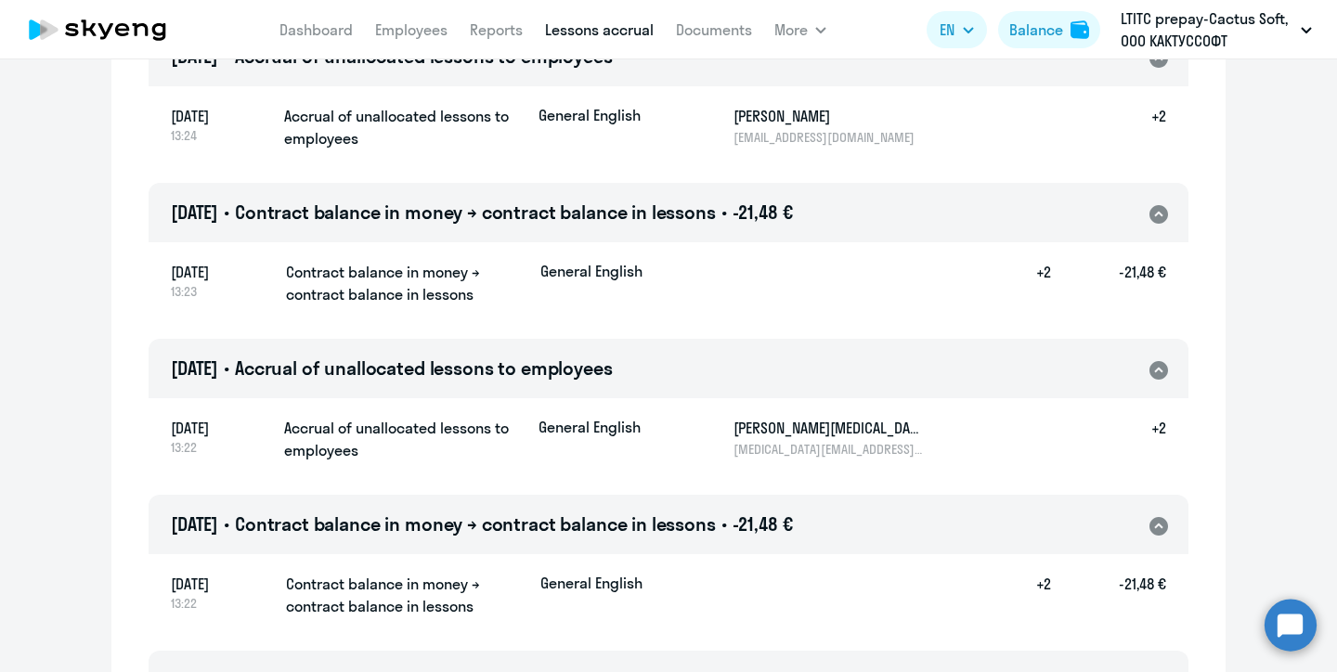
click at [566, 34] on link "Lessons accrual" at bounding box center [599, 29] width 109 height 19
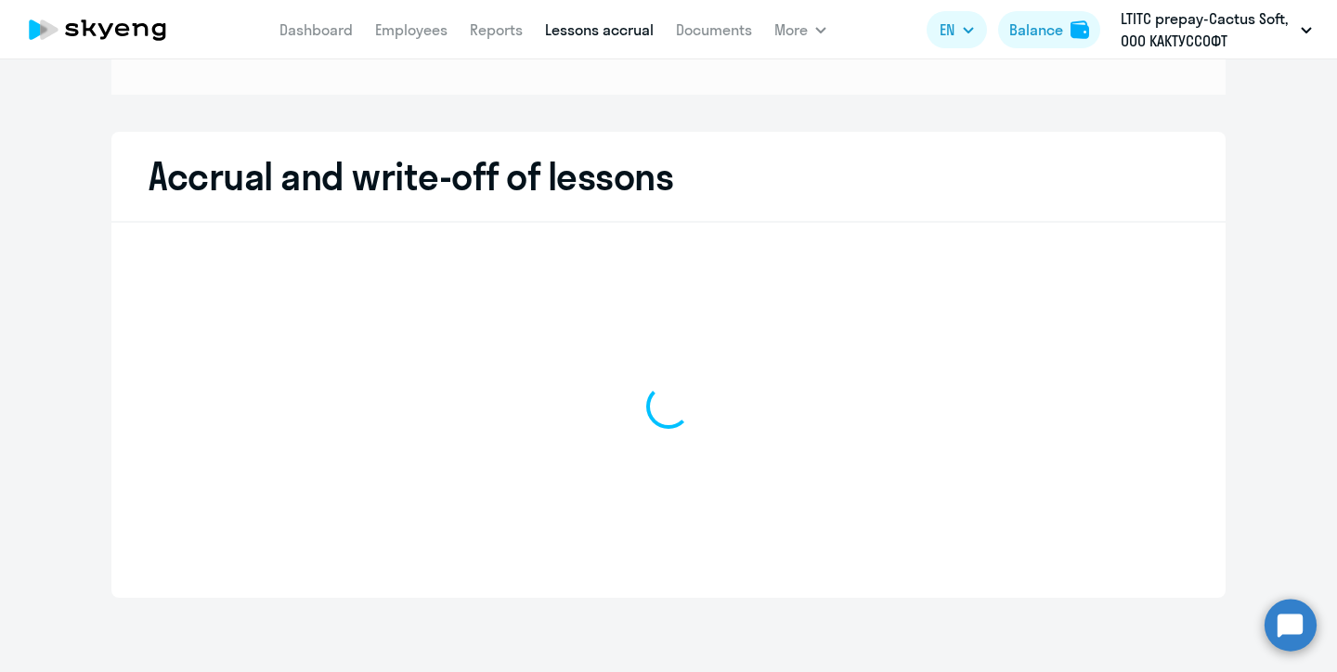
scroll to position [260, 0]
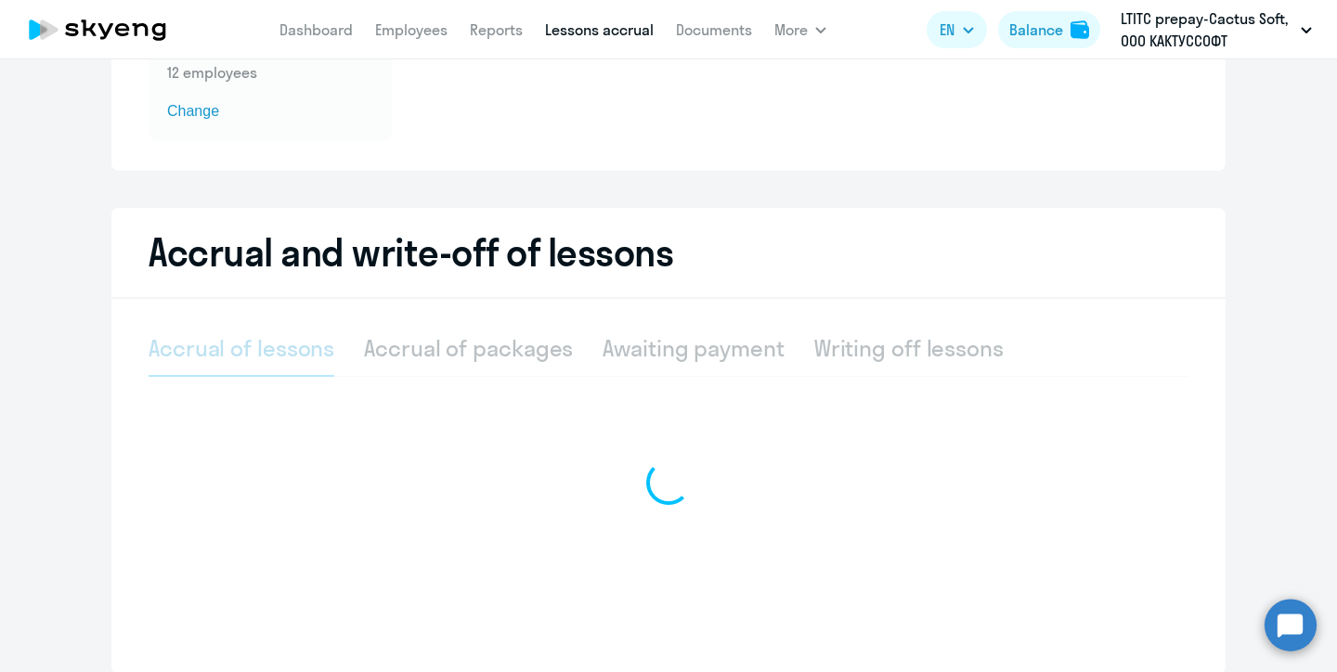
select select "10"
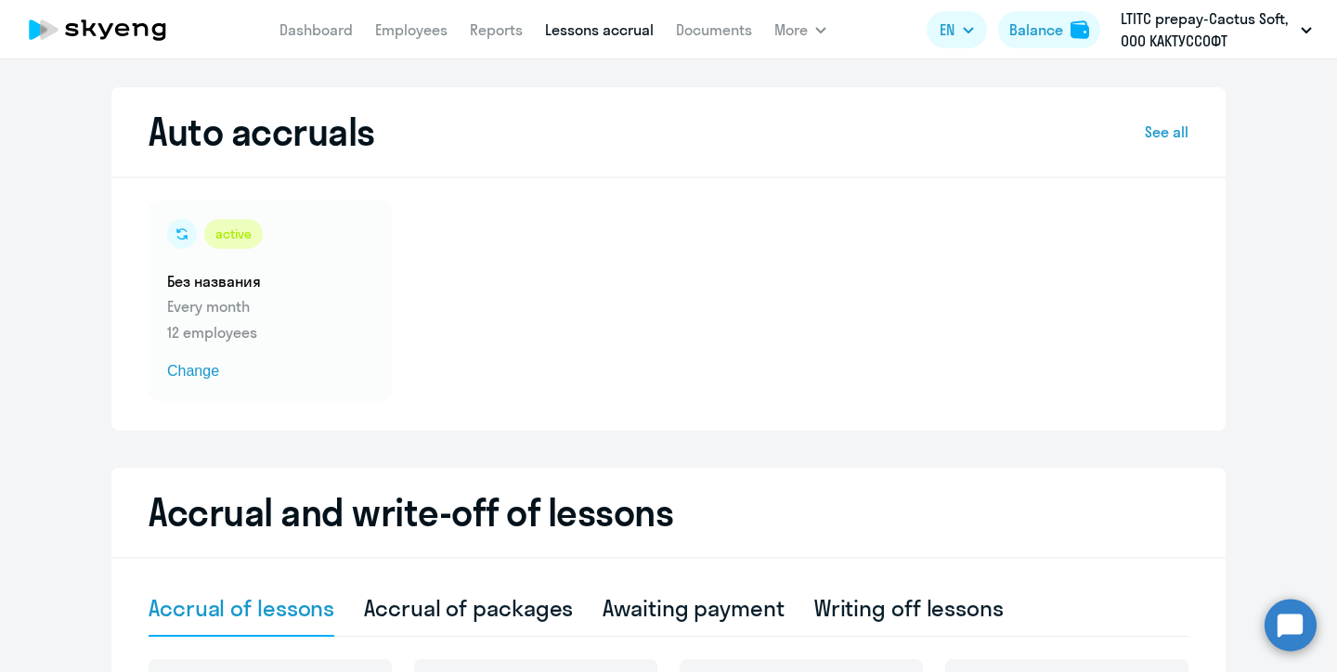
scroll to position [0, 0]
click at [419, 25] on link "Employees" at bounding box center [411, 29] width 72 height 19
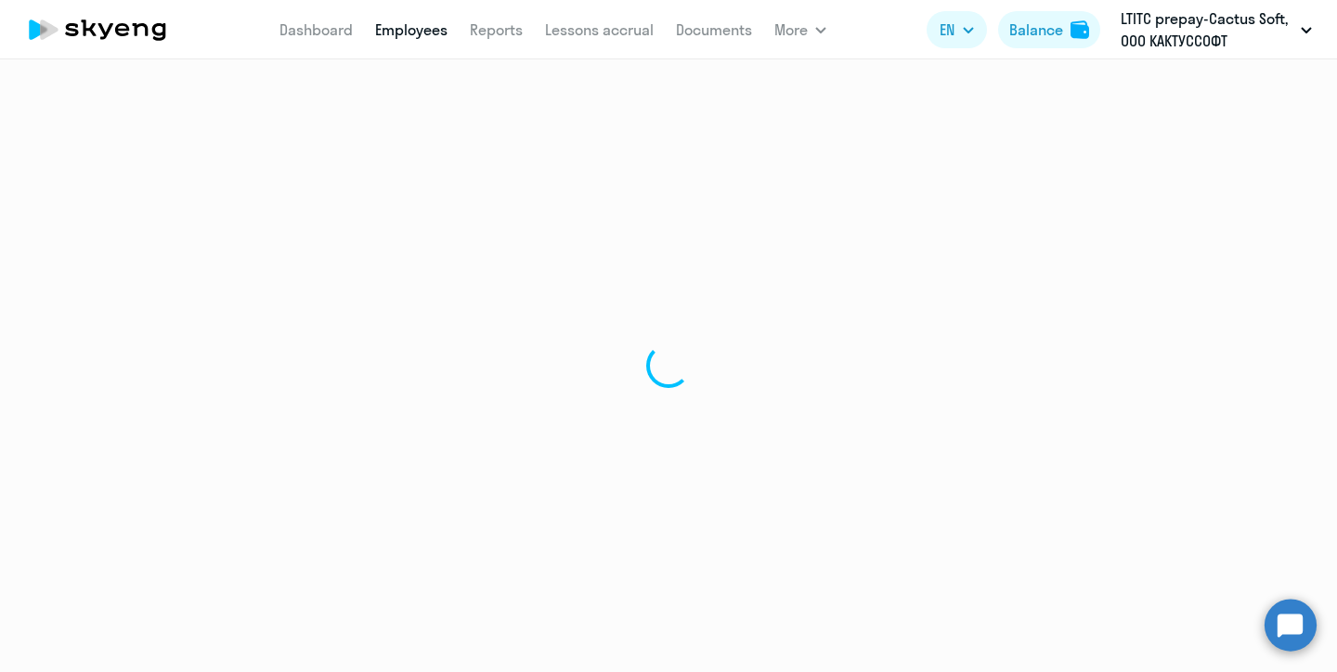
select select "30"
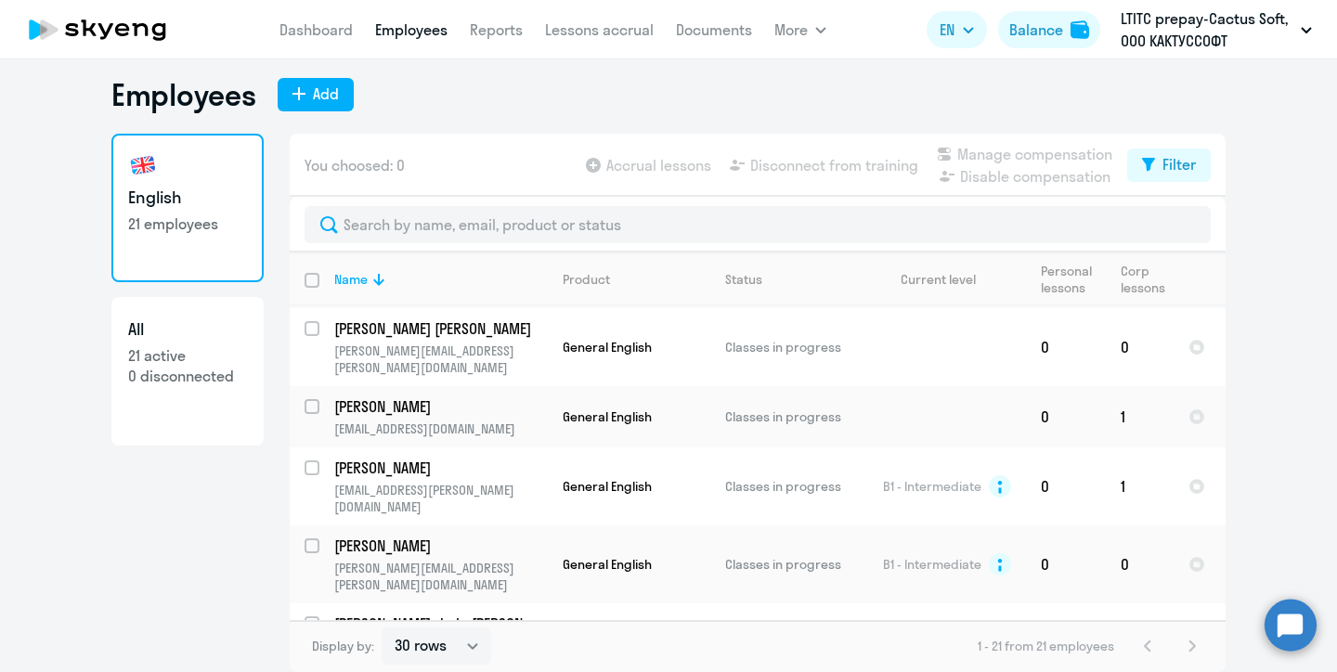
scroll to position [11, 0]
click at [308, 616] on input "select row 15182303" at bounding box center [322, 634] width 37 height 37
checkbox input "true"
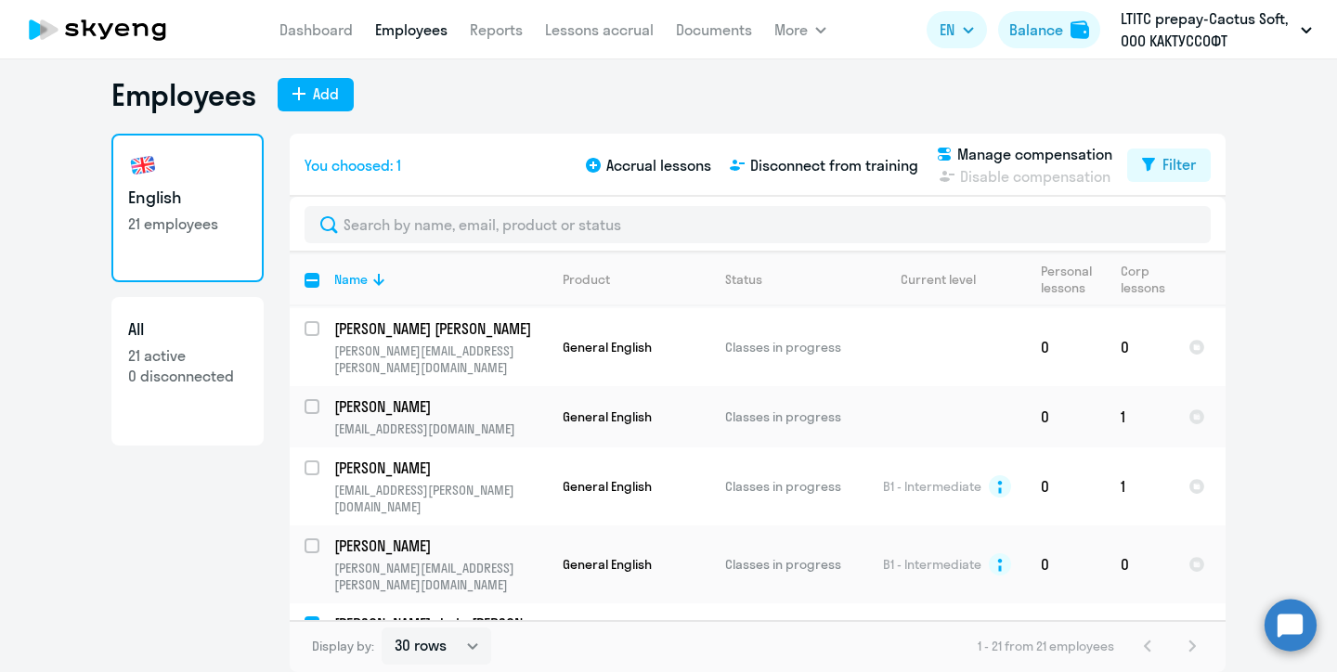
checkbox input "true"
click at [315, 616] on input "deselect row 15182303" at bounding box center [322, 634] width 37 height 37
checkbox input "false"
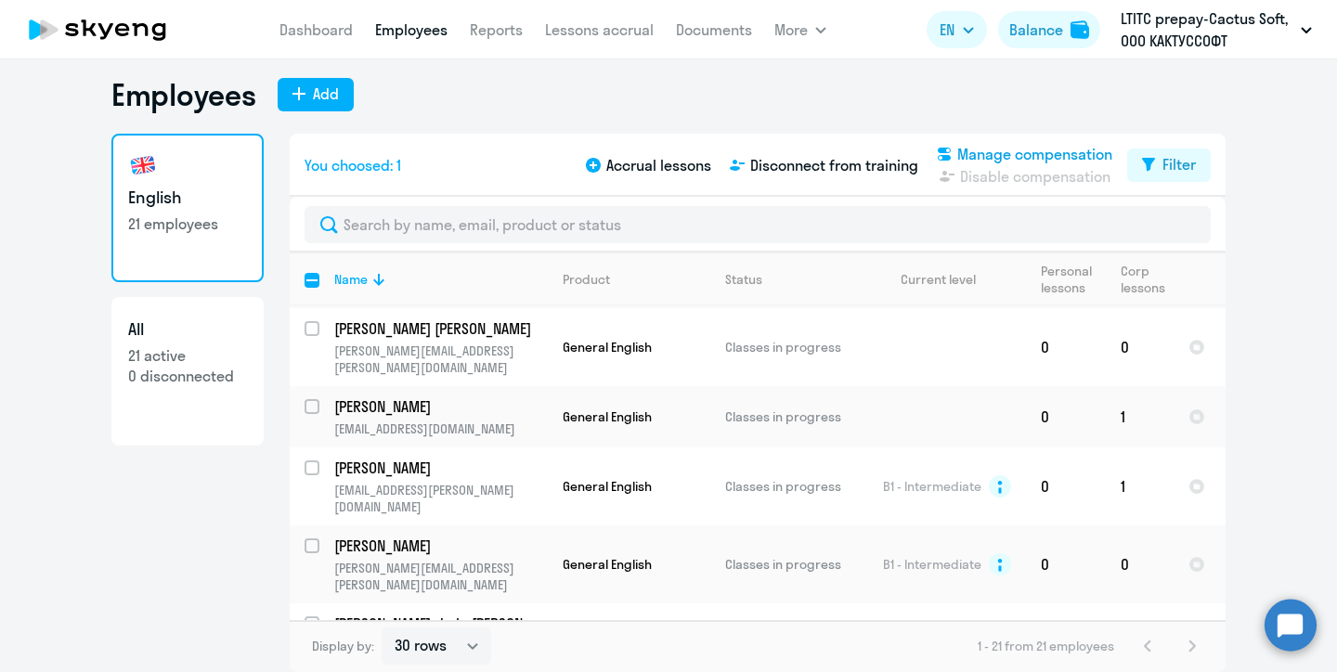
click at [990, 150] on span "Manage compensation" at bounding box center [1034, 154] width 155 height 22
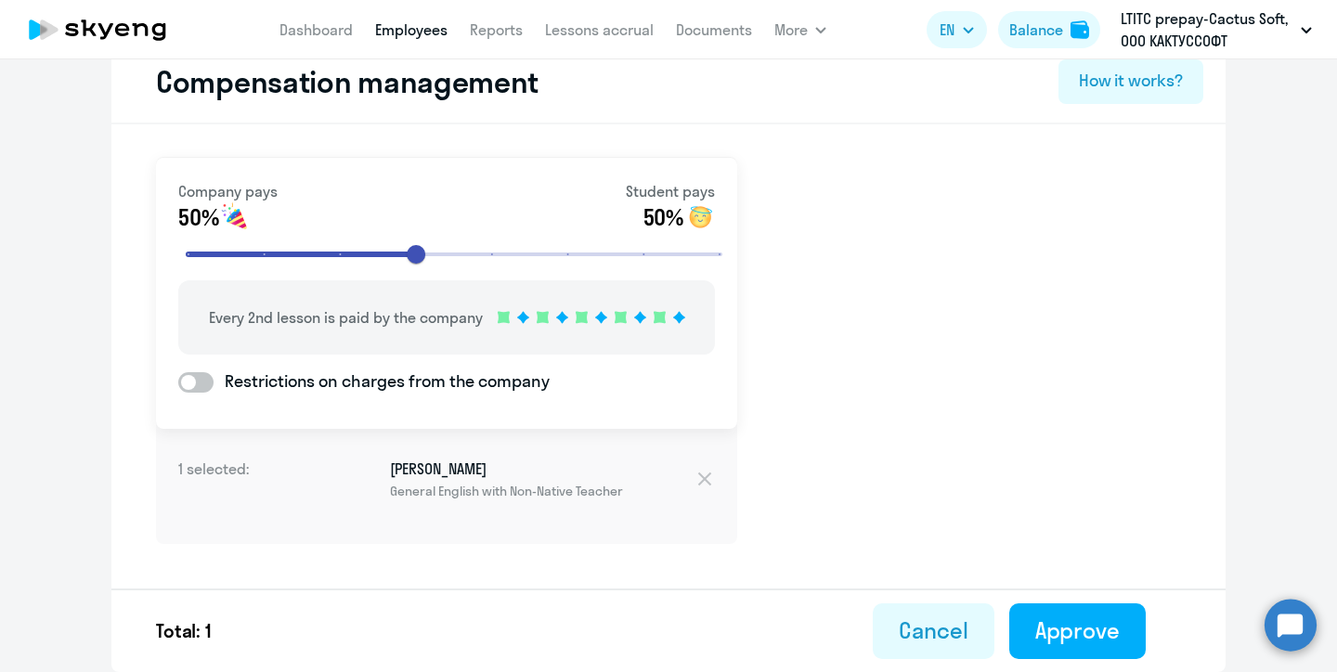
scroll to position [32, 0]
click at [898, 630] on button "Cancel" at bounding box center [932, 632] width 121 height 56
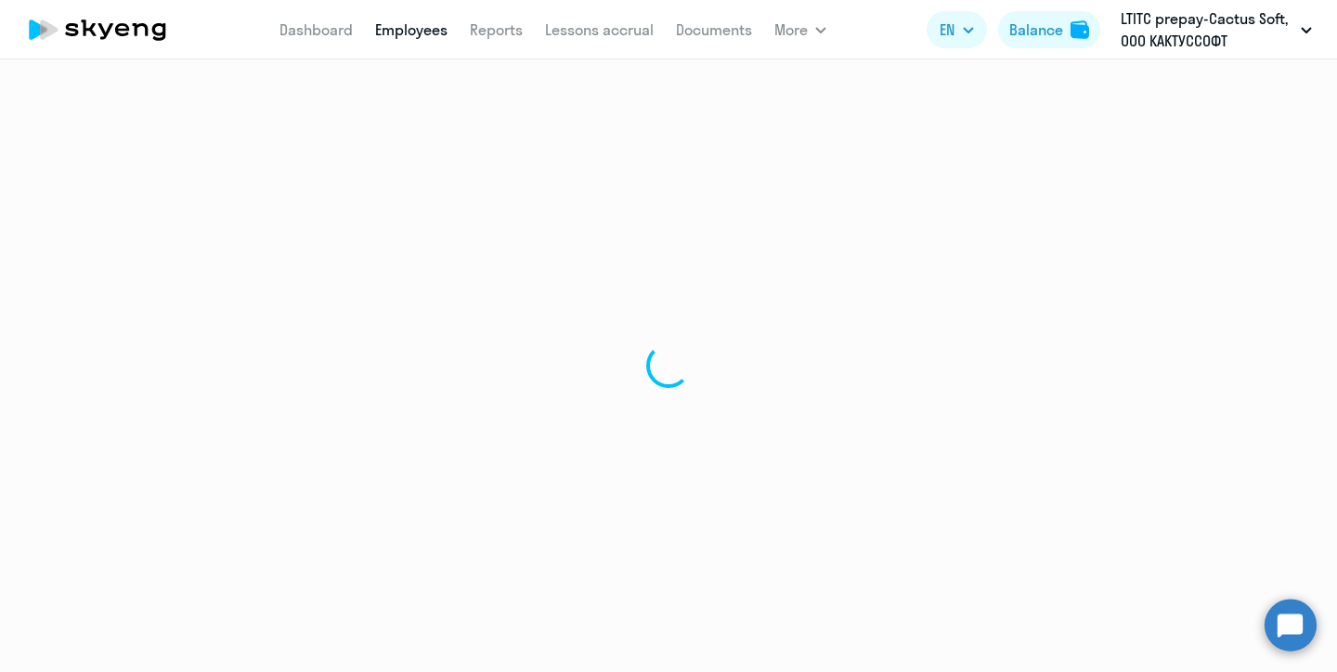
select select "30"
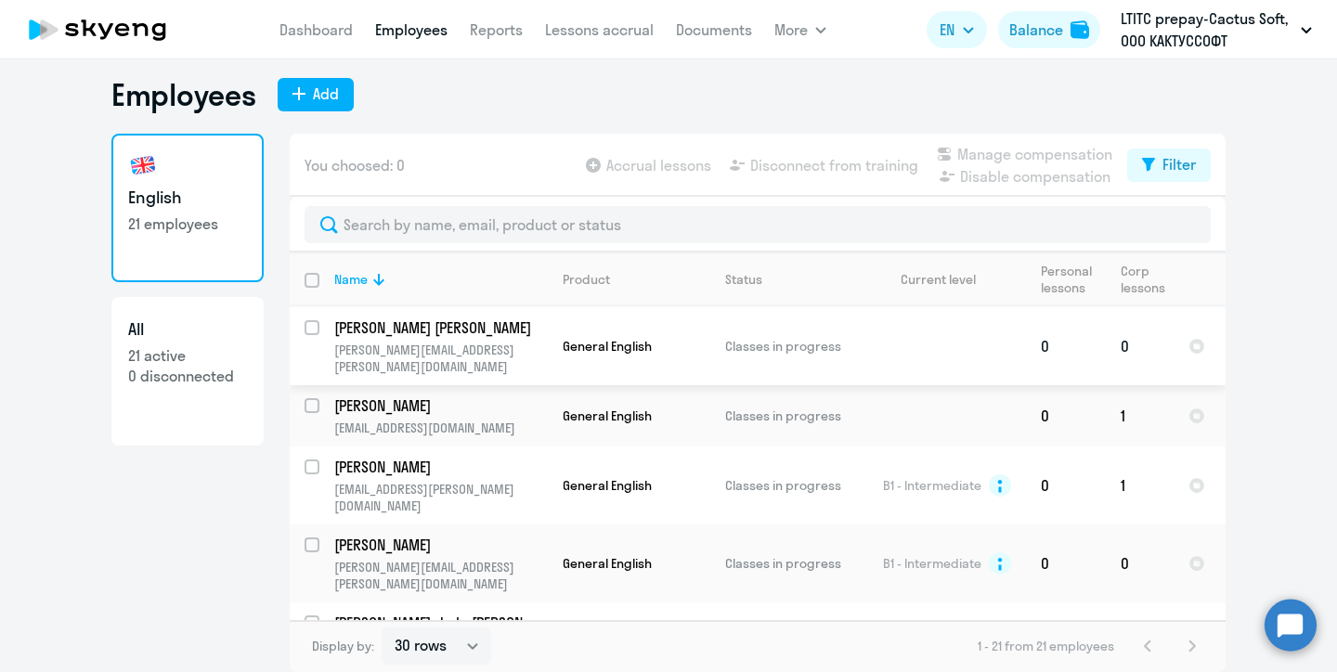
scroll to position [1043, 0]
